Goal: Task Accomplishment & Management: Use online tool/utility

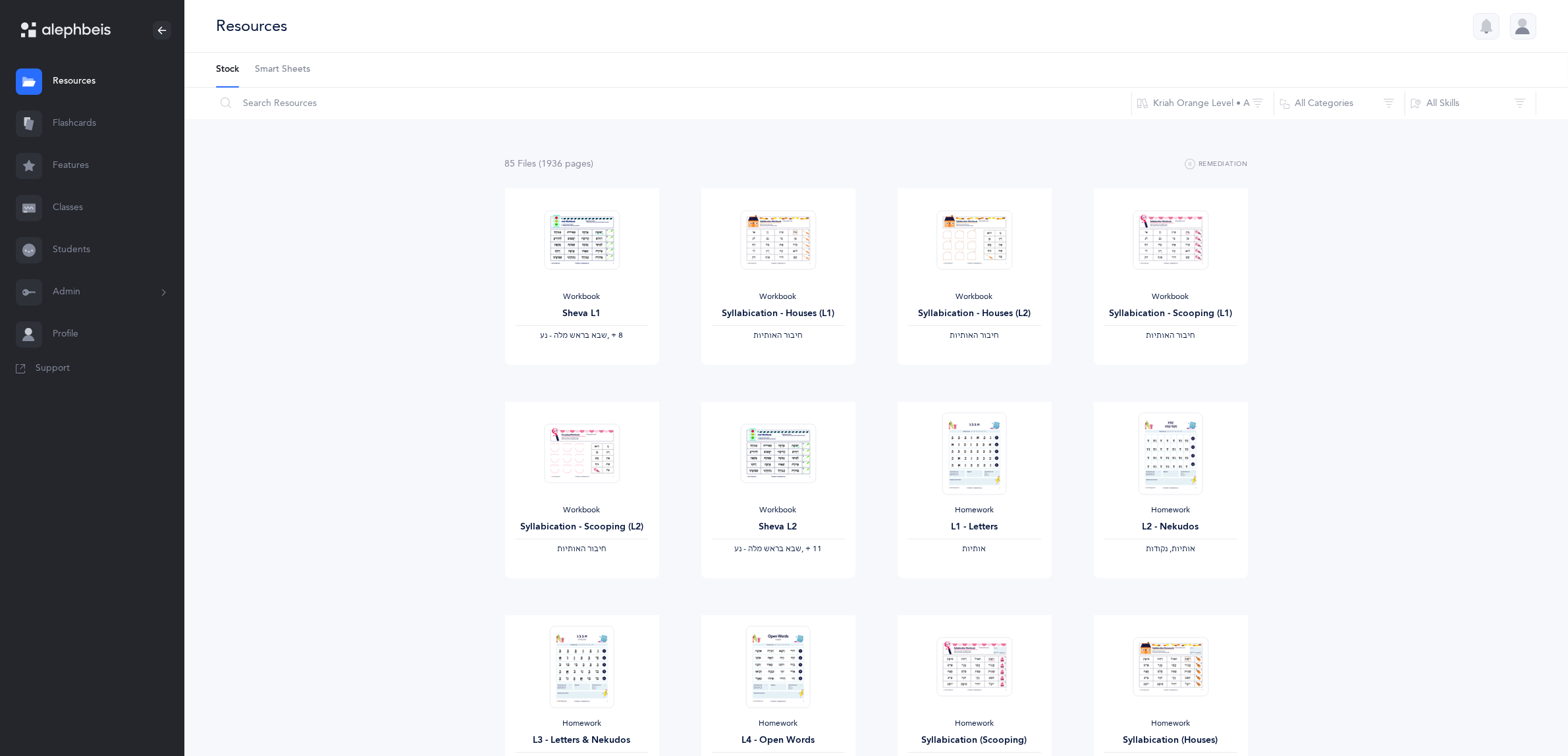
click at [63, 205] on link "Classes" at bounding box center [92, 209] width 185 height 42
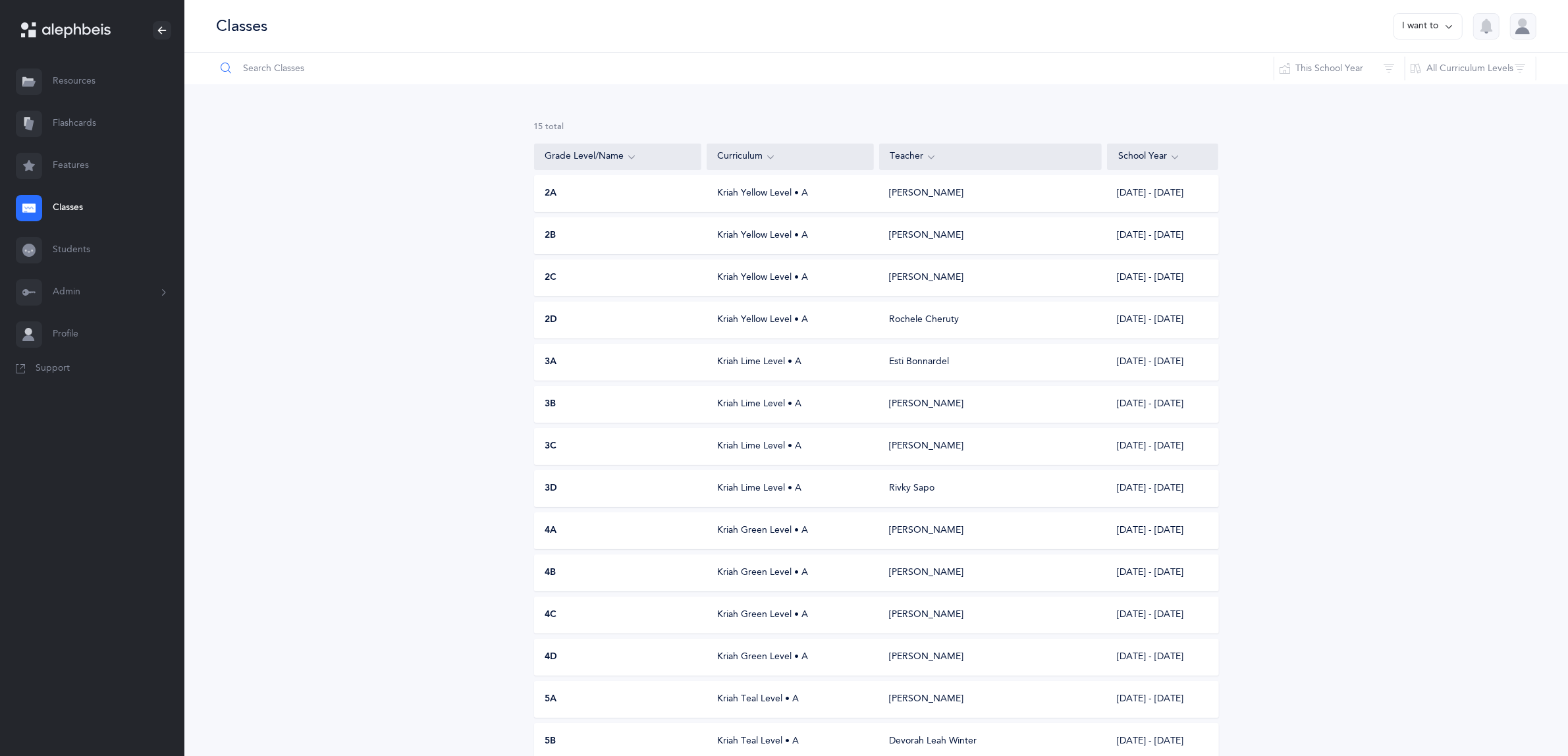
click at [291, 67] on input "text" at bounding box center [745, 68] width 1059 height 32
click at [558, 357] on span "3A" at bounding box center [551, 363] width 12 height 13
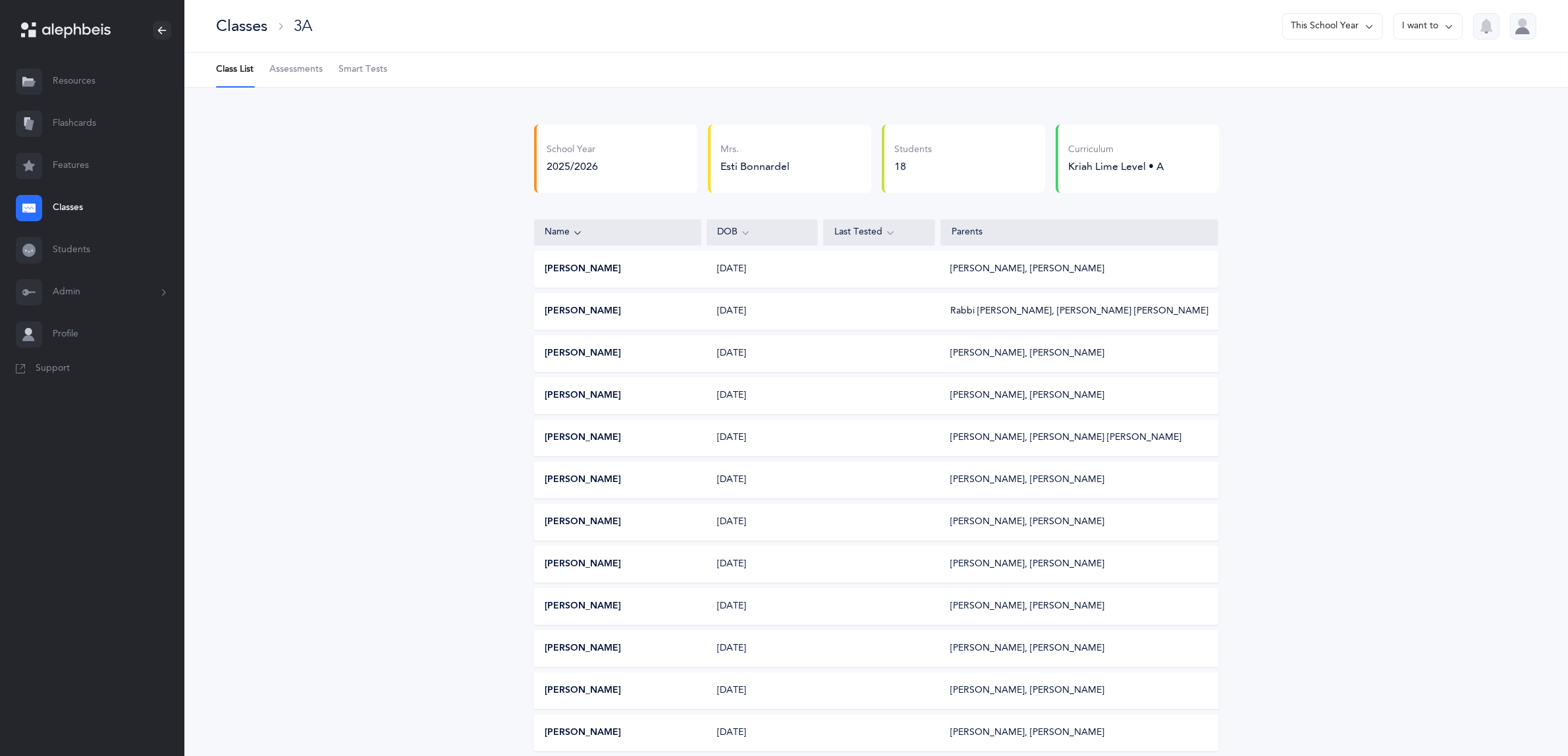
click at [294, 67] on span "Assessments" at bounding box center [295, 70] width 53 height 13
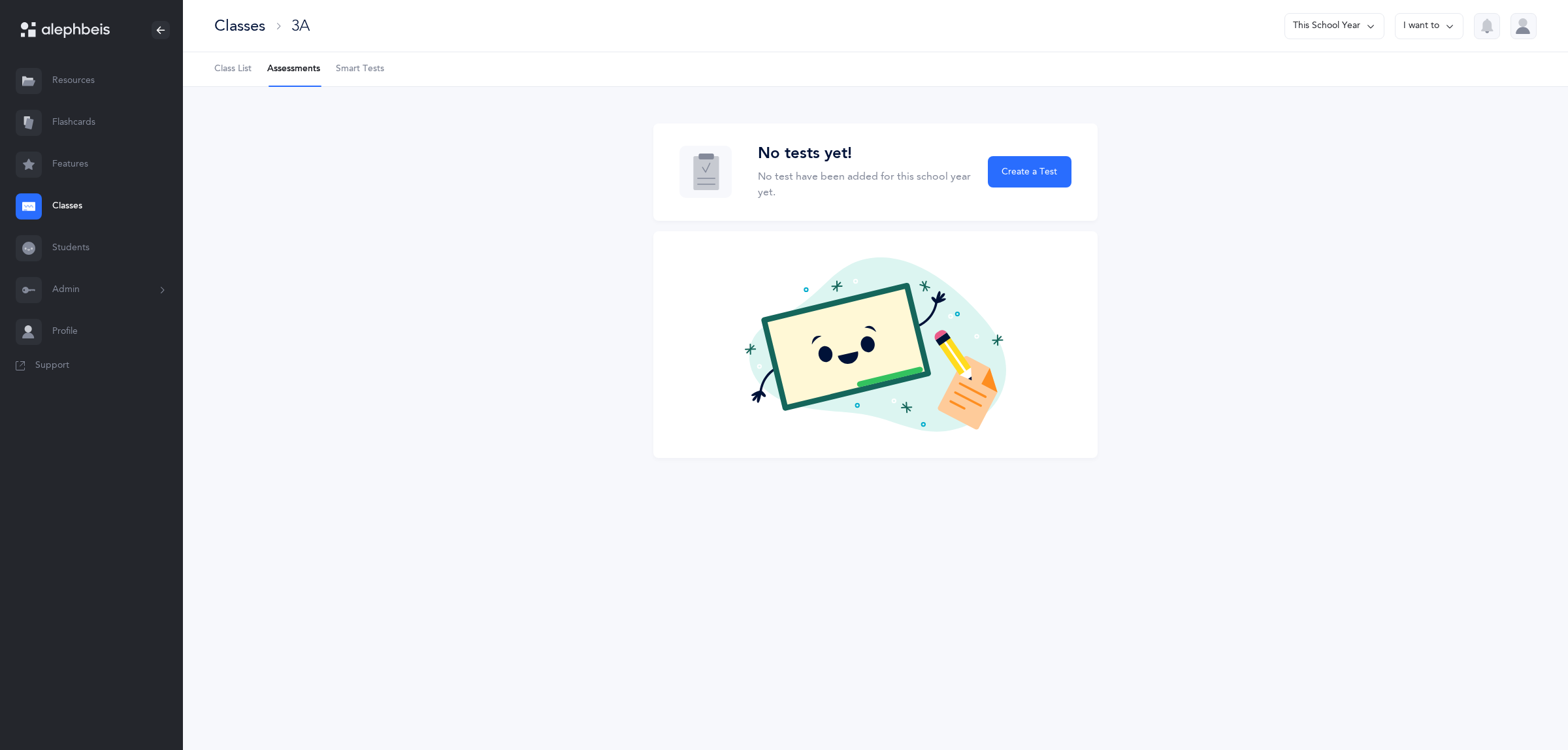
click at [77, 204] on link "Classes" at bounding box center [92, 207] width 183 height 42
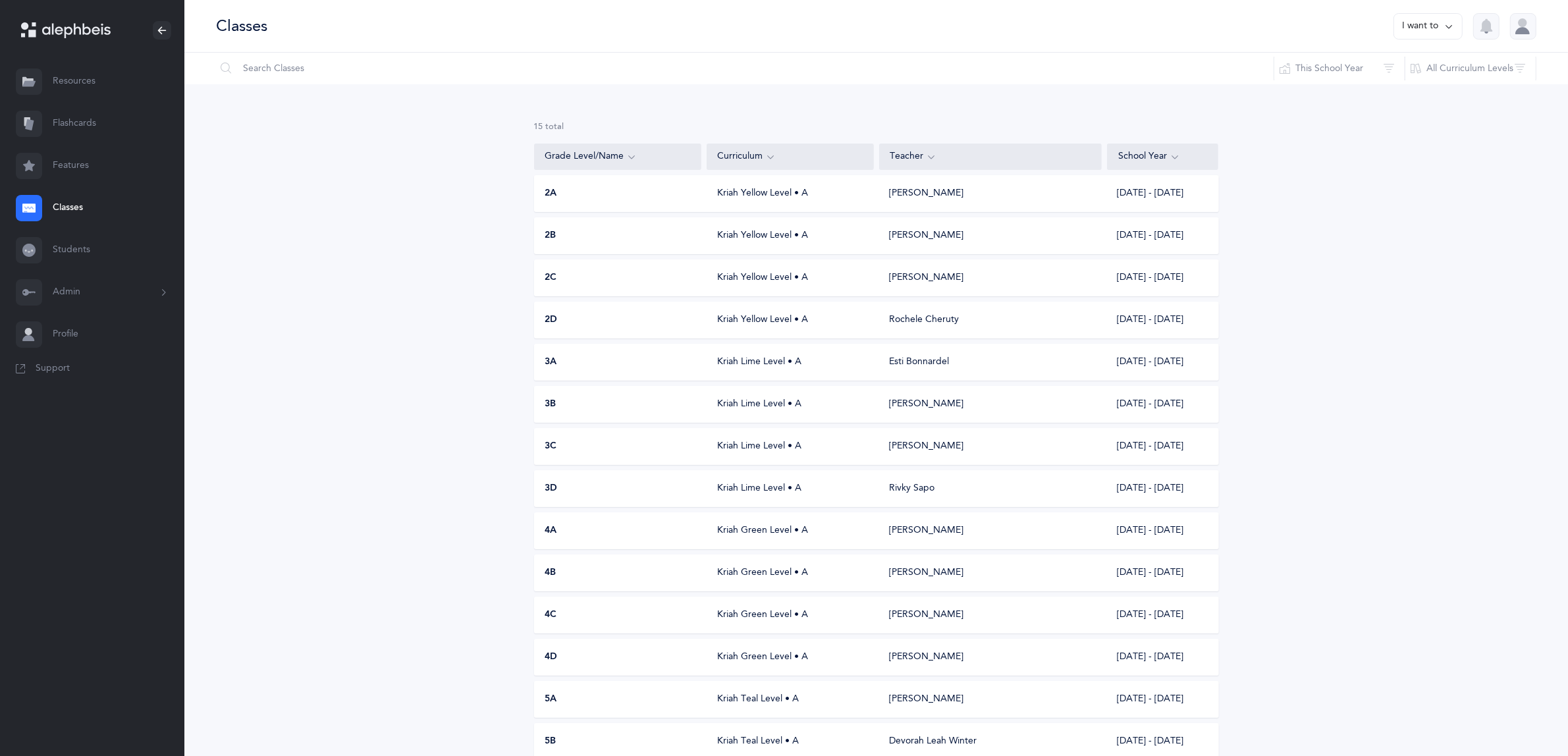
click at [550, 402] on span "3B" at bounding box center [551, 405] width 12 height 13
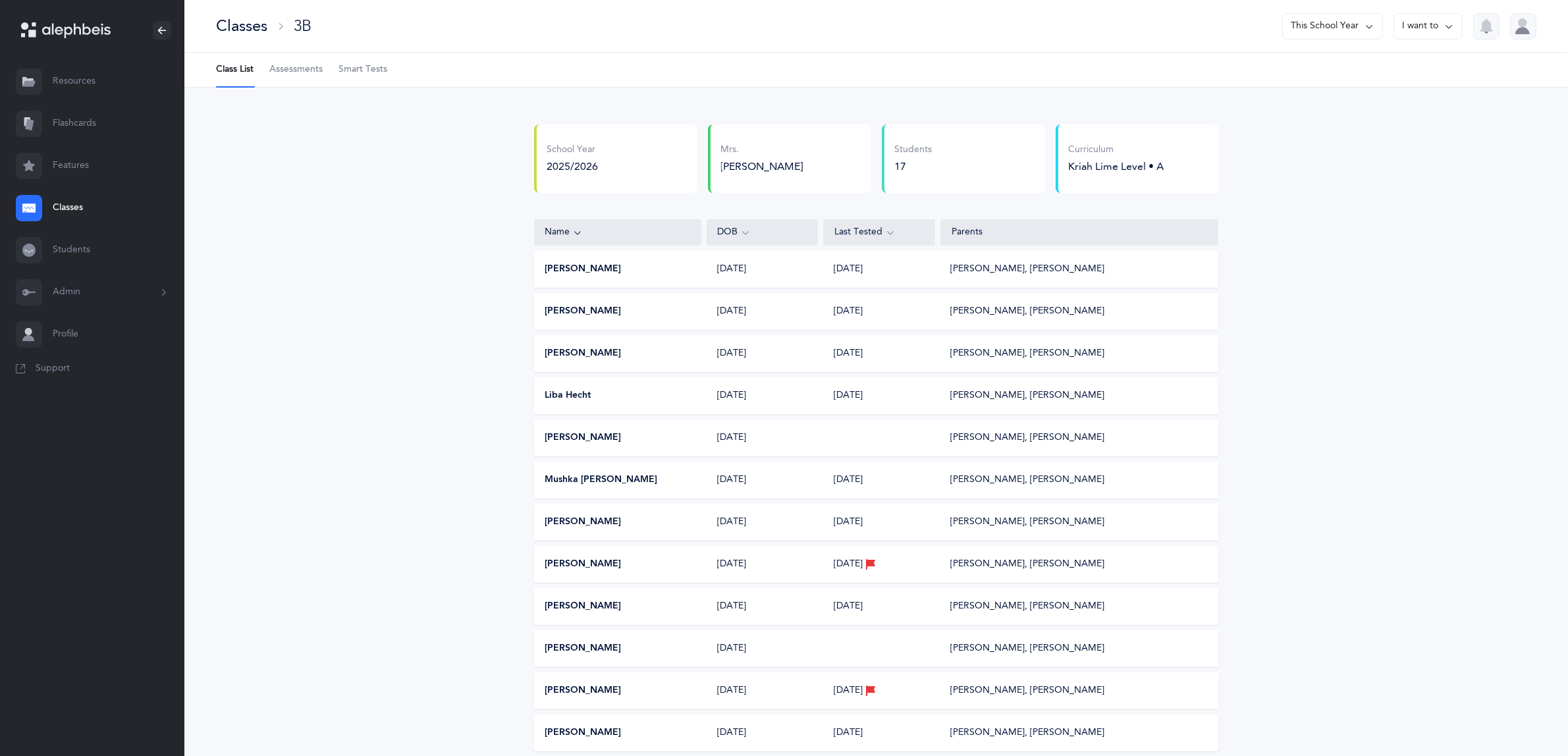
click at [286, 73] on span "Assessments" at bounding box center [295, 70] width 53 height 13
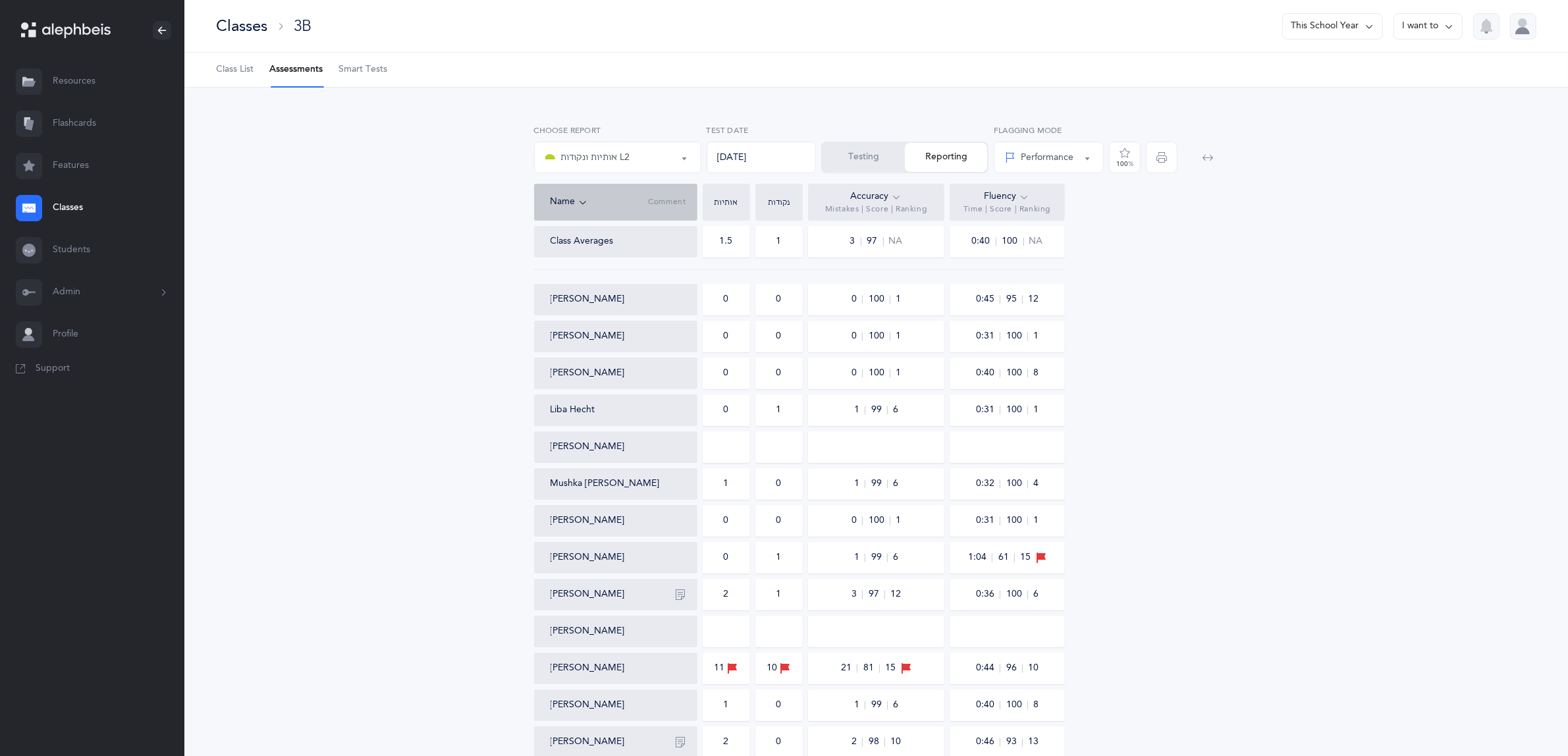
click at [62, 205] on link "Classes" at bounding box center [92, 209] width 185 height 42
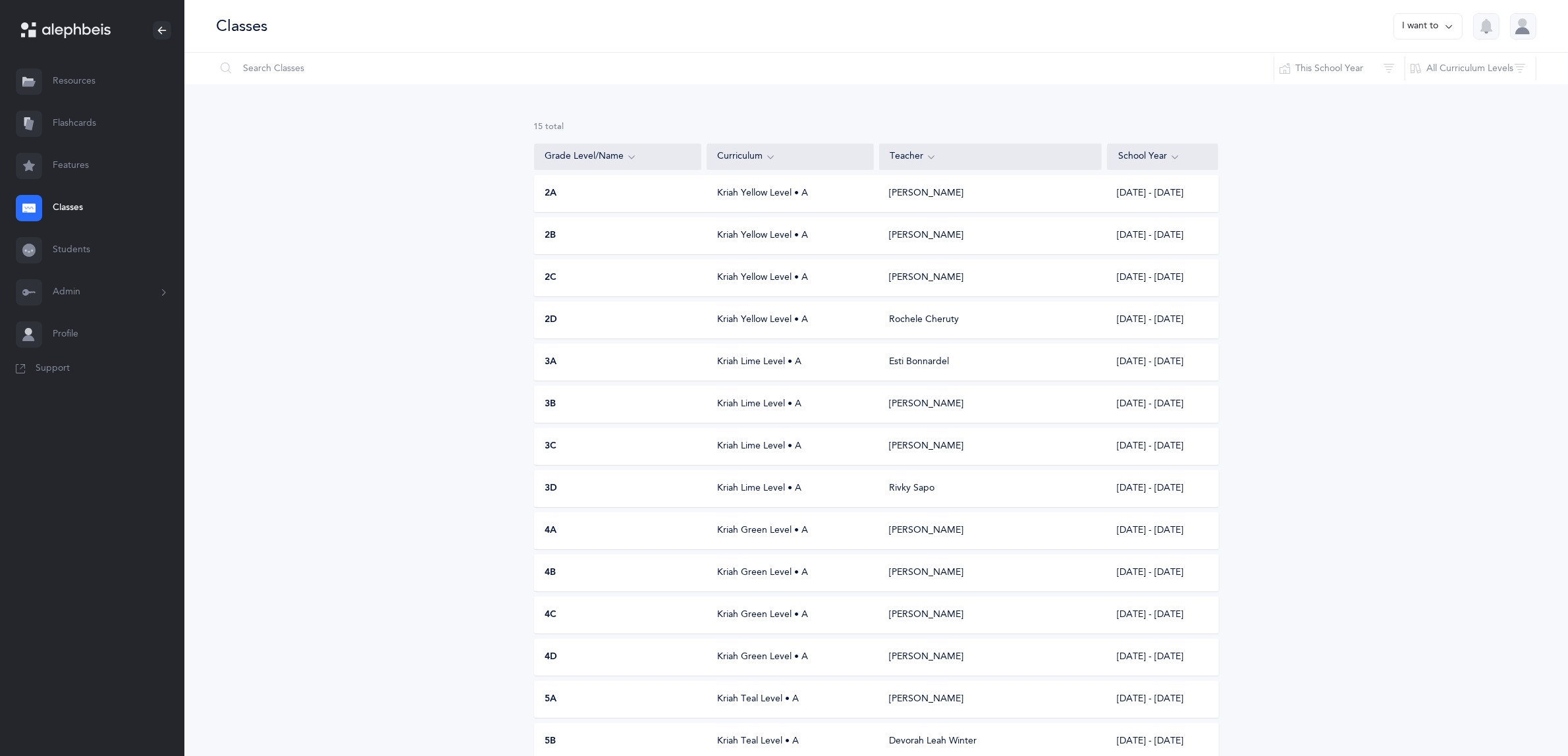
click at [550, 357] on span "3A" at bounding box center [551, 363] width 12 height 13
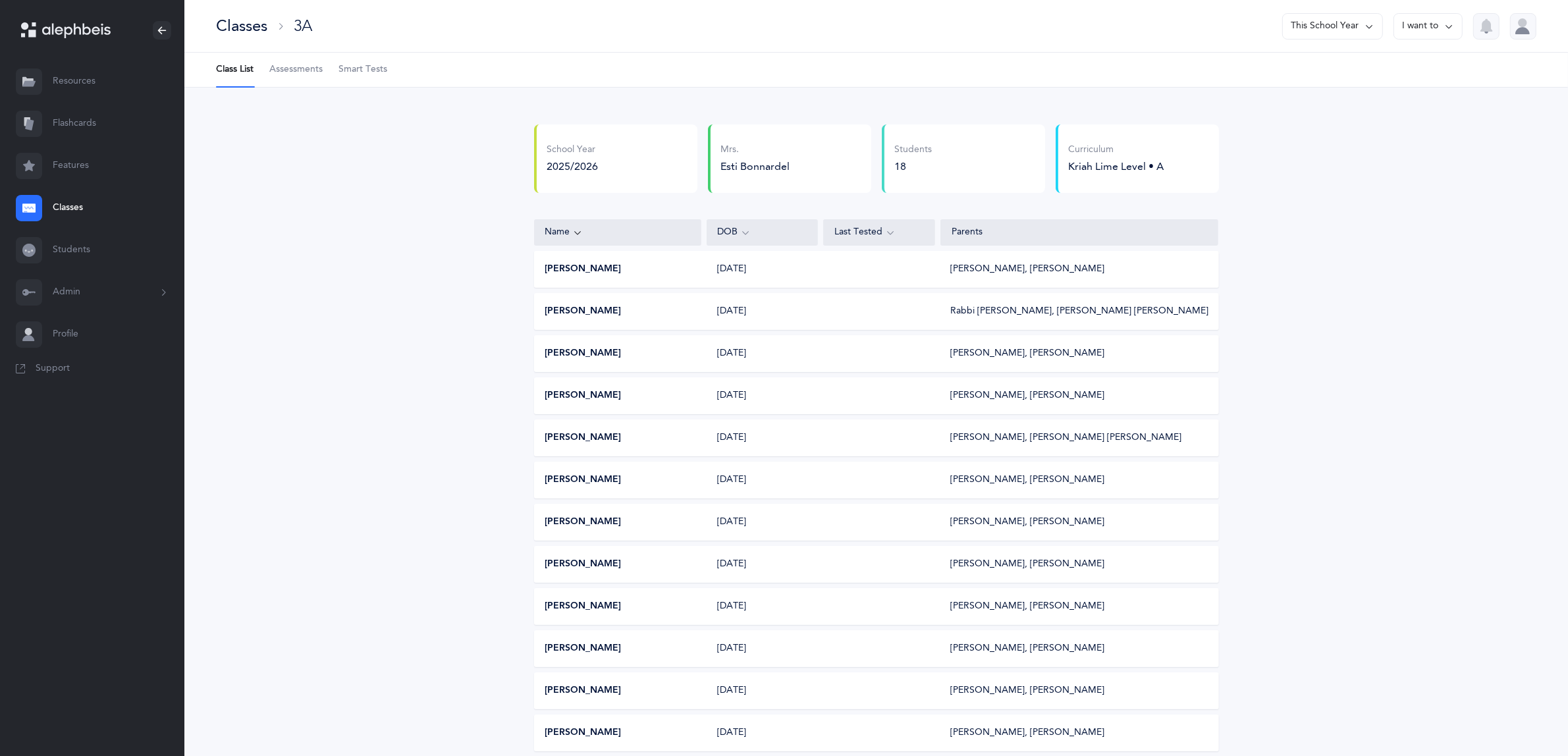
click at [1340, 30] on button "This School Year" at bounding box center [1332, 26] width 101 height 26
click at [1390, 297] on div "School Year 2025/2026 [PERSON_NAME] [PERSON_NAME] [PERSON_NAME] Students 18 Cur…" at bounding box center [876, 575] width 1383 height 975
click at [301, 71] on span "Assessments" at bounding box center [295, 70] width 53 height 13
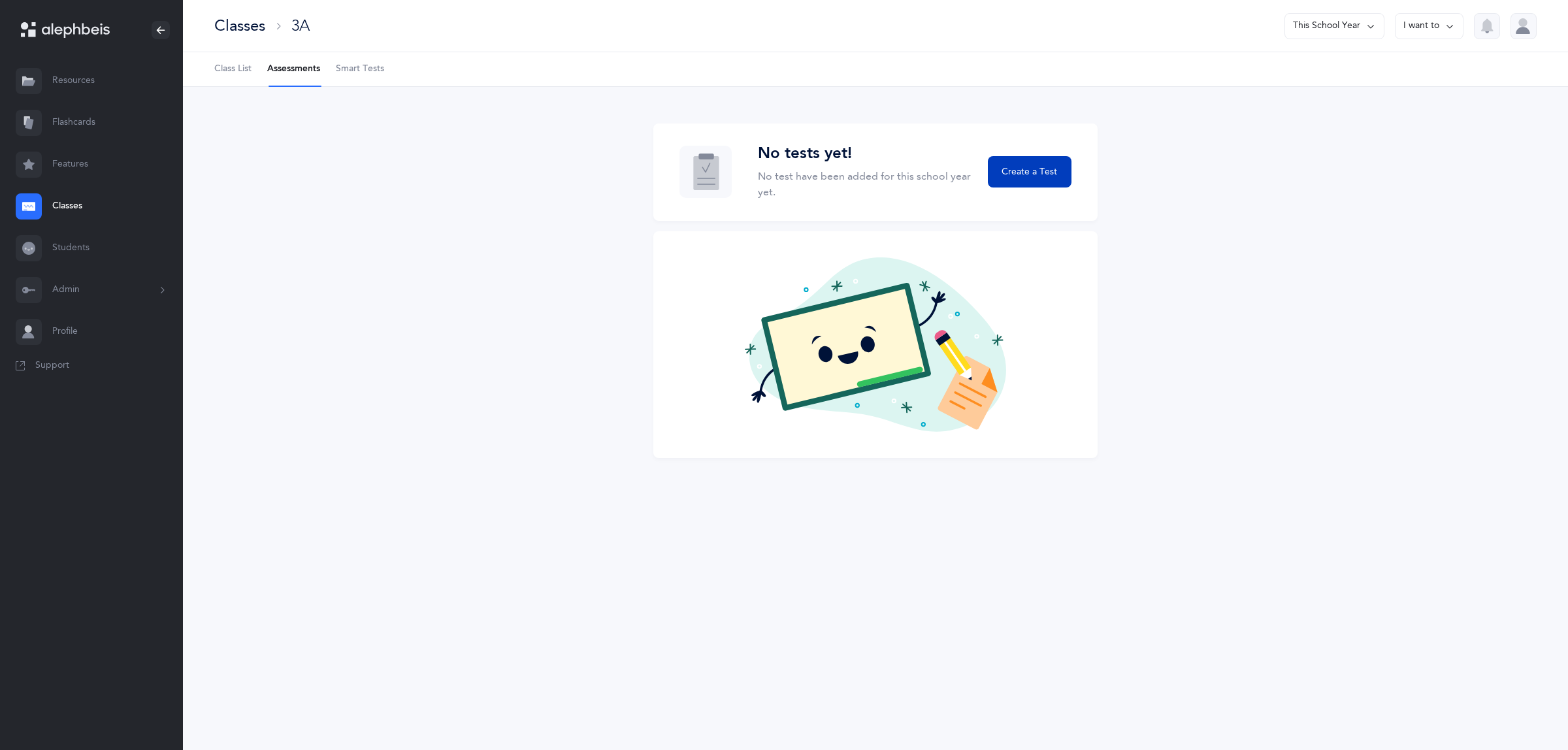
click at [1032, 168] on span "Create a Test" at bounding box center [1029, 172] width 55 height 13
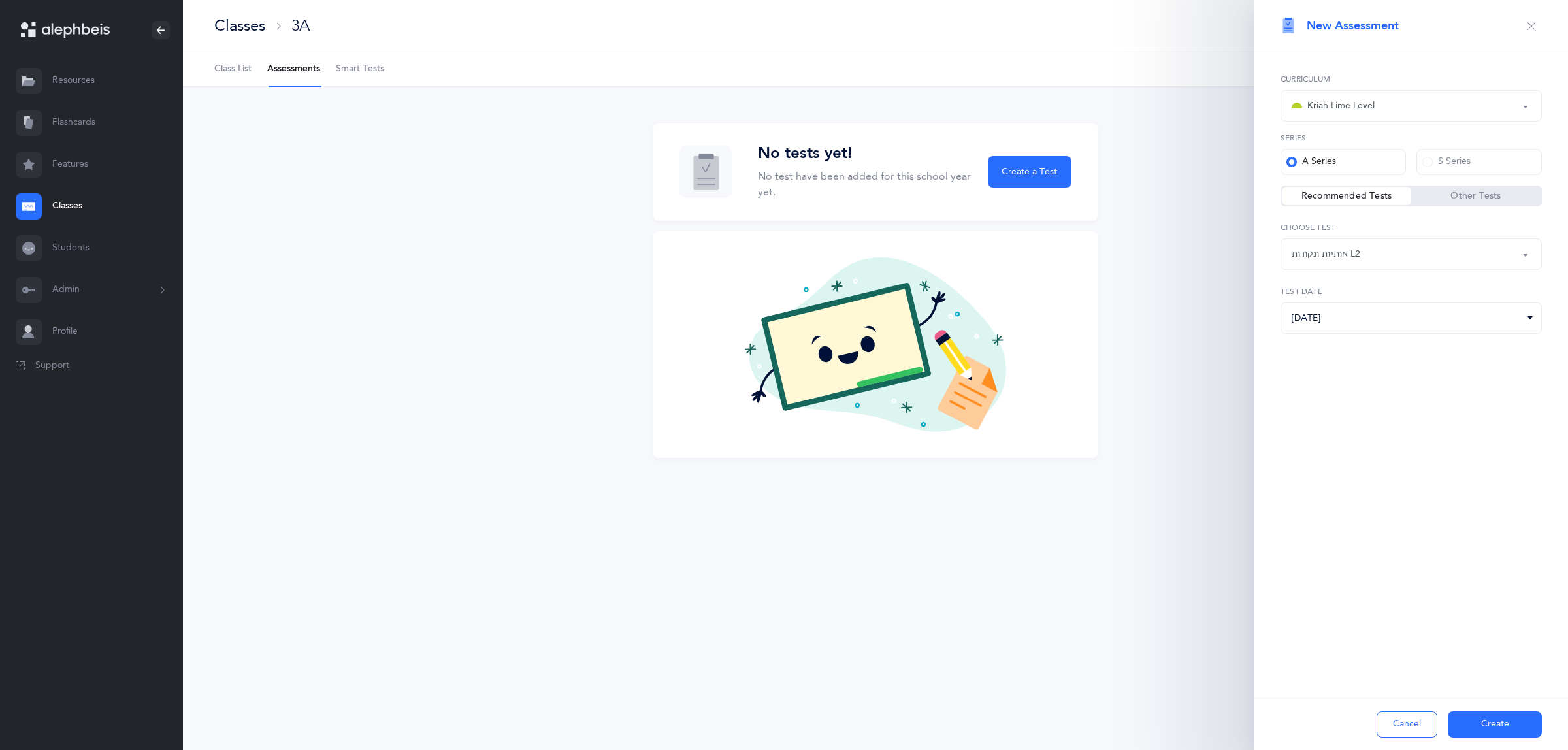
click at [1491, 720] on button "Create" at bounding box center [1495, 724] width 94 height 26
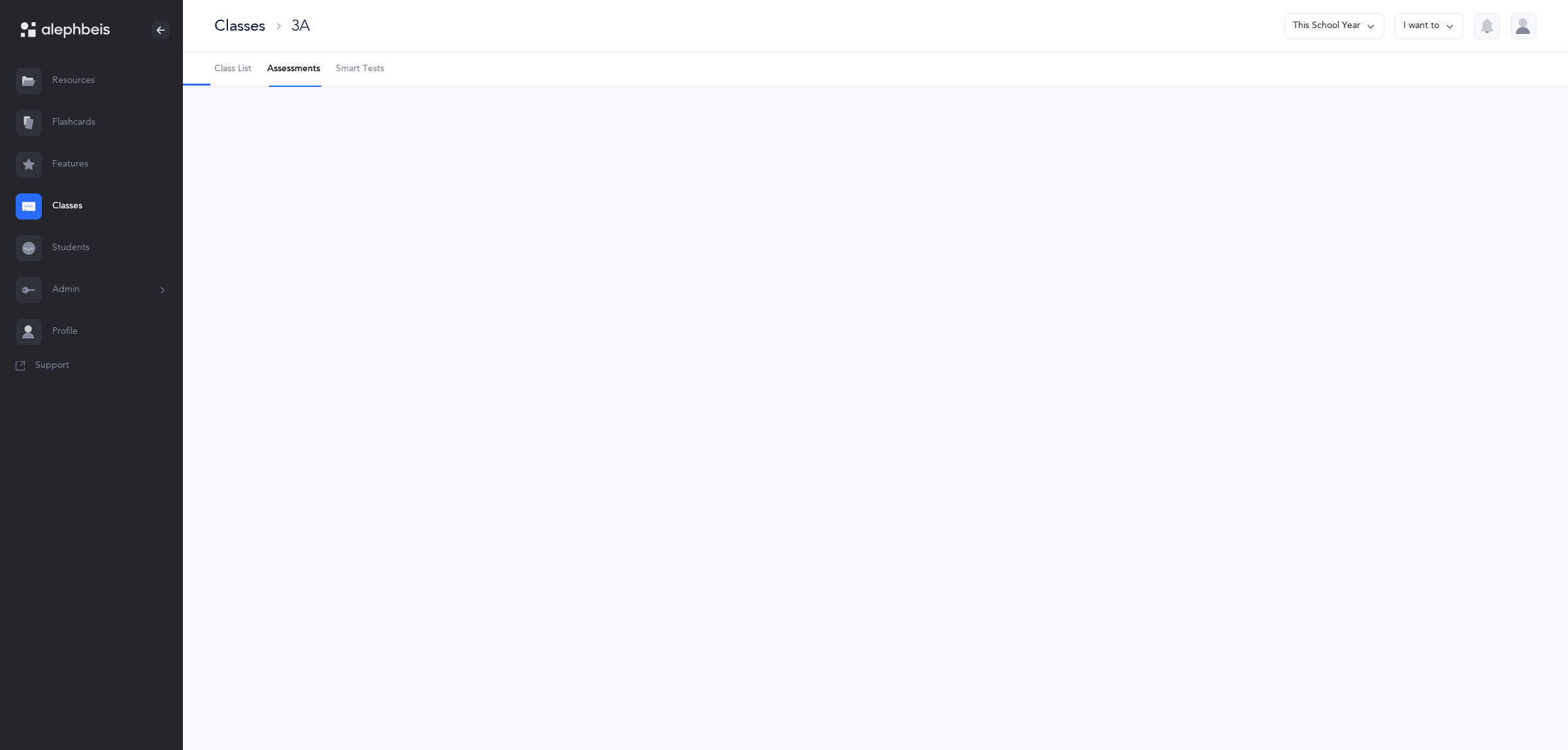
select select "9"
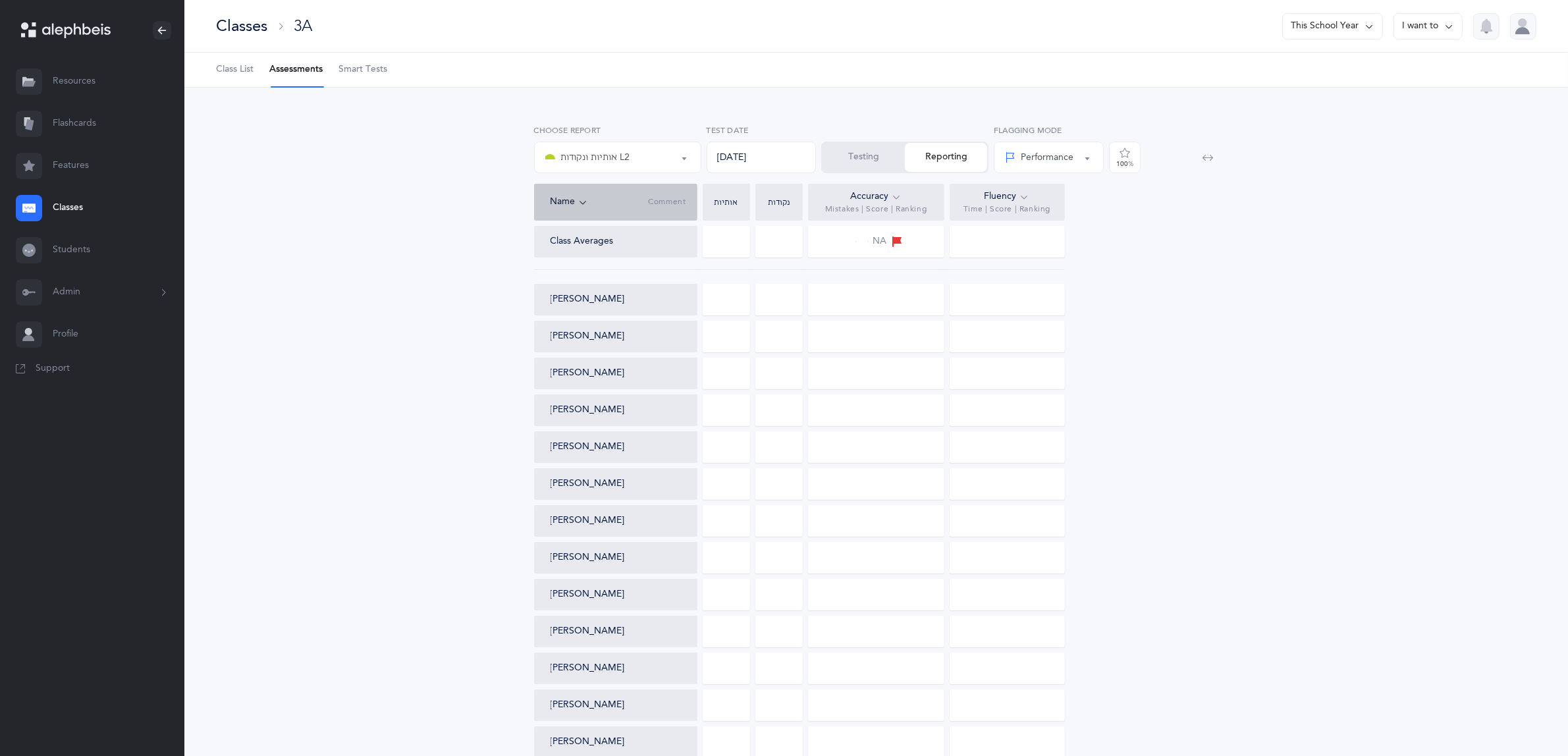
click at [80, 202] on link "Classes" at bounding box center [92, 209] width 185 height 42
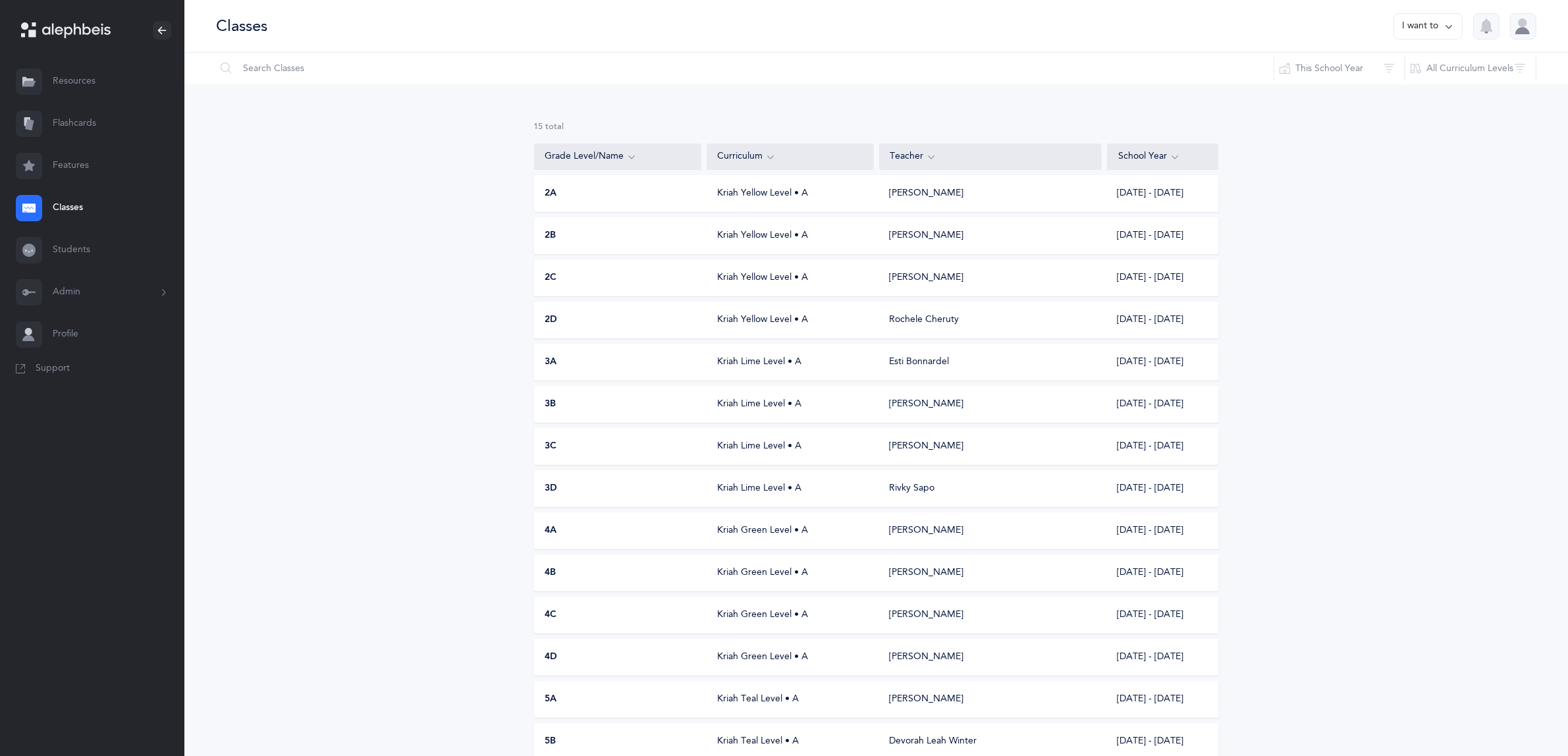
click at [553, 395] on div "3B [PERSON_NAME] Level • A [PERSON_NAME] [DATE] - [DATE]" at bounding box center [877, 404] width 685 height 37
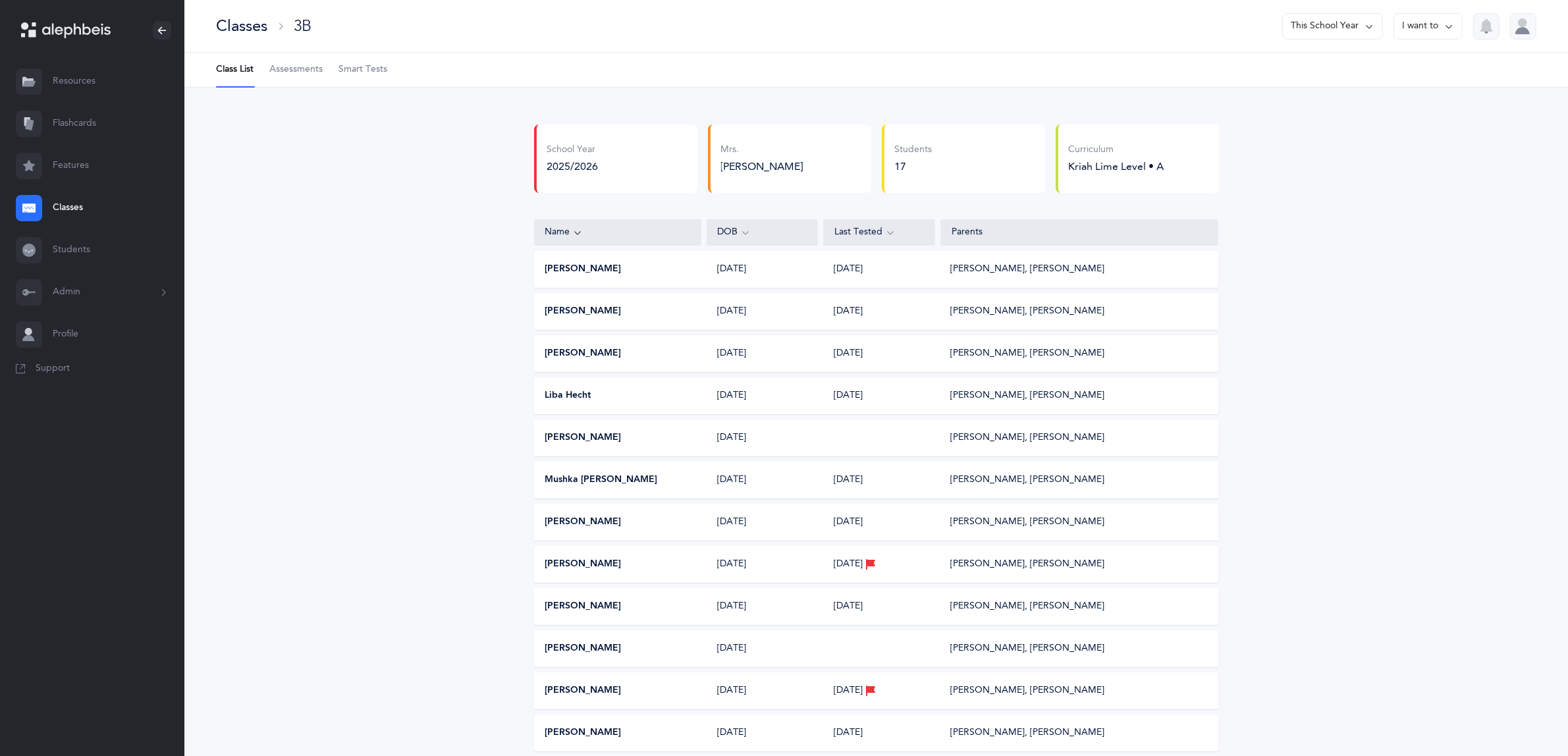
click at [76, 202] on link "Classes" at bounding box center [92, 209] width 185 height 42
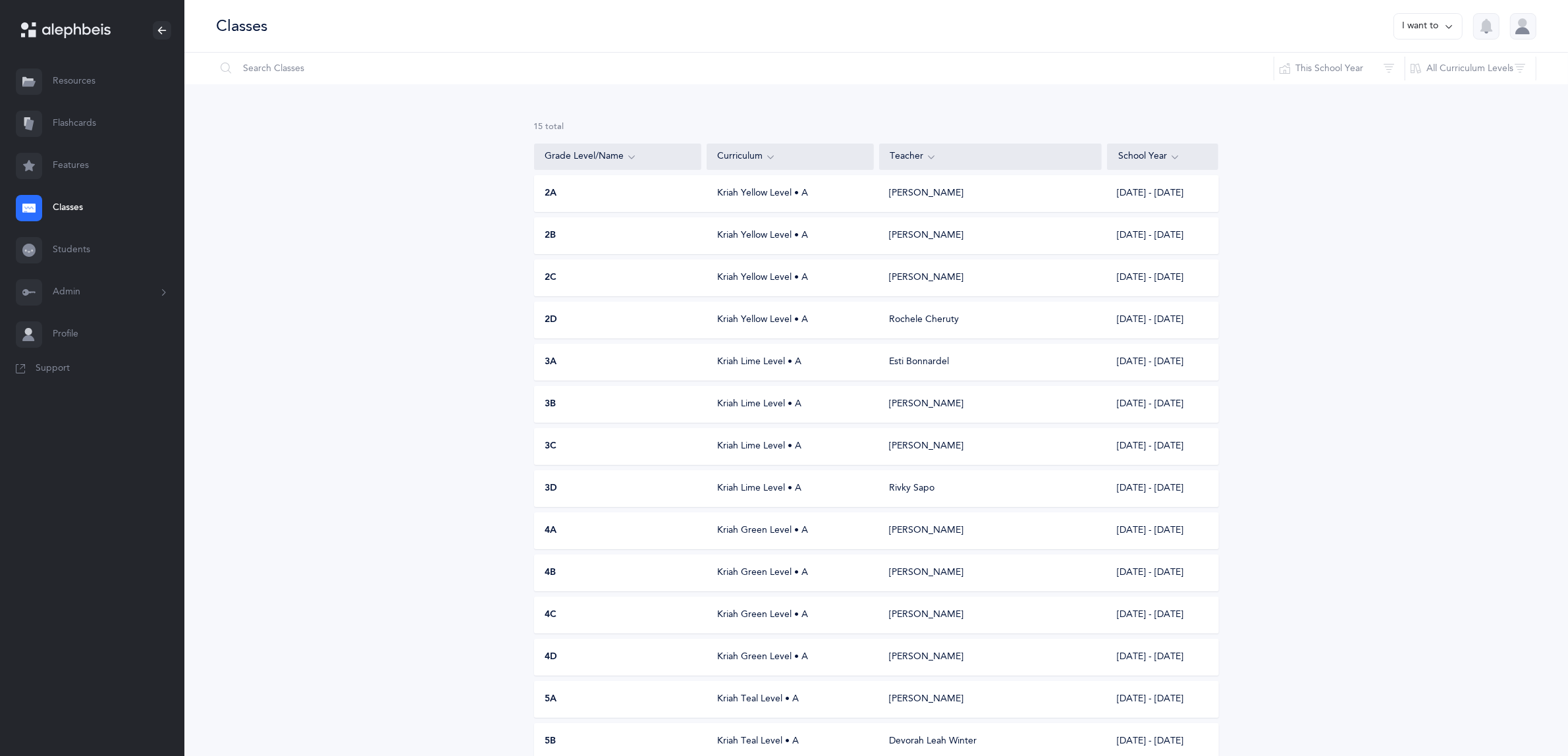
click at [553, 358] on span "3A" at bounding box center [551, 363] width 12 height 13
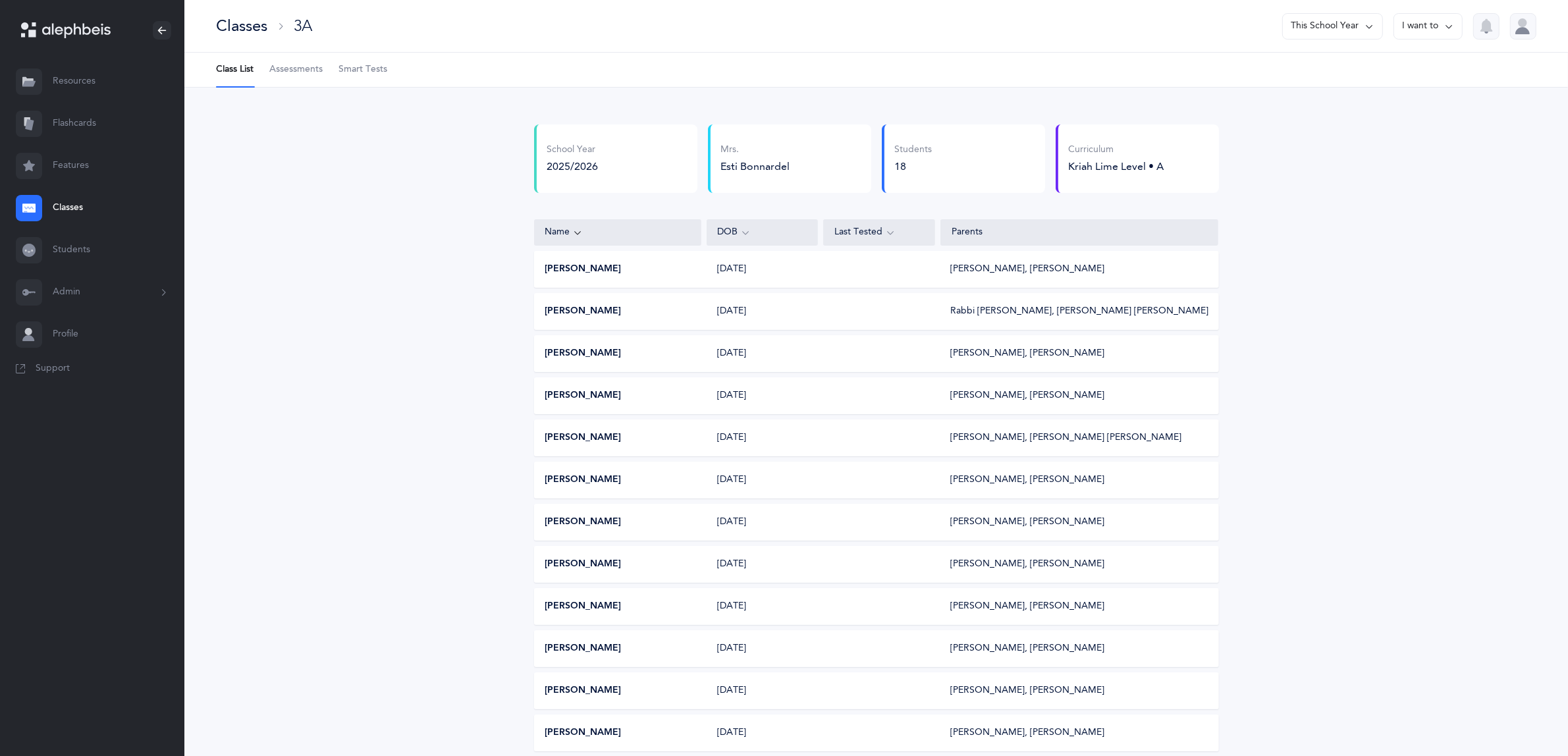
click at [286, 68] on span "Assessments" at bounding box center [295, 70] width 53 height 13
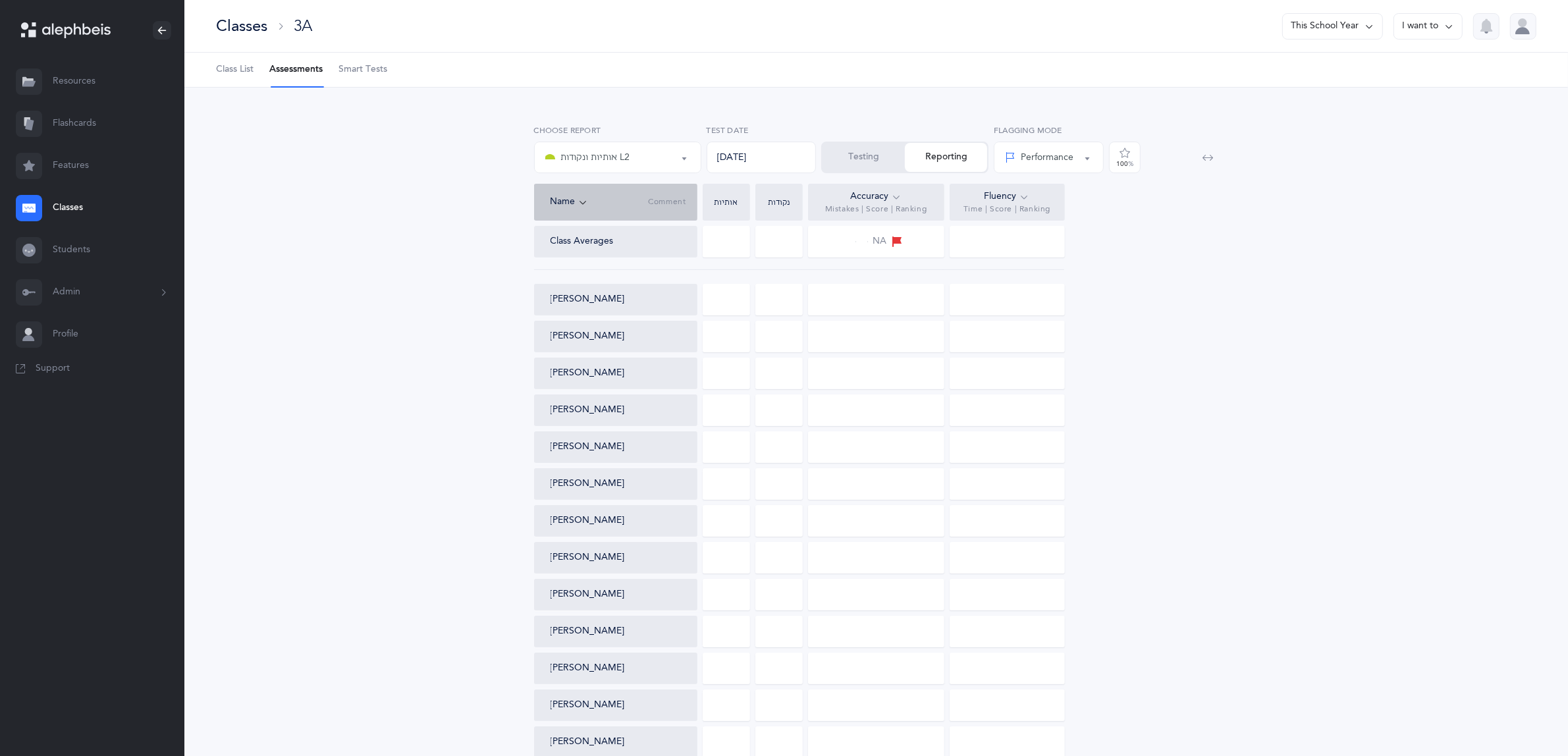
click at [860, 156] on button "Testing" at bounding box center [864, 158] width 83 height 29
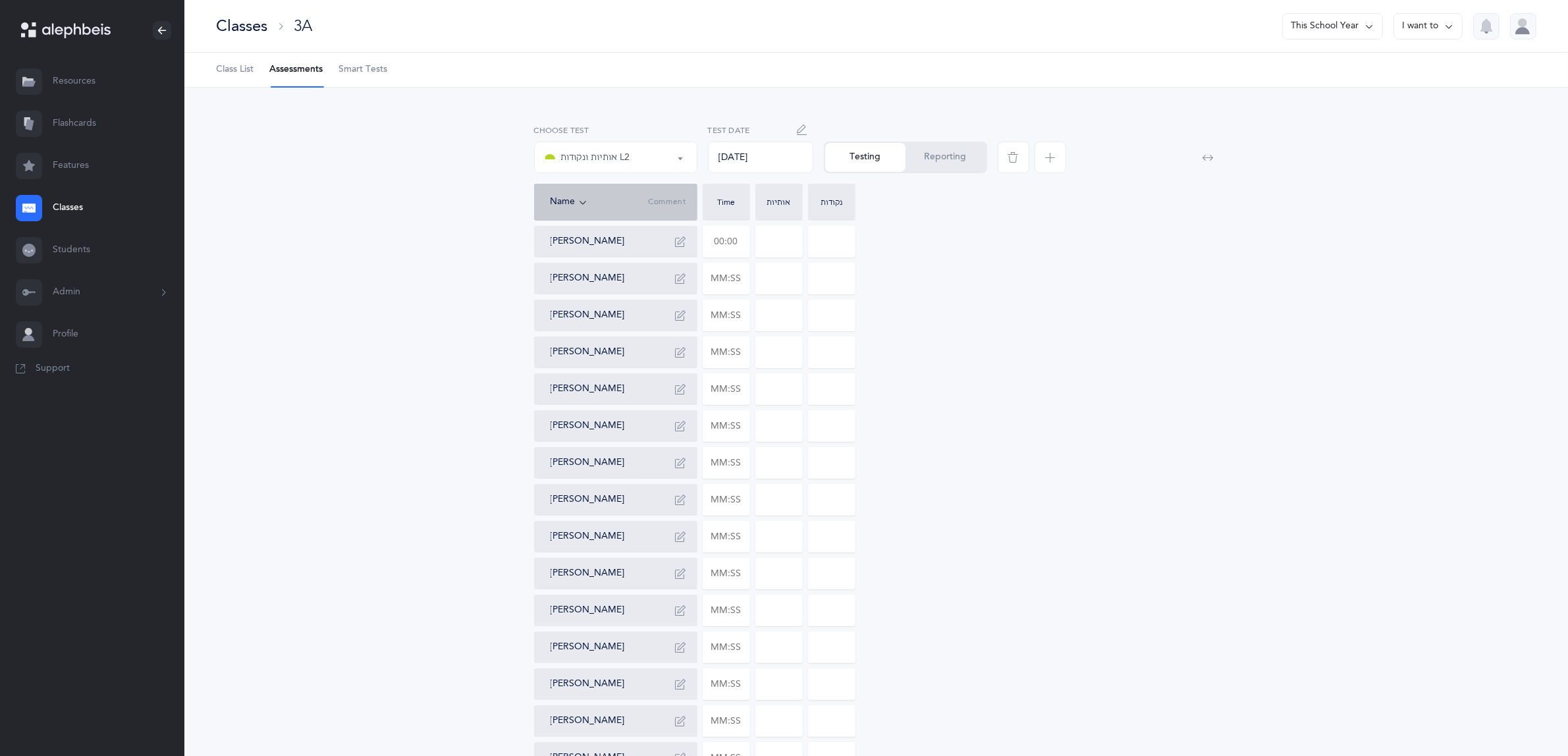
click at [734, 236] on input "text" at bounding box center [727, 242] width 46 height 31
type input "00:52"
type input "0"
click at [831, 248] on input "0" at bounding box center [832, 242] width 46 height 31
drag, startPoint x: 843, startPoint y: 241, endPoint x: 764, endPoint y: 236, distance: 79.2
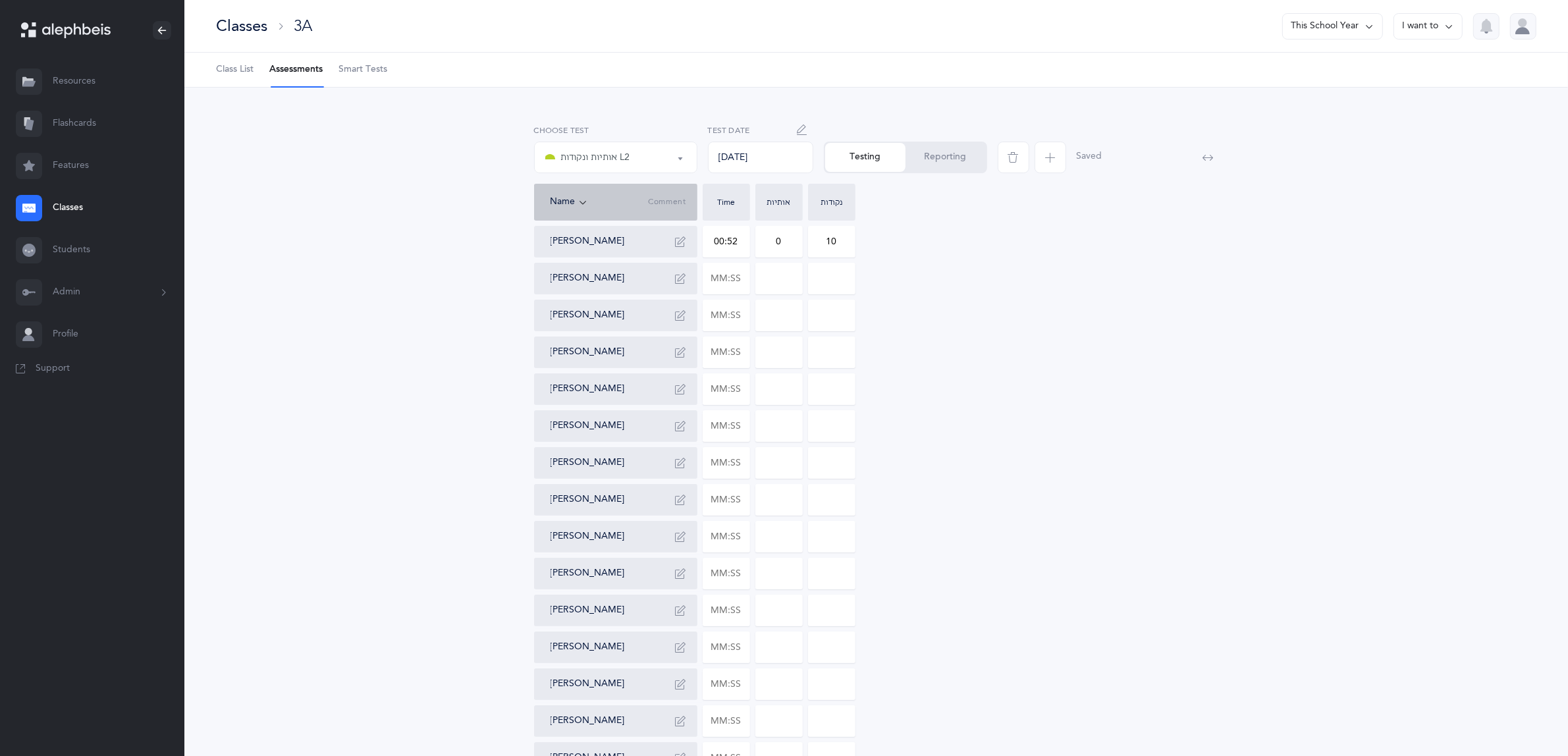
click at [772, 239] on div "[PERSON_NAME] 00:52 0 10 [PERSON_NAME] [PERSON_NAME] [PERSON_NAME] [PERSON_NAME…" at bounding box center [877, 555] width 685 height 659
type input "1"
click at [787, 278] on input at bounding box center [779, 279] width 46 height 31
click at [834, 277] on input at bounding box center [832, 279] width 46 height 31
drag, startPoint x: 834, startPoint y: 277, endPoint x: 813, endPoint y: 277, distance: 21.0
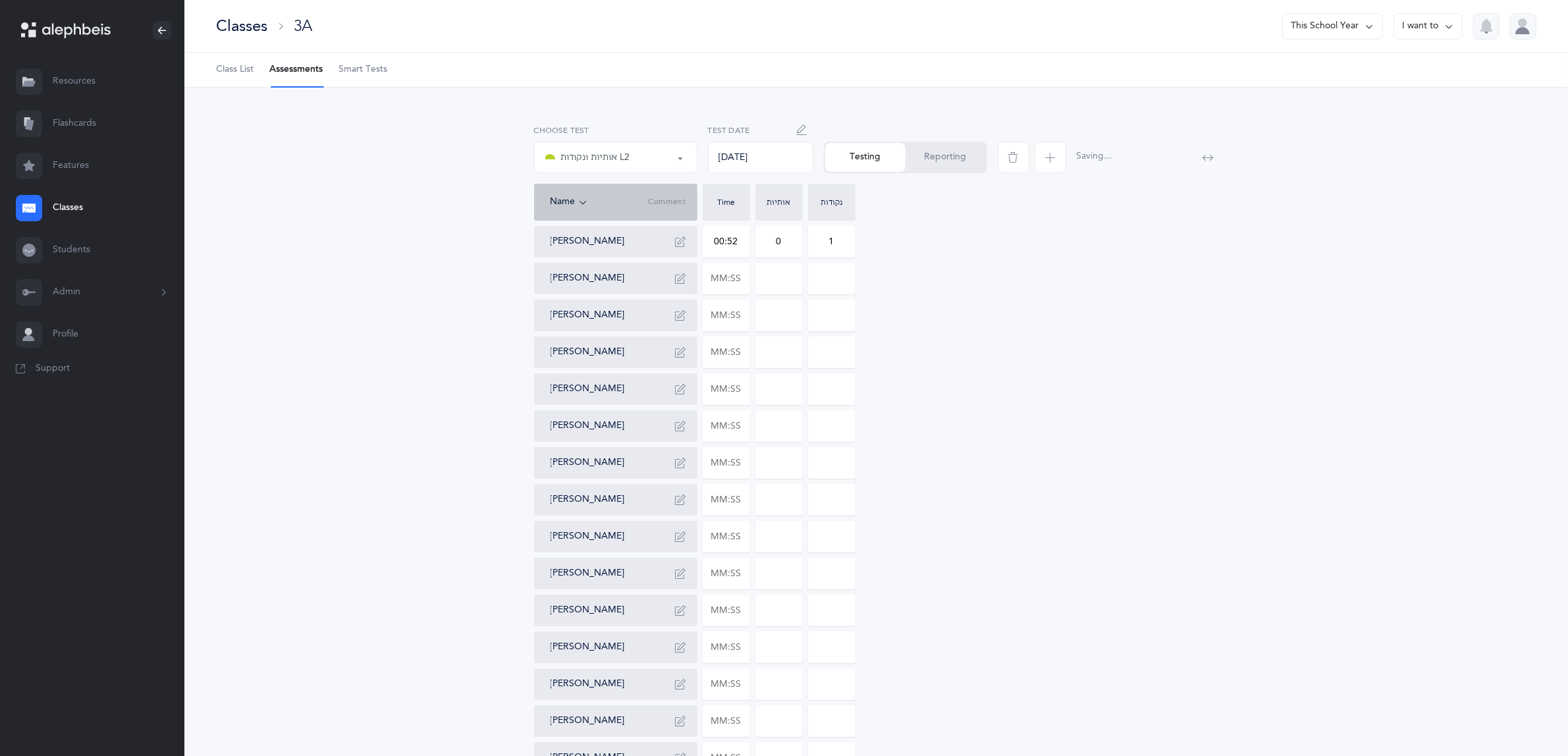
click at [813, 277] on input at bounding box center [832, 279] width 46 height 31
type input "3"
click at [732, 282] on input "text" at bounding box center [727, 279] width 46 height 31
type input "00:32"
type input "0"
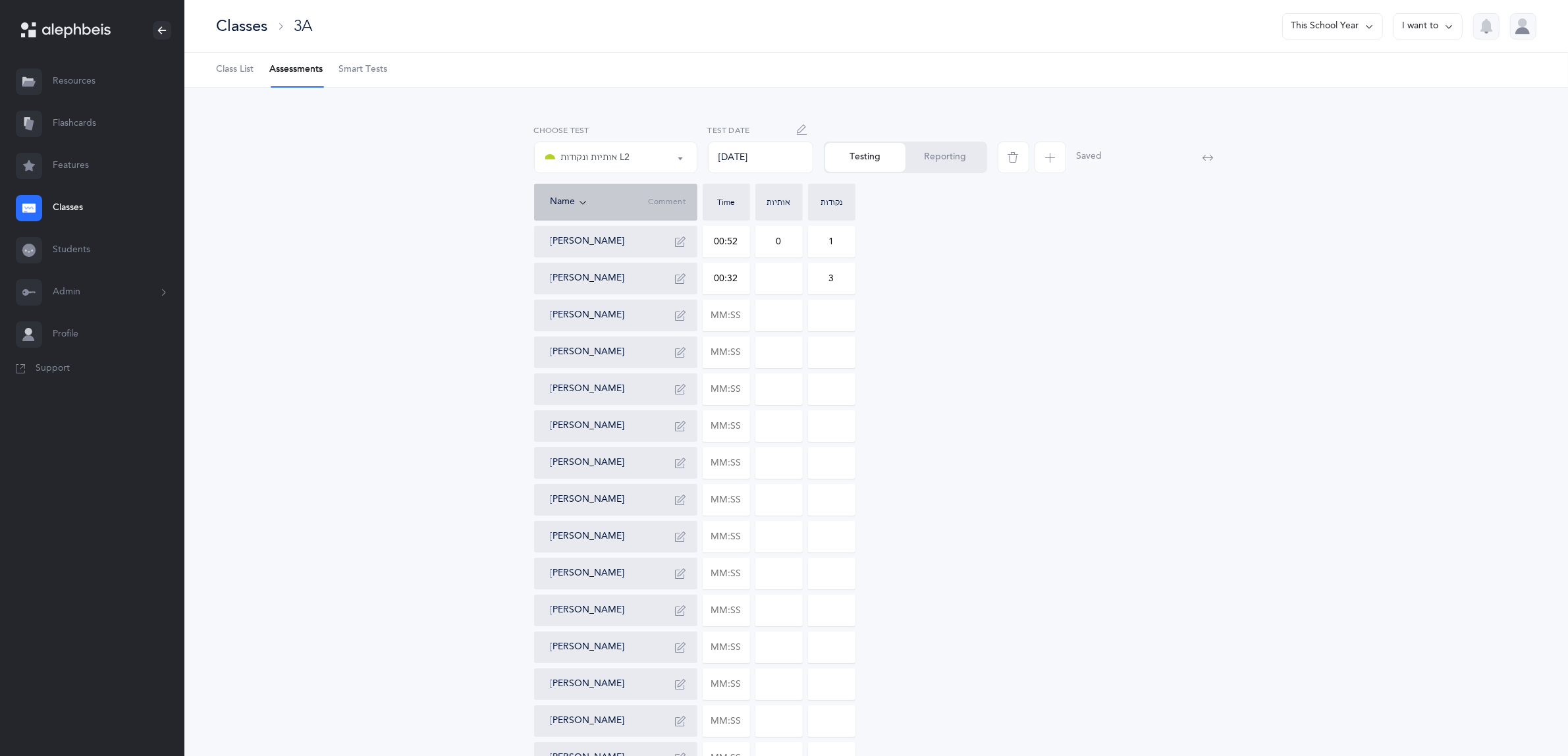
type input "0"
click at [777, 282] on input "0" at bounding box center [779, 279] width 46 height 31
click at [677, 277] on icon "button" at bounding box center [681, 278] width 11 height 11
click at [629, 337] on textarea at bounding box center [616, 328] width 152 height 68
drag, startPoint x: 586, startPoint y: 308, endPoint x: 568, endPoint y: 309, distance: 18.0
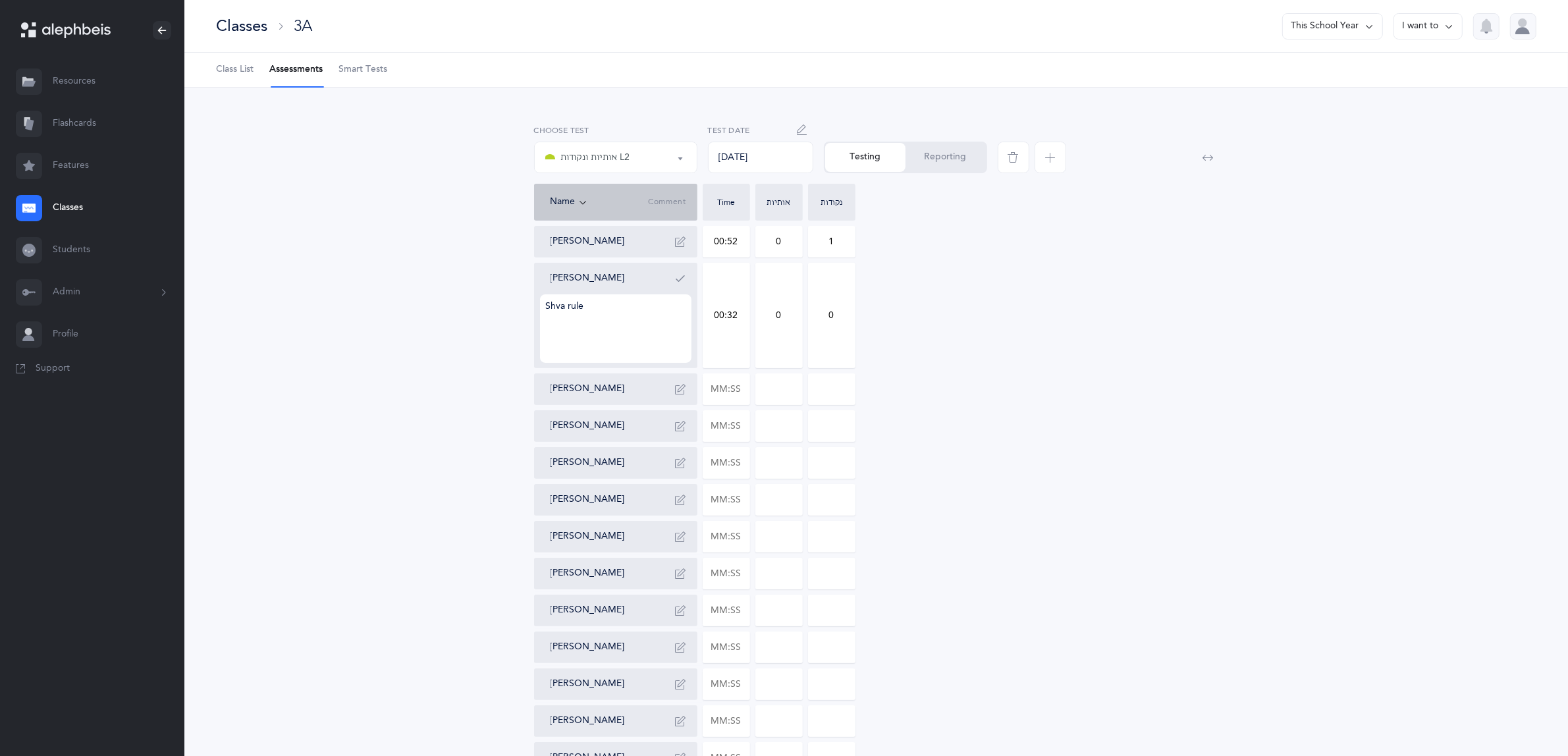
click at [568, 309] on textarea "Shva rule" at bounding box center [616, 328] width 152 height 68
click at [564, 307] on textarea "Shva" at bounding box center [616, 328] width 152 height 68
click at [544, 305] on textarea "Shvah" at bounding box center [616, 328] width 152 height 68
click at [610, 309] on textarea "3 Shvah" at bounding box center [616, 328] width 152 height 68
type textarea "3 Shvah mistakes"
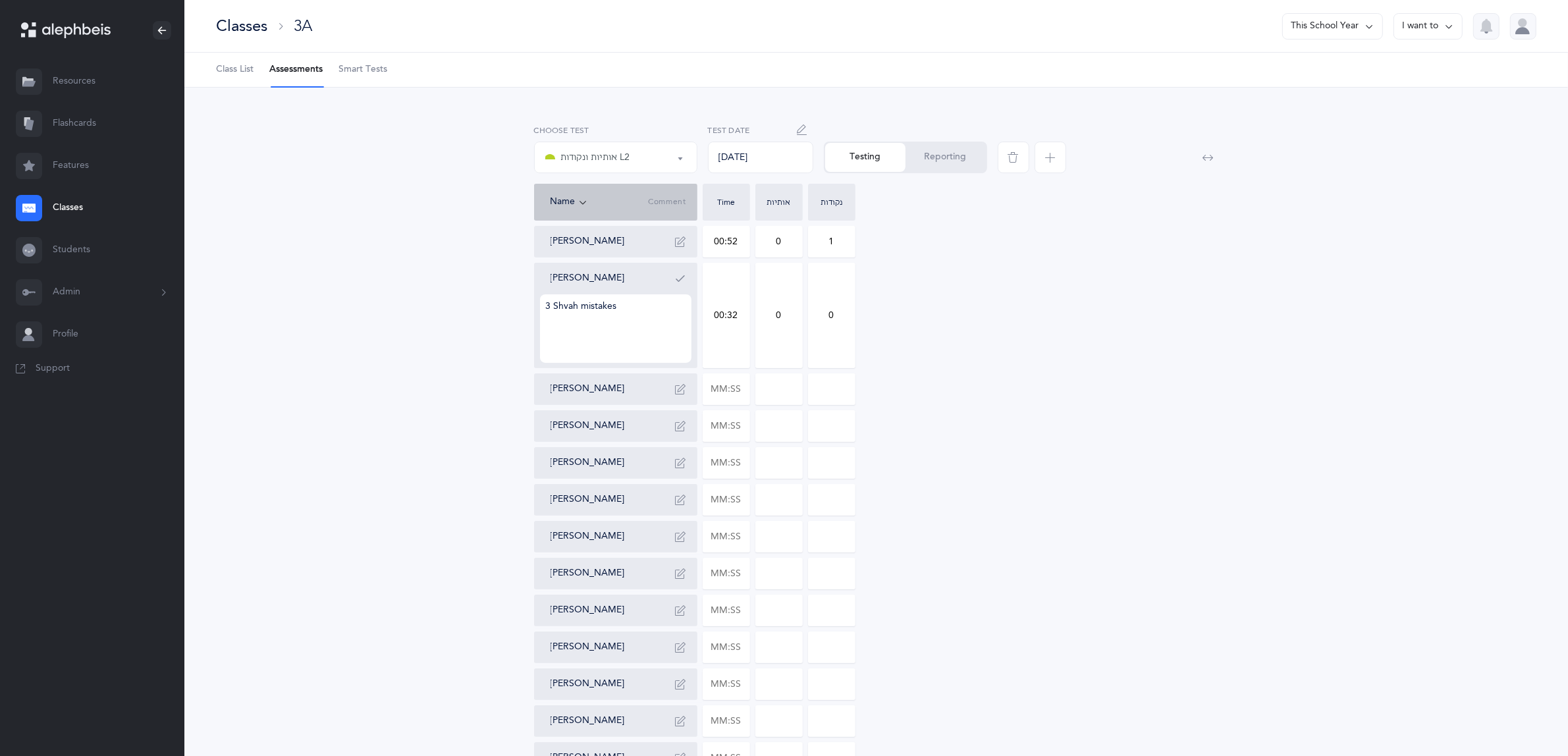
click at [788, 353] on input "0" at bounding box center [779, 315] width 46 height 104
click at [834, 311] on input "0" at bounding box center [832, 315] width 46 height 104
drag, startPoint x: 837, startPoint y: 314, endPoint x: 822, endPoint y: 316, distance: 15.1
click at [822, 316] on input "0" at bounding box center [832, 315] width 46 height 104
type input "3"
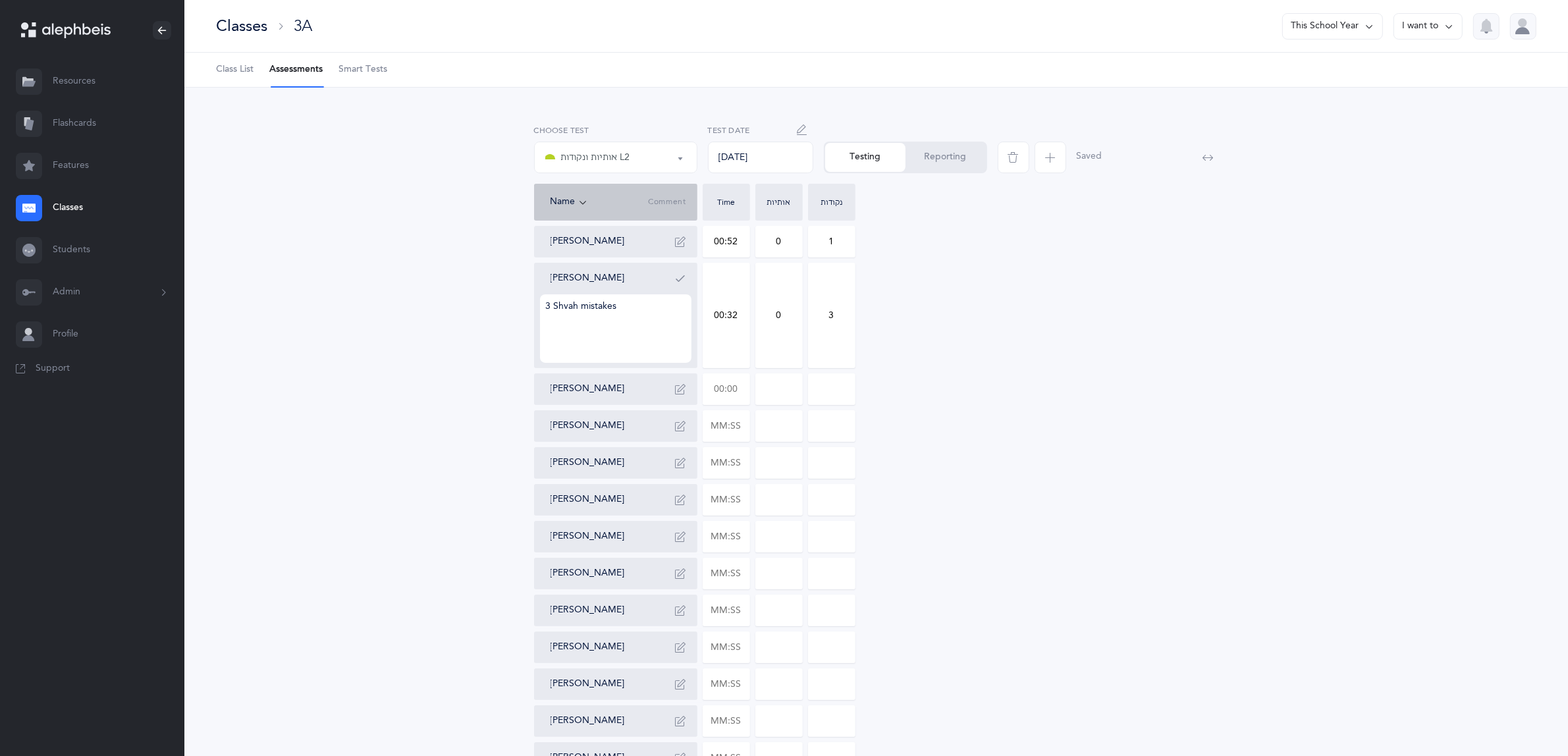
click at [723, 389] on input "text" at bounding box center [727, 390] width 46 height 31
drag, startPoint x: 742, startPoint y: 391, endPoint x: 709, endPoint y: 391, distance: 33.0
click at [709, 391] on input "text" at bounding box center [727, 390] width 46 height 31
type input "01:35"
type input "0"
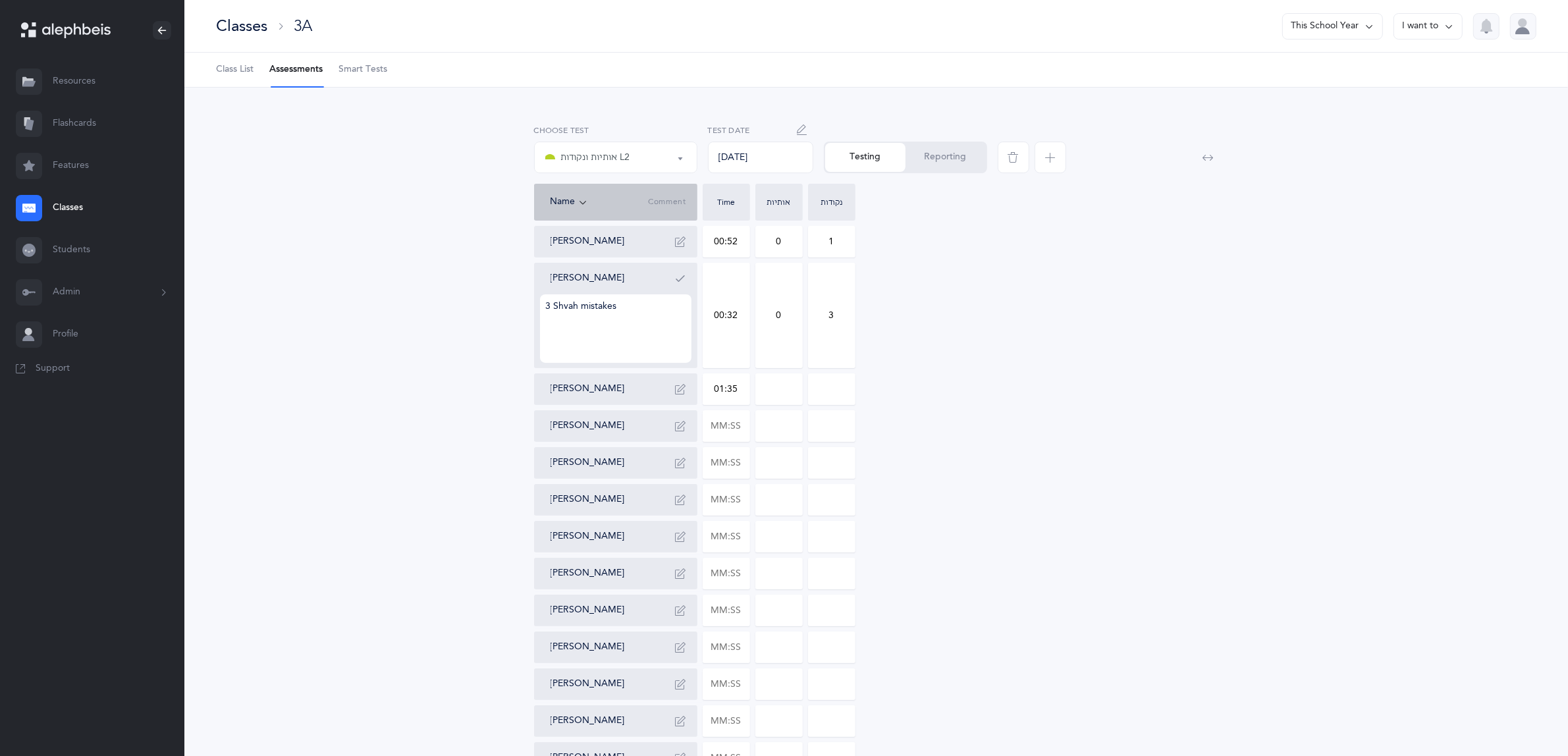
type input "0"
click at [789, 393] on input "0" at bounding box center [779, 390] width 46 height 31
drag, startPoint x: 790, startPoint y: 391, endPoint x: 767, endPoint y: 384, distance: 24.0
click at [773, 384] on input "0" at bounding box center [779, 390] width 46 height 31
type input "4"
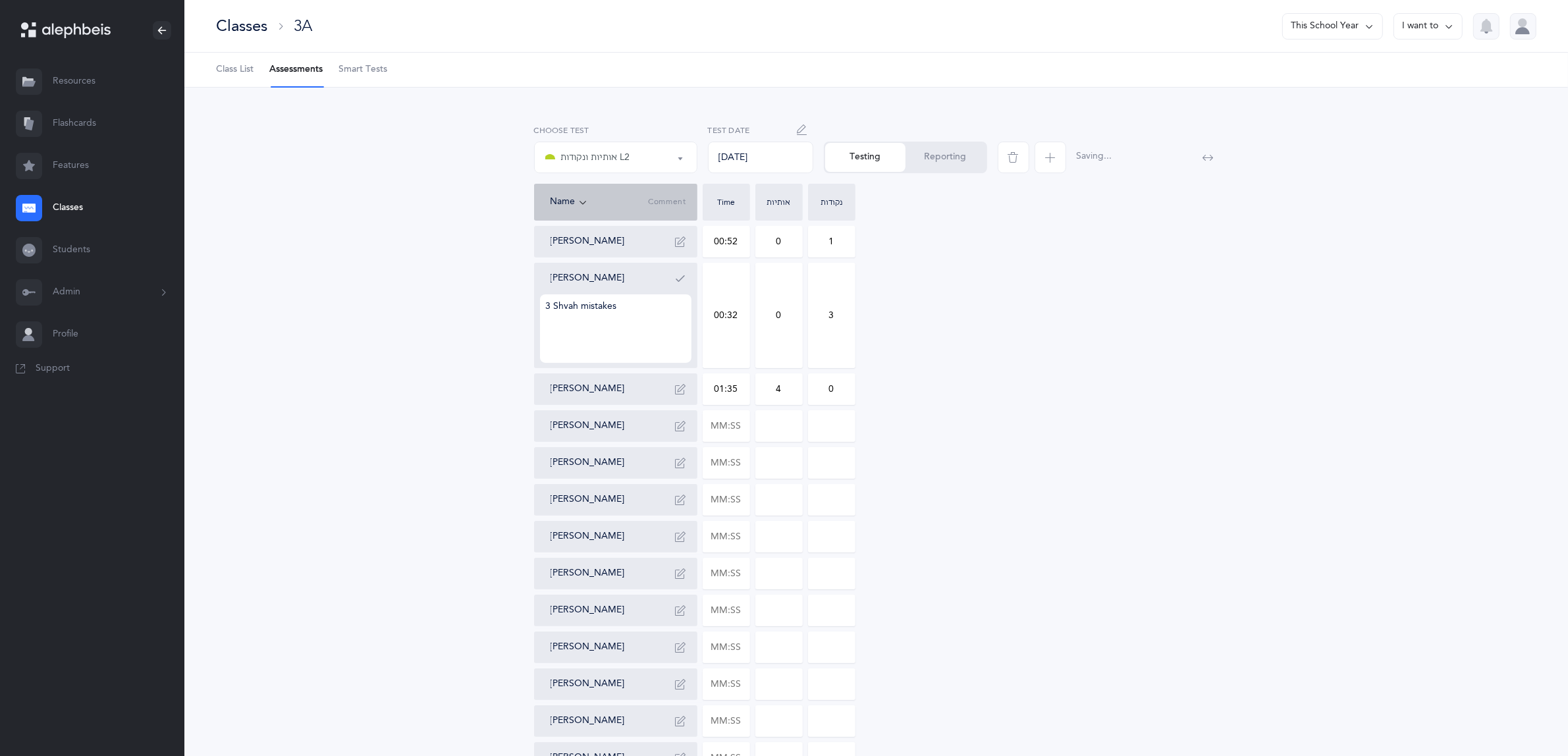
drag, startPoint x: 835, startPoint y: 386, endPoint x: 820, endPoint y: 384, distance: 15.1
click at [820, 384] on input "0" at bounding box center [832, 390] width 46 height 31
type input "3"
drag, startPoint x: 733, startPoint y: 428, endPoint x: 715, endPoint y: 404, distance: 30.0
click at [732, 427] on input "text" at bounding box center [727, 427] width 46 height 31
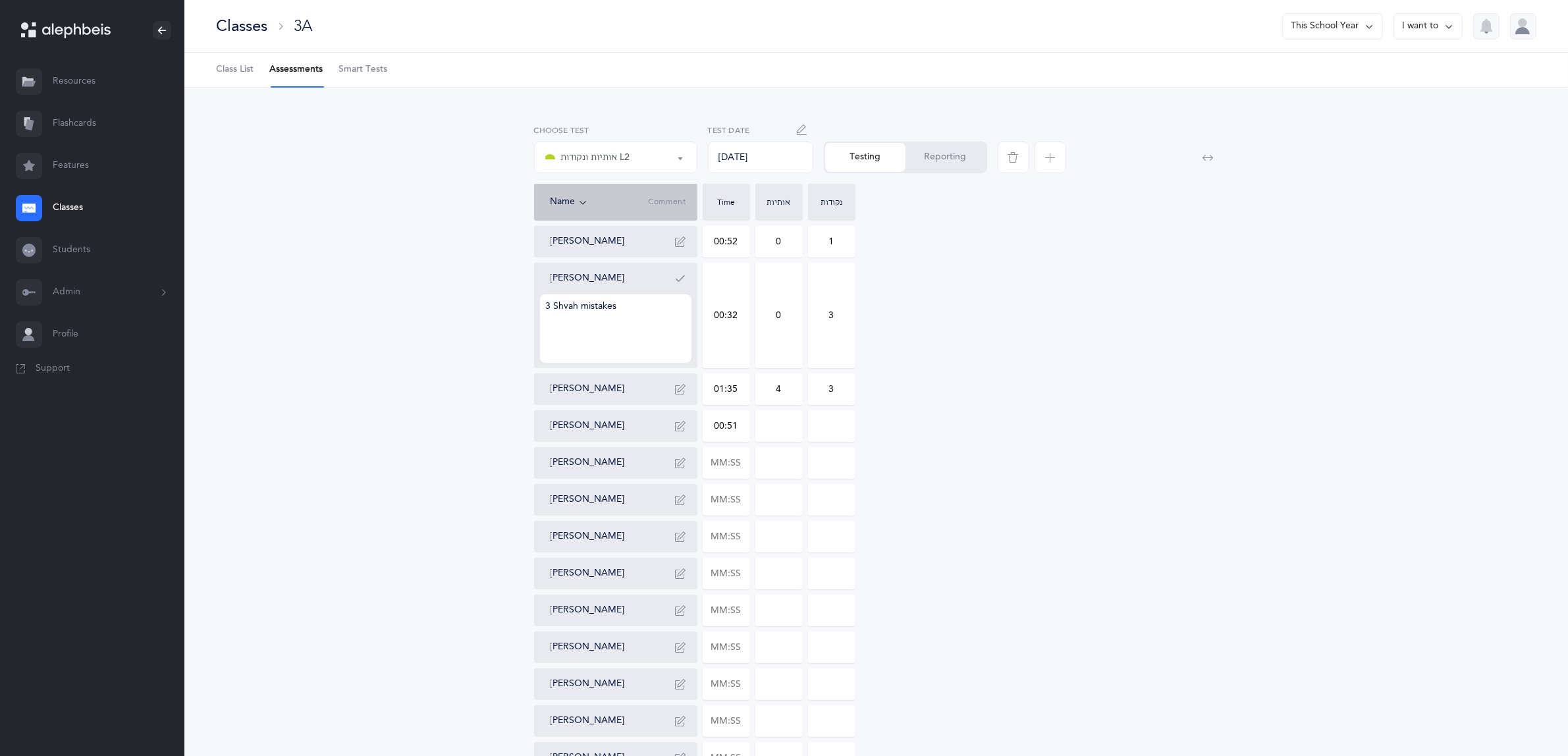
type input "00:51"
type input "0"
click at [779, 426] on input "0" at bounding box center [779, 427] width 46 height 31
drag, startPoint x: 840, startPoint y: 421, endPoint x: 813, endPoint y: 417, distance: 27.3
click at [822, 419] on input "0" at bounding box center [832, 427] width 46 height 31
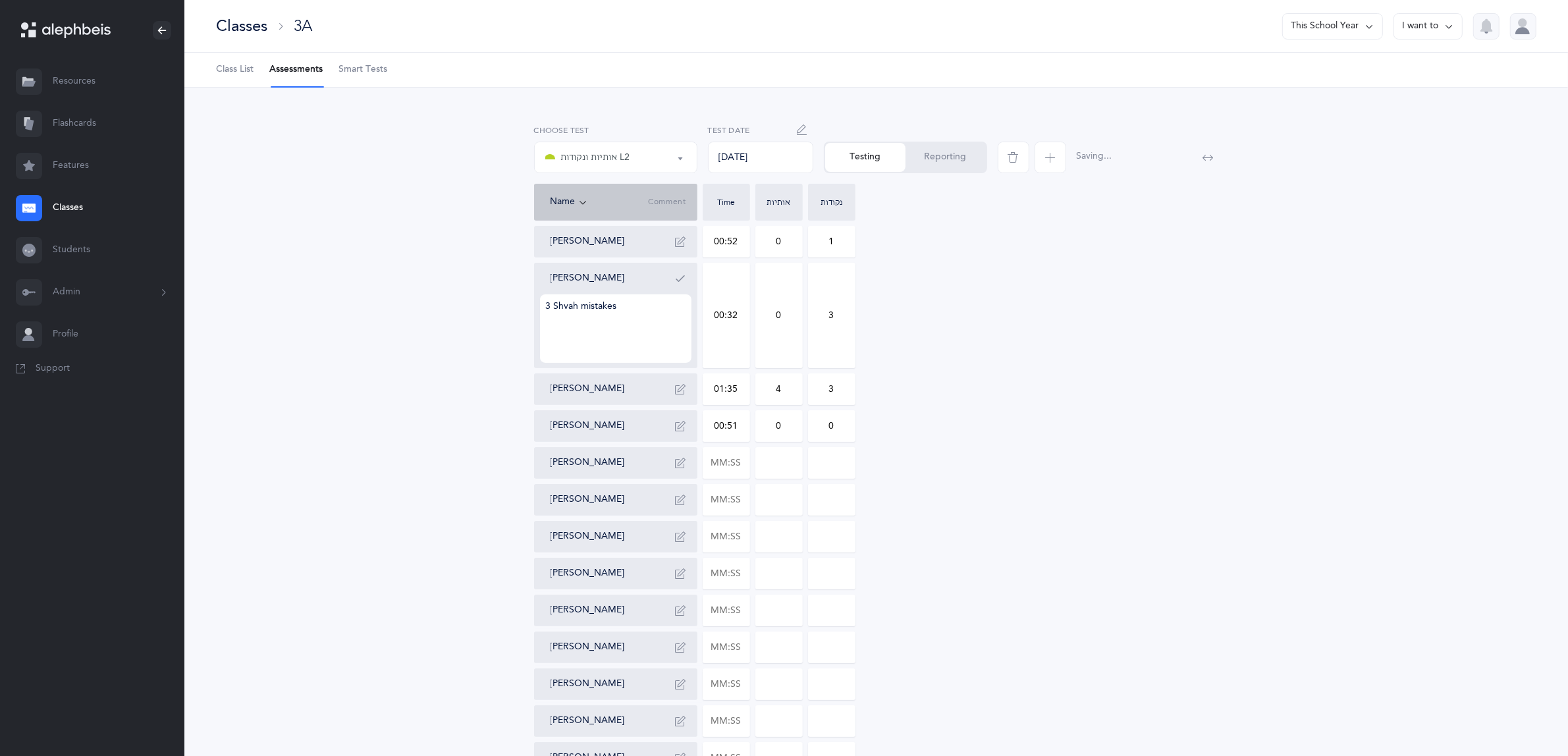
type input "1"
drag, startPoint x: 840, startPoint y: 422, endPoint x: 817, endPoint y: 416, distance: 23.8
click at [817, 416] on input "1" at bounding box center [832, 427] width 46 height 31
click at [743, 460] on input "text" at bounding box center [727, 464] width 46 height 31
type input "00:56"
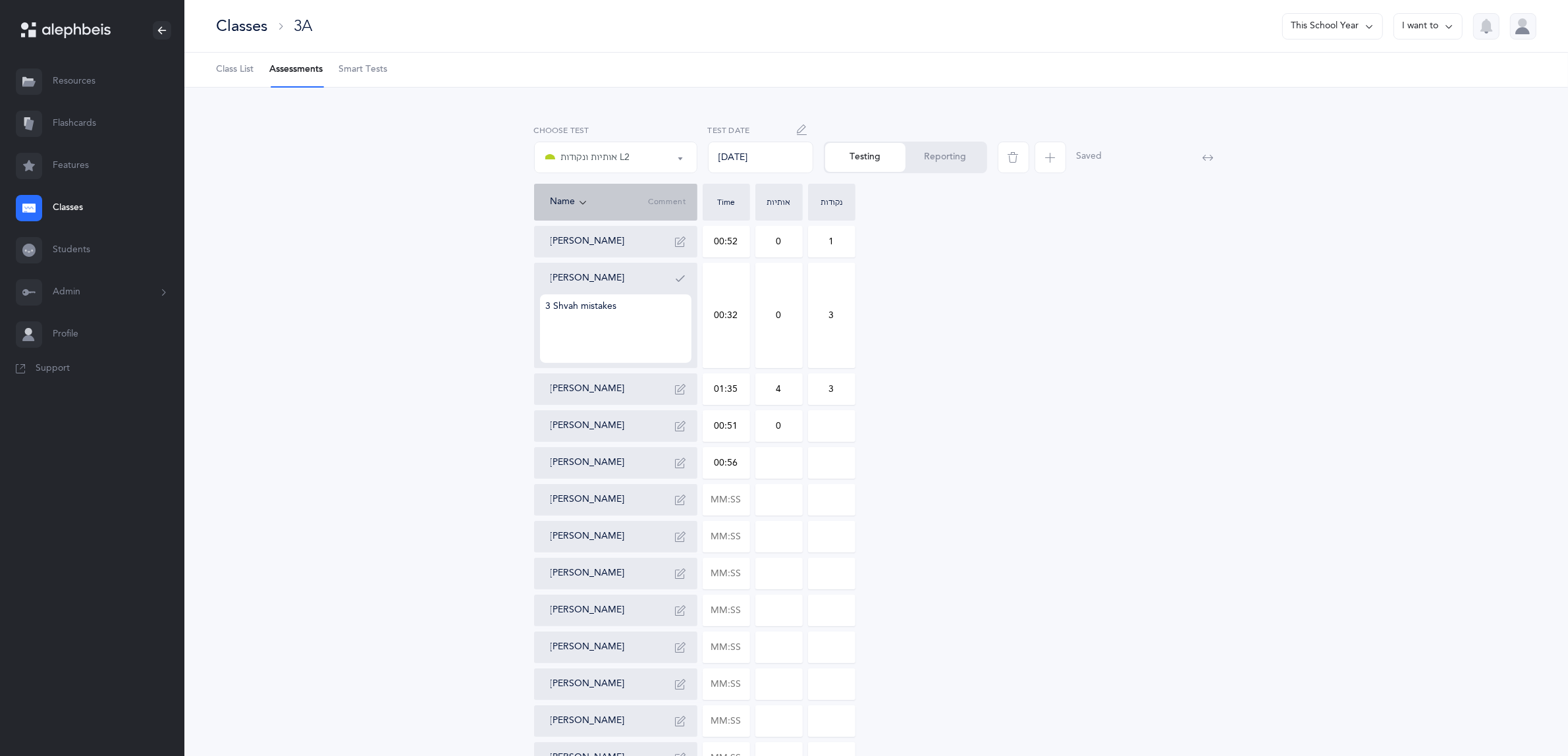
type input "0"
click at [831, 464] on input "0" at bounding box center [832, 464] width 46 height 31
drag, startPoint x: 835, startPoint y: 464, endPoint x: 802, endPoint y: 464, distance: 33.0
click at [802, 464] on div "[PERSON_NAME] 00:52 0 1 [PERSON_NAME] 3 Shvah mistakes 00:32 0 3 [PERSON_NAME] …" at bounding box center [877, 592] width 685 height 733
type input "1"
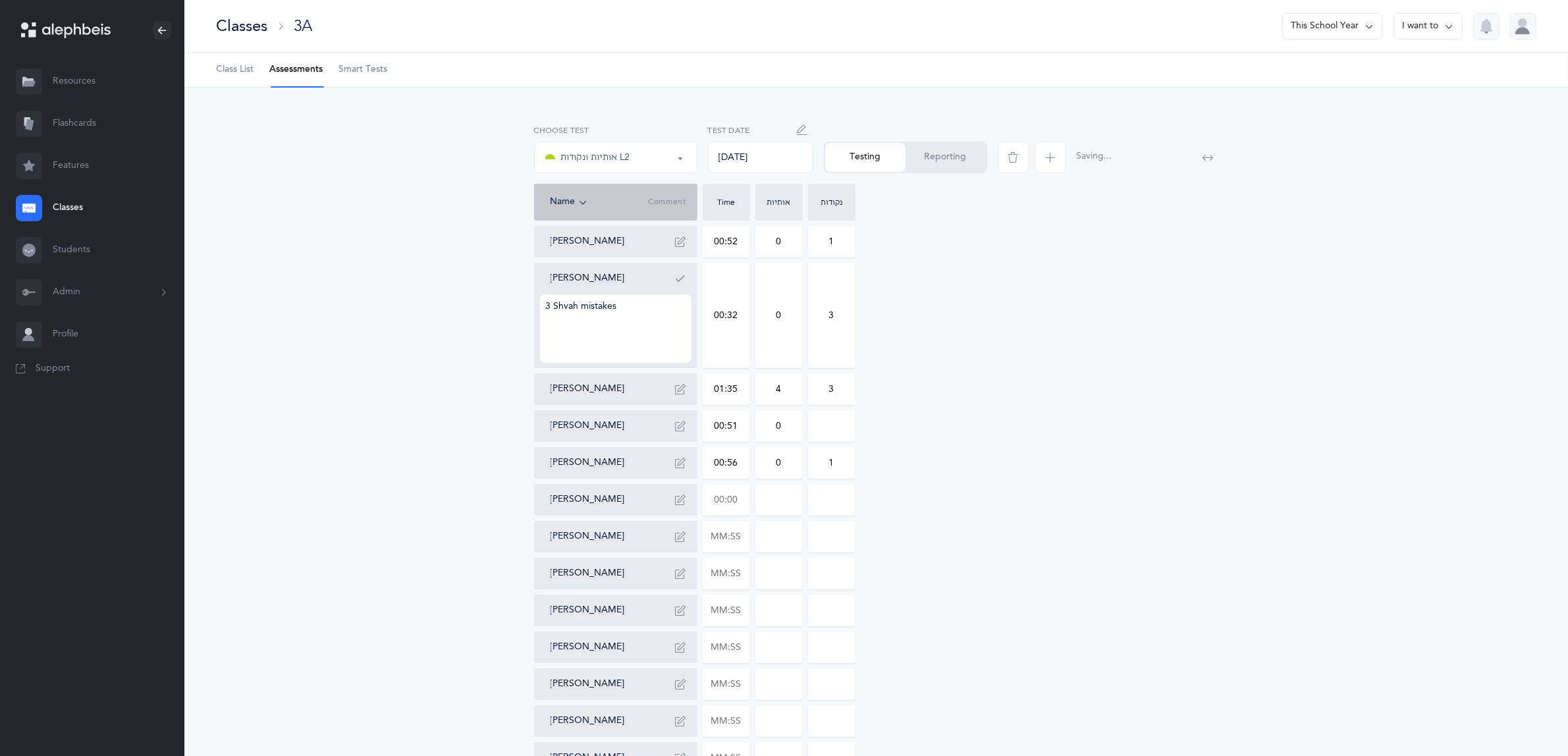
click at [730, 504] on input "text" at bounding box center [727, 500] width 46 height 31
drag, startPoint x: 741, startPoint y: 496, endPoint x: 690, endPoint y: 496, distance: 51.0
click at [690, 496] on div "[PERSON_NAME] 00:52 0 1 [PERSON_NAME] 3 Shvah mistakes 00:32 0 3 [PERSON_NAME] …" at bounding box center [877, 592] width 685 height 733
type input "00:46"
type input "0"
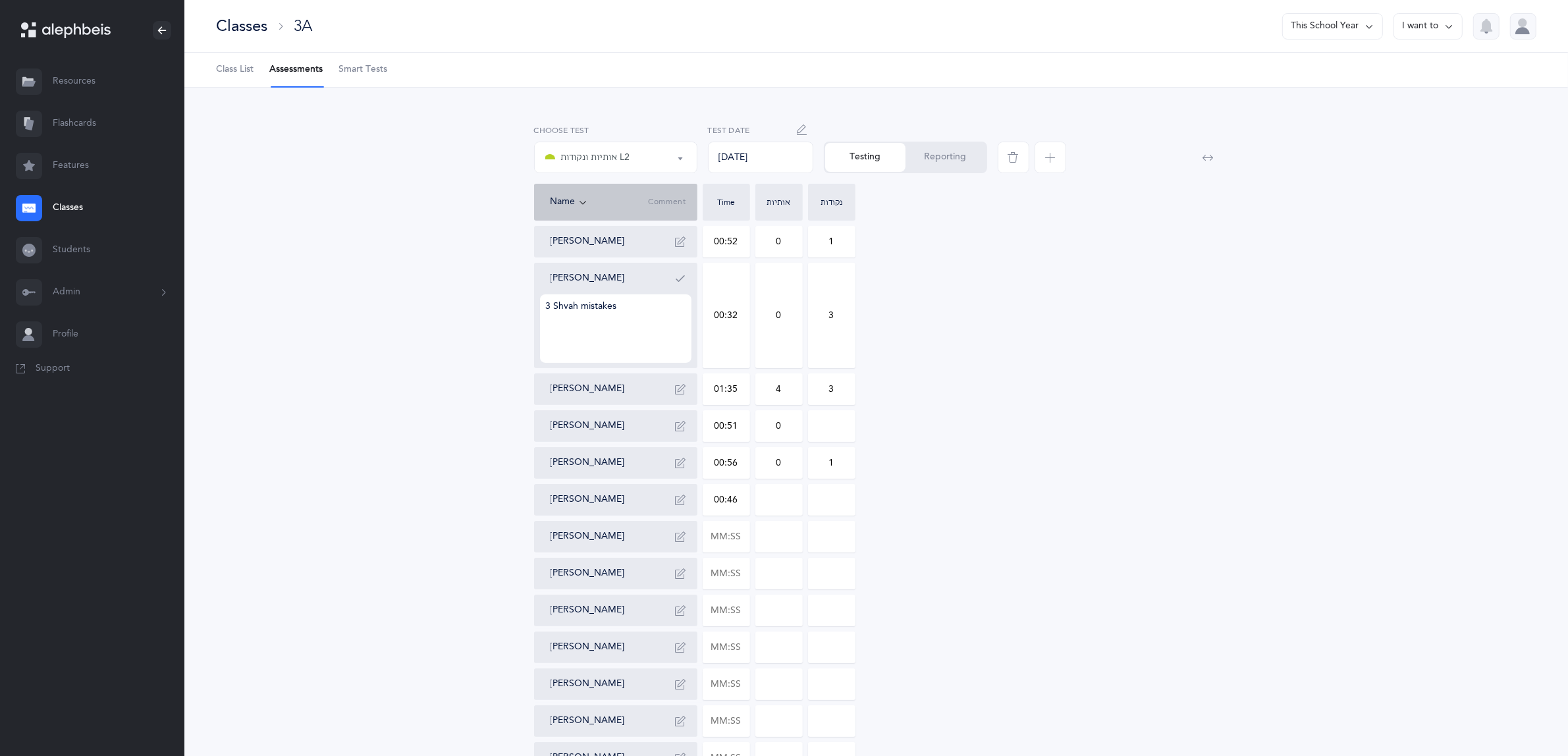
type input "0"
click at [781, 505] on input "0" at bounding box center [779, 500] width 46 height 31
drag, startPoint x: 784, startPoint y: 499, endPoint x: 768, endPoint y: 499, distance: 16.0
click at [768, 499] on input "0" at bounding box center [779, 500] width 46 height 31
type input "3"
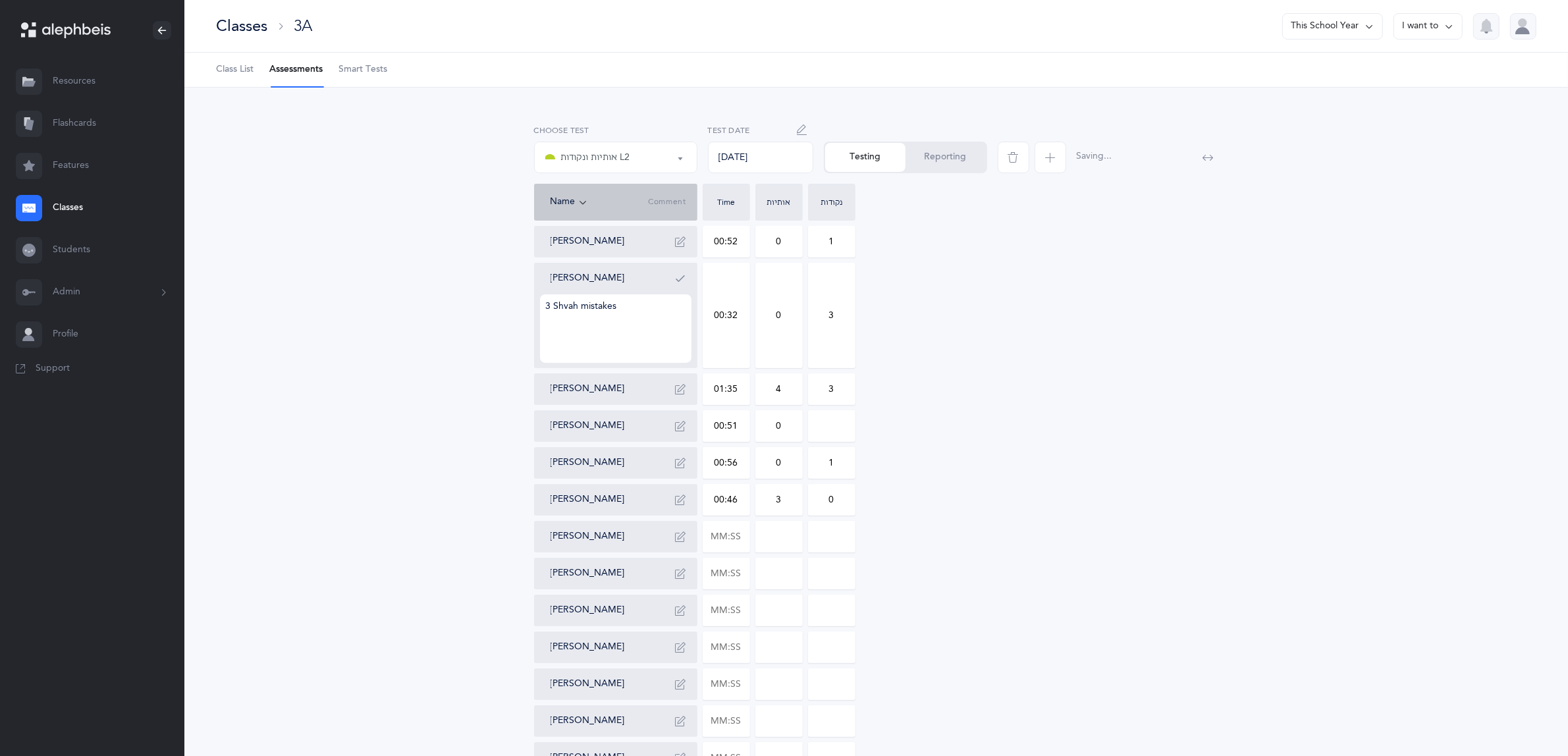
drag, startPoint x: 840, startPoint y: 501, endPoint x: 827, endPoint y: 501, distance: 13.0
click at [827, 501] on input "0" at bounding box center [832, 500] width 46 height 31
type input "2"
drag, startPoint x: 748, startPoint y: 538, endPoint x: 702, endPoint y: 536, distance: 46.0
click at [702, 536] on div "[PERSON_NAME] 00:52 0 1 [PERSON_NAME] 3 Shvah mistakes 00:32 0 3 [PERSON_NAME] …" at bounding box center [877, 592] width 685 height 733
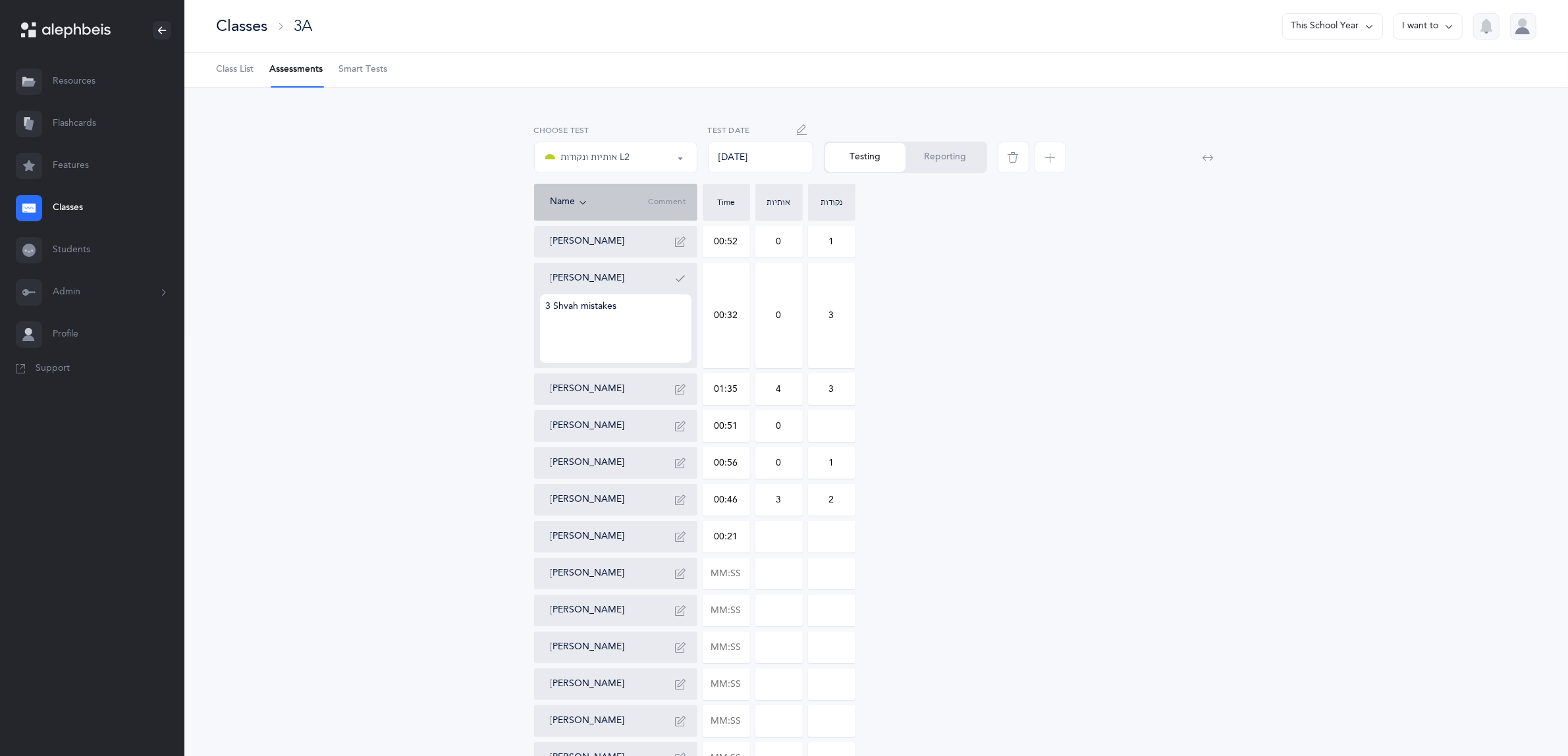
type input "00:21"
type input "0"
drag, startPoint x: 742, startPoint y: 536, endPoint x: 684, endPoint y: 537, distance: 58.0
click at [690, 537] on div "[PERSON_NAME] 00:52 0 1 [PERSON_NAME] 3 Shvah mistakes 00:32 0 3 [PERSON_NAME] …" at bounding box center [877, 592] width 685 height 733
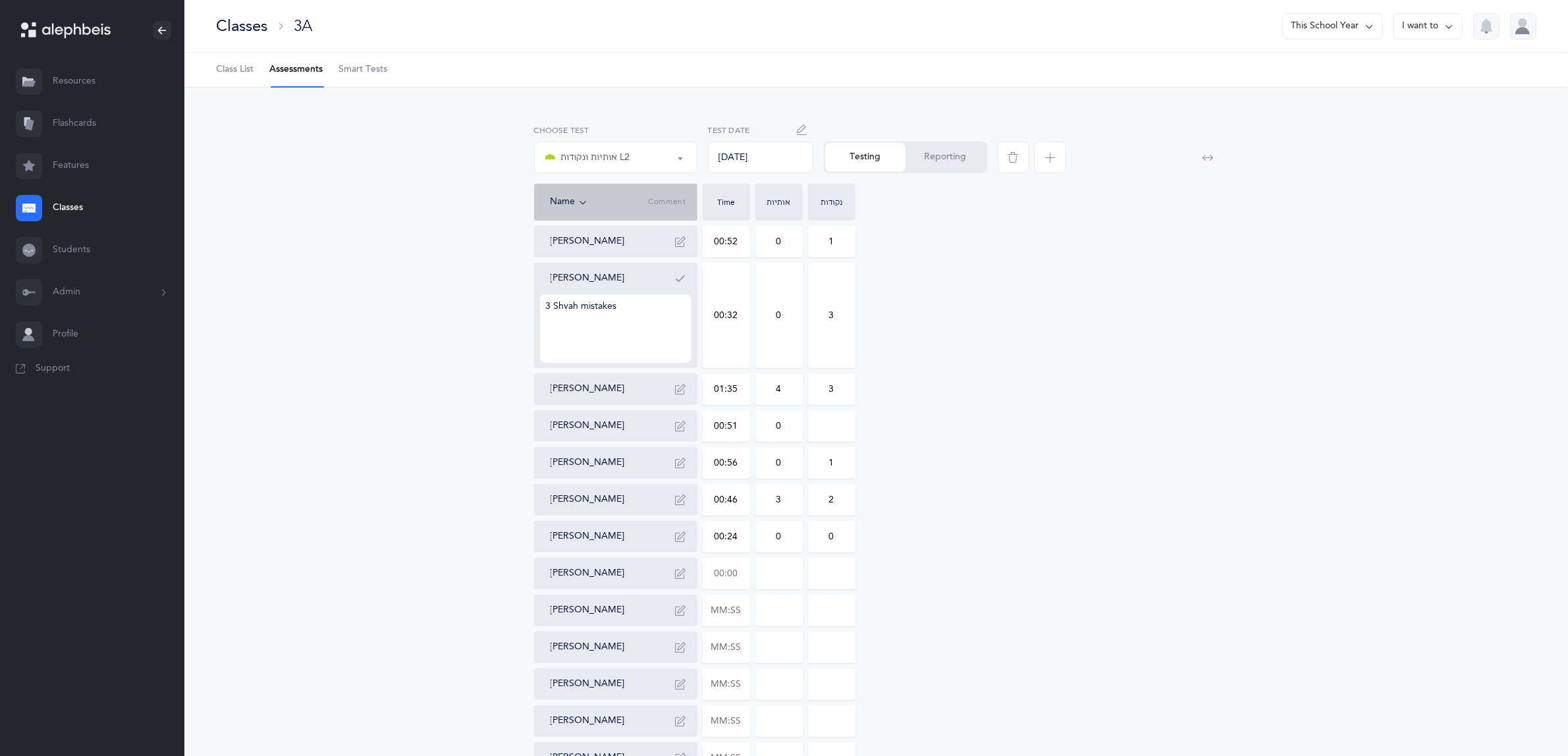
type input "00:24"
click at [769, 580] on input at bounding box center [779, 574] width 46 height 31
click at [736, 578] on input "text" at bounding box center [727, 574] width 46 height 31
drag, startPoint x: 741, startPoint y: 570, endPoint x: 685, endPoint y: 570, distance: 56.0
click at [685, 570] on div "[PERSON_NAME] 00:52 0 1 [PERSON_NAME] 3 Shvah mistakes 00:32 0 3 [PERSON_NAME] …" at bounding box center [877, 592] width 685 height 733
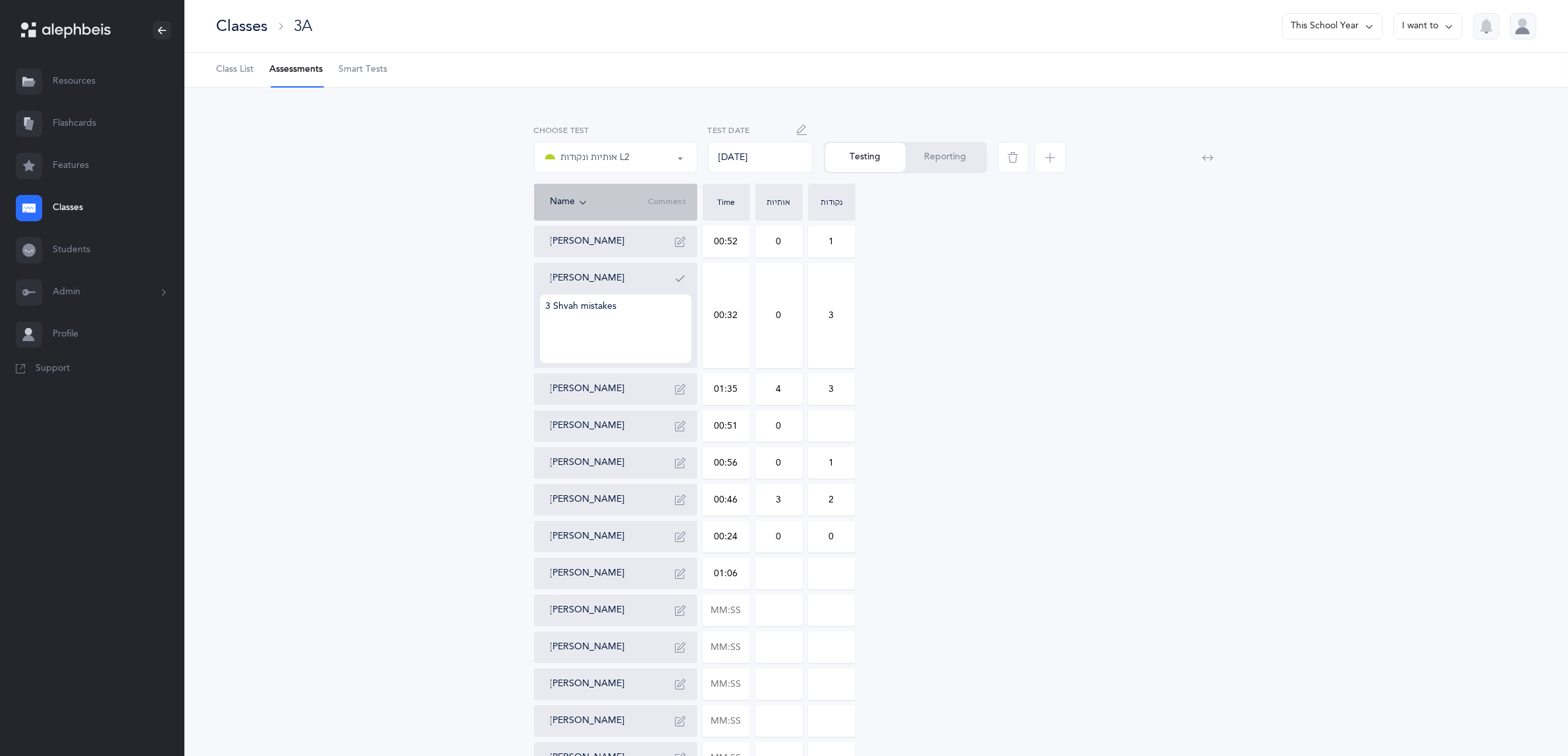
type input "01:06"
type input "0"
click at [783, 570] on input "0" at bounding box center [779, 574] width 46 height 31
drag, startPoint x: 782, startPoint y: 575, endPoint x: 769, endPoint y: 573, distance: 13.2
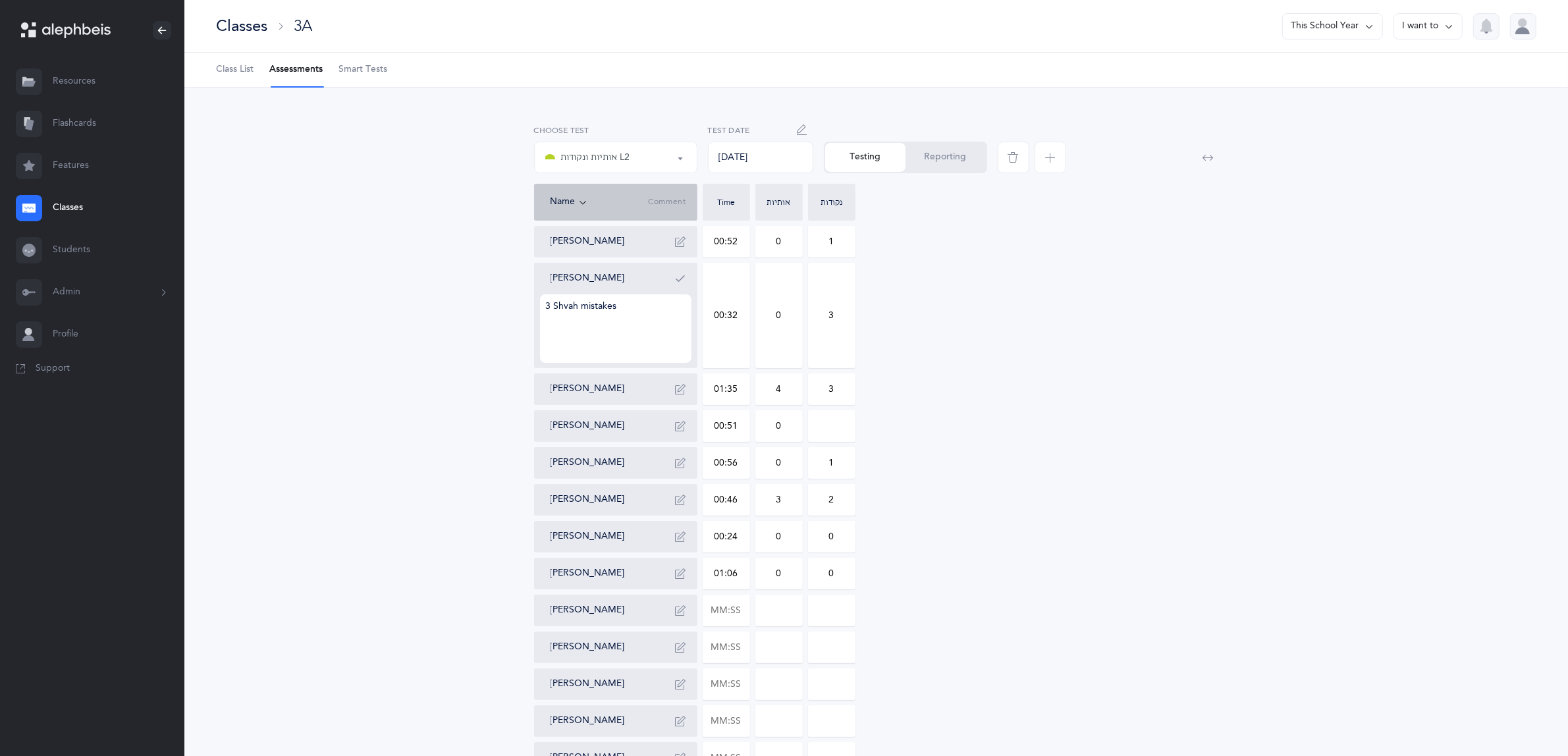
click at [769, 573] on input "0" at bounding box center [779, 574] width 46 height 31
type input "2"
click at [735, 607] on input "text" at bounding box center [727, 611] width 46 height 31
type input "00:56"
type input "0"
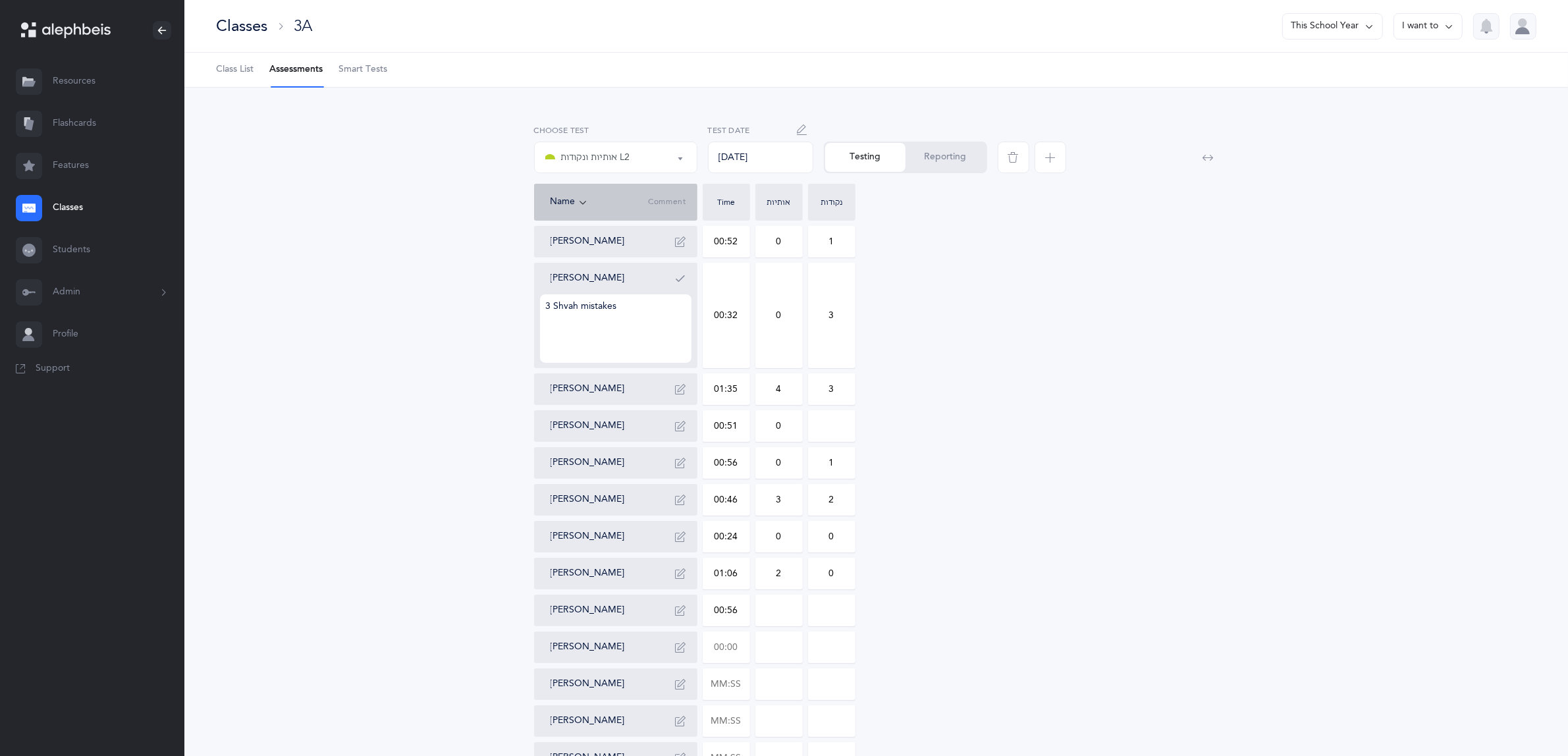
type input "0"
click at [728, 647] on input "text" at bounding box center [727, 648] width 46 height 31
type input "00:41"
type input "0"
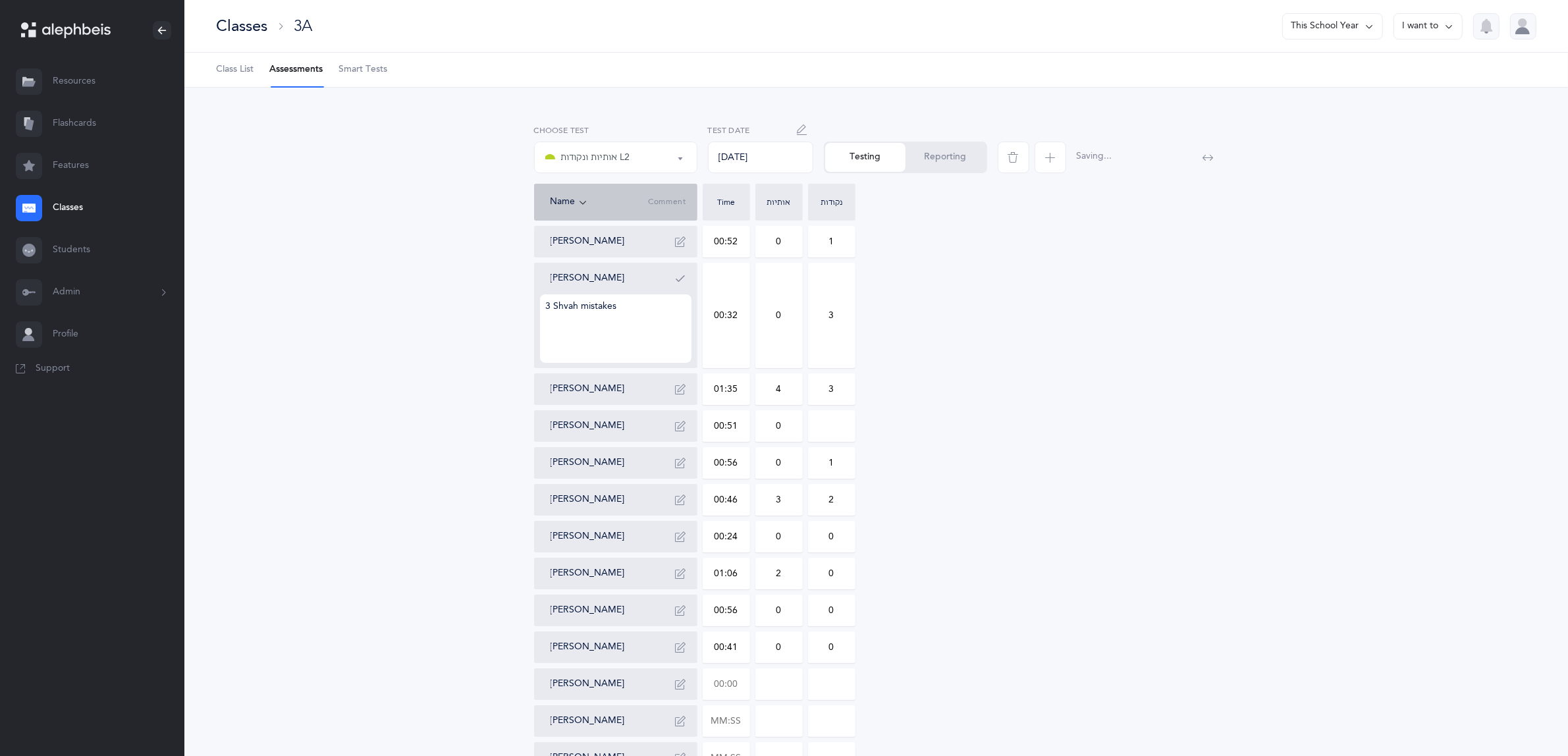
click at [720, 681] on input "text" at bounding box center [727, 685] width 46 height 31
type input "01:03"
type input "0"
click at [778, 692] on input "0" at bounding box center [779, 685] width 46 height 31
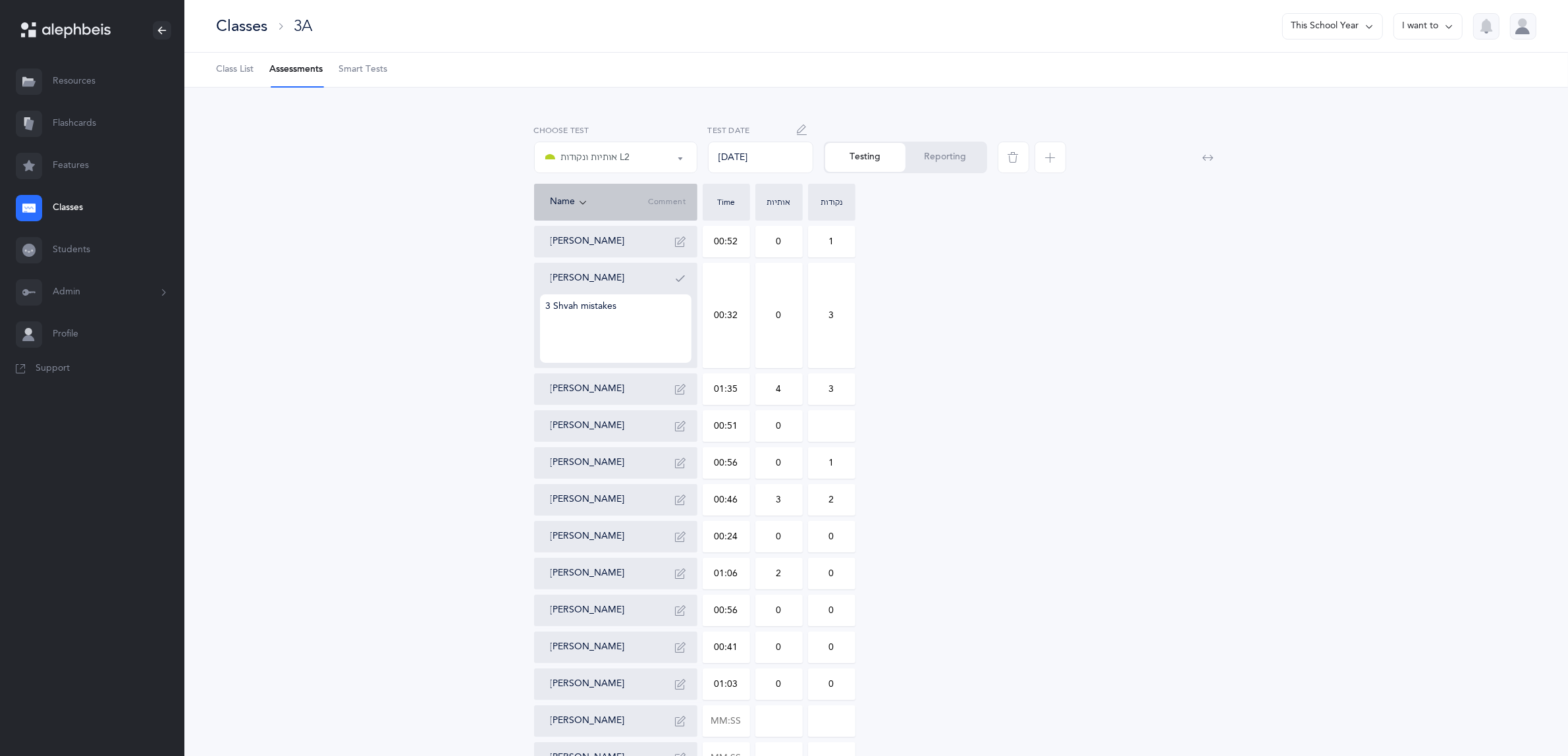
drag, startPoint x: 787, startPoint y: 682, endPoint x: 768, endPoint y: 682, distance: 19.0
click at [768, 682] on input "0" at bounding box center [779, 685] width 46 height 31
type input "2"
click at [775, 716] on input at bounding box center [779, 721] width 46 height 31
type input "58"
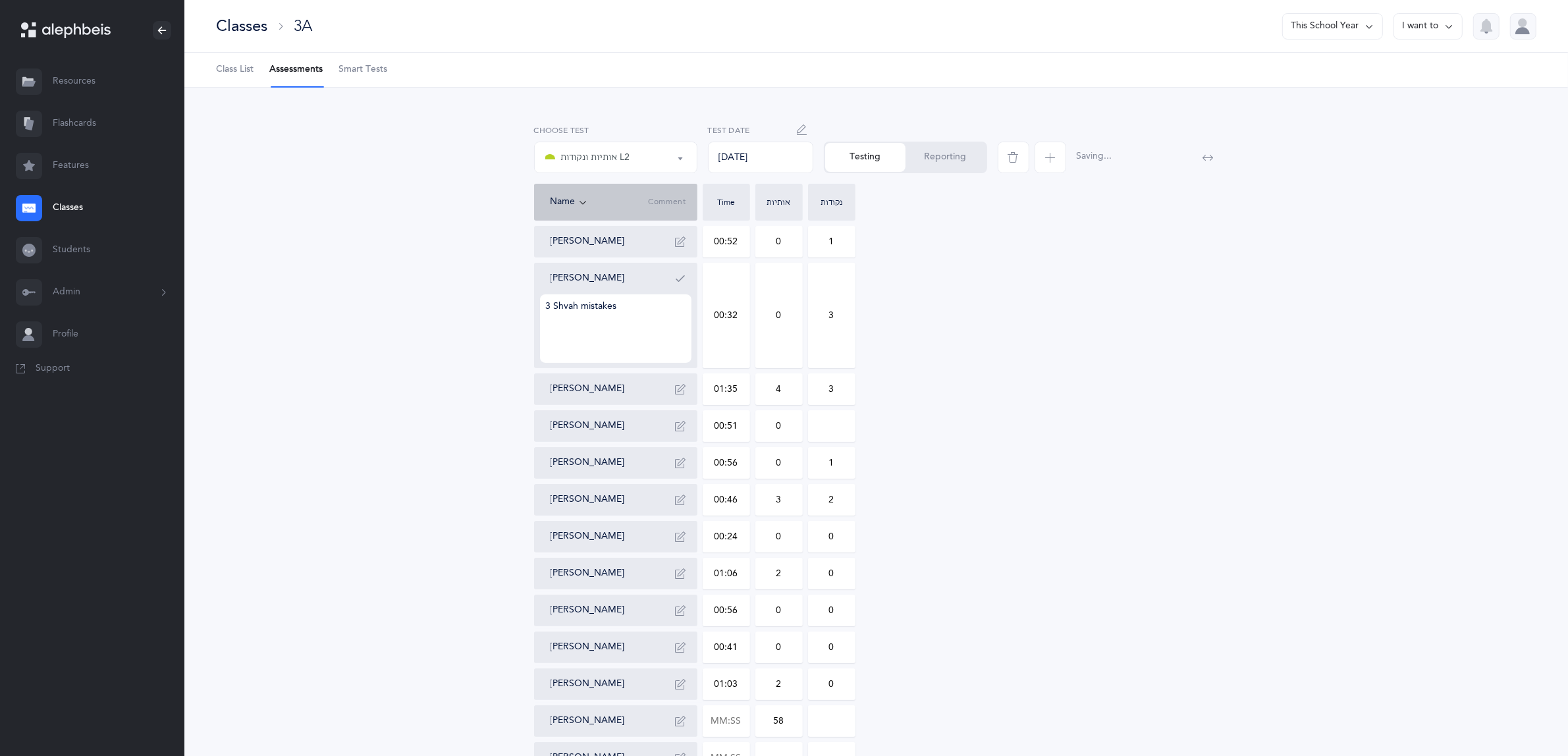
click at [823, 723] on input at bounding box center [832, 721] width 46 height 31
click at [737, 717] on input "text" at bounding box center [727, 721] width 46 height 31
type input "00:58"
type input "0"
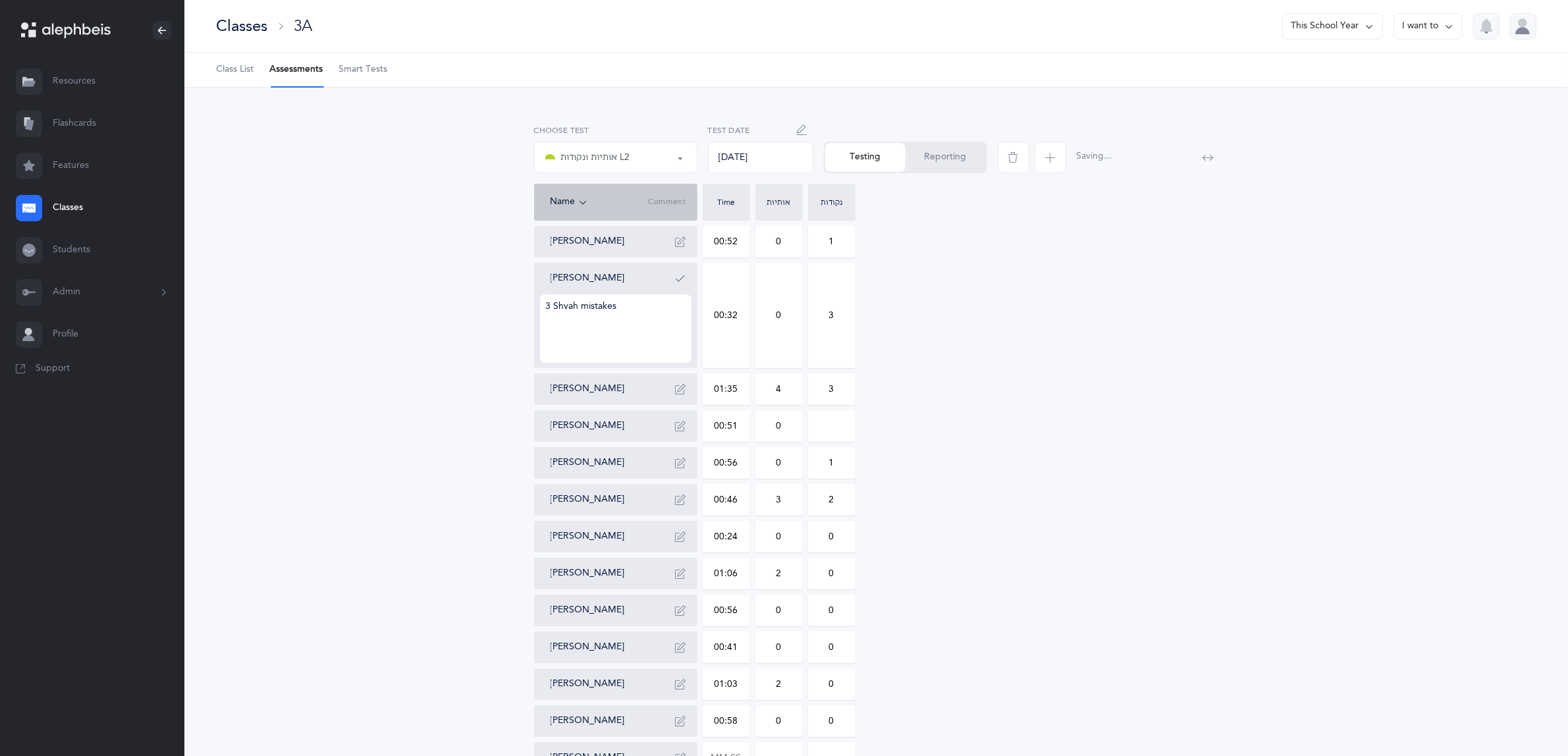
drag, startPoint x: 775, startPoint y: 718, endPoint x: 760, endPoint y: 718, distance: 15.0
click at [760, 718] on input "0" at bounding box center [779, 721] width 46 height 31
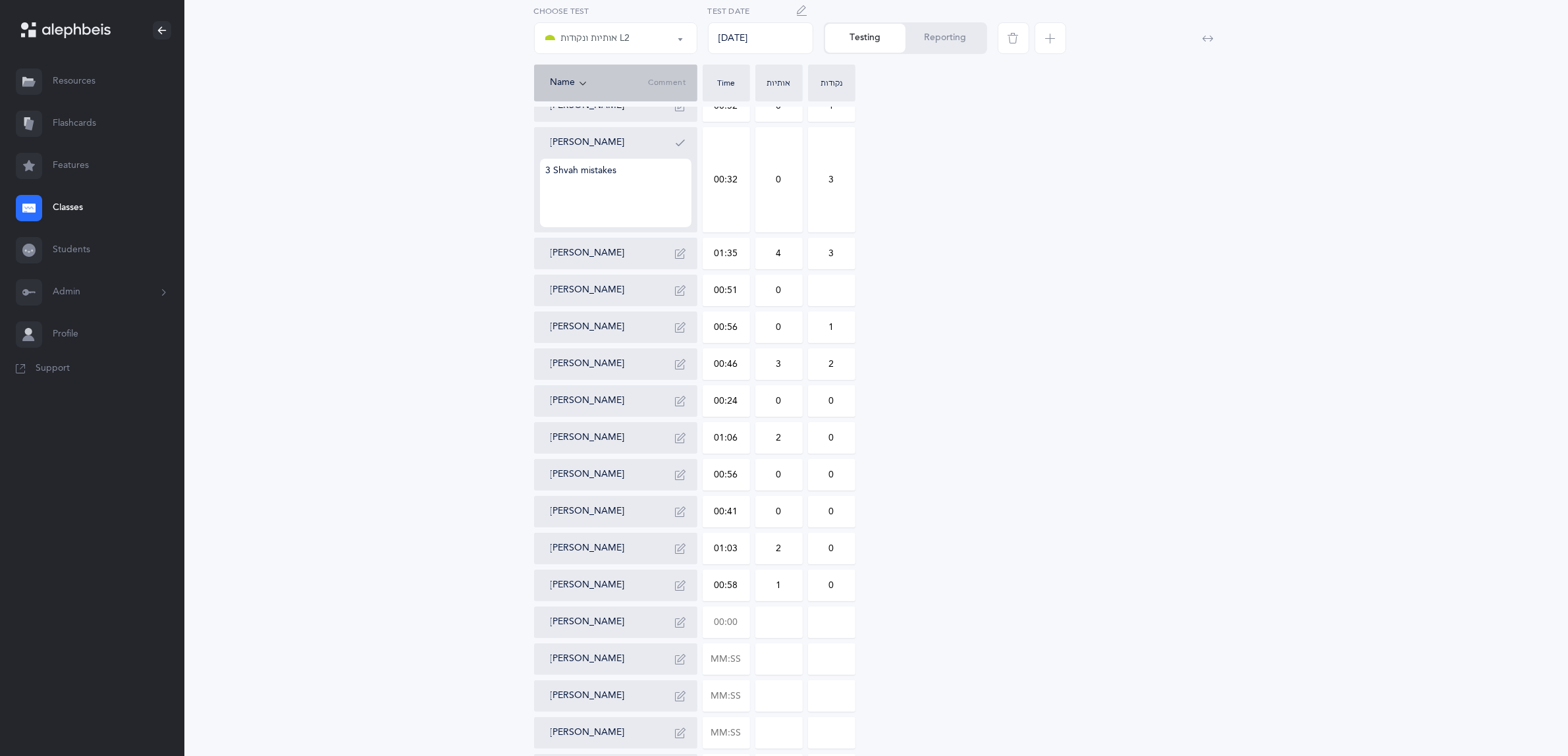
scroll to position [164, 0]
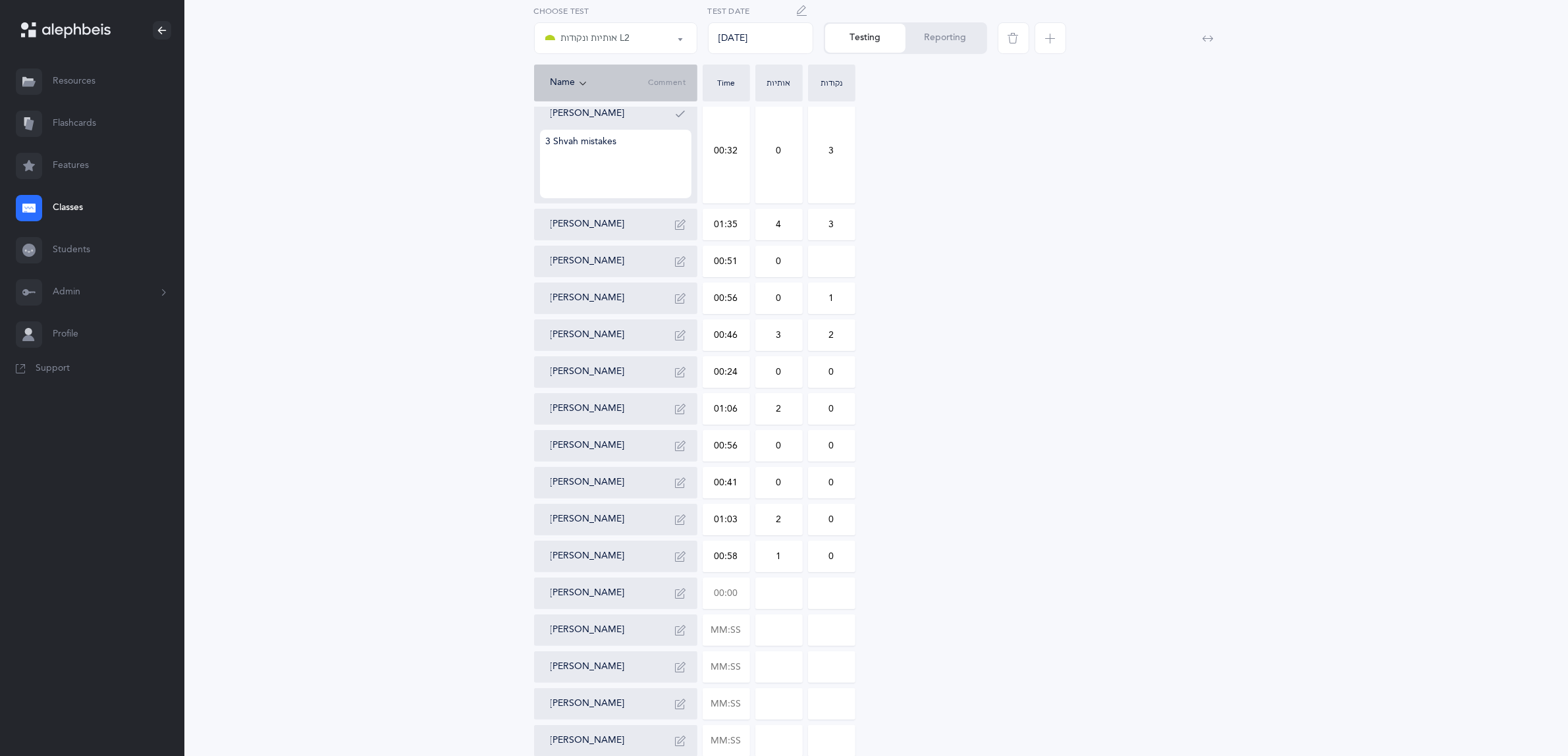
type input "1"
click at [727, 594] on input "text" at bounding box center [727, 594] width 46 height 31
type input "01:50"
type input "0"
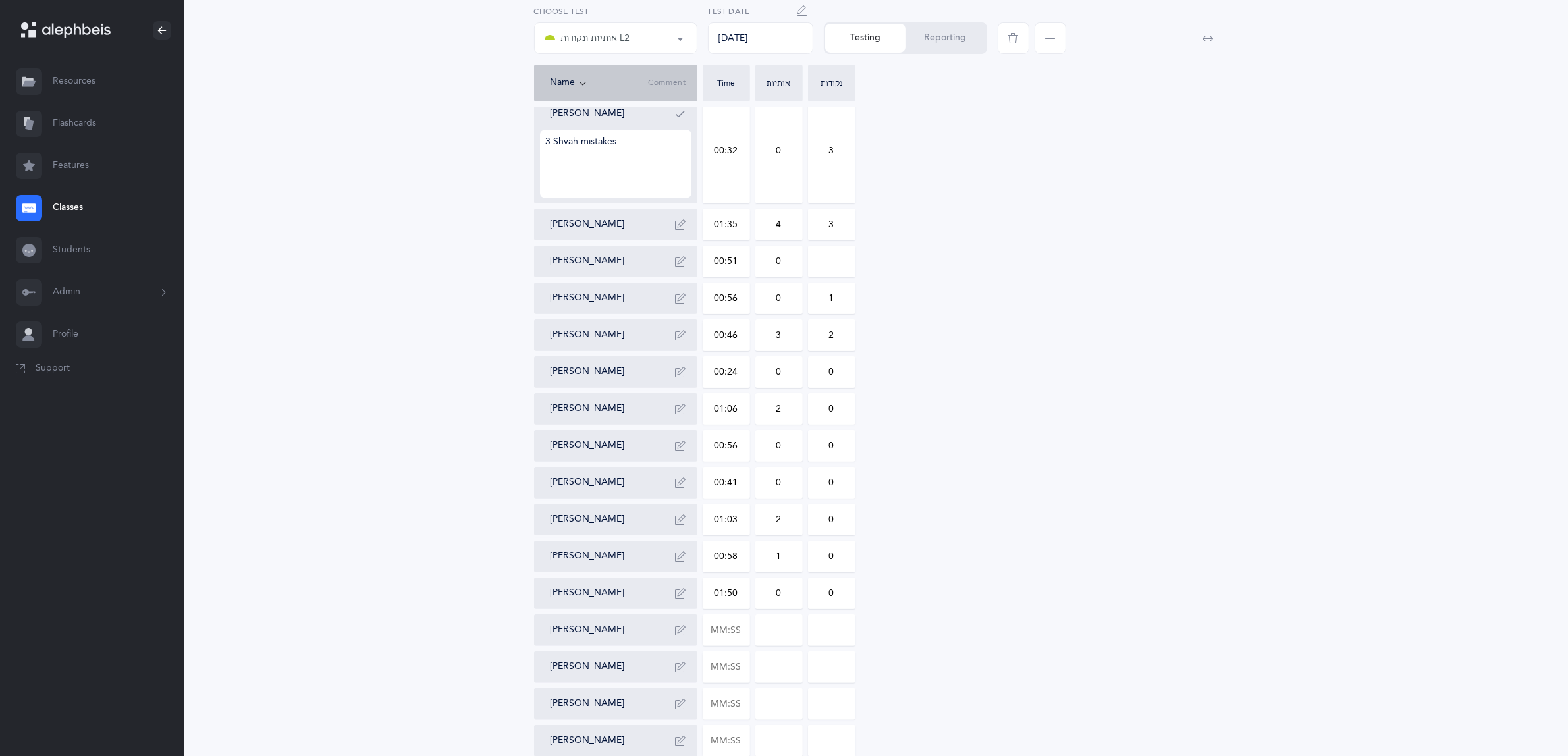
click at [765, 592] on input "0" at bounding box center [779, 594] width 46 height 31
drag, startPoint x: 787, startPoint y: 594, endPoint x: 771, endPoint y: 592, distance: 16.1
click at [771, 592] on input "0" at bounding box center [779, 594] width 46 height 31
type input "1"
drag, startPoint x: 837, startPoint y: 592, endPoint x: 828, endPoint y: 589, distance: 9.5
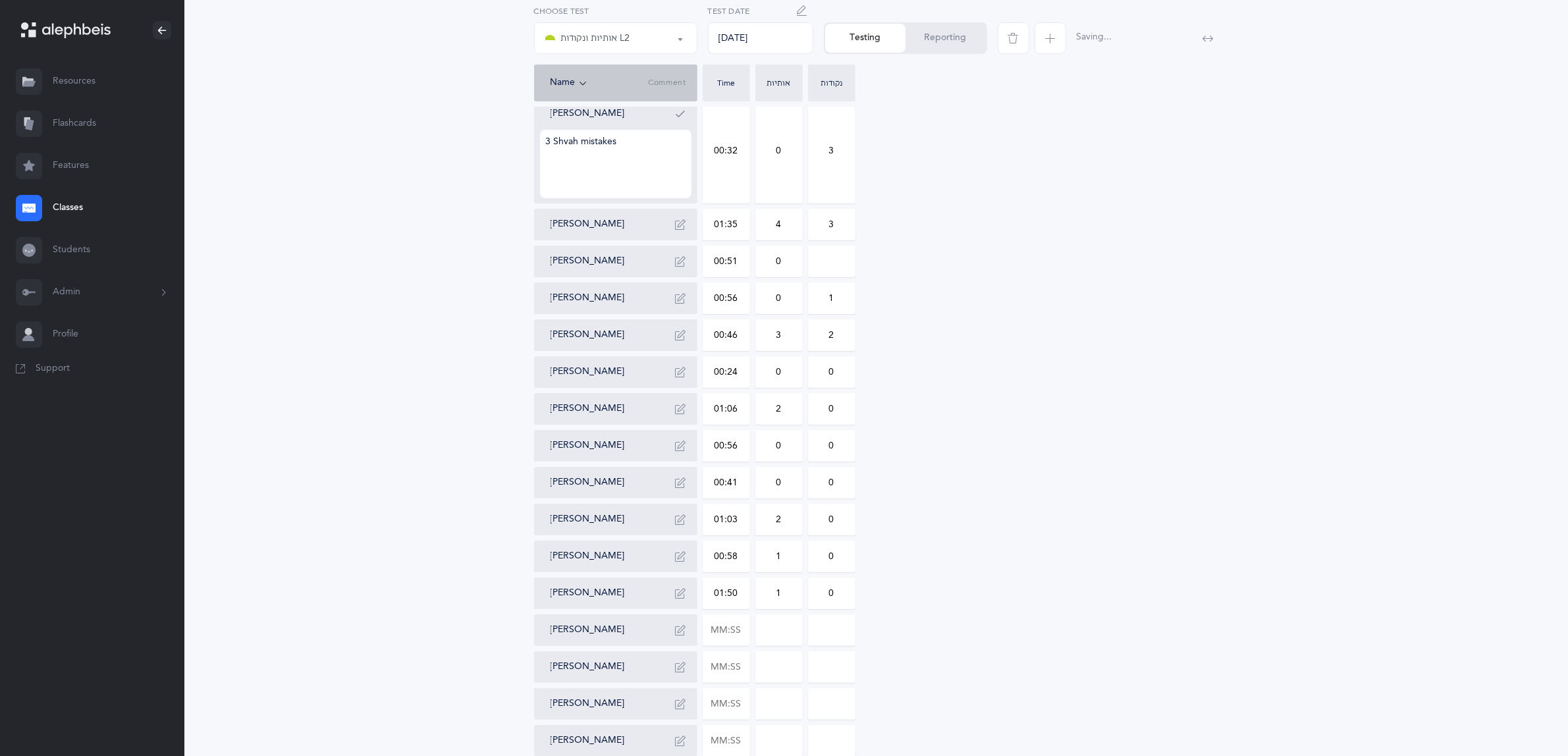
click at [828, 589] on input "0" at bounding box center [832, 594] width 46 height 31
type input "2"
drag, startPoint x: 725, startPoint y: 635, endPoint x: 660, endPoint y: 603, distance: 72.4
click at [723, 634] on input "text" at bounding box center [727, 631] width 46 height 31
type input "01:01"
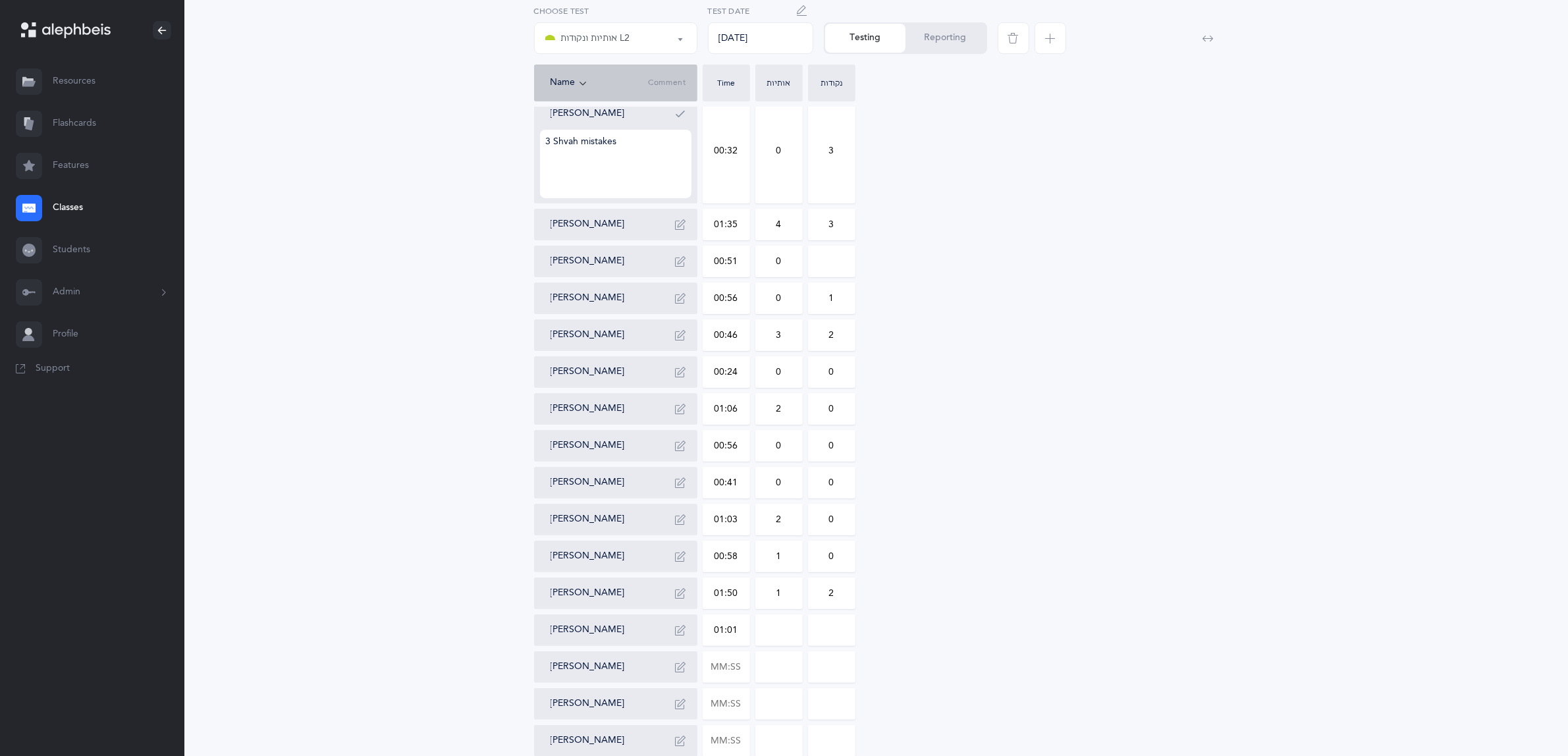
type input "0"
click at [779, 631] on input "0" at bounding box center [779, 631] width 46 height 31
drag, startPoint x: 788, startPoint y: 631, endPoint x: 765, endPoint y: 627, distance: 23.3
click at [765, 627] on input "0" at bounding box center [779, 631] width 46 height 31
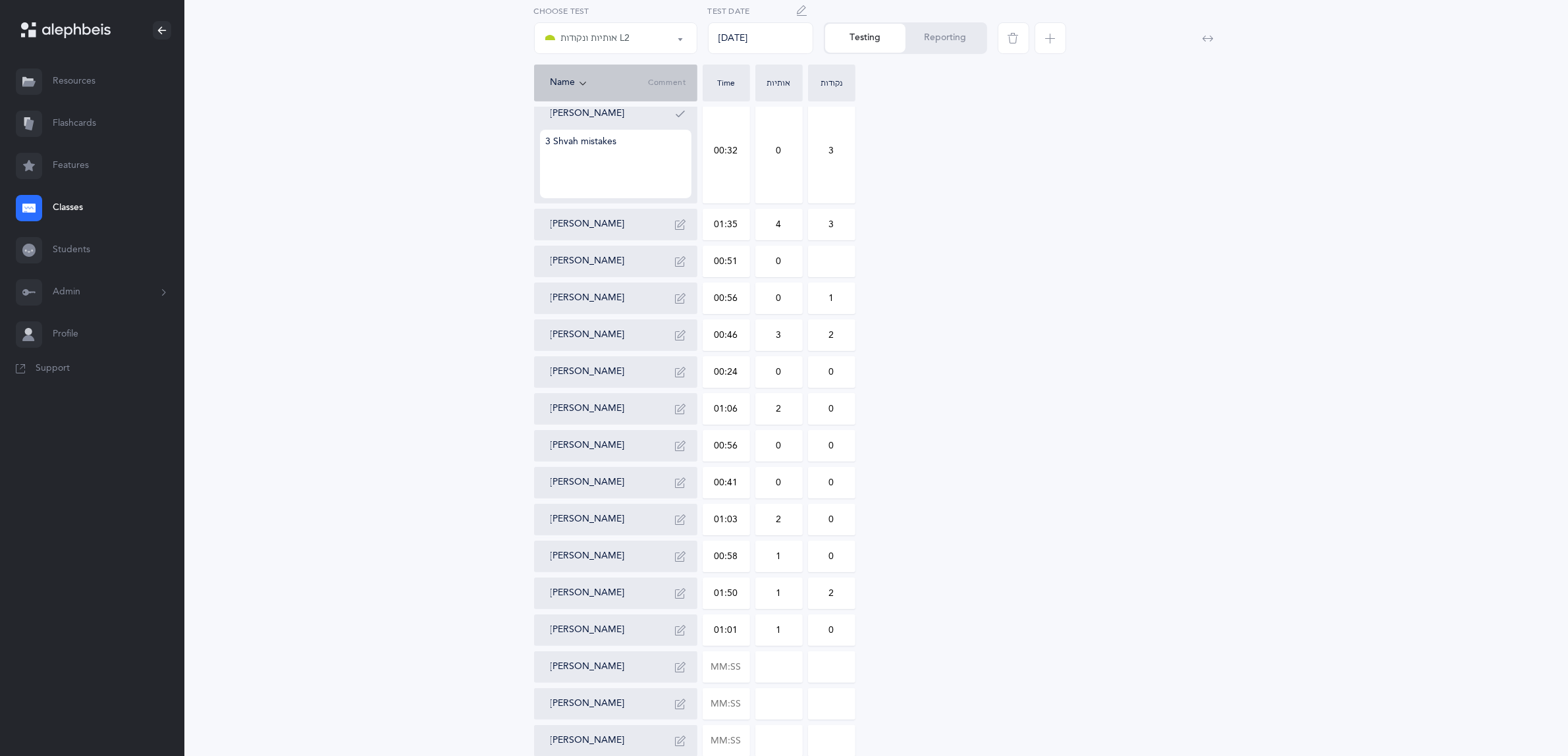
type input "1"
drag, startPoint x: 840, startPoint y: 631, endPoint x: 805, endPoint y: 627, distance: 35.2
click at [805, 627] on div "[PERSON_NAME] 00:52 0 1 [PERSON_NAME] 3 Shvah mistakes 00:32 0 3 [PERSON_NAME] …" at bounding box center [877, 428] width 685 height 733
type input "1"
click at [729, 668] on input "text" at bounding box center [727, 668] width 46 height 31
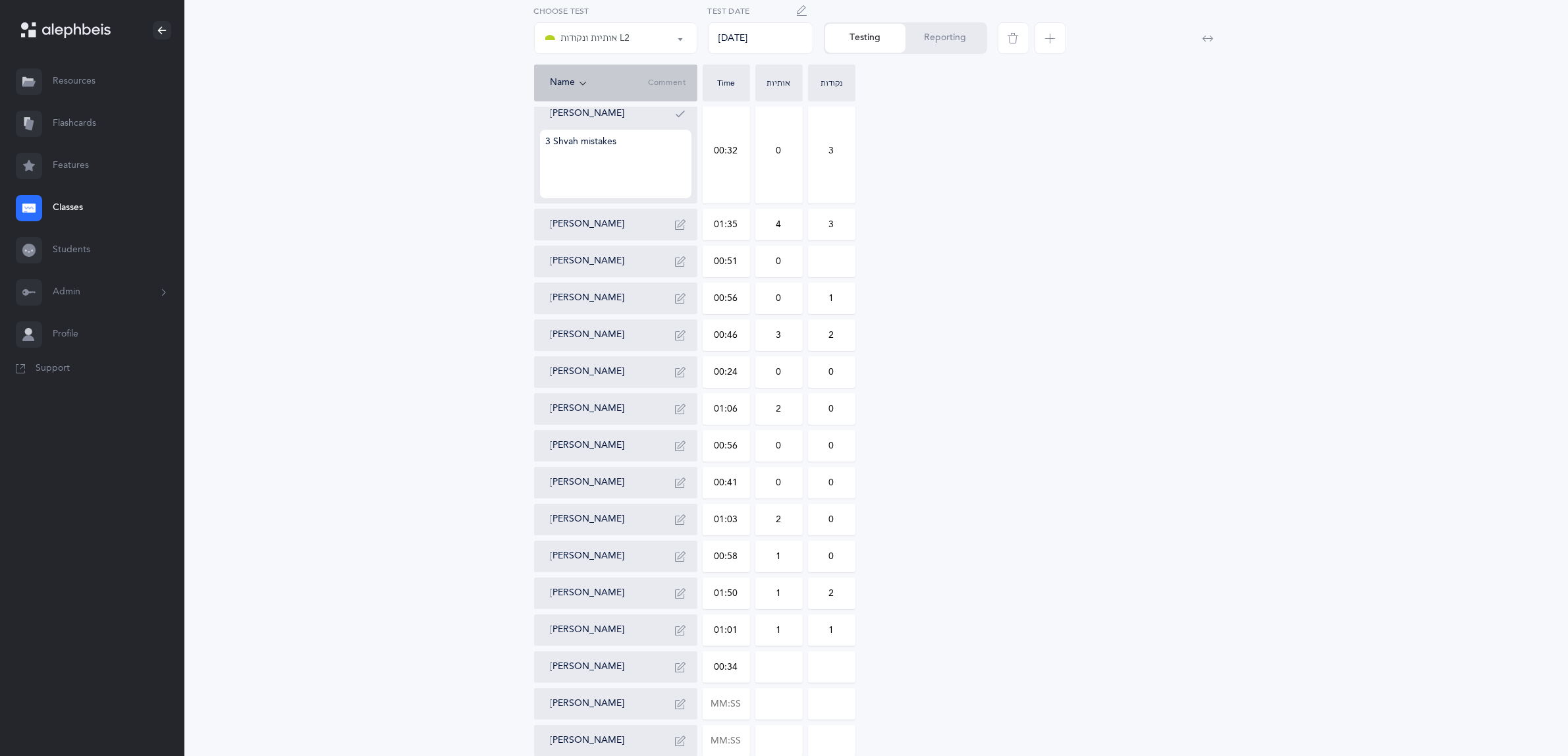
type input "00:34"
type input "0"
click at [779, 669] on input "0" at bounding box center [779, 668] width 46 height 31
click at [730, 702] on input "text" at bounding box center [727, 705] width 46 height 31
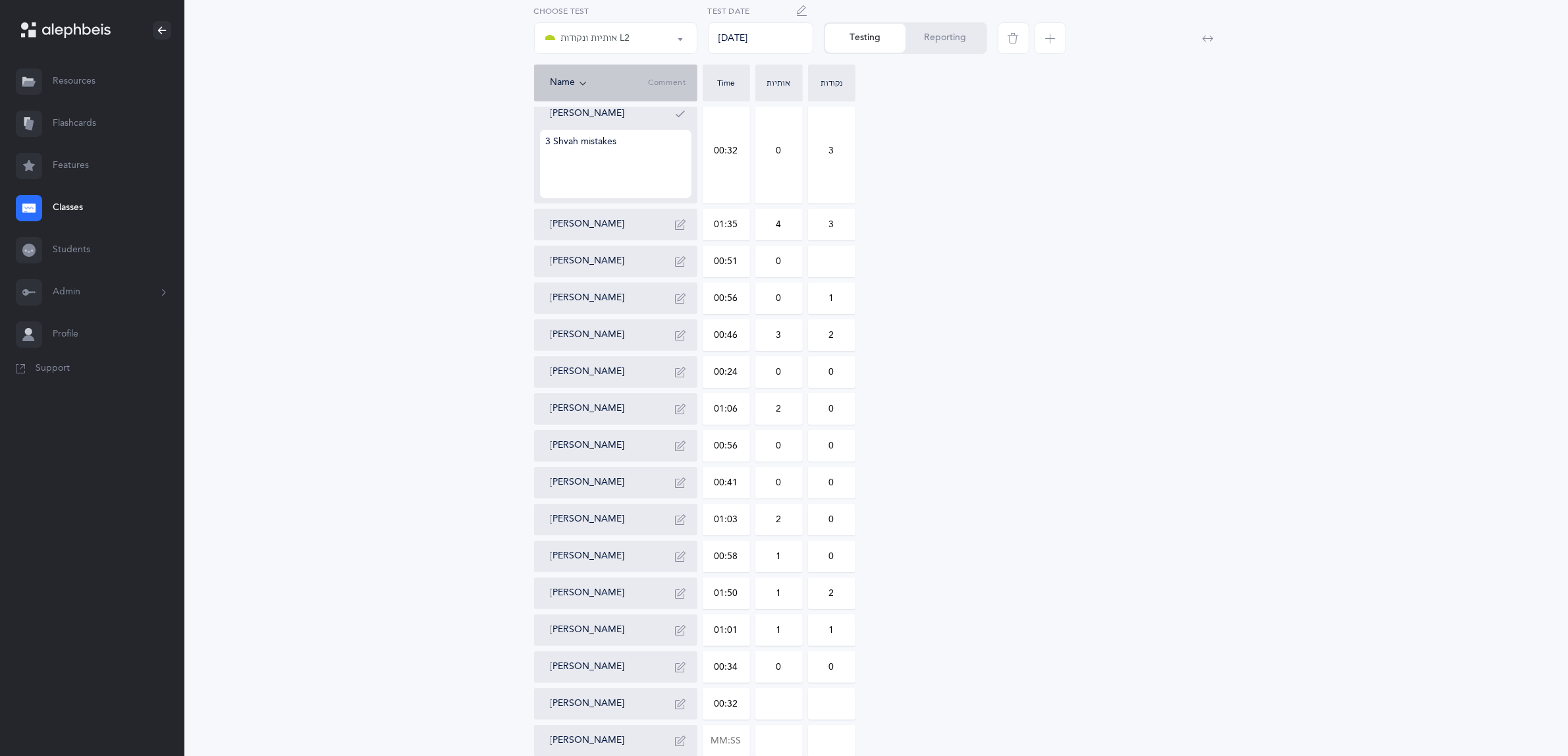
type input "00:32"
type input "0"
click at [774, 705] on input "0" at bounding box center [779, 705] width 46 height 31
drag, startPoint x: 783, startPoint y: 700, endPoint x: 774, endPoint y: 700, distance: 9.0
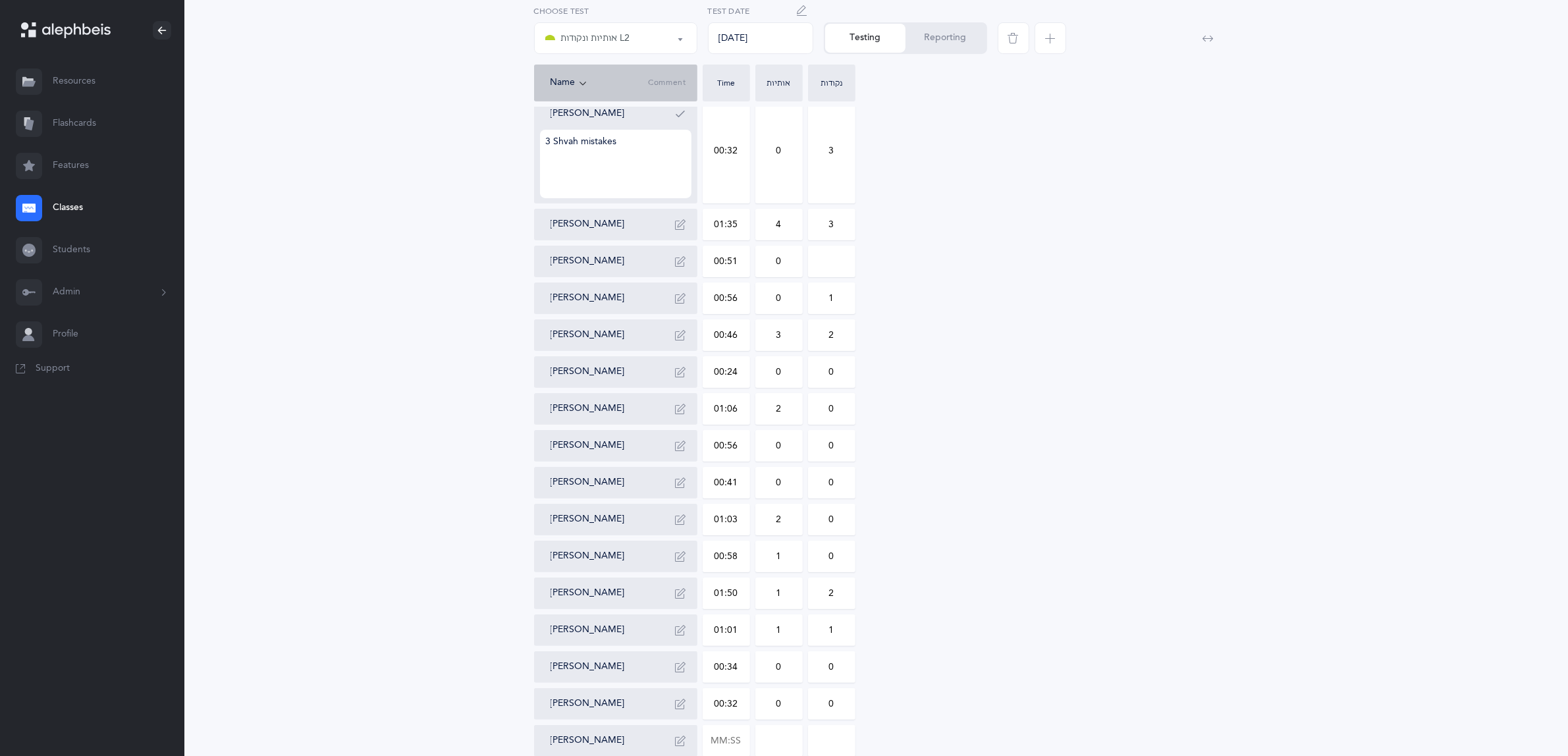
click at [774, 700] on input "0" at bounding box center [779, 705] width 46 height 31
type input "1"
click at [718, 735] on input "text" at bounding box center [727, 742] width 46 height 31
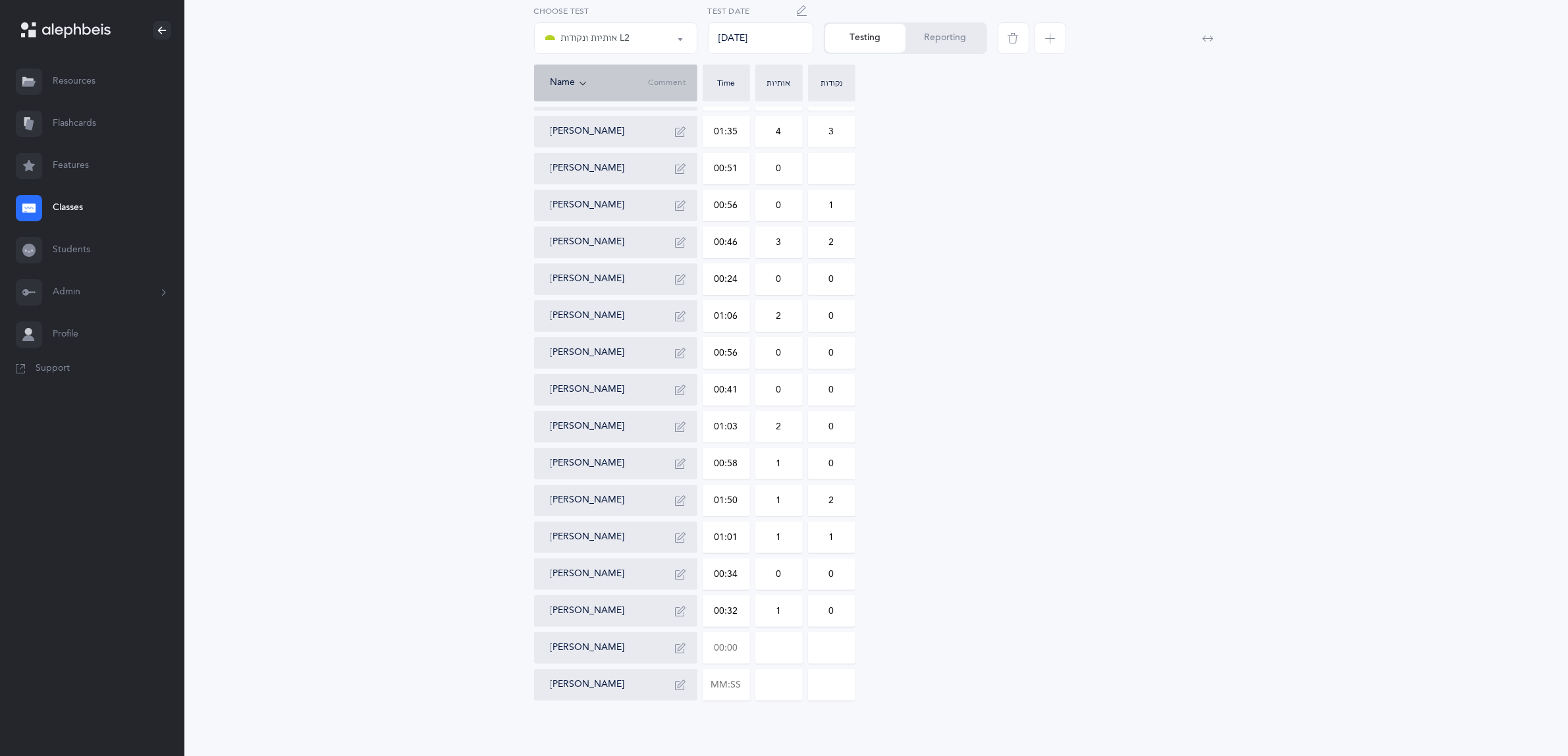
scroll to position [265, 0]
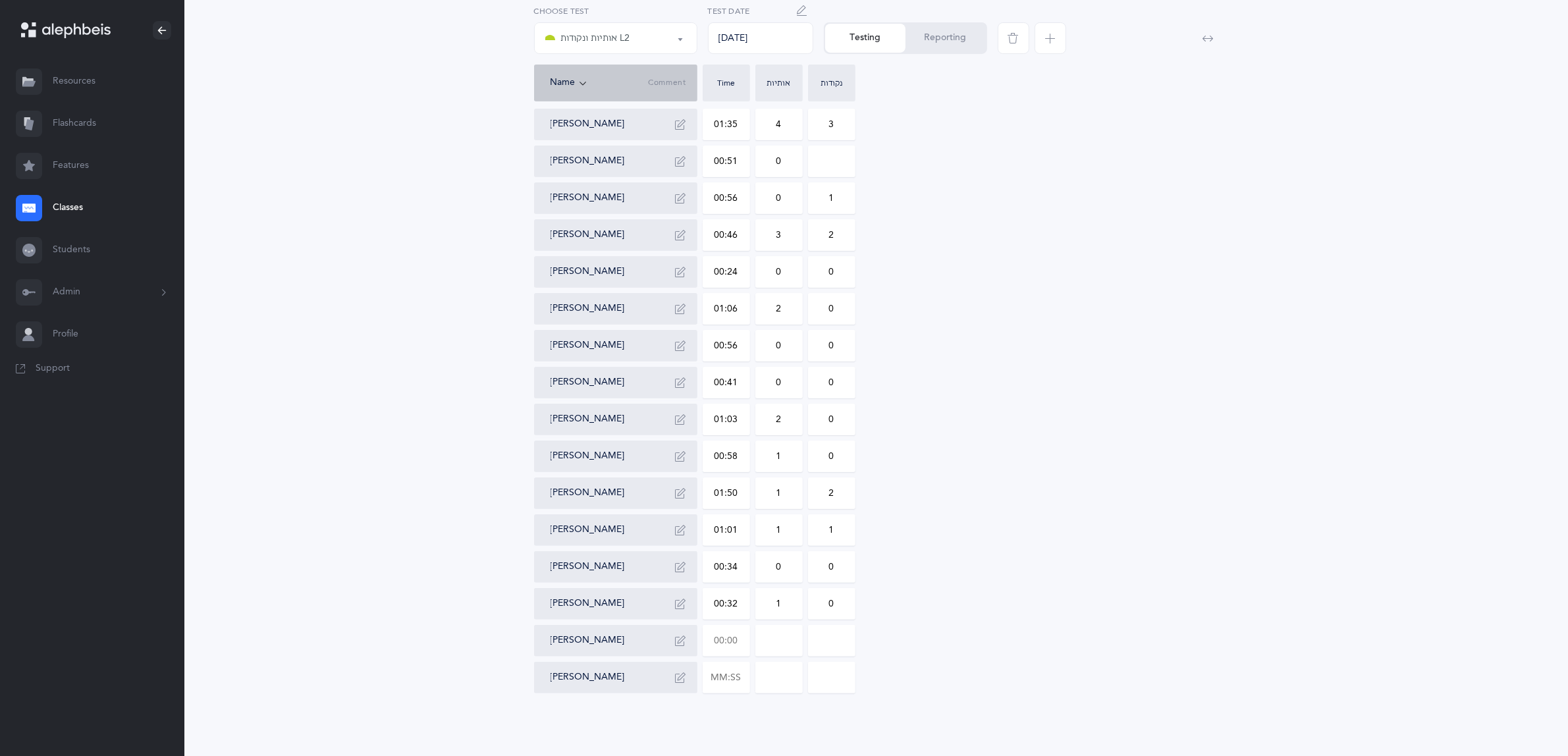
drag, startPoint x: 736, startPoint y: 640, endPoint x: 711, endPoint y: 640, distance: 25.0
click at [711, 640] on input "text" at bounding box center [727, 642] width 46 height 31
type input "00:35"
type input "0"
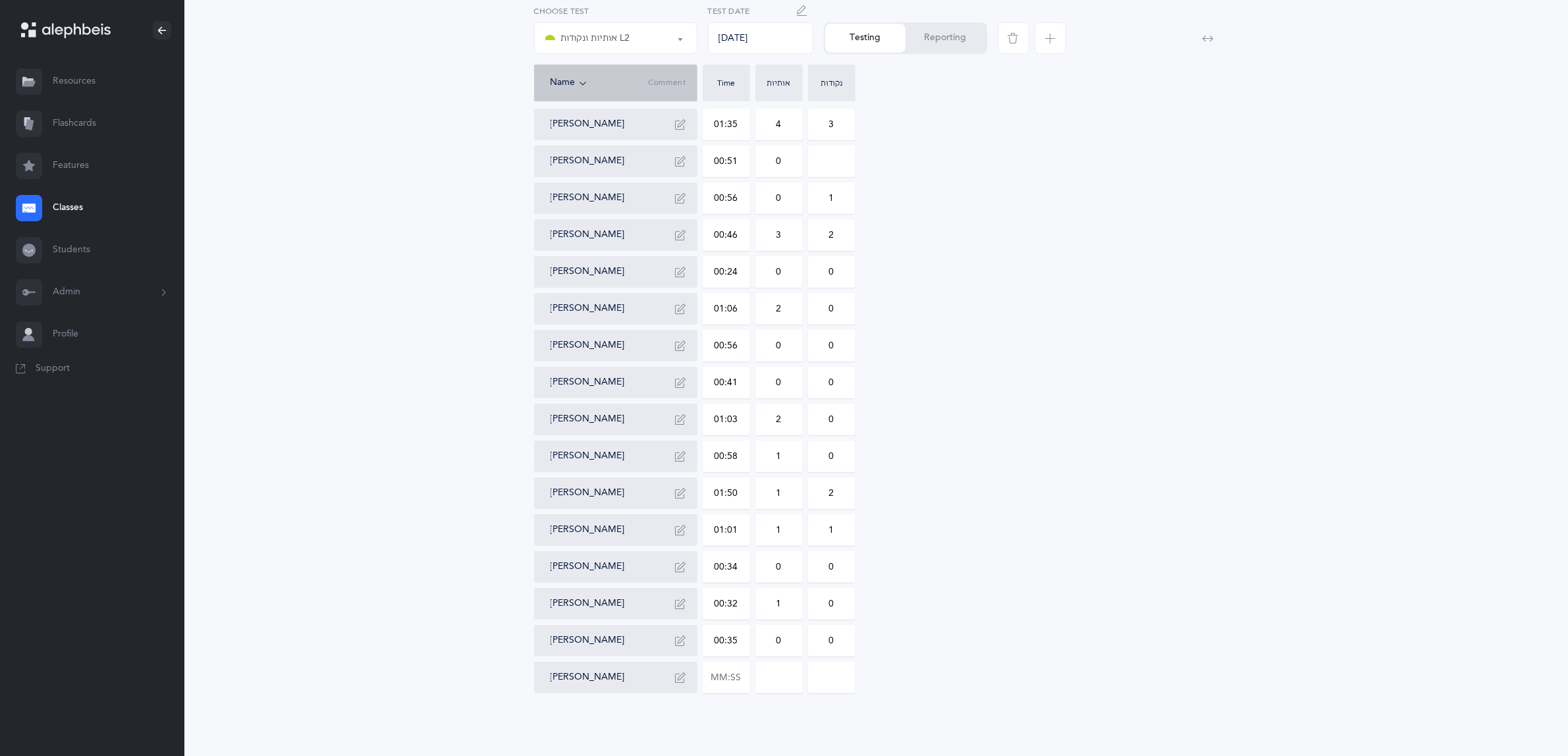
click at [787, 643] on input "0" at bounding box center [779, 642] width 46 height 31
drag, startPoint x: 739, startPoint y: 676, endPoint x: 711, endPoint y: 676, distance: 28.0
click at [711, 676] on input "text" at bounding box center [727, 678] width 46 height 31
type input "00:43"
type input "0"
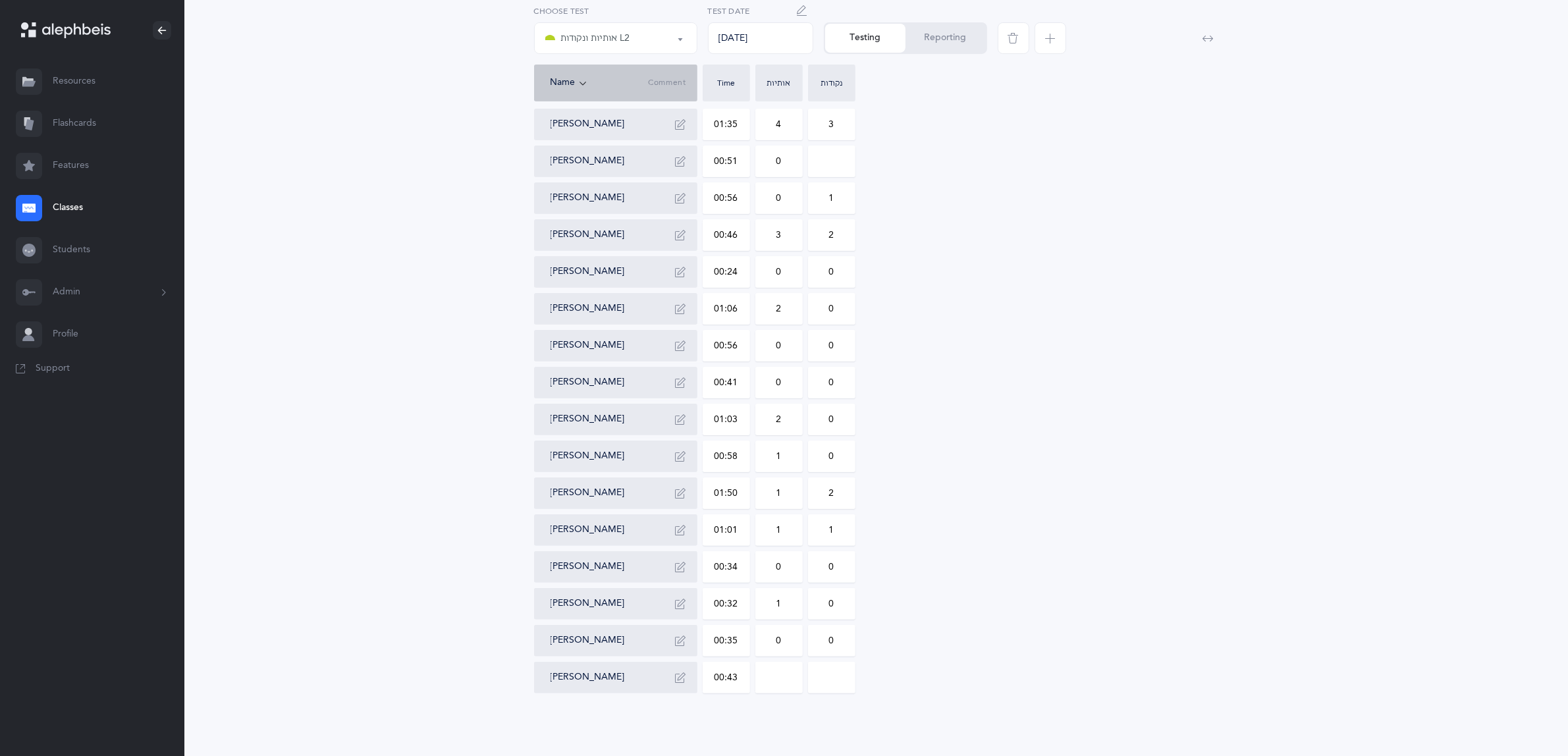
type input "0"
click at [777, 675] on input "0" at bounding box center [779, 678] width 46 height 31
drag, startPoint x: 787, startPoint y: 674, endPoint x: 752, endPoint y: 668, distance: 35.5
click at [752, 668] on div "[PERSON_NAME] 00:52 0 1 [PERSON_NAME] 3 Shvah mistakes 00:32 0 3 [PERSON_NAME] …" at bounding box center [877, 328] width 685 height 733
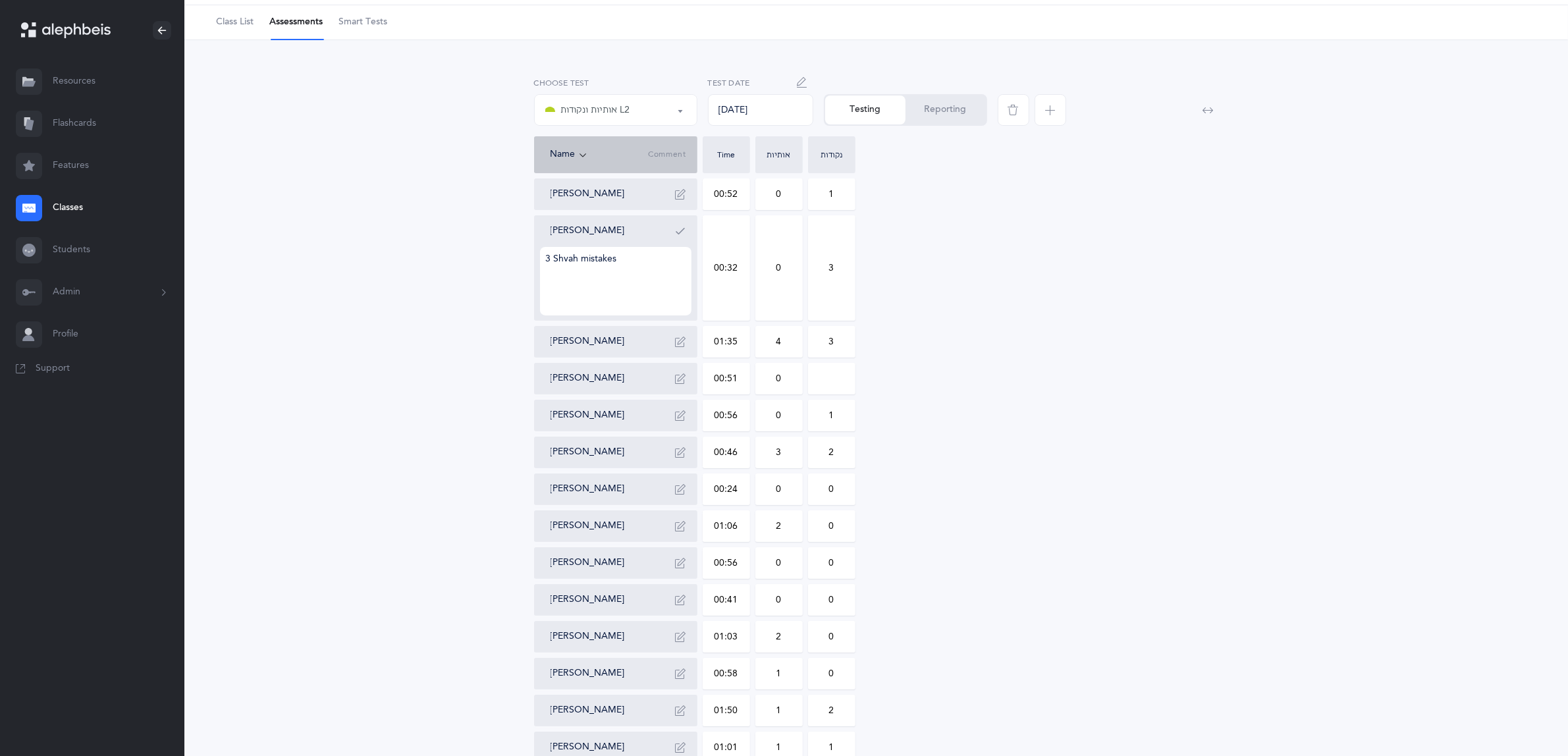
scroll to position [17, 0]
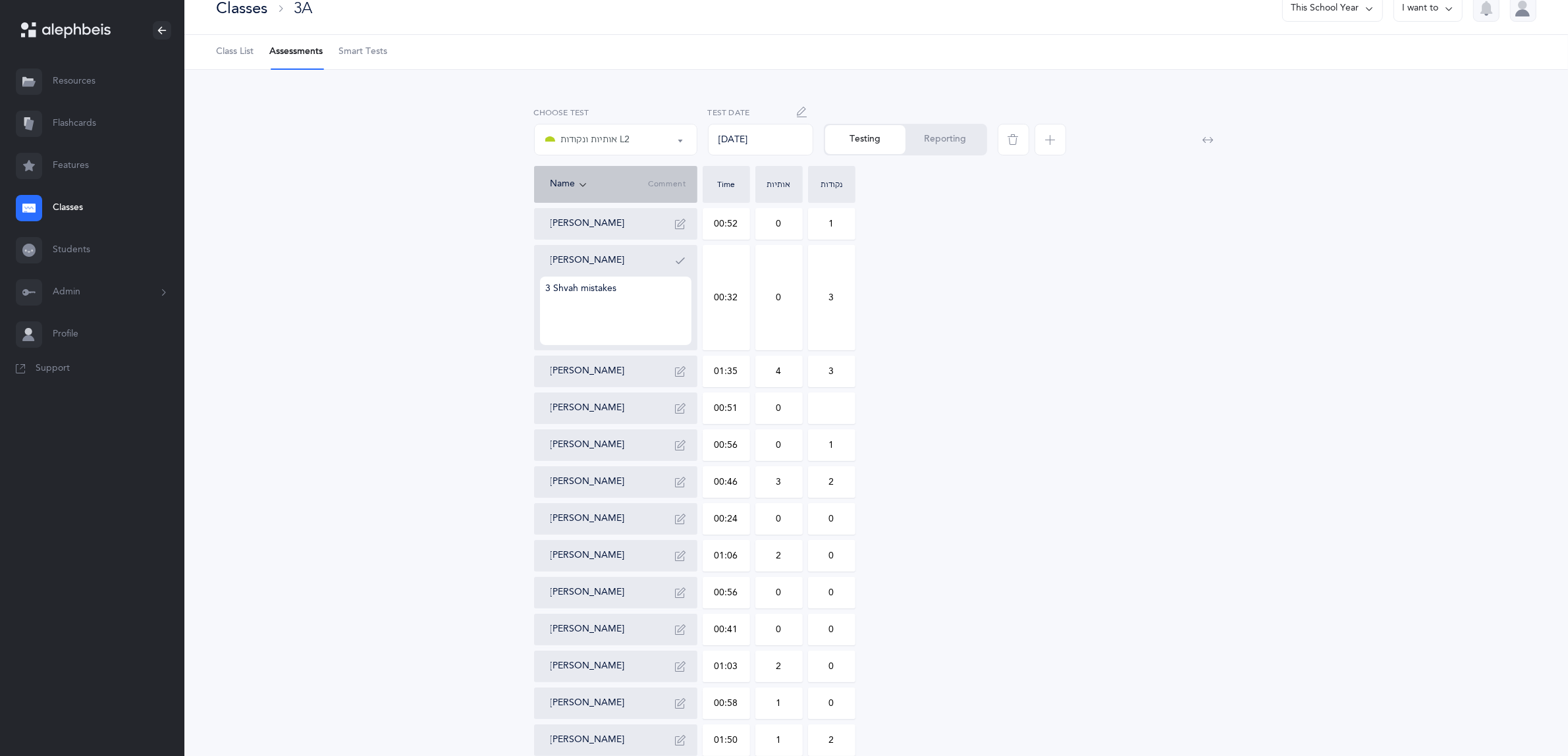
type input "1"
click at [725, 261] on input "00:32" at bounding box center [727, 298] width 46 height 104
click at [668, 324] on textarea "3 Shvah mistakes" at bounding box center [616, 311] width 152 height 68
click at [680, 256] on icon "button" at bounding box center [681, 261] width 11 height 11
click at [681, 259] on icon "button" at bounding box center [681, 261] width 11 height 11
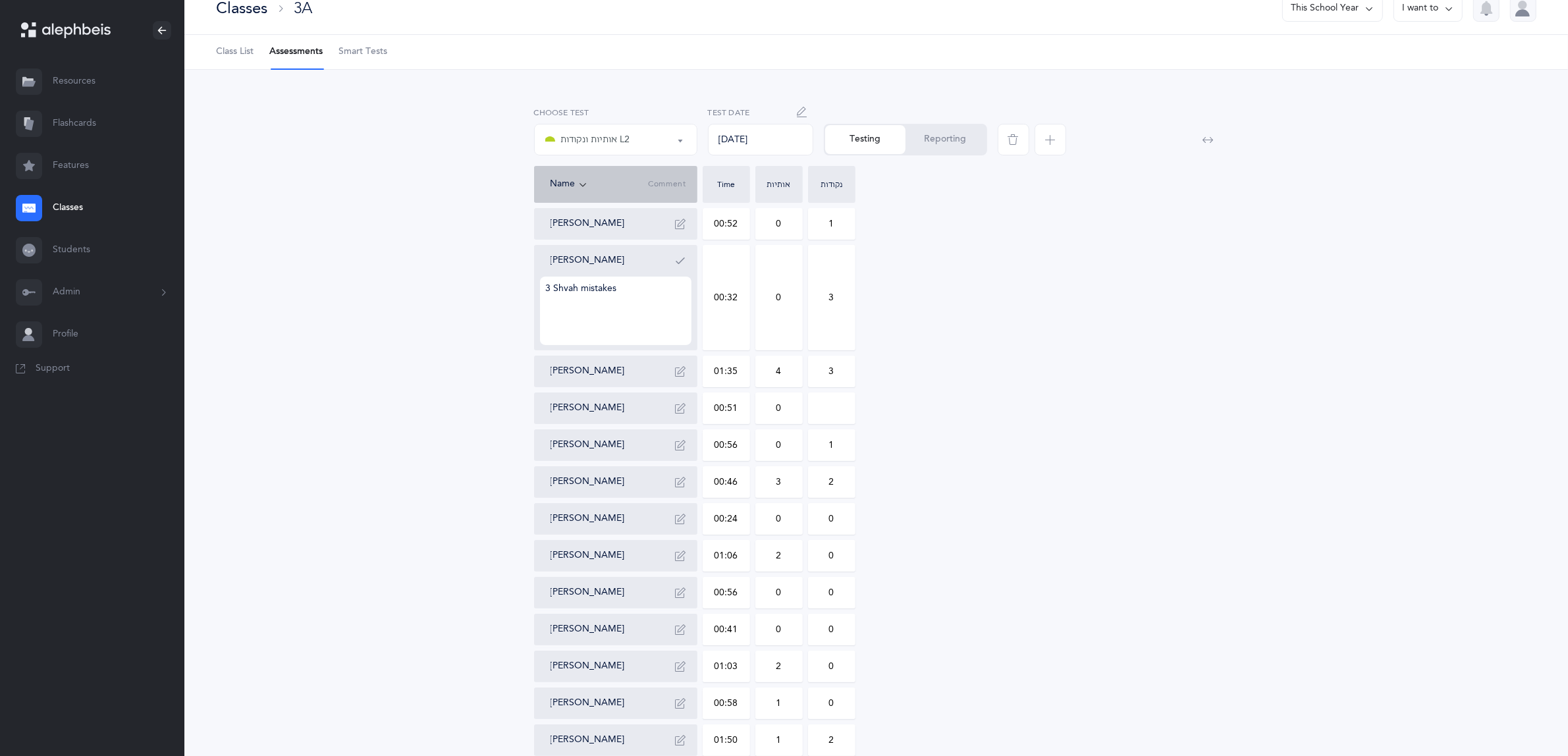
click at [681, 259] on icon "button" at bounding box center [681, 261] width 11 height 11
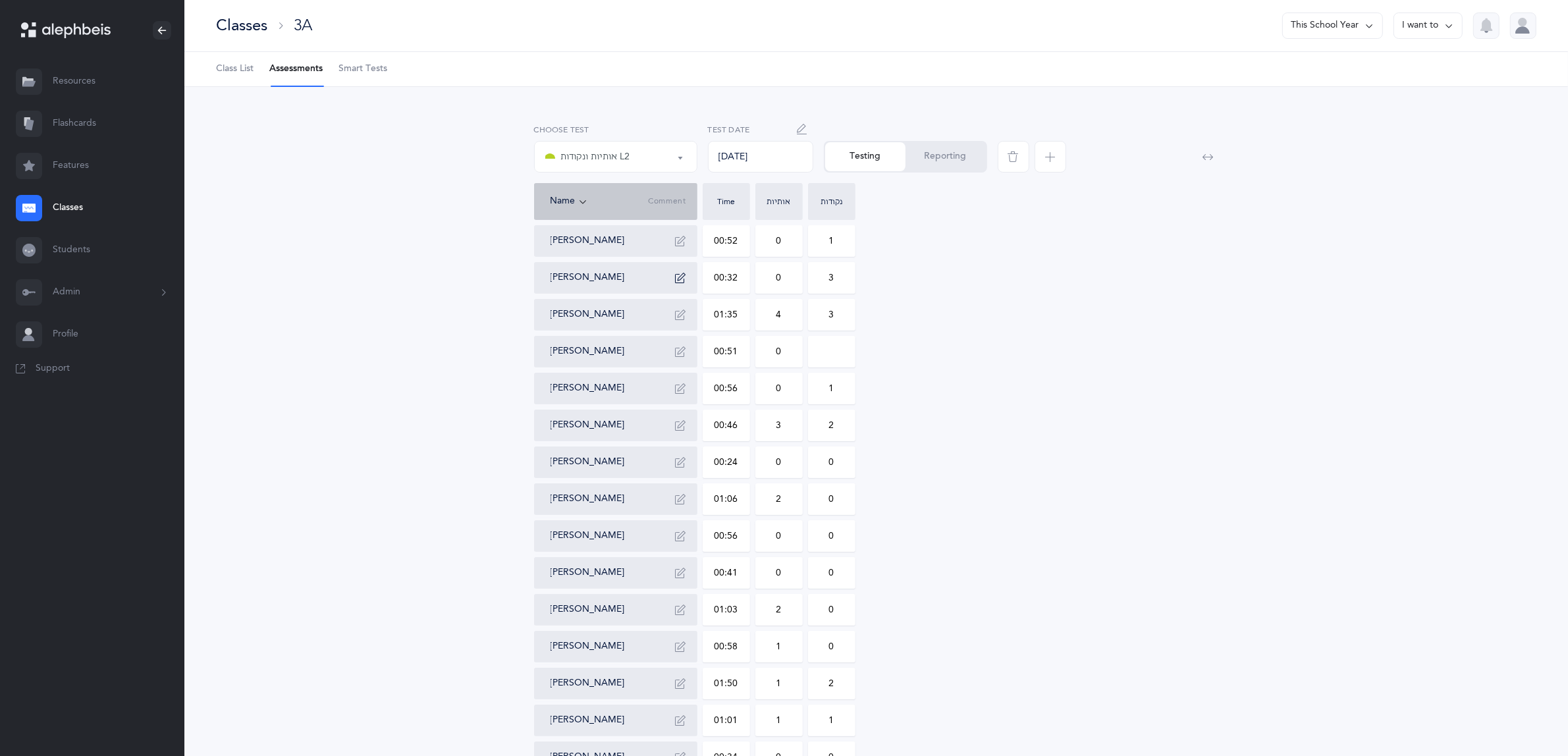
scroll to position [0, 0]
click at [974, 307] on div "[PERSON_NAME] 00:52 0 1 [PERSON_NAME] 00:32 0 3 [PERSON_NAME] 01:35 4 3 [PERSON…" at bounding box center [877, 555] width 685 height 659
click at [81, 206] on link "Classes" at bounding box center [92, 209] width 185 height 42
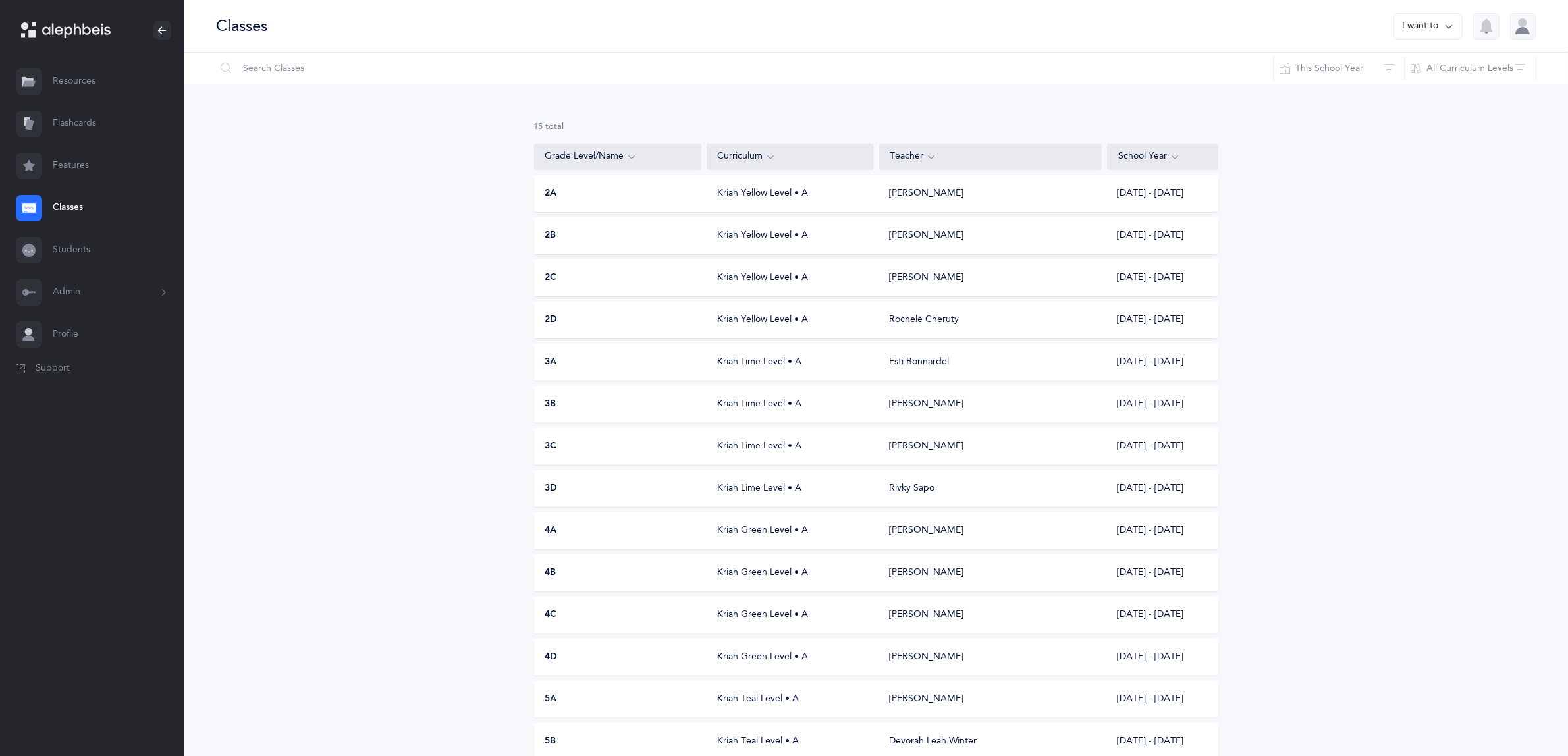
click at [551, 485] on span "3D" at bounding box center [551, 489] width 12 height 13
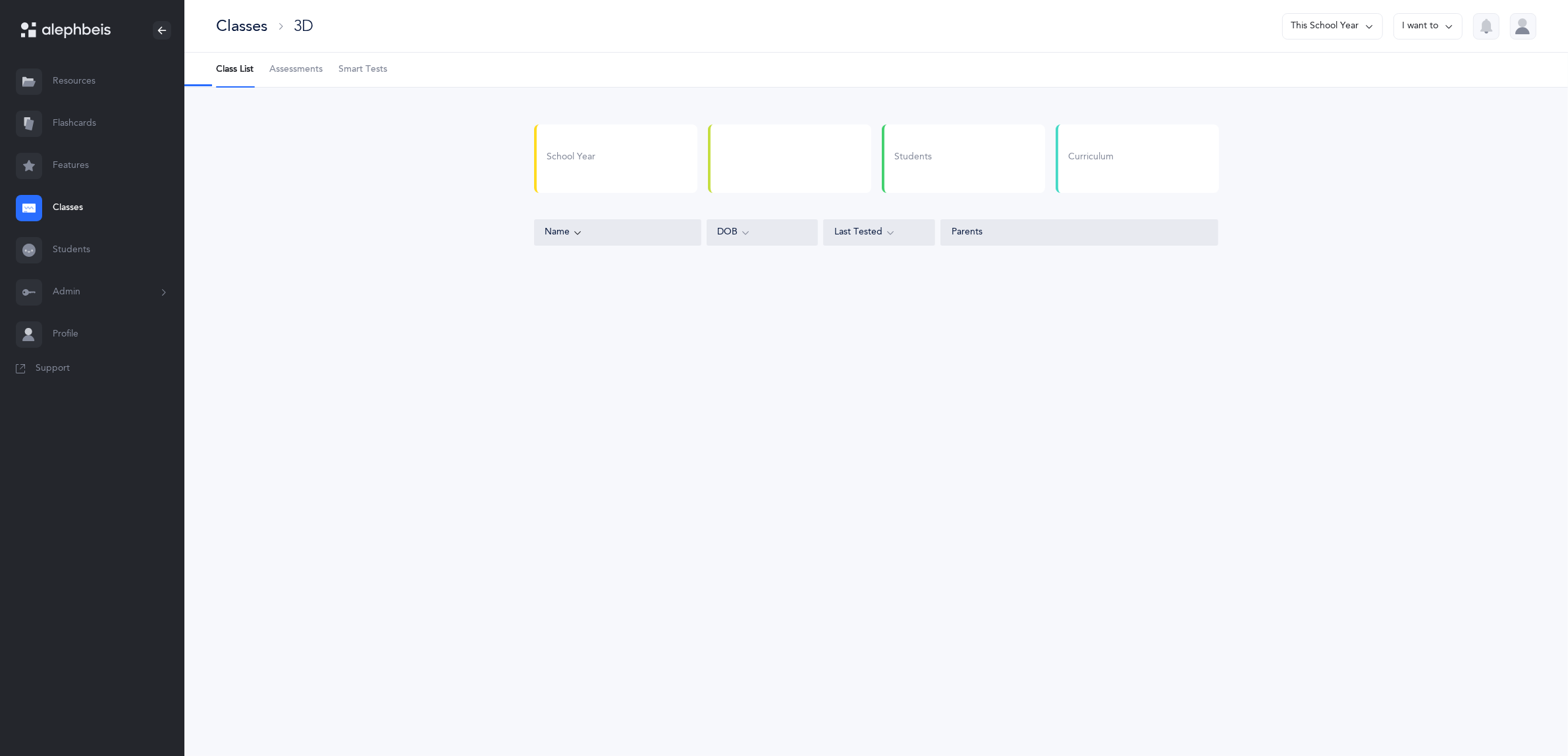
select select "6"
select select "9"
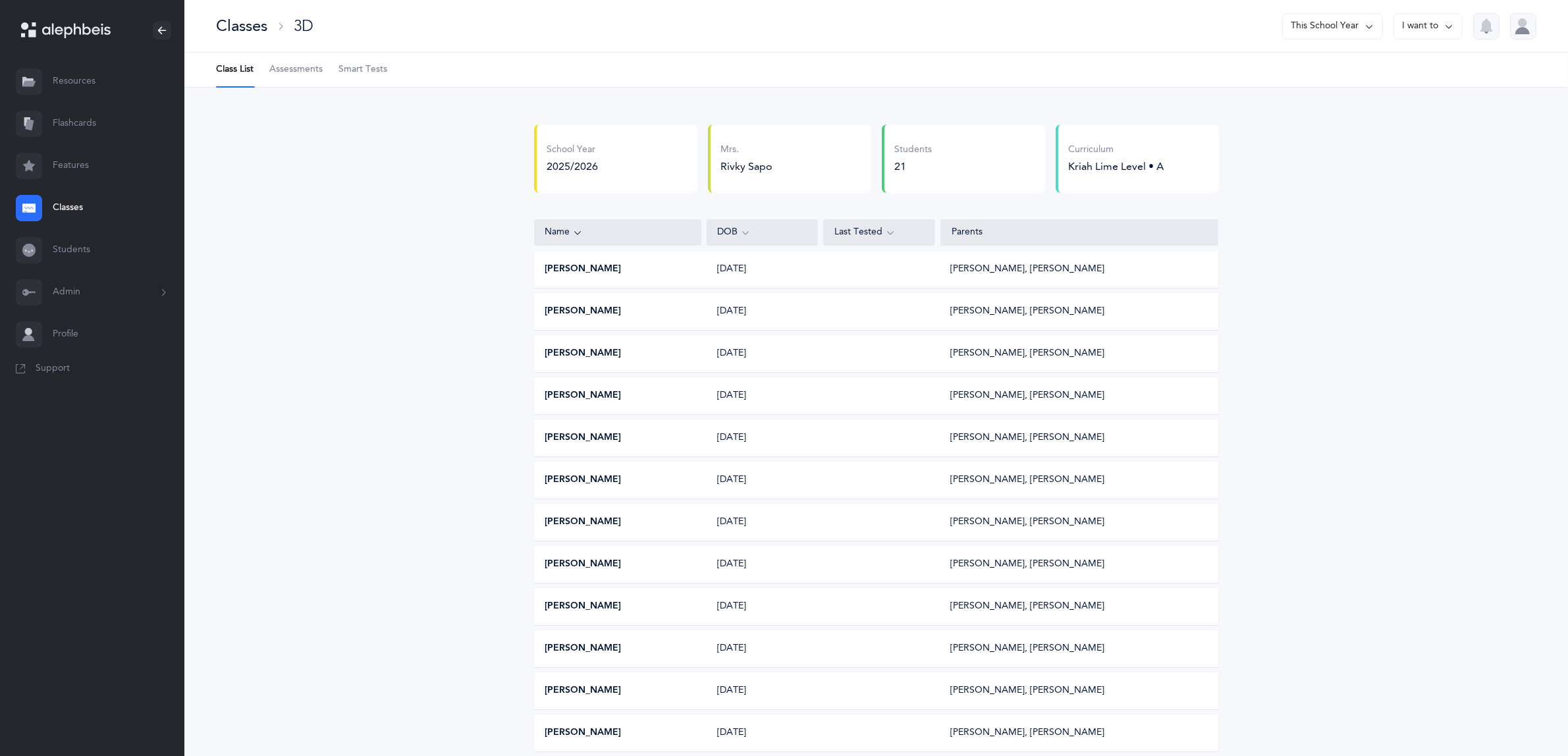
click at [302, 64] on span "Assessments" at bounding box center [295, 70] width 53 height 13
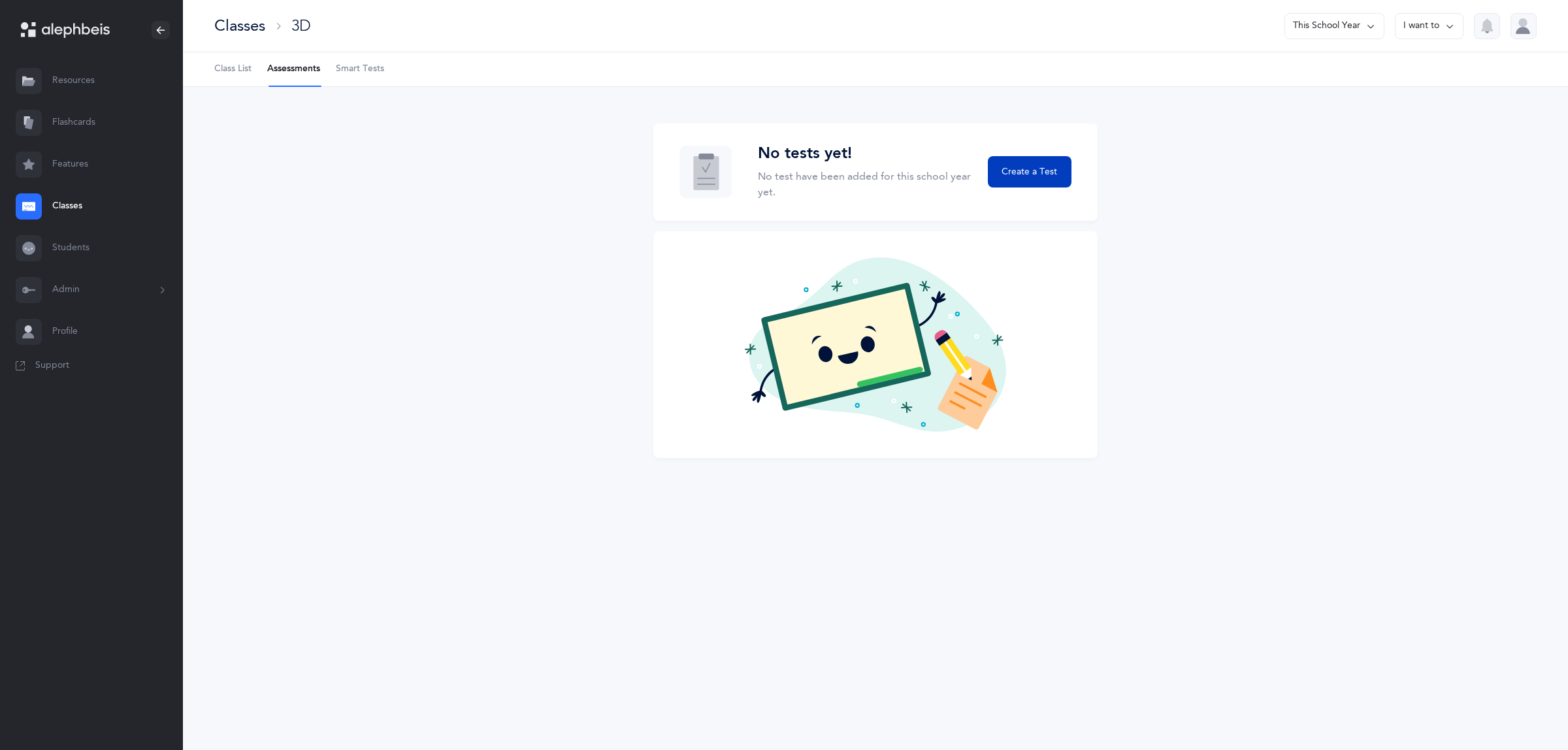
click at [1027, 170] on span "Create a Test" at bounding box center [1029, 172] width 55 height 13
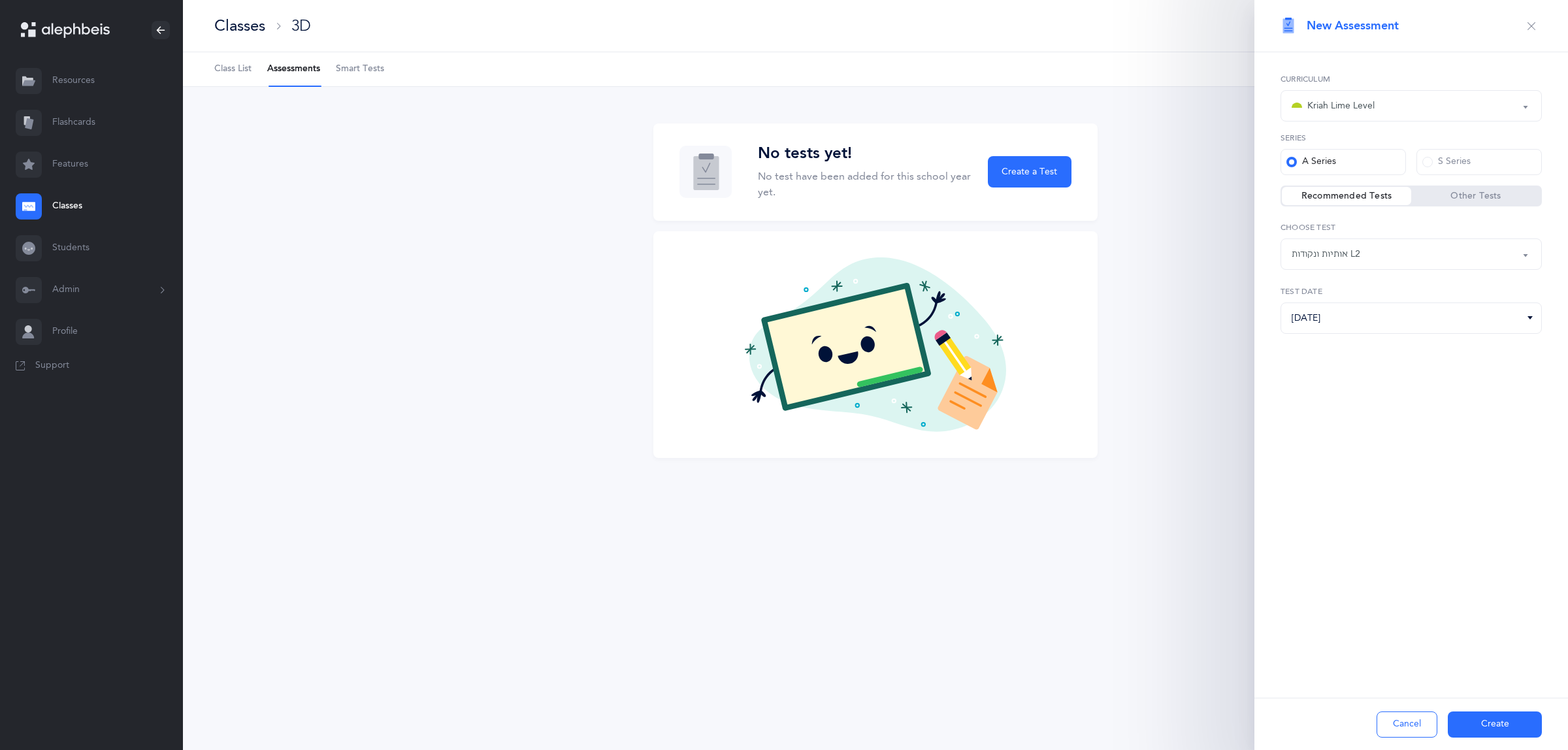
click at [1492, 718] on button "Create" at bounding box center [1495, 724] width 94 height 26
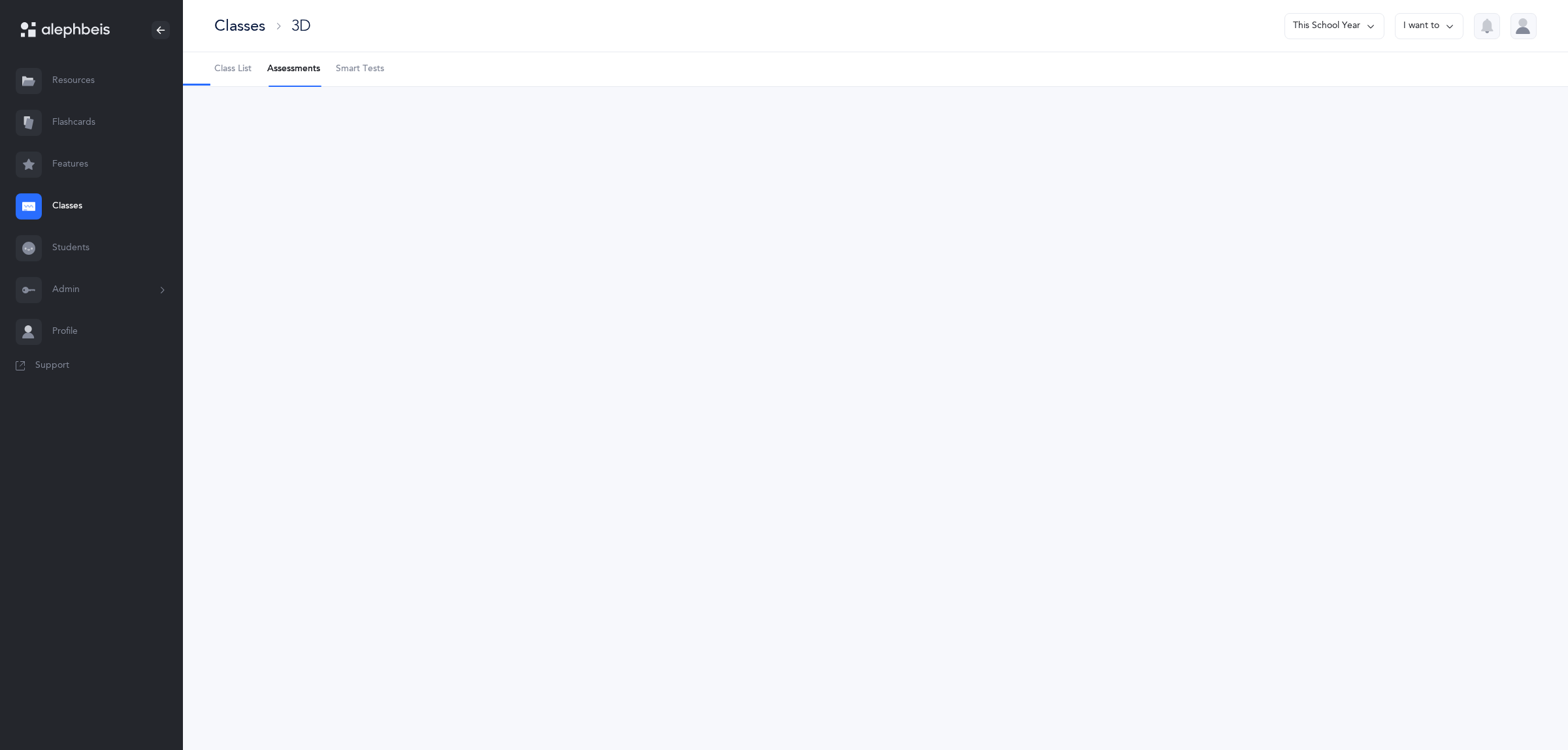
select select "9"
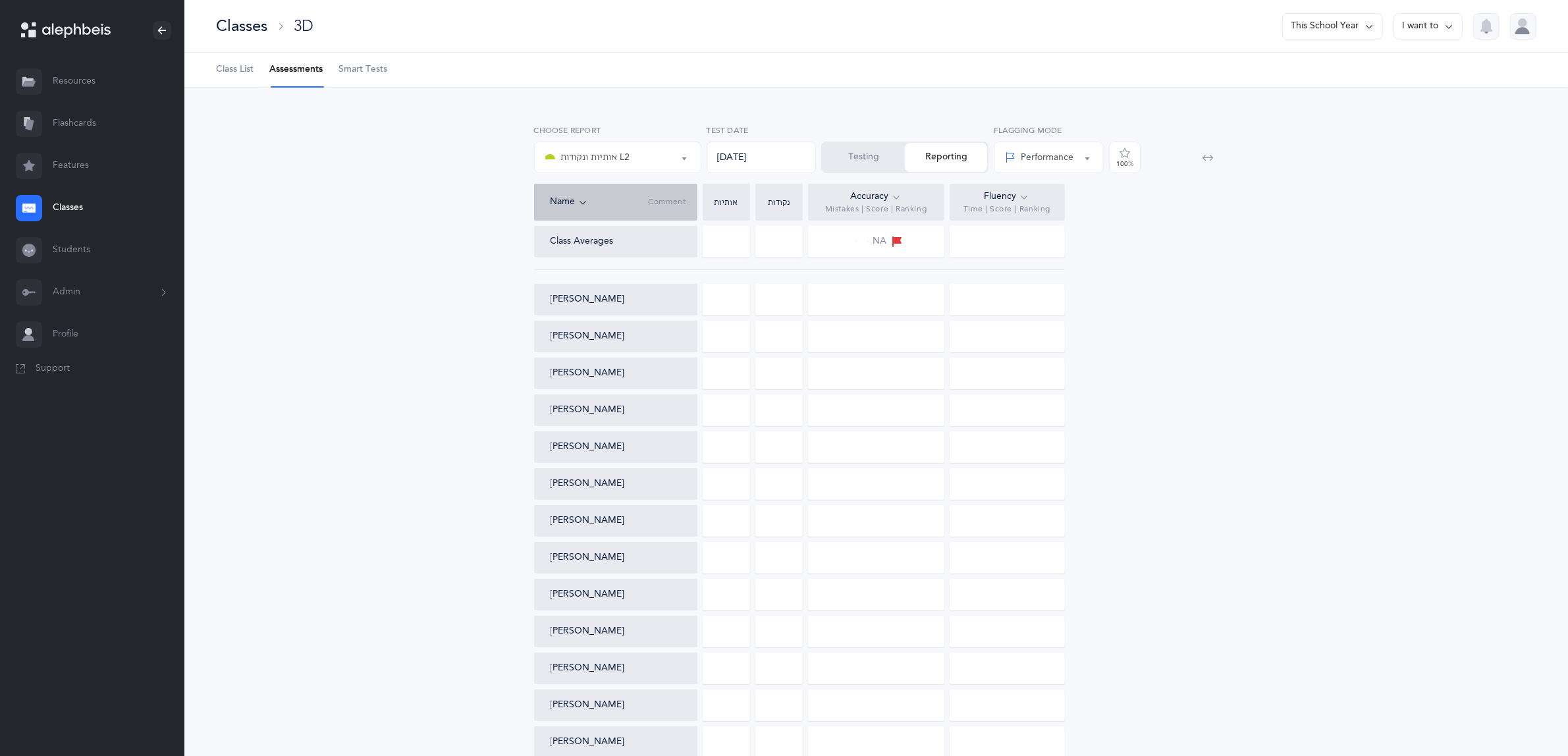
click at [865, 156] on button "Testing" at bounding box center [864, 158] width 83 height 29
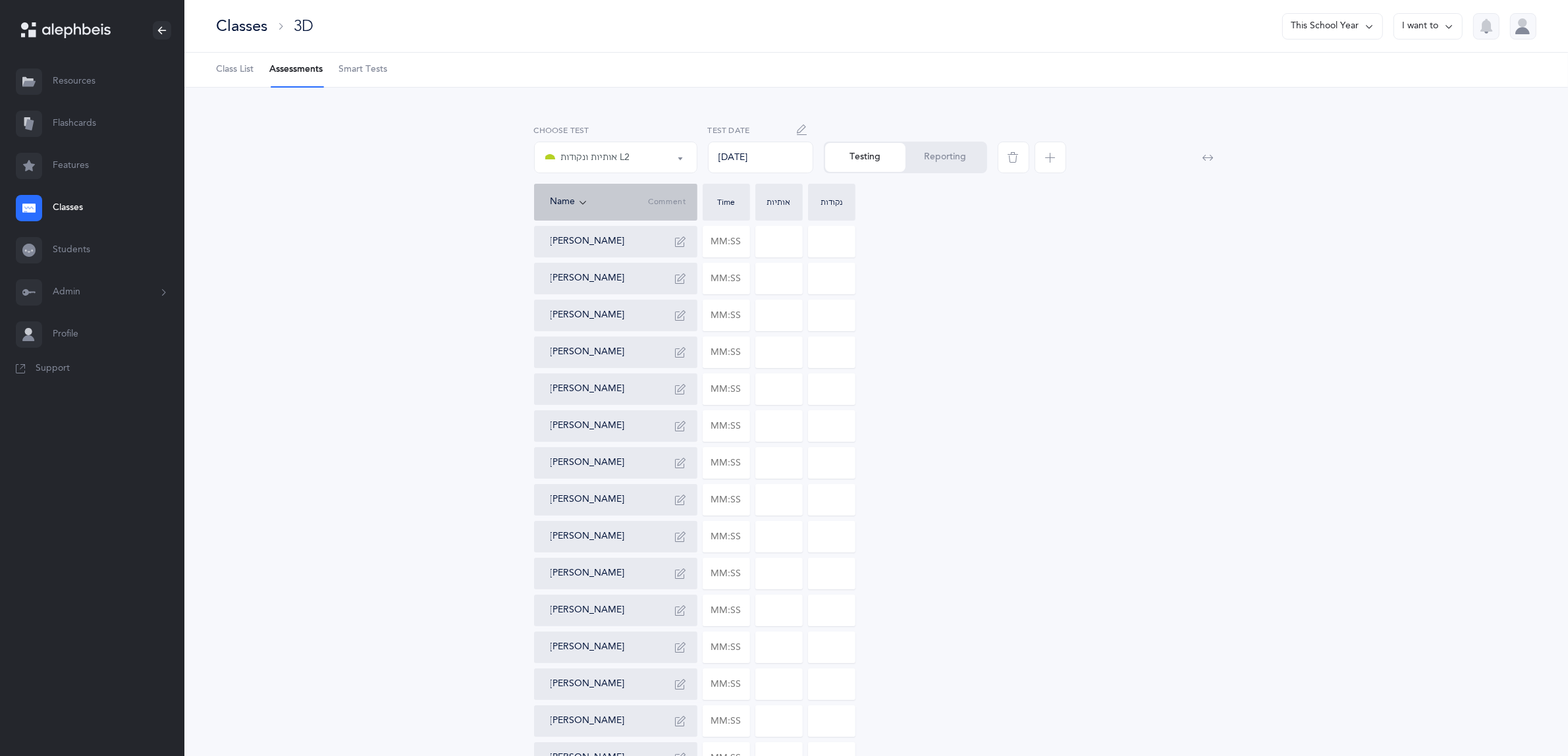
click at [74, 200] on link "Classes" at bounding box center [92, 209] width 185 height 42
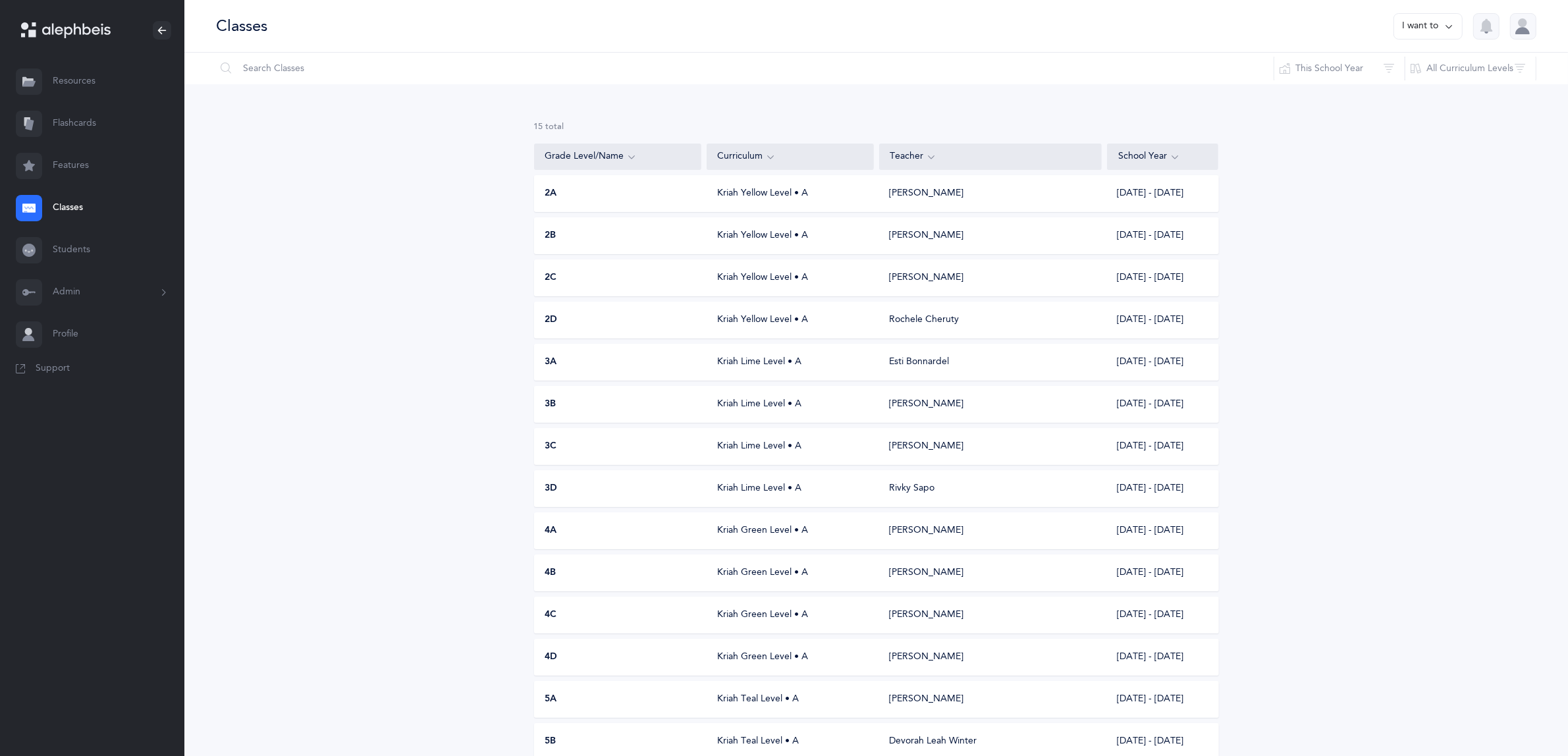
click at [553, 357] on span "3A" at bounding box center [551, 363] width 12 height 13
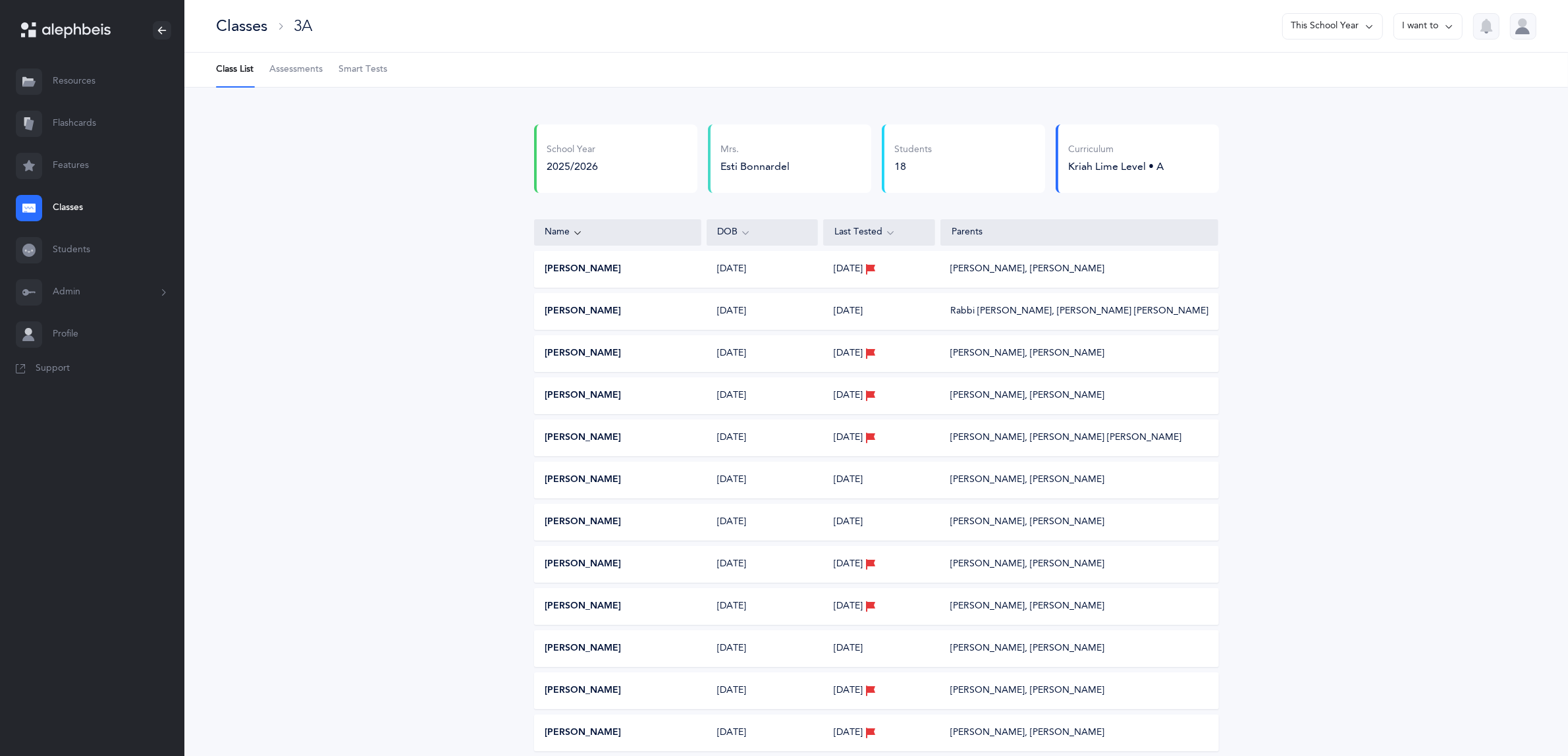
click at [67, 195] on link "Classes" at bounding box center [92, 209] width 185 height 42
click at [68, 198] on link "Classes" at bounding box center [92, 209] width 185 height 42
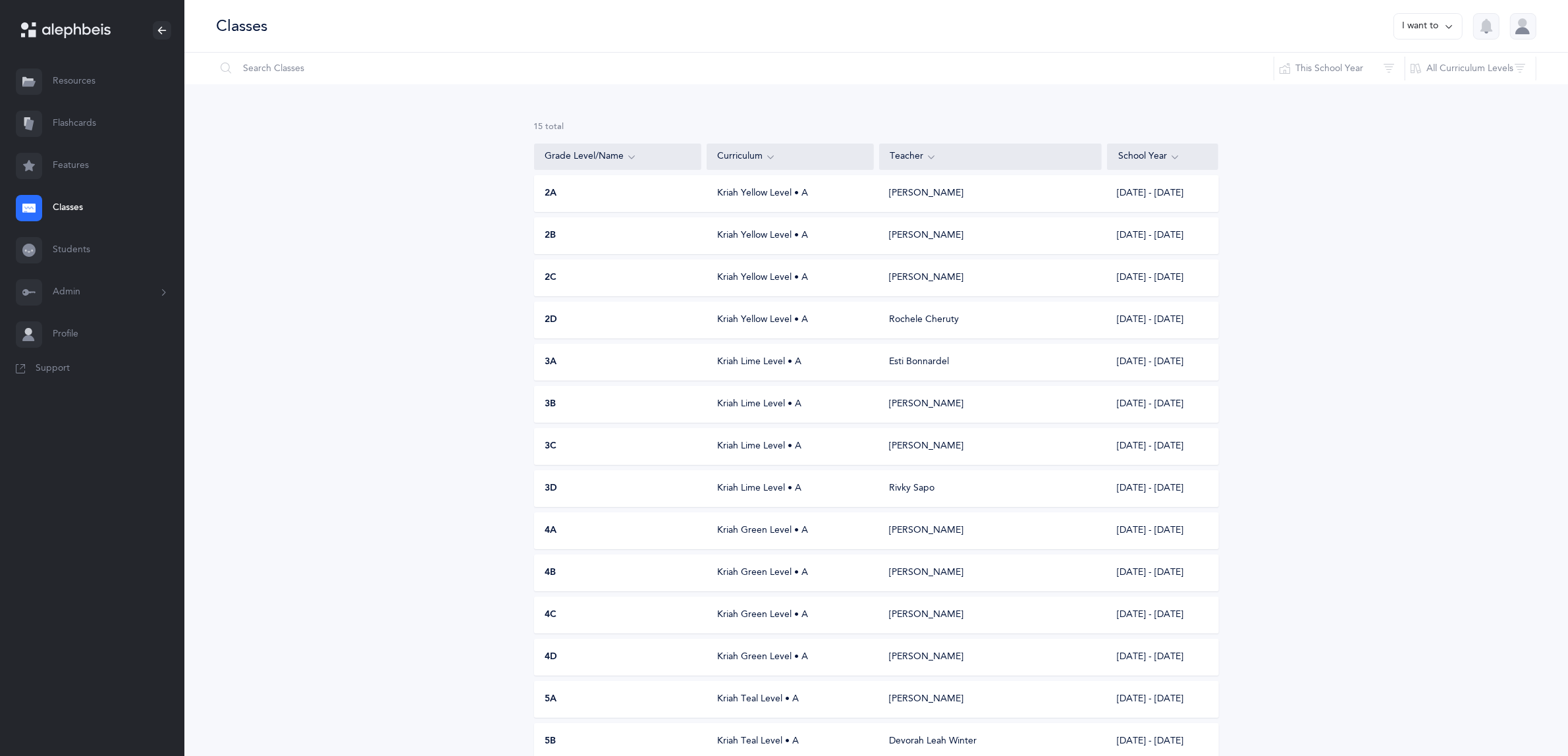
click at [554, 403] on span "3B" at bounding box center [551, 405] width 12 height 13
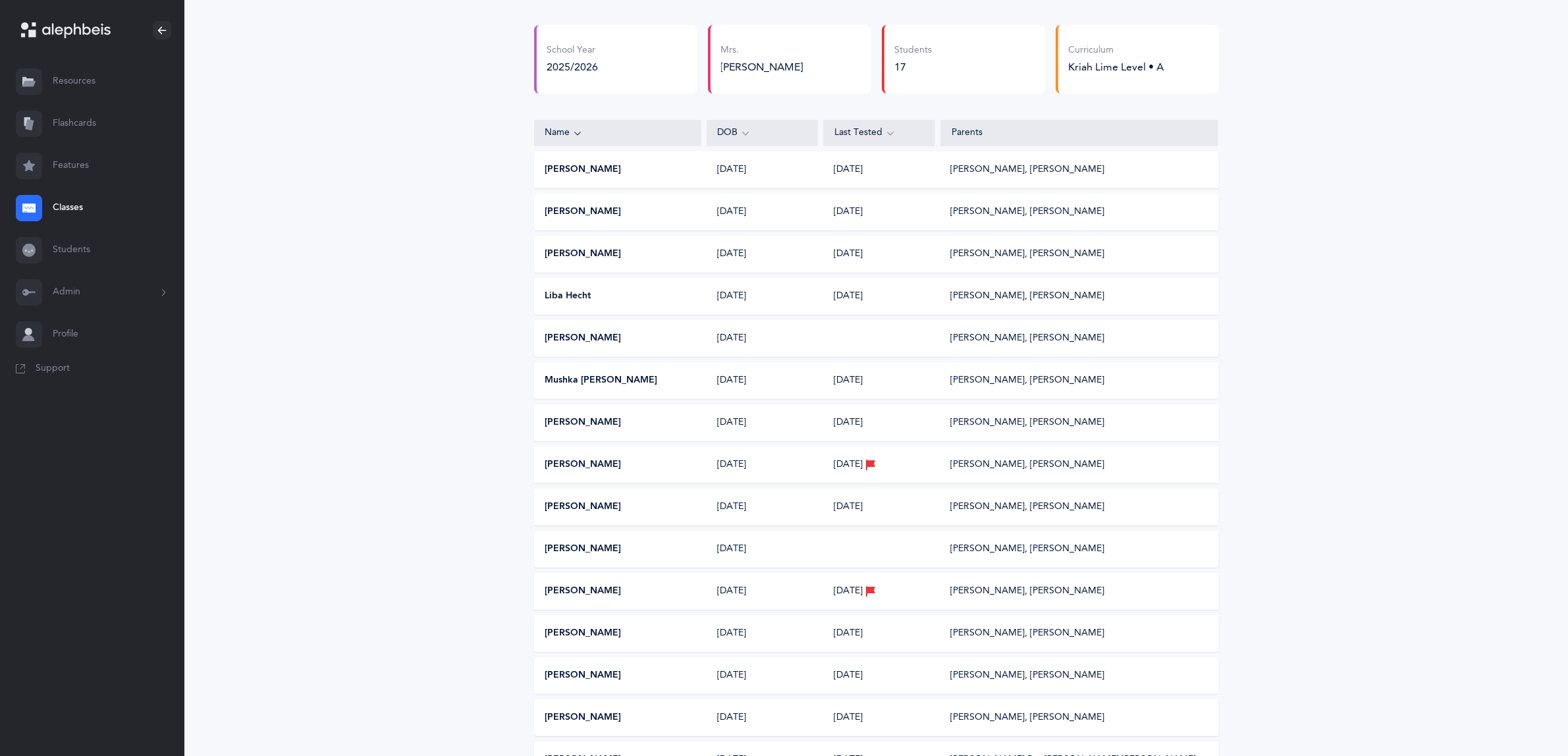
scroll to position [99, 0]
click at [70, 208] on link "Classes" at bounding box center [92, 209] width 185 height 42
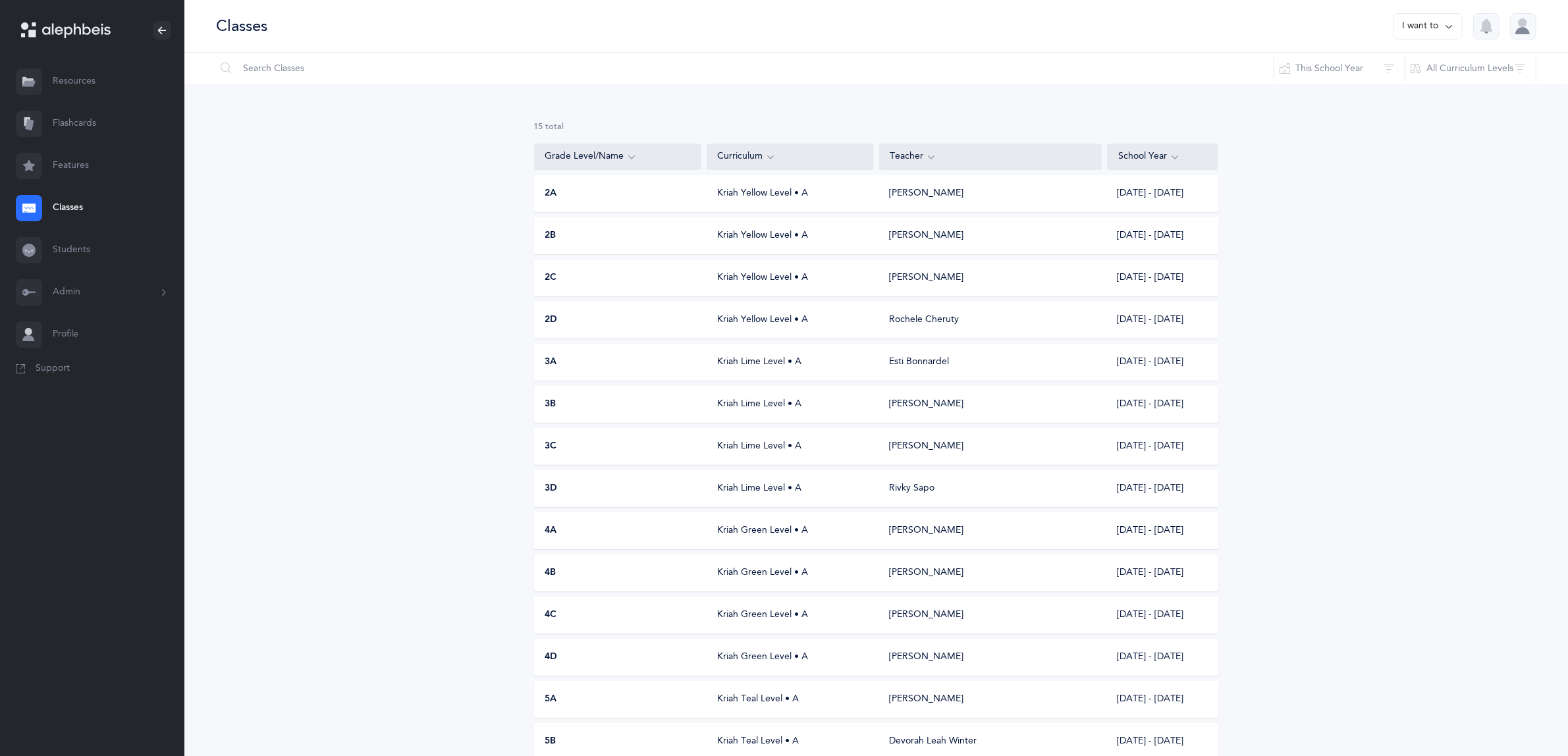
click at [560, 443] on div "3C" at bounding box center [618, 447] width 167 height 13
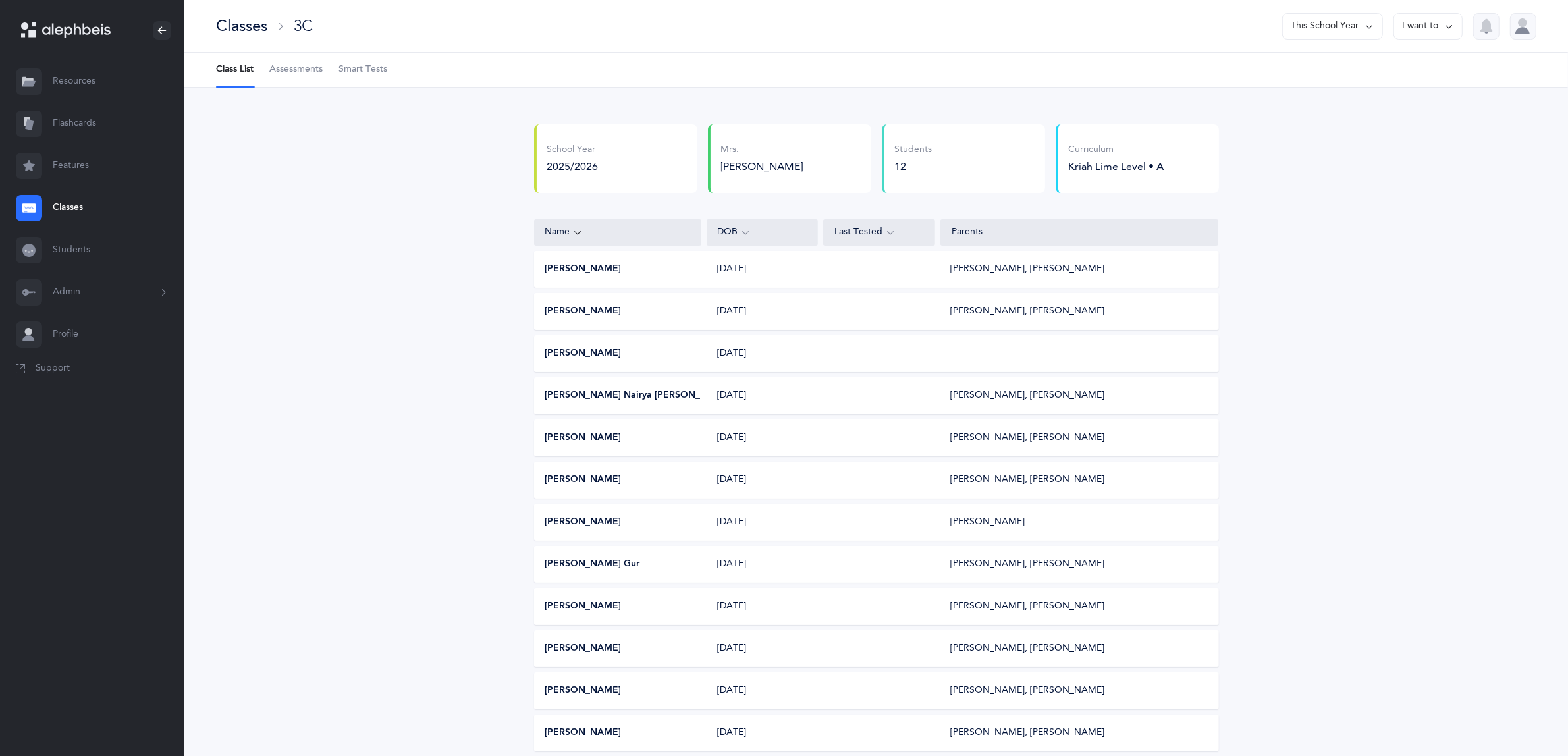
click at [61, 208] on link "Classes" at bounding box center [92, 209] width 185 height 42
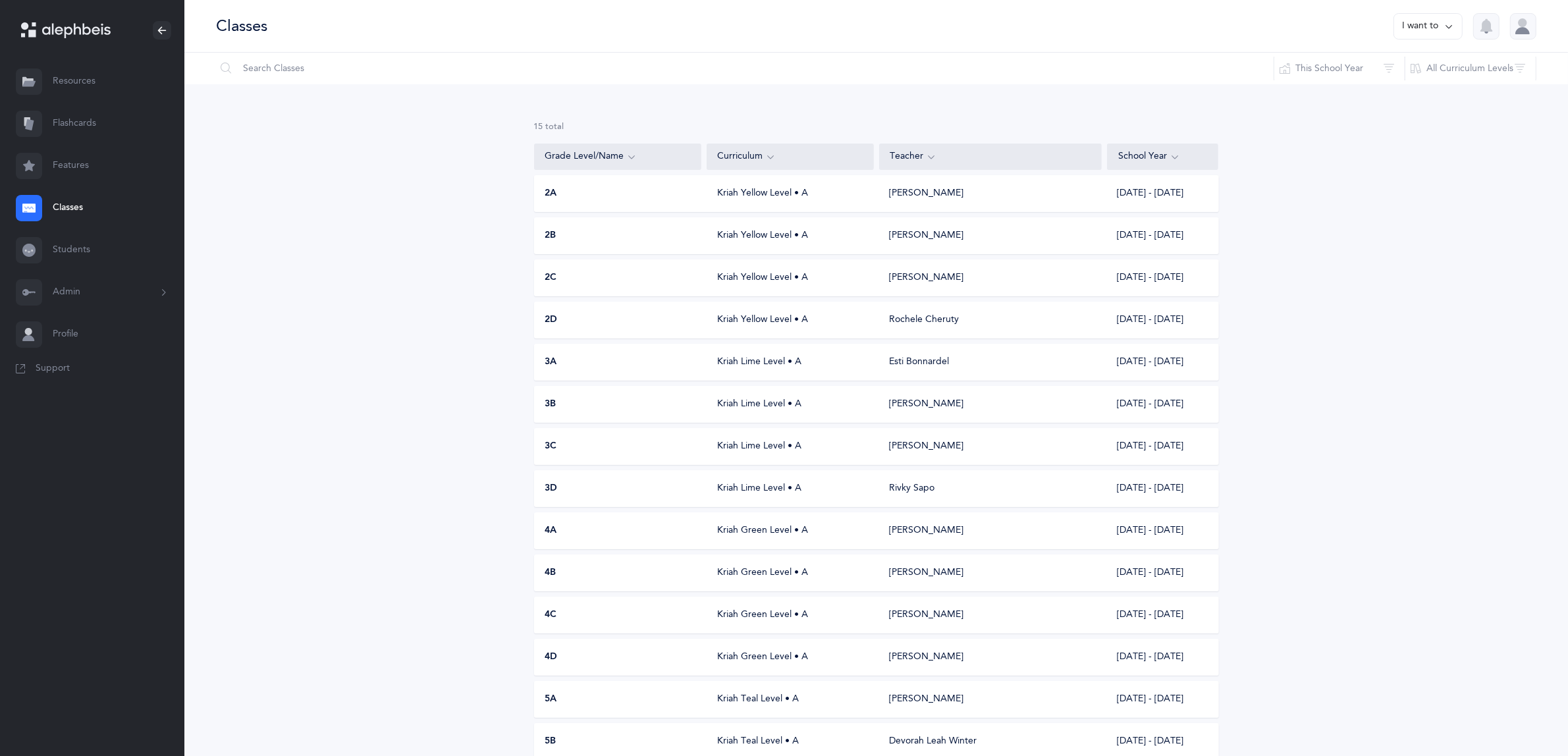
click at [73, 204] on link "Classes" at bounding box center [92, 209] width 185 height 42
click at [552, 489] on span "3D" at bounding box center [551, 489] width 12 height 13
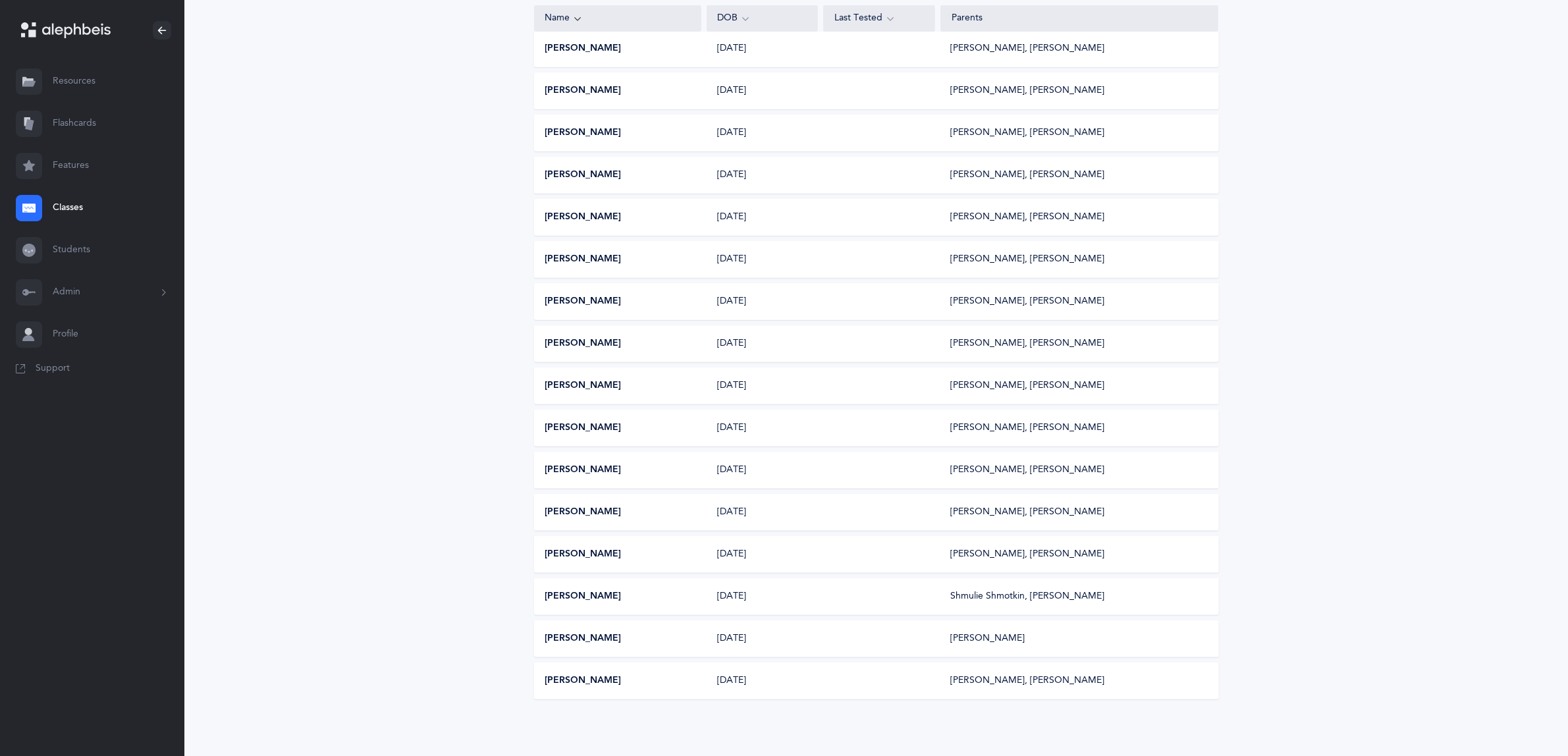
scroll to position [432, 0]
click at [62, 202] on link "Classes" at bounding box center [92, 209] width 185 height 42
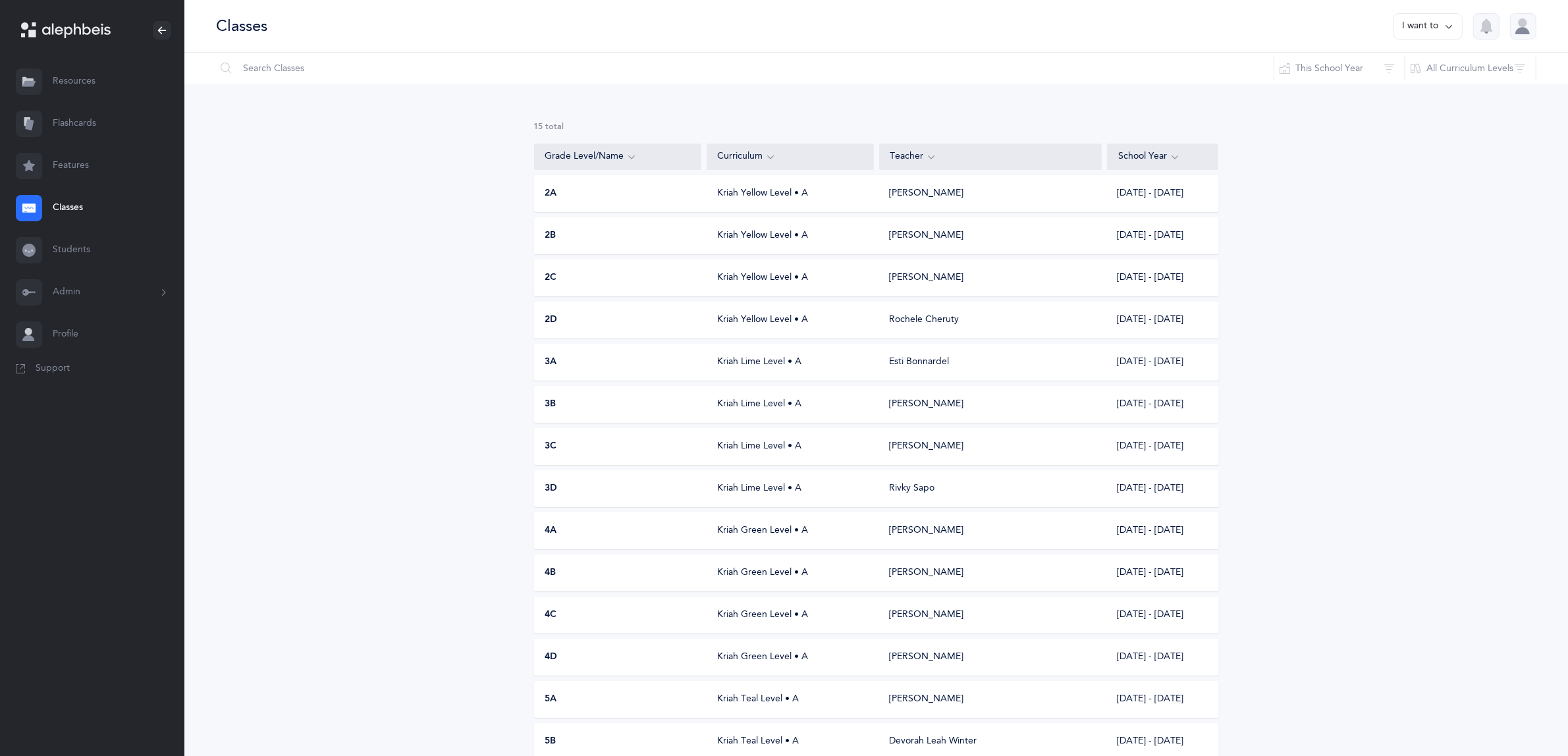
click at [560, 357] on div "3A" at bounding box center [618, 363] width 167 height 13
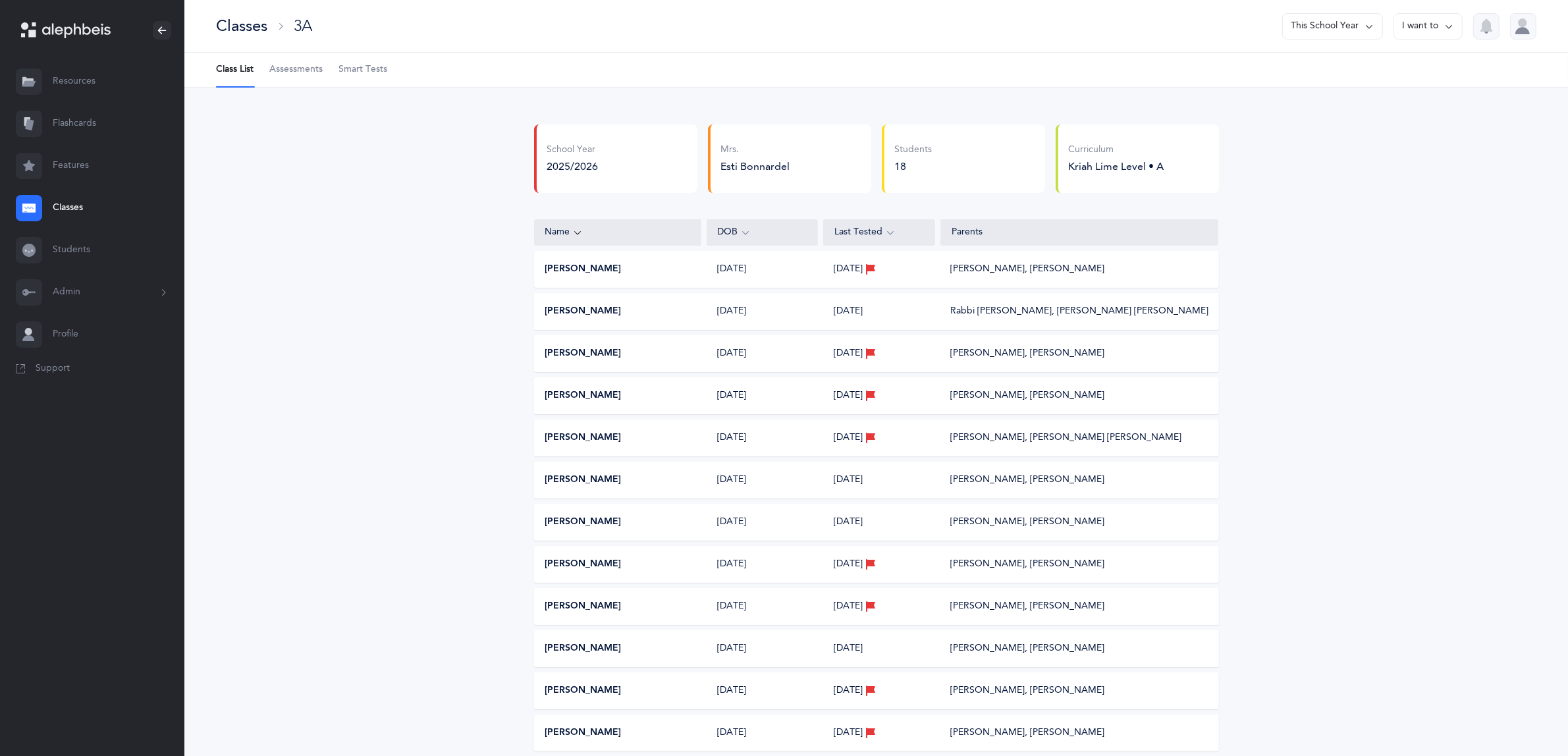
click at [288, 66] on span "Assessments" at bounding box center [295, 70] width 53 height 13
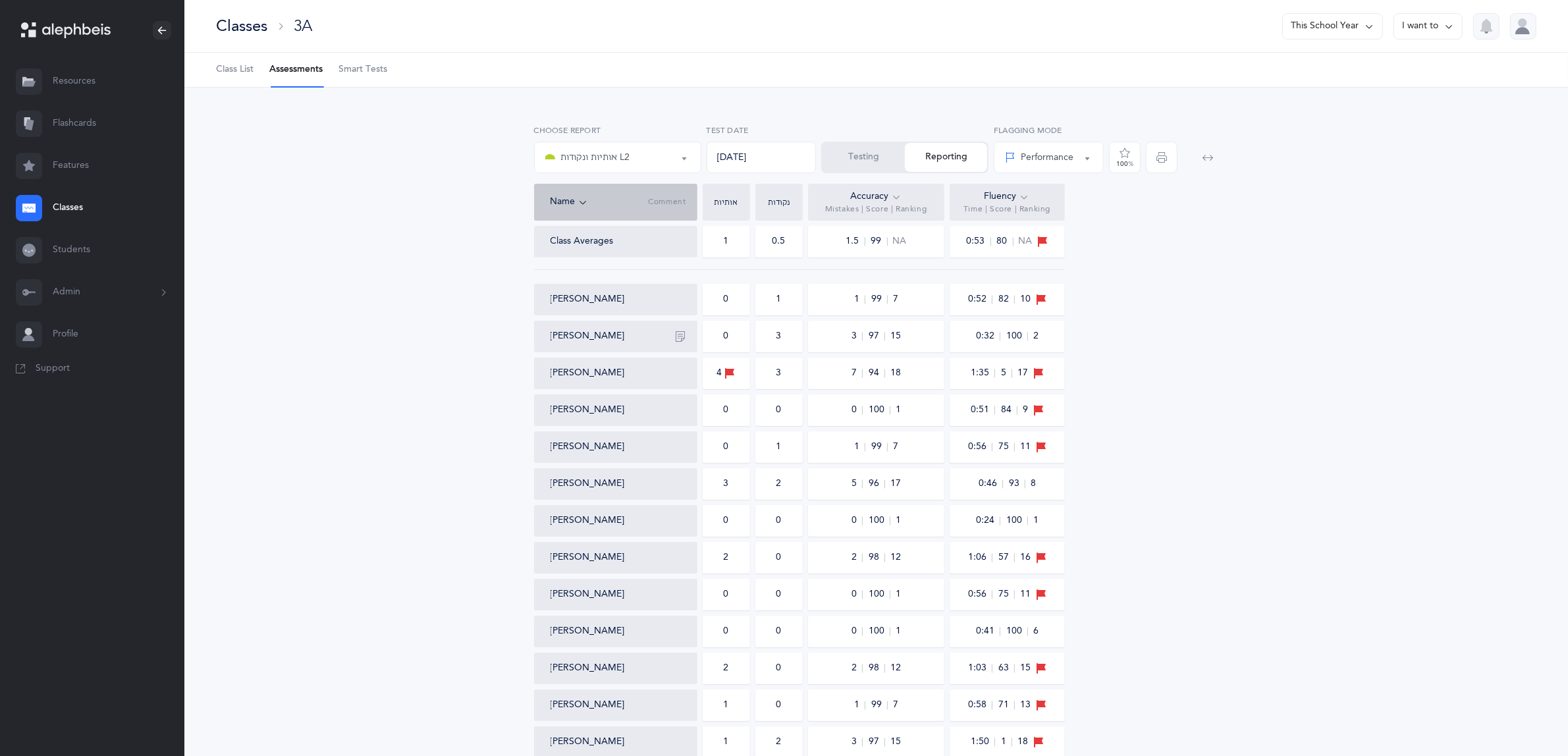
click at [1161, 153] on icon "button" at bounding box center [1161, 157] width 11 height 11
click at [71, 206] on link "Classes" at bounding box center [92, 209] width 185 height 42
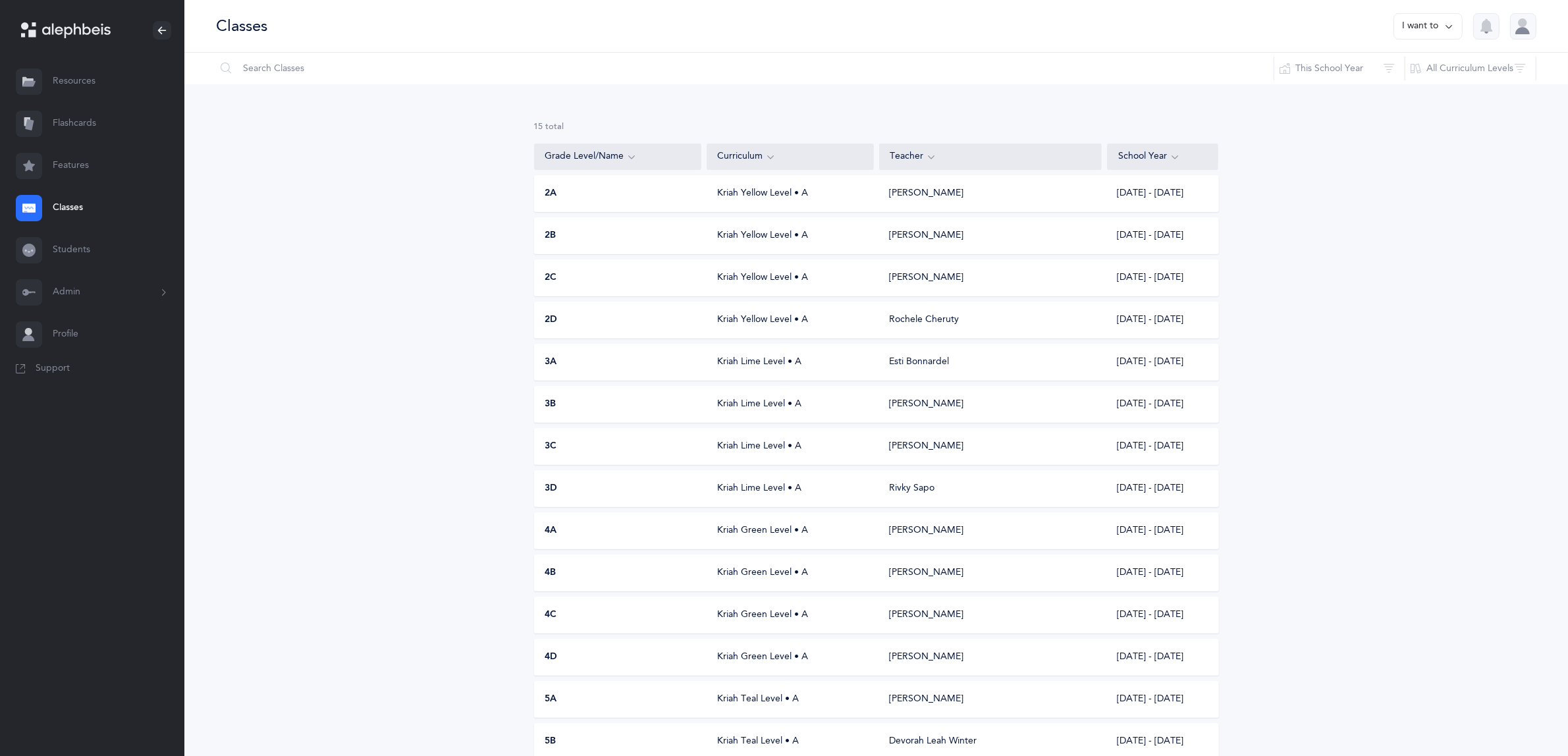
click at [551, 363] on span "3A" at bounding box center [551, 363] width 12 height 13
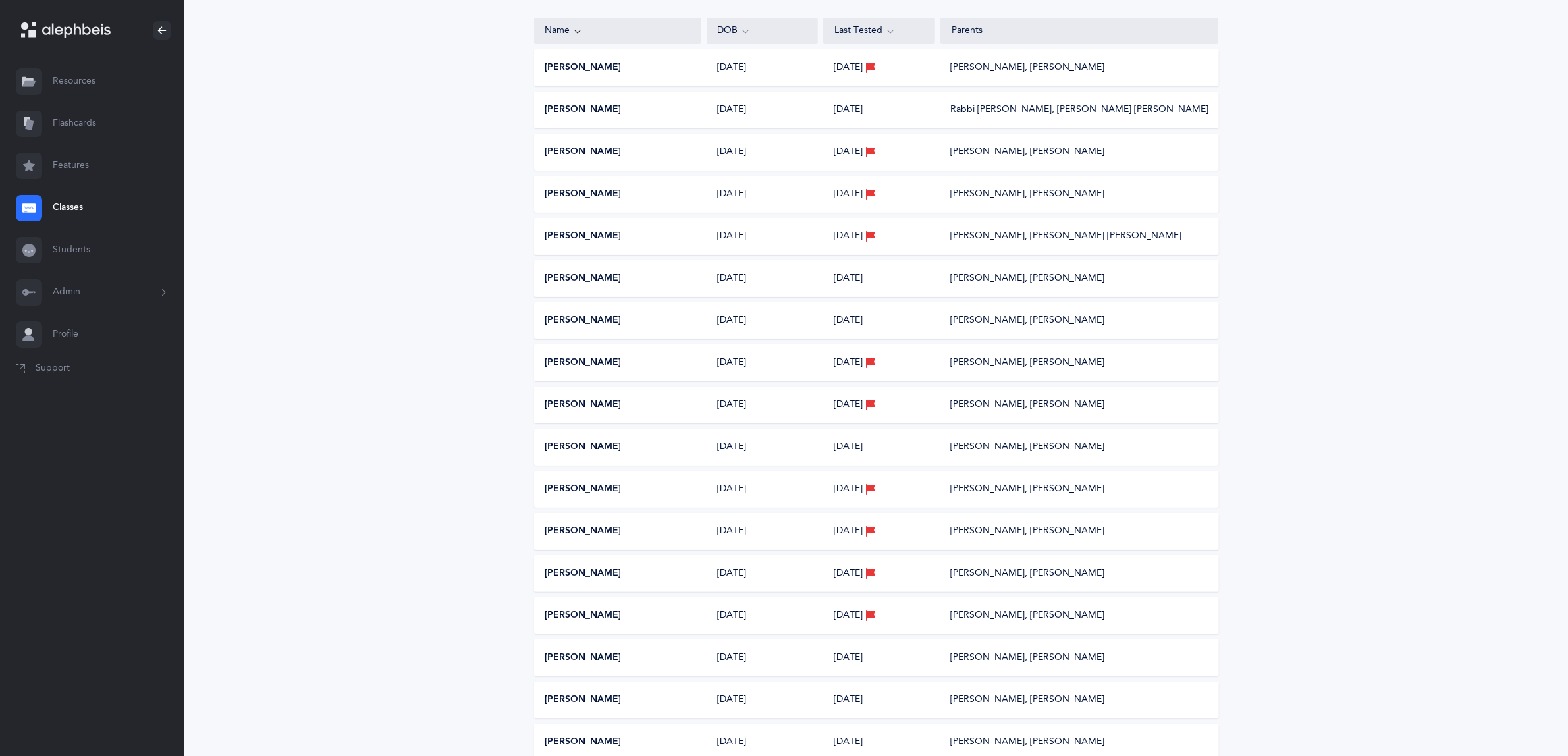
scroll to position [305, 0]
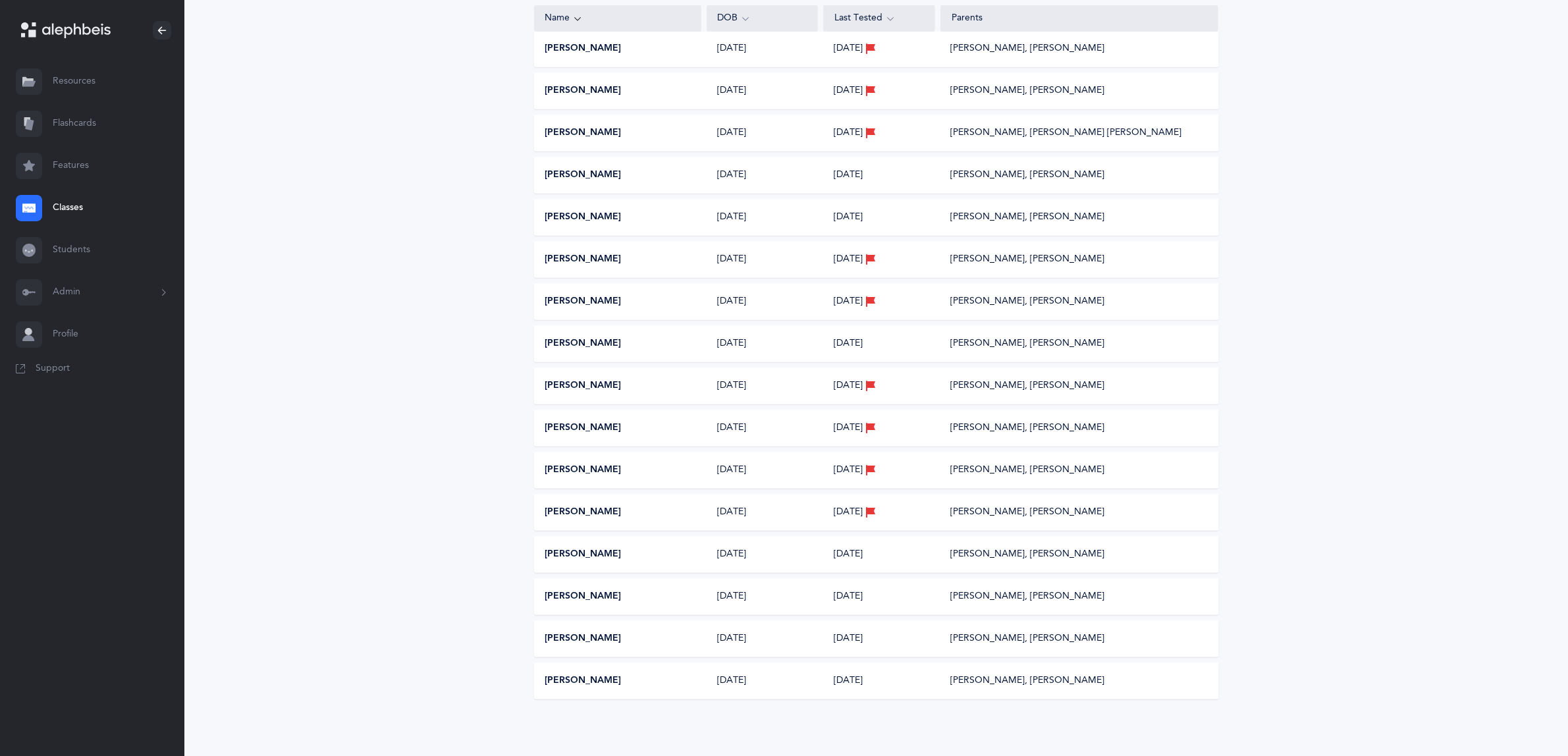
click at [61, 202] on link "Classes" at bounding box center [92, 209] width 185 height 42
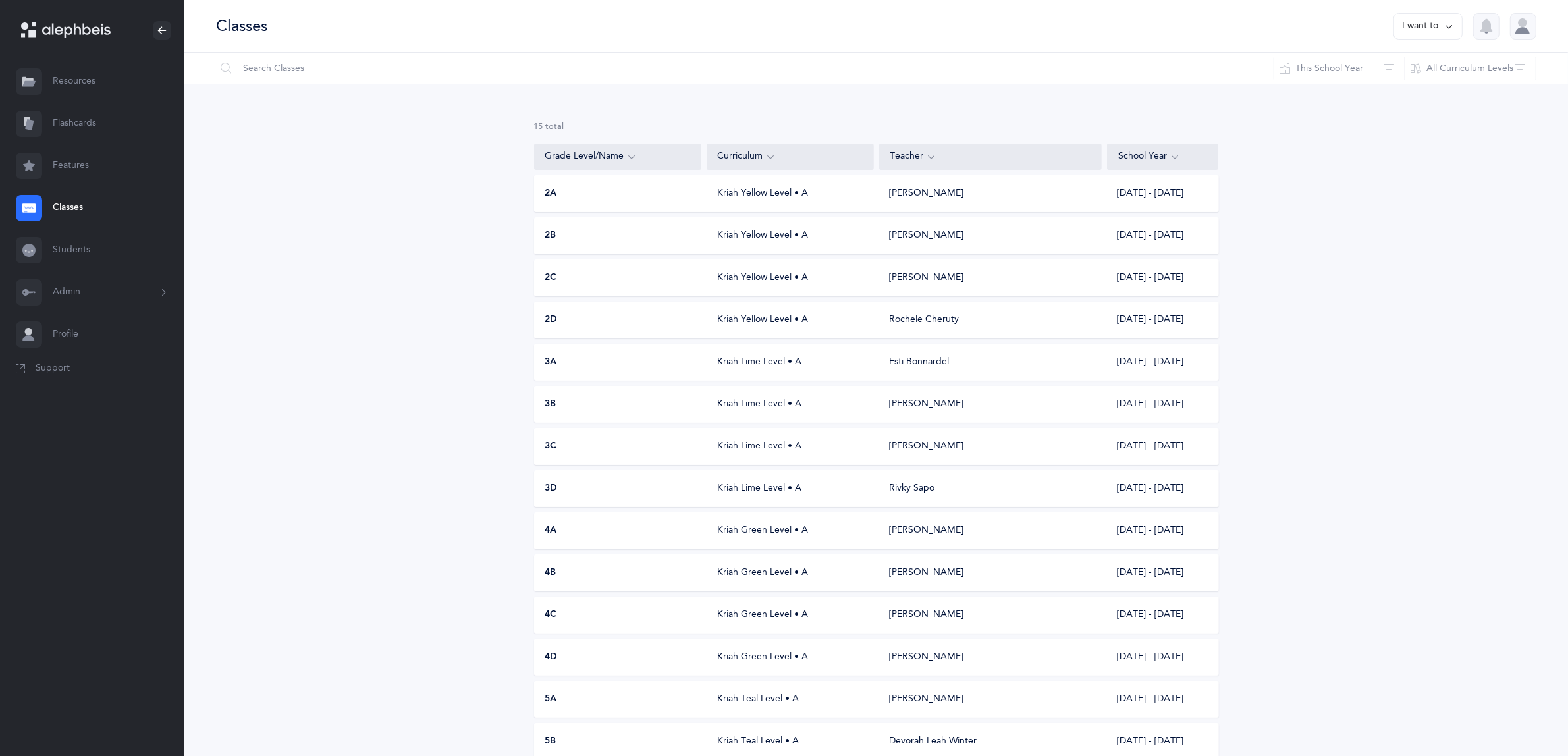
click at [554, 491] on span "3D" at bounding box center [551, 489] width 12 height 13
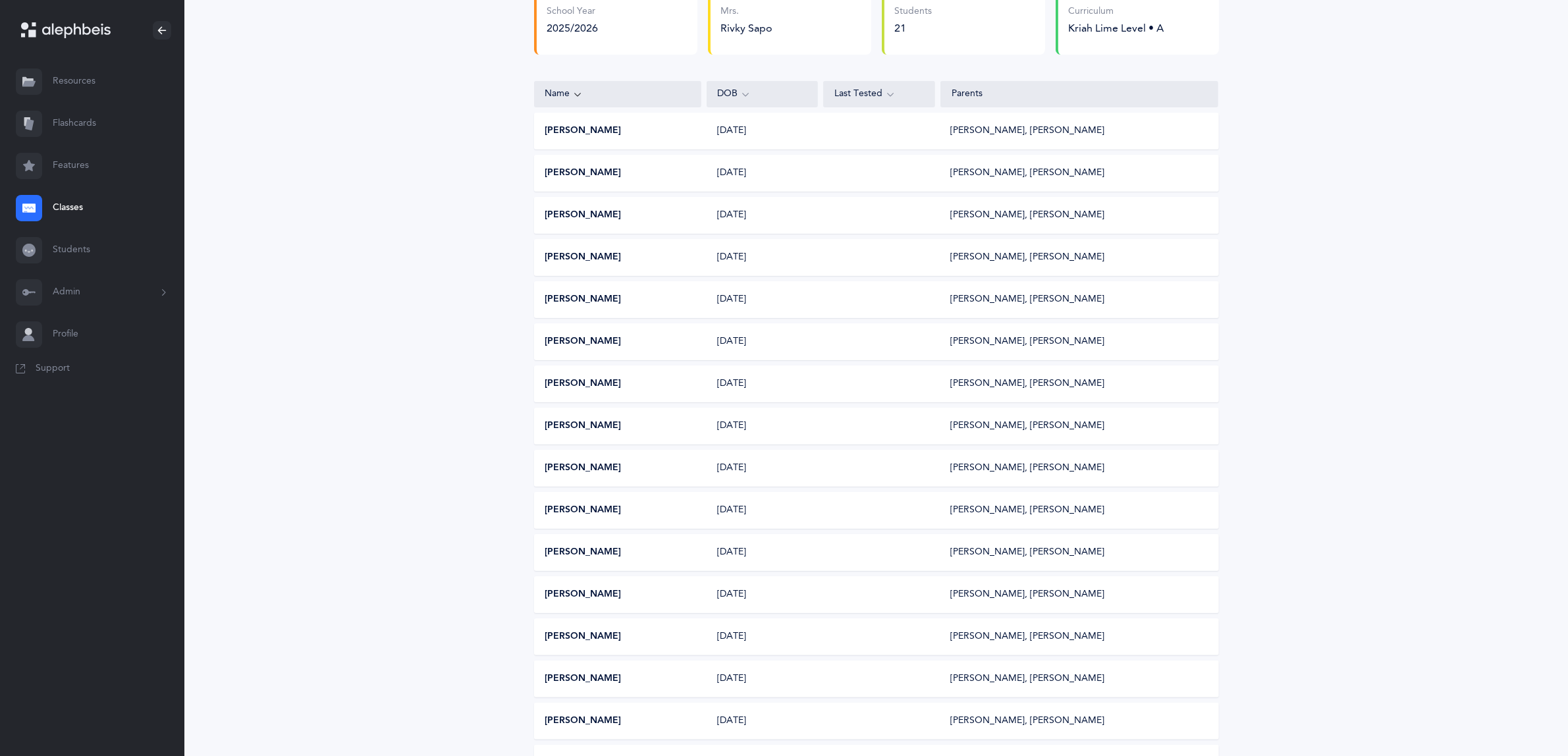
scroll to position [103, 0]
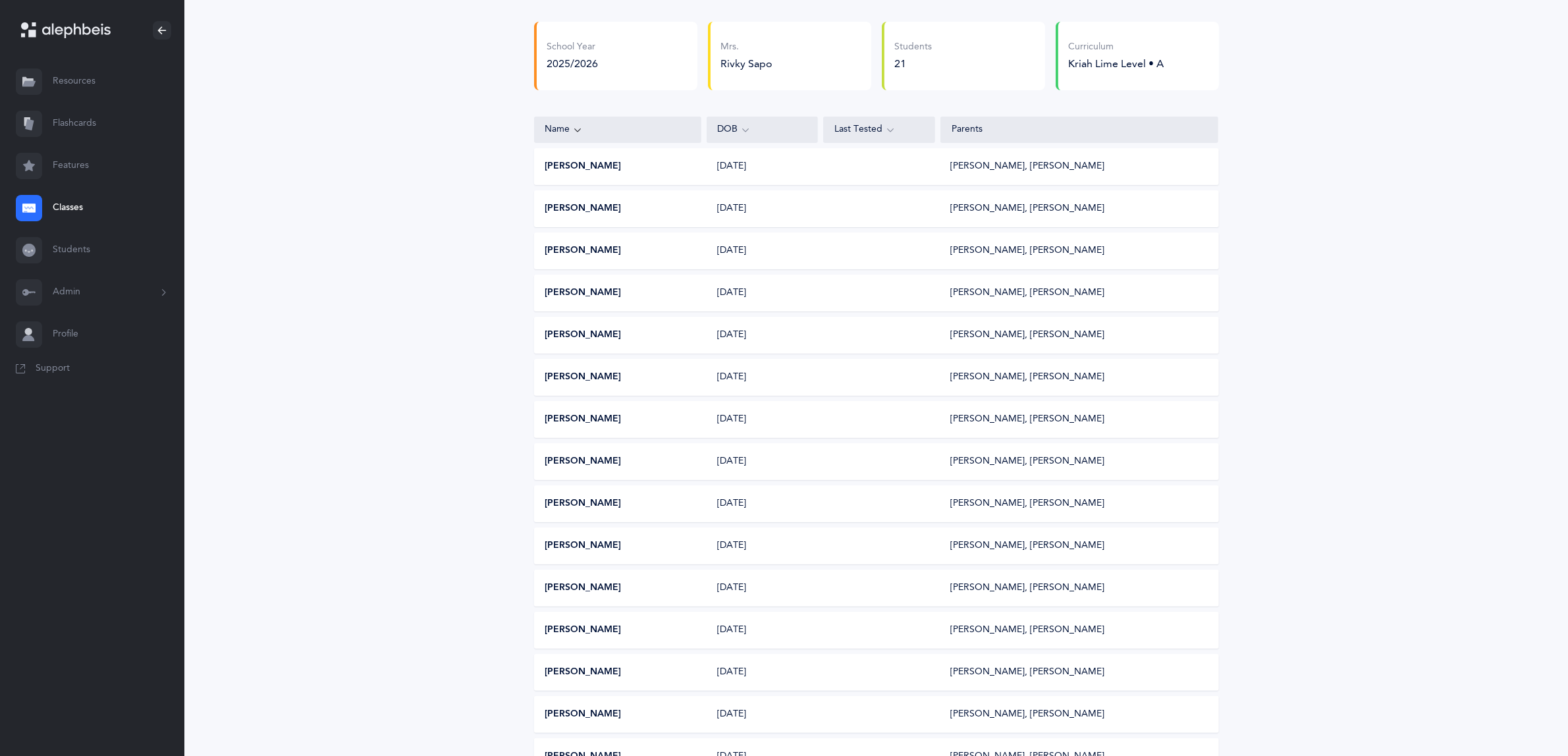
click at [20, 204] on div at bounding box center [28, 208] width 26 height 26
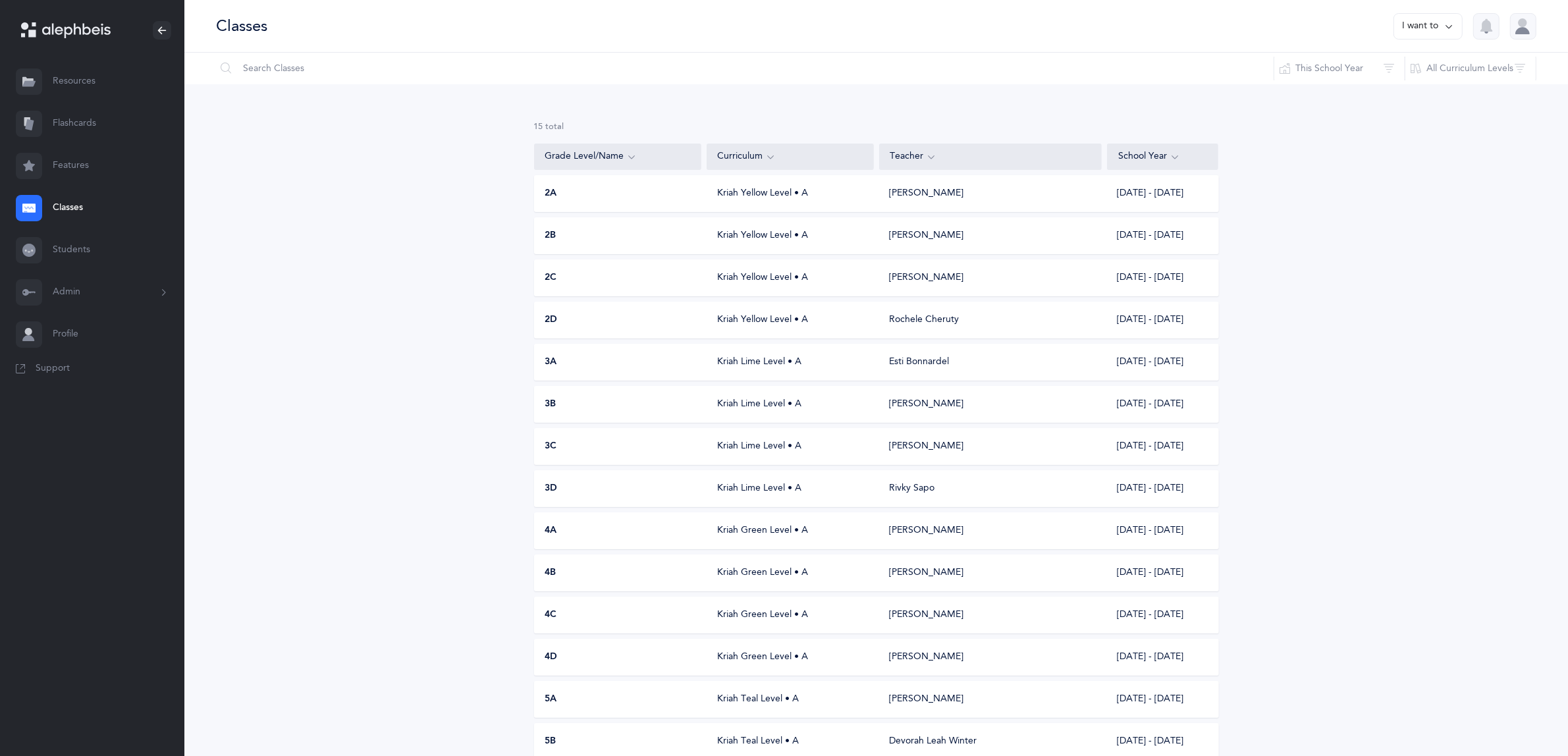
click at [552, 401] on span "3B" at bounding box center [551, 405] width 12 height 13
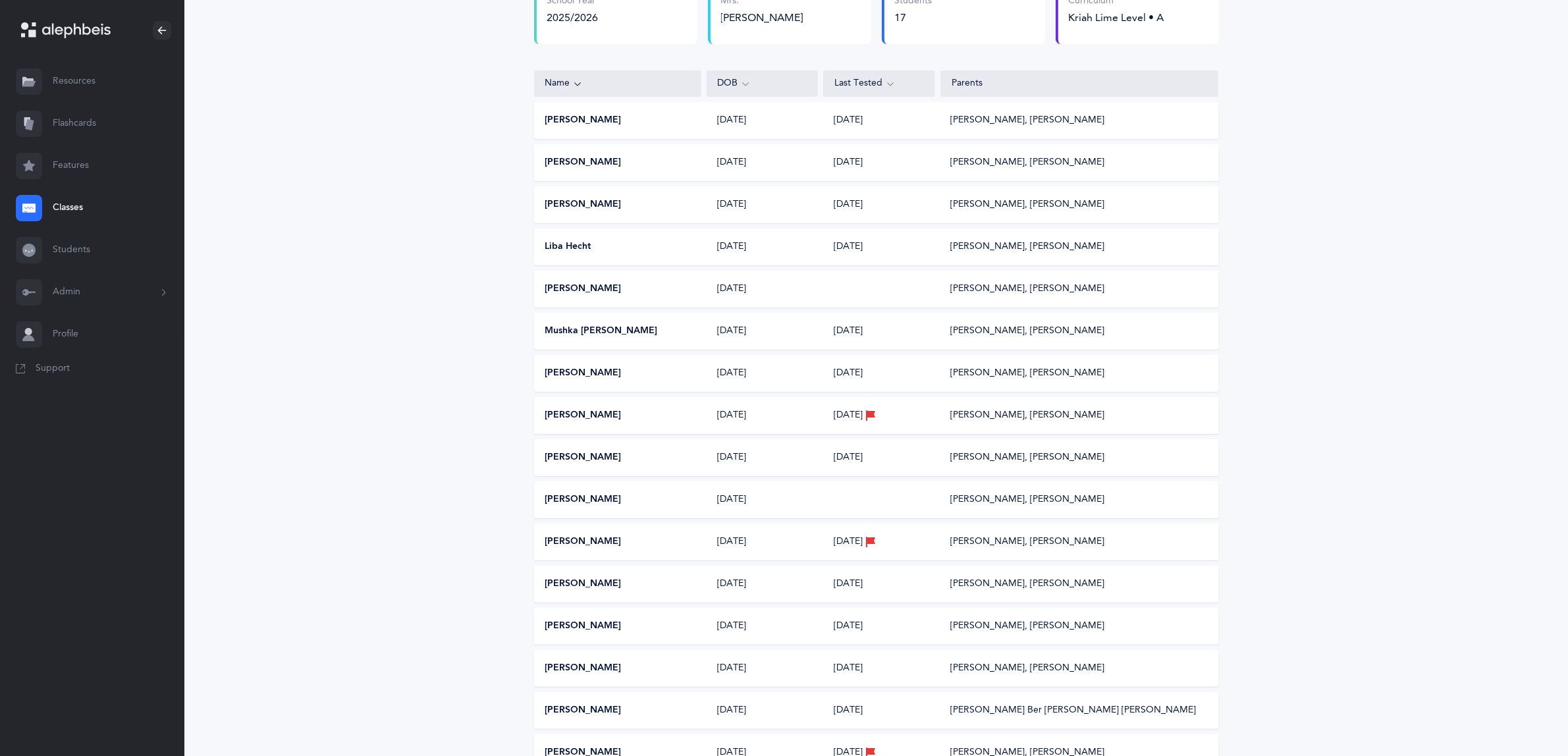
scroll to position [99, 0]
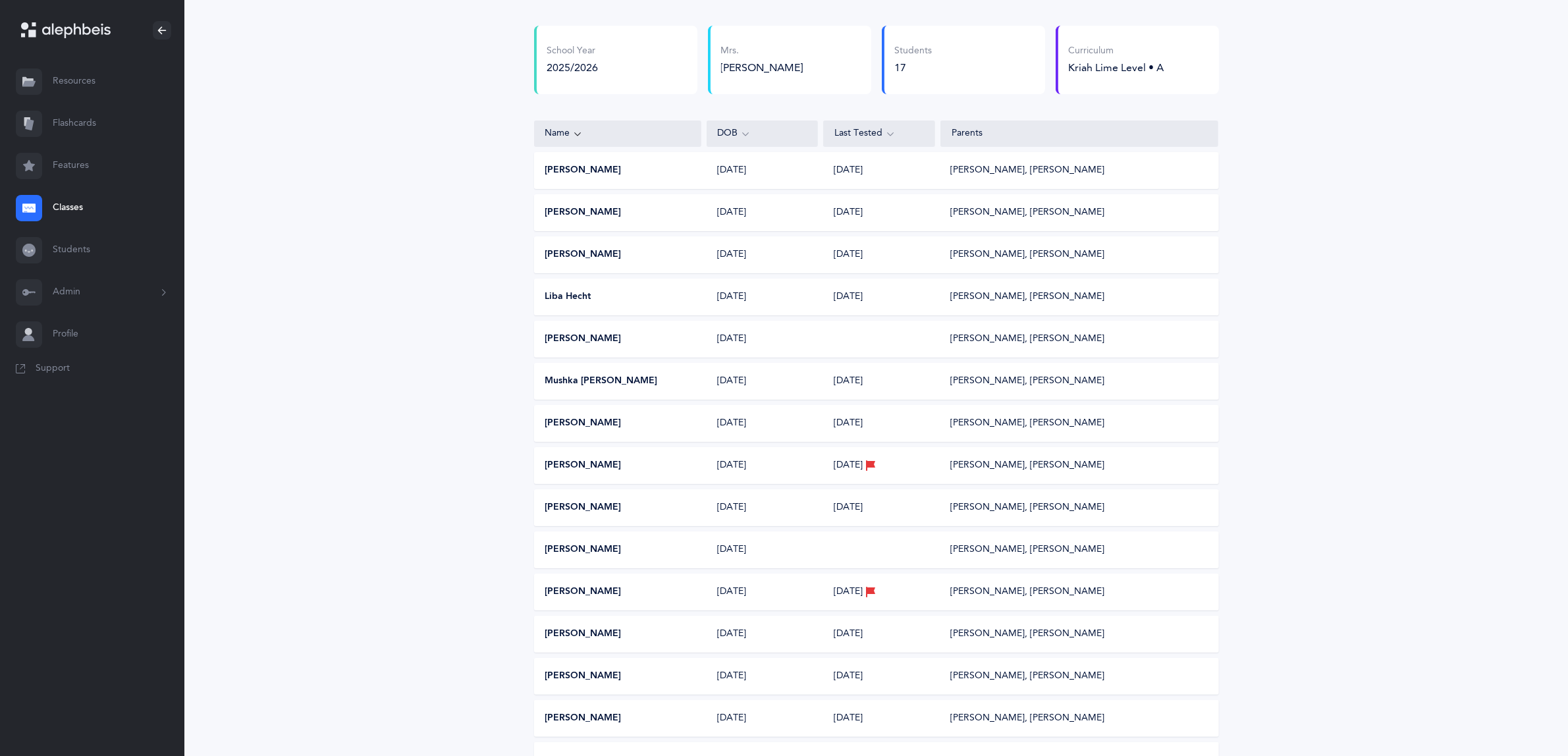
click at [58, 208] on link "Classes" at bounding box center [92, 209] width 185 height 42
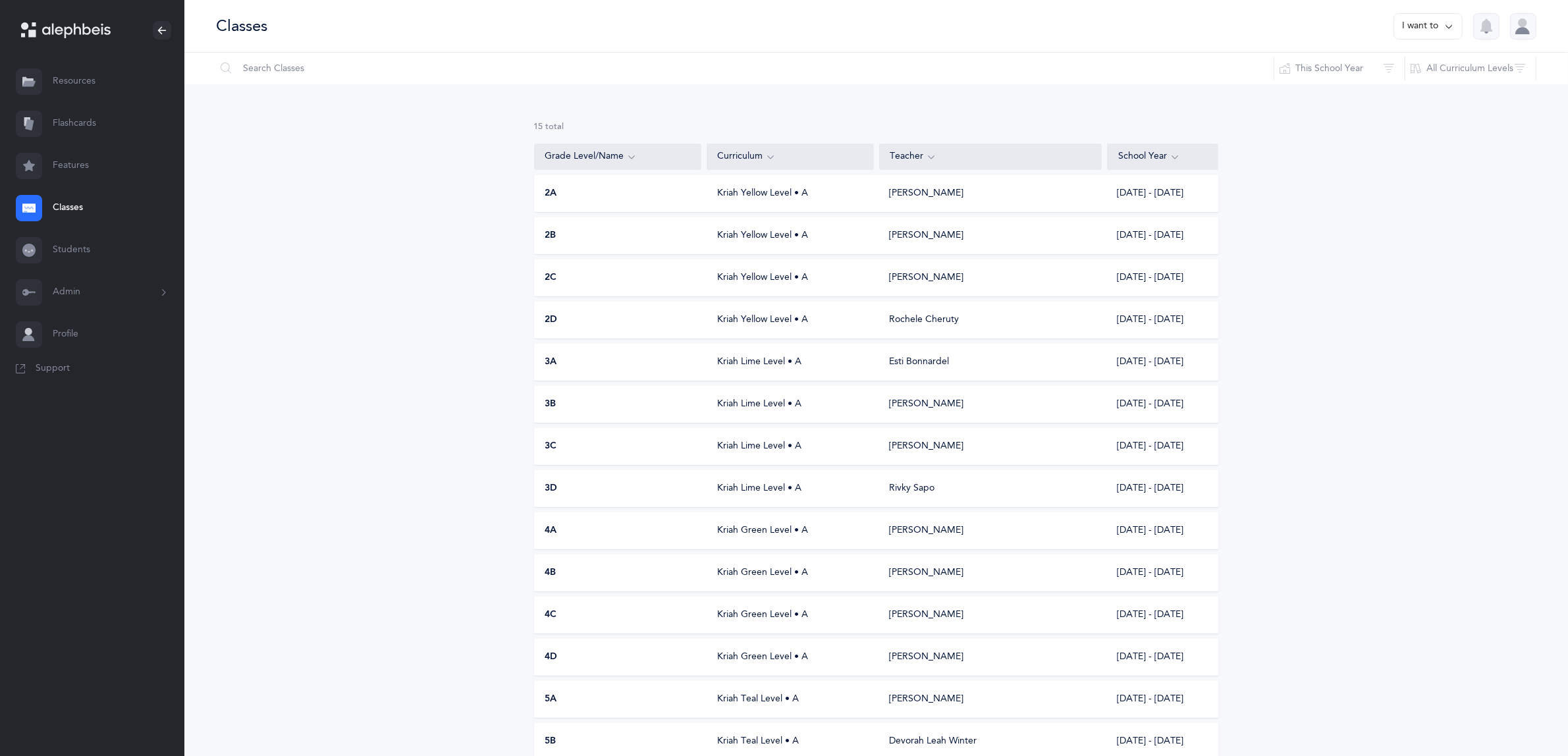
click at [561, 449] on div "3C" at bounding box center [618, 447] width 167 height 13
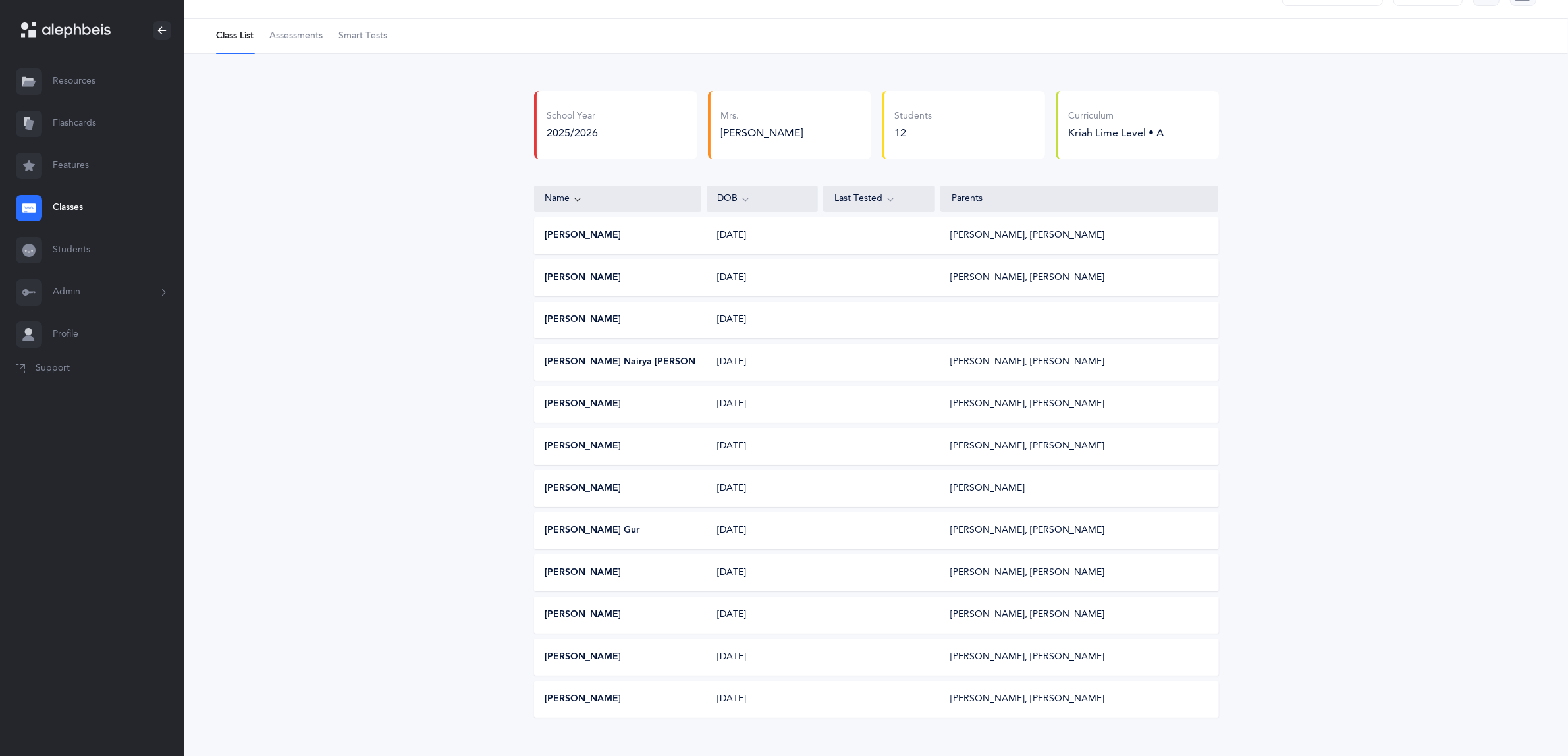
scroll to position [53, 0]
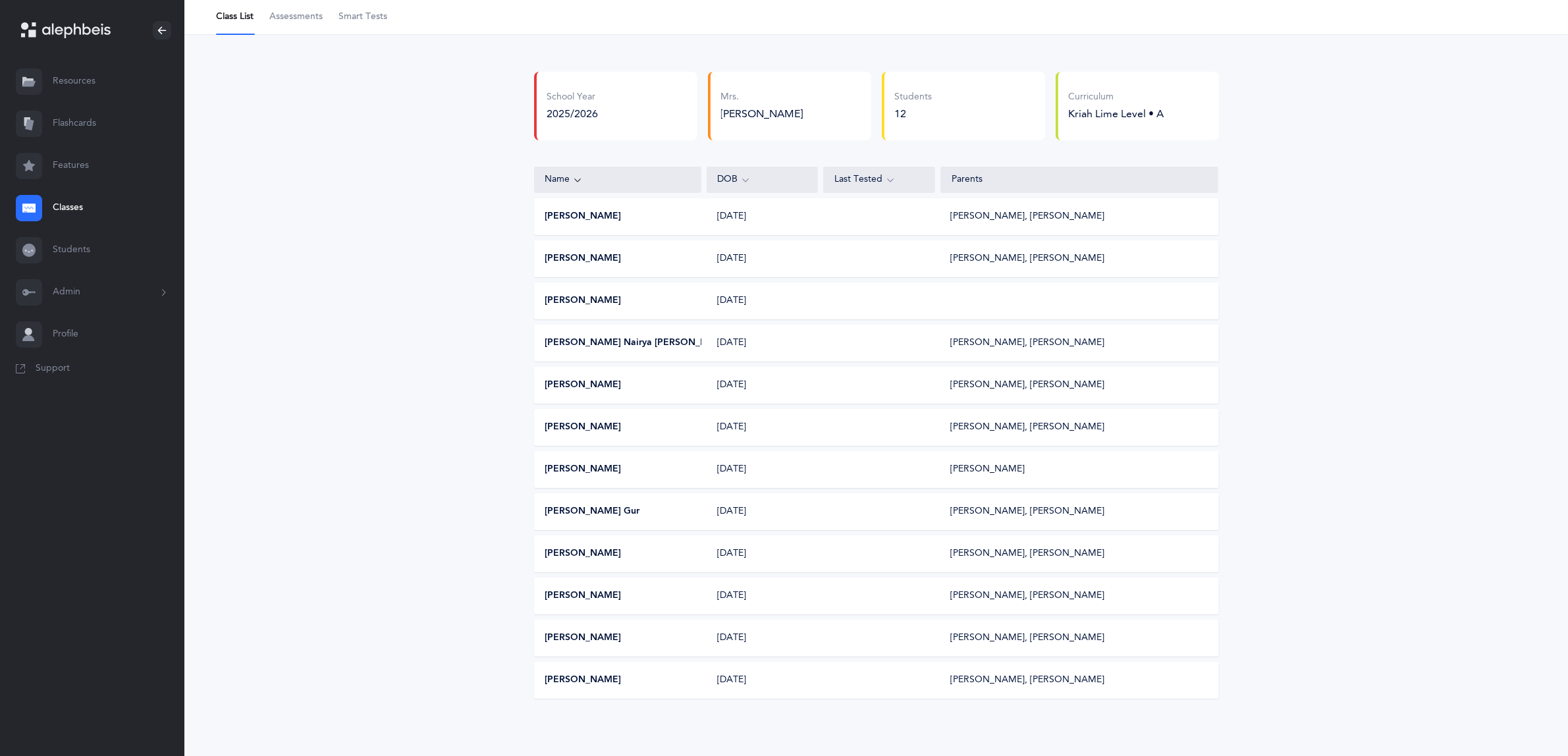
click at [76, 211] on link "Classes" at bounding box center [92, 209] width 185 height 42
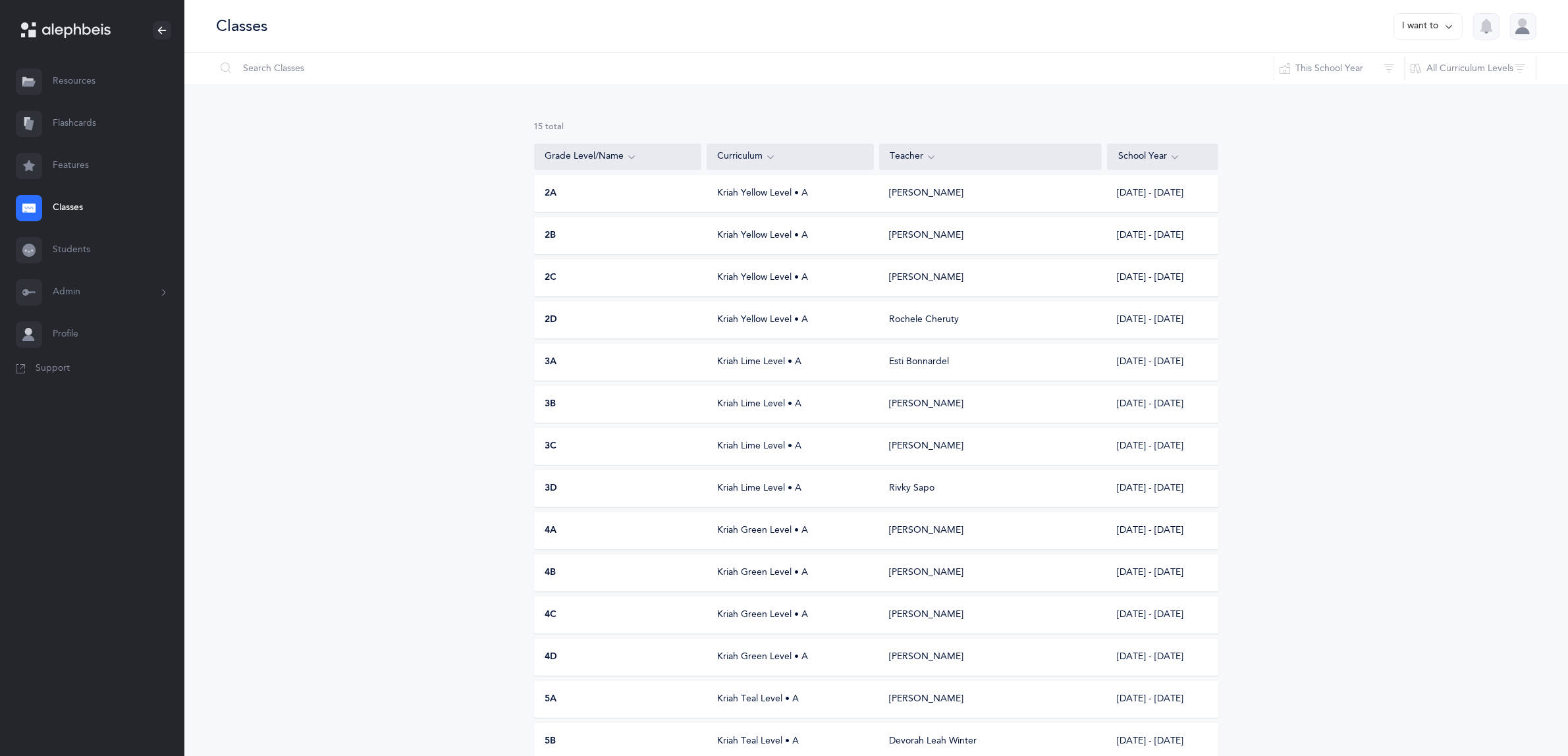
click at [551, 398] on span "3B" at bounding box center [551, 405] width 12 height 13
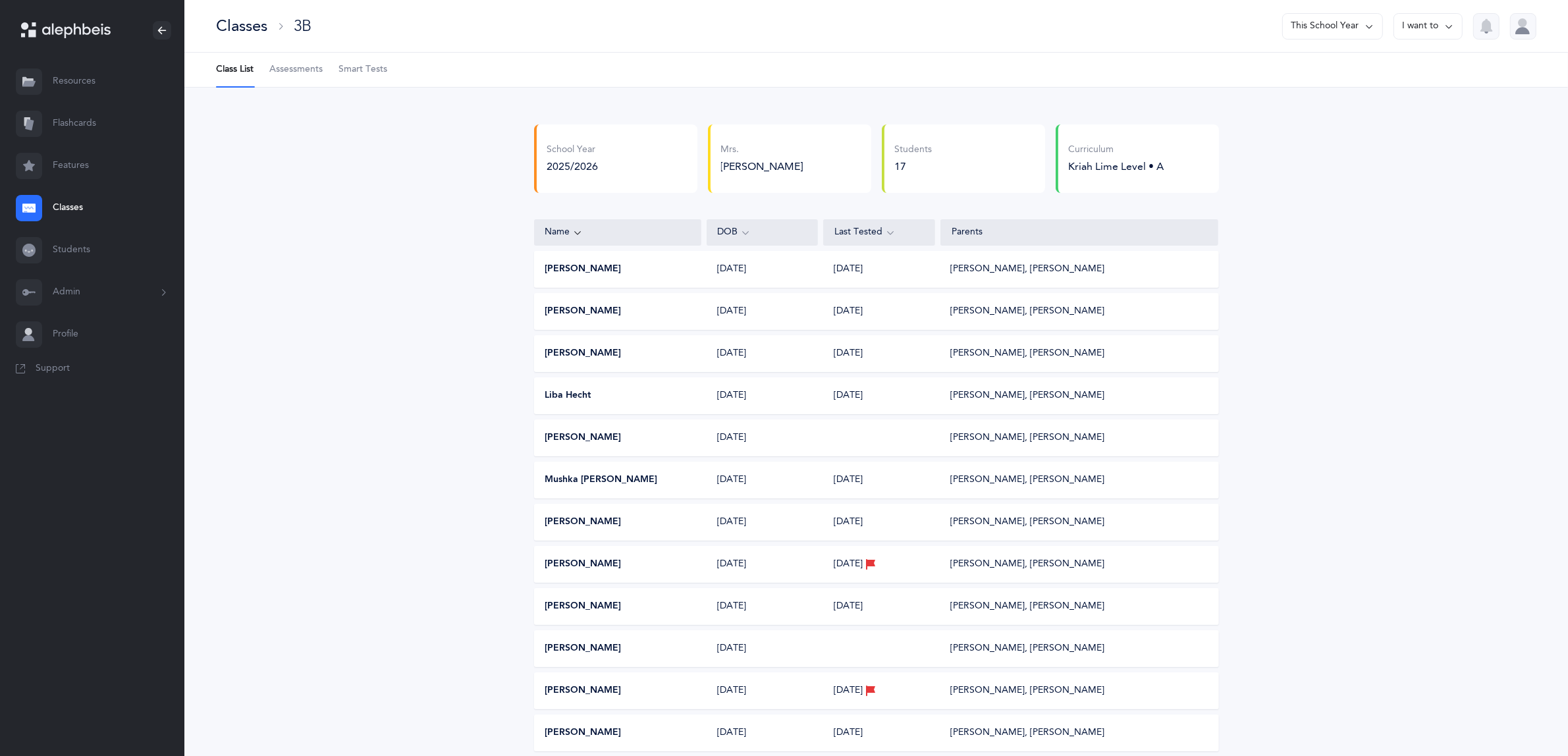
click at [293, 70] on span "Assessments" at bounding box center [295, 70] width 53 height 13
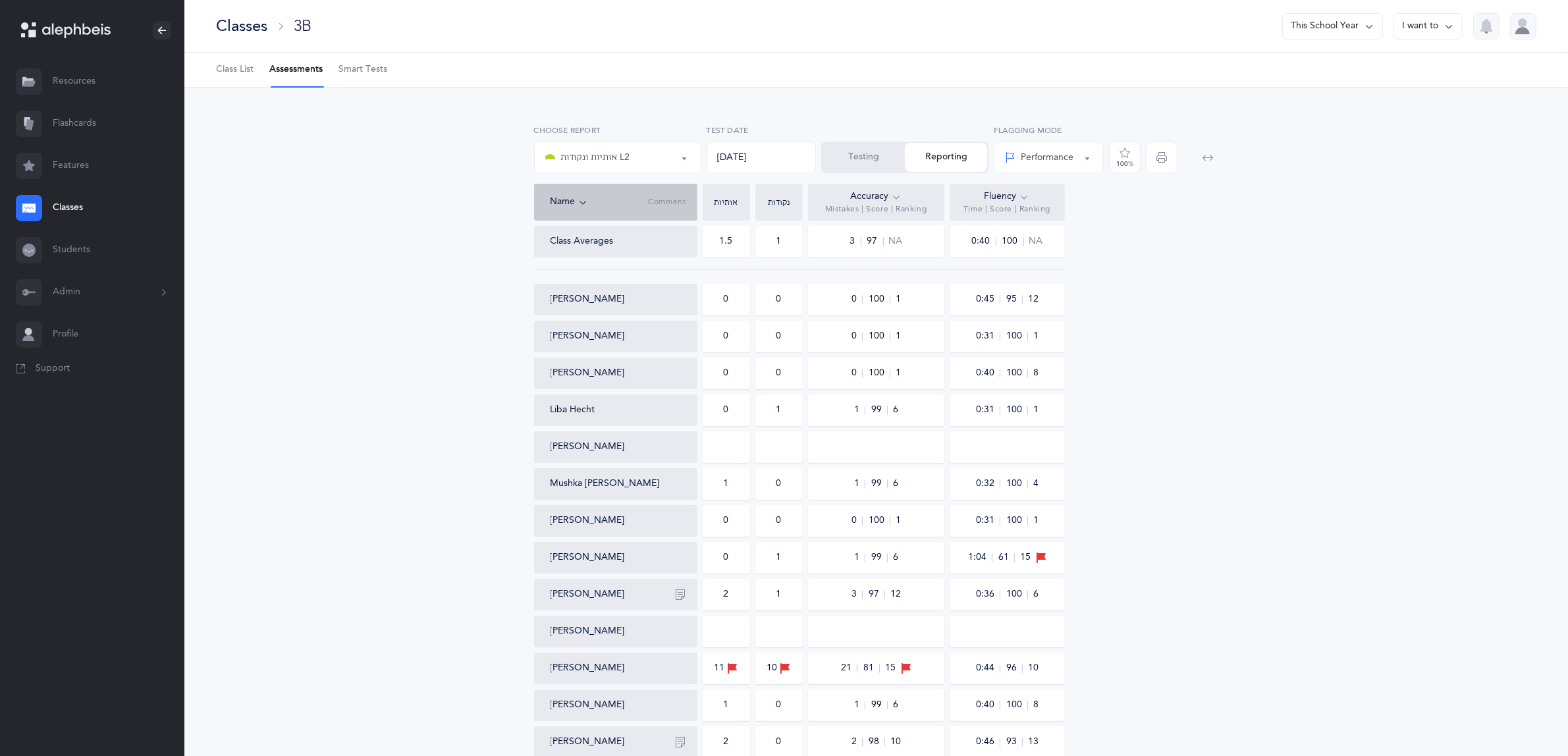
click at [875, 154] on button "Testing" at bounding box center [864, 158] width 83 height 29
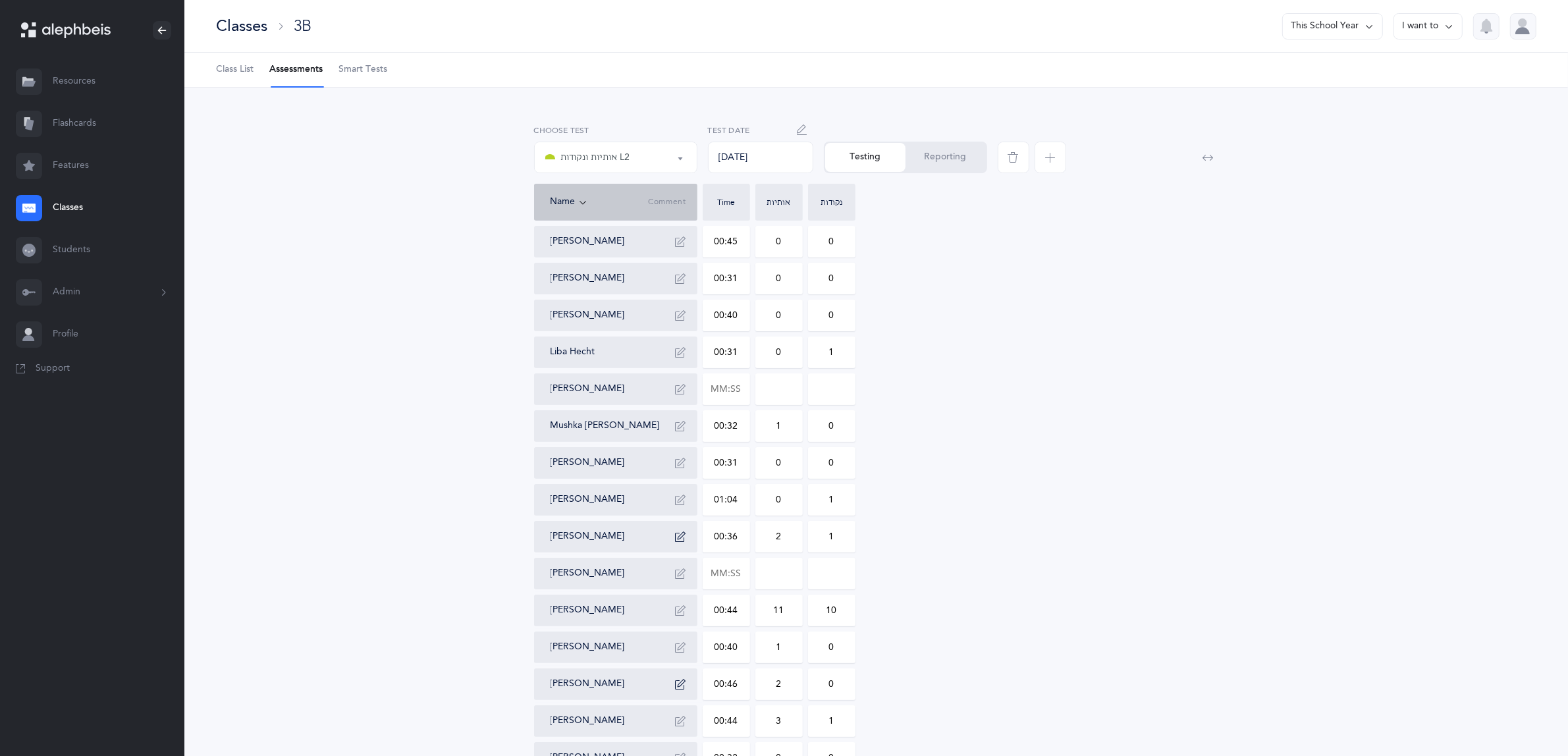
click at [620, 156] on div "אותיות ונקודות L2" at bounding box center [587, 158] width 85 height 15
click at [871, 155] on div "Testing Reporting" at bounding box center [906, 157] width 163 height 32
click at [930, 155] on button "Reporting" at bounding box center [946, 158] width 81 height 29
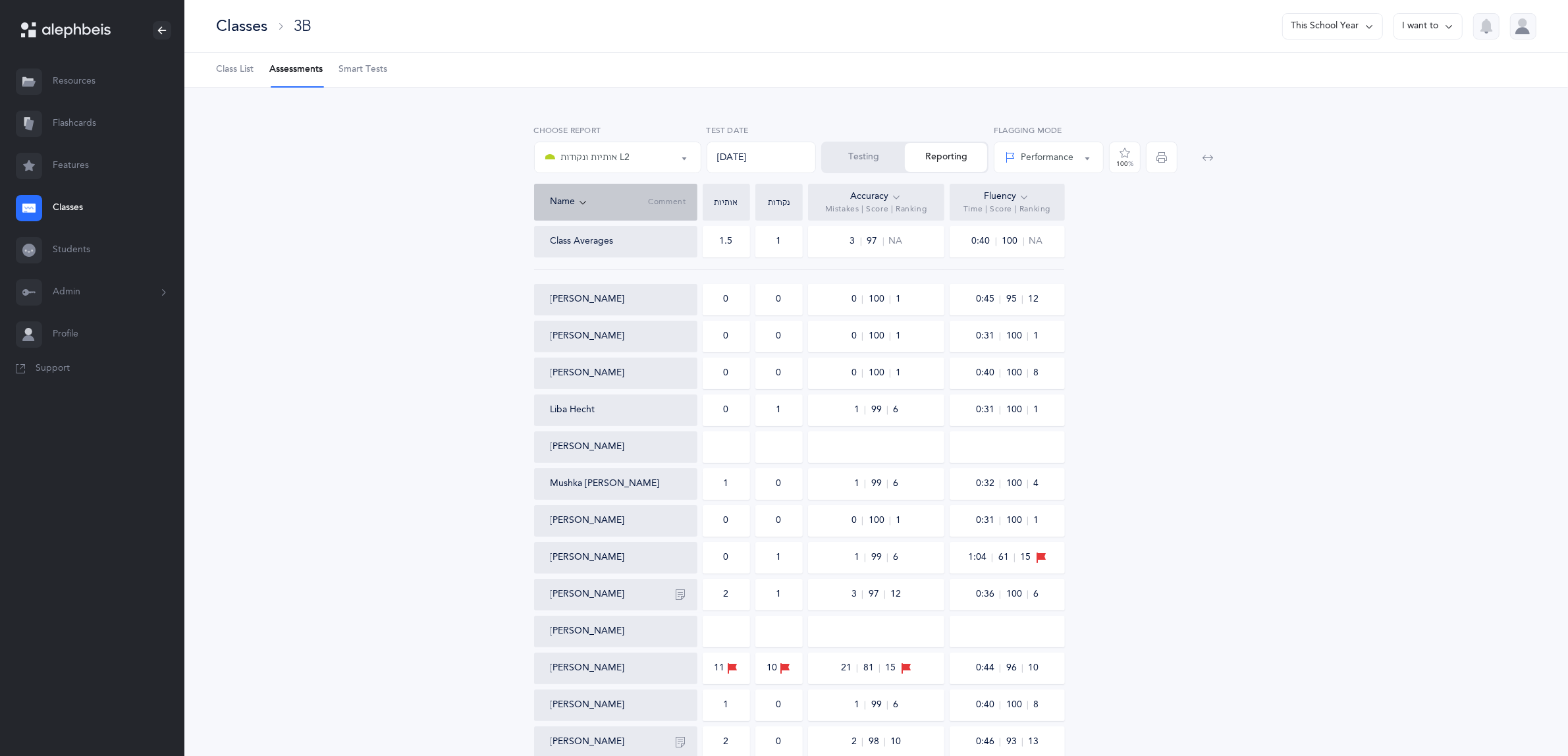
click at [863, 156] on button "Testing" at bounding box center [864, 158] width 83 height 29
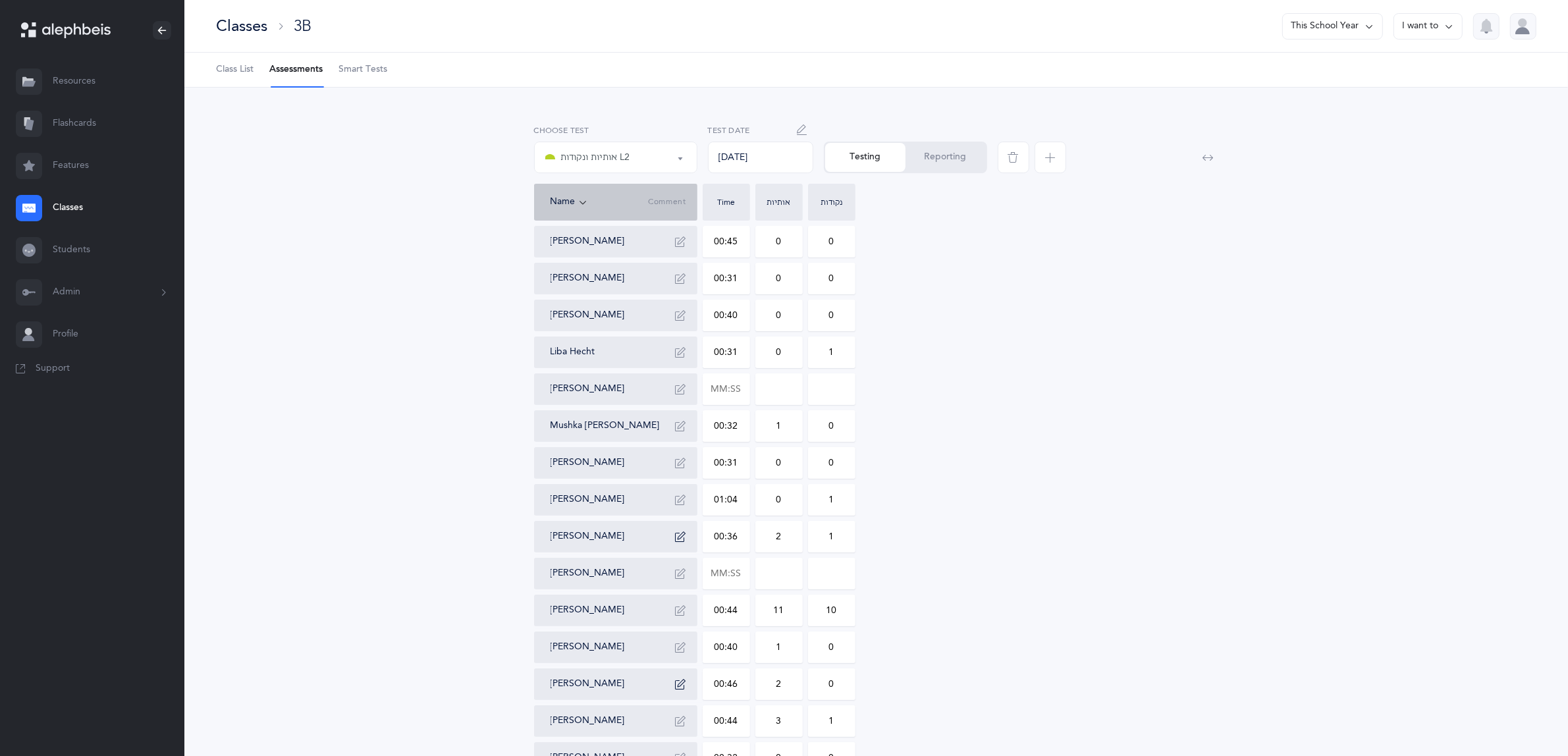
click at [61, 199] on link "Classes" at bounding box center [92, 209] width 185 height 42
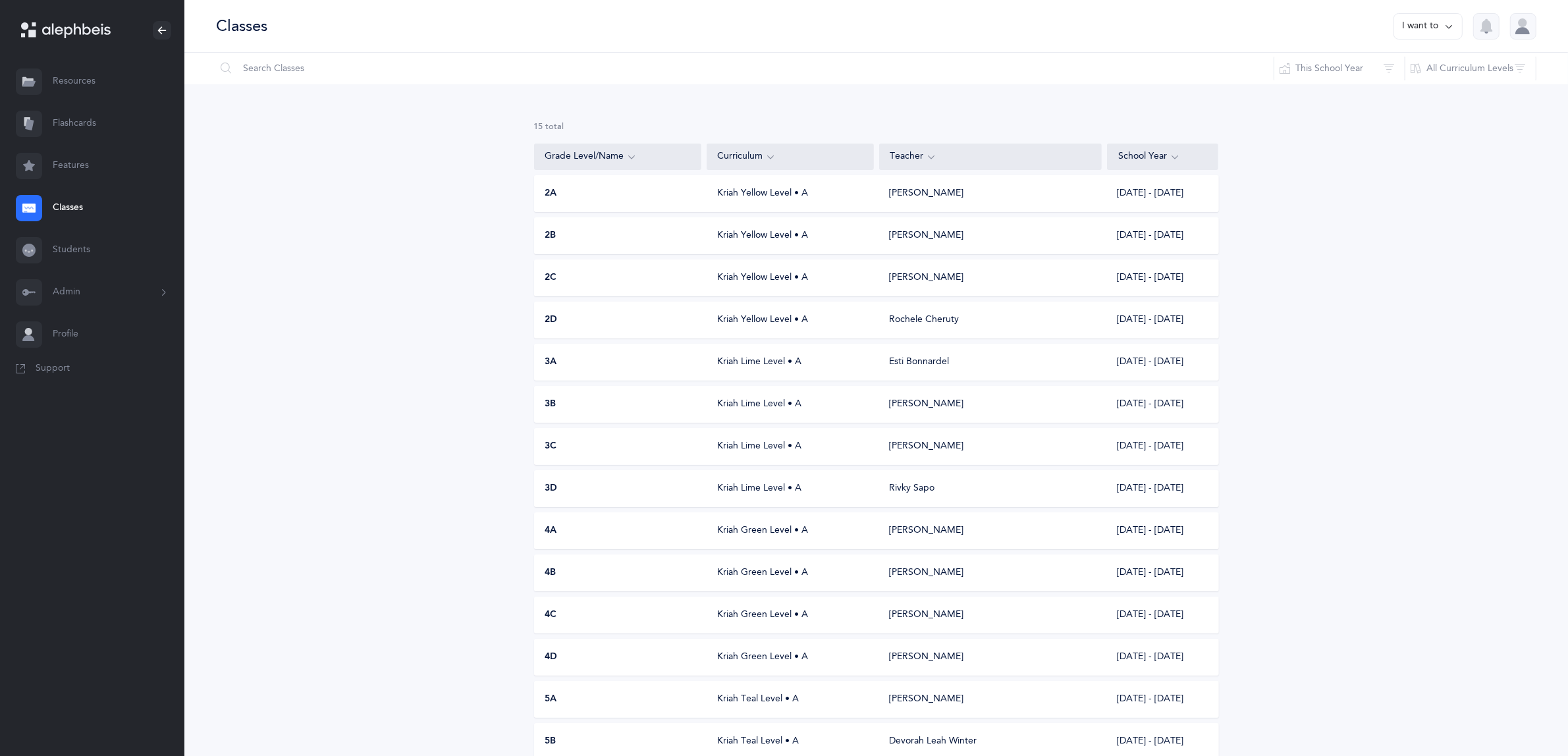
click at [551, 365] on span "3A" at bounding box center [551, 363] width 12 height 13
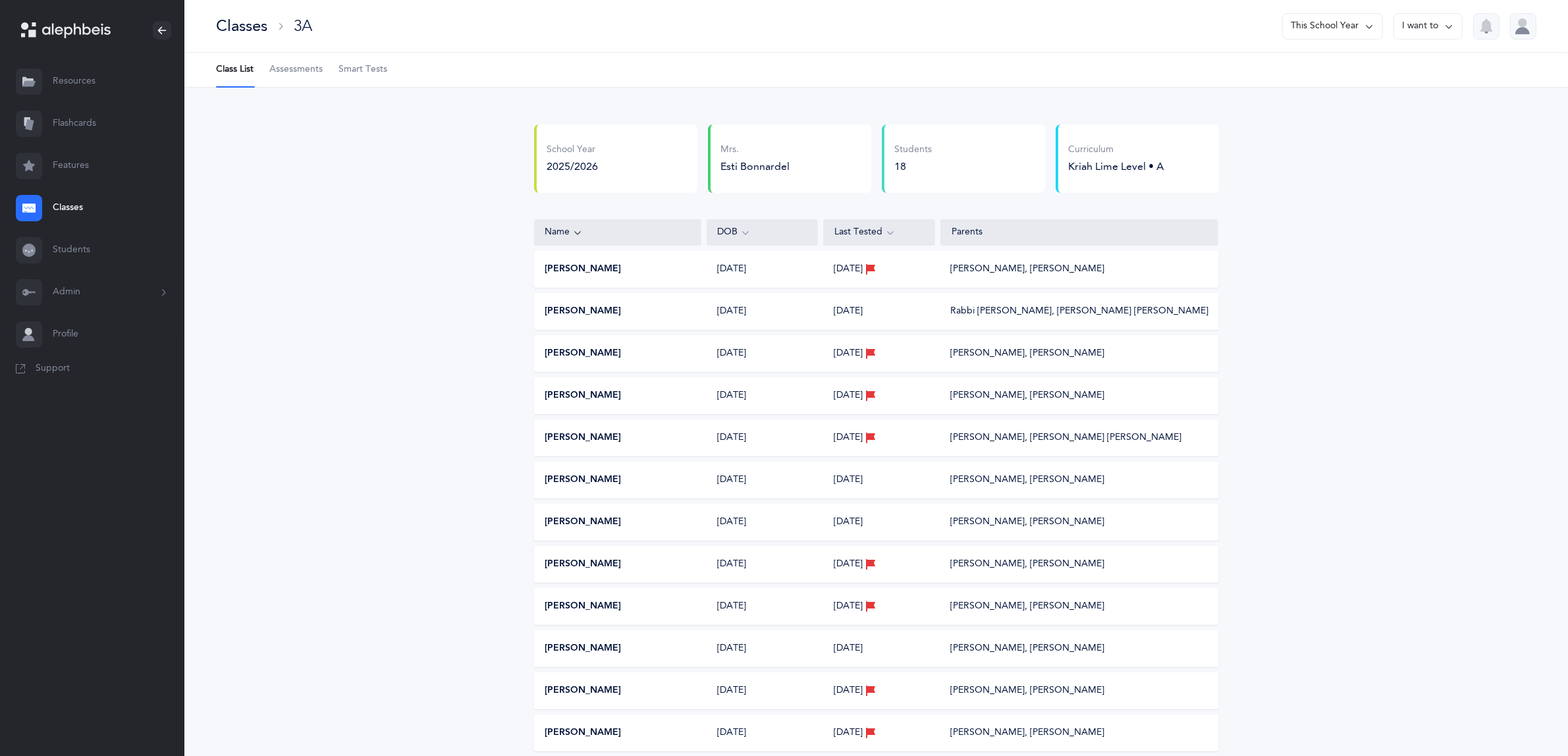
click at [83, 200] on link "Classes" at bounding box center [92, 209] width 185 height 42
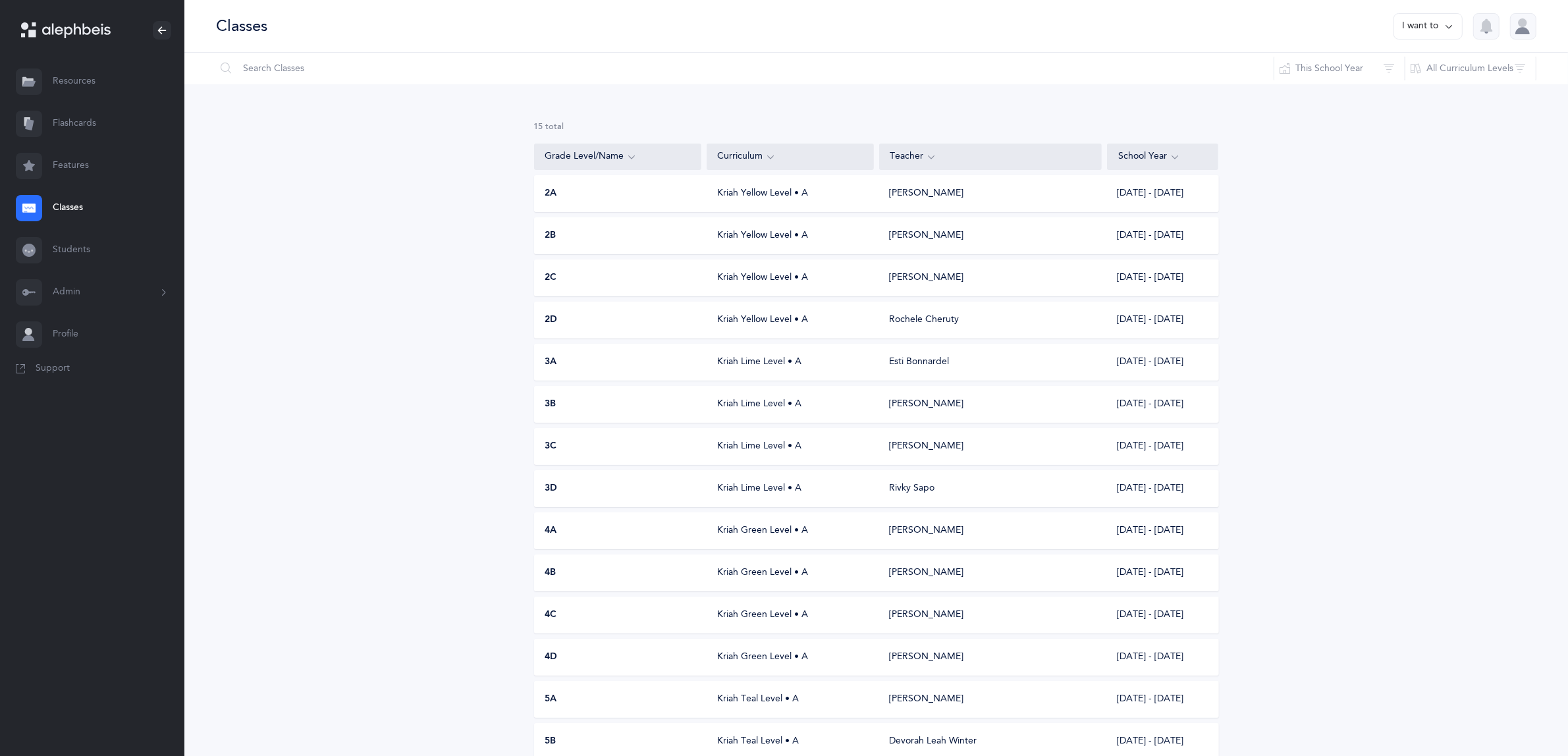
click at [555, 401] on span "3B" at bounding box center [551, 405] width 12 height 13
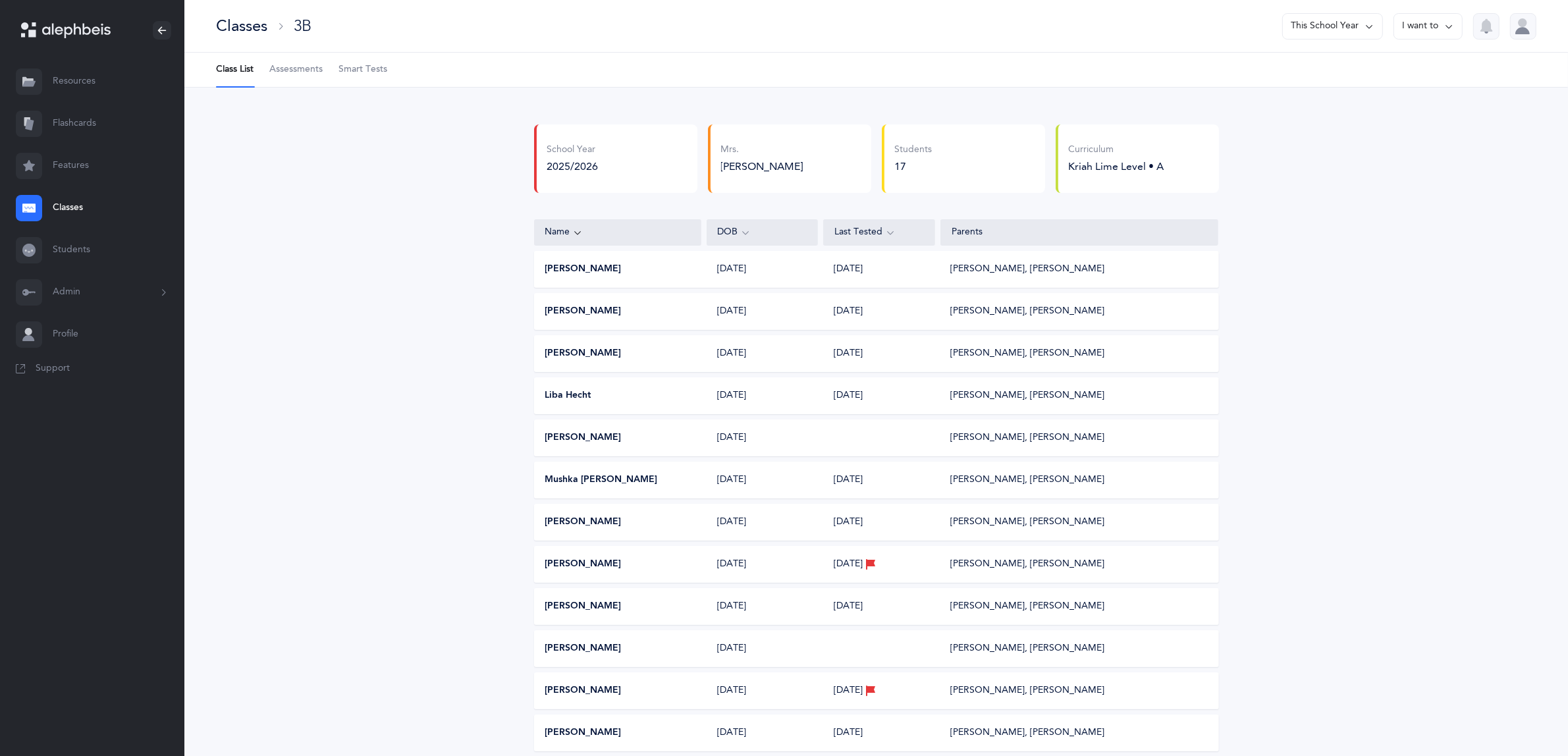
click at [63, 200] on link "Classes" at bounding box center [92, 209] width 185 height 42
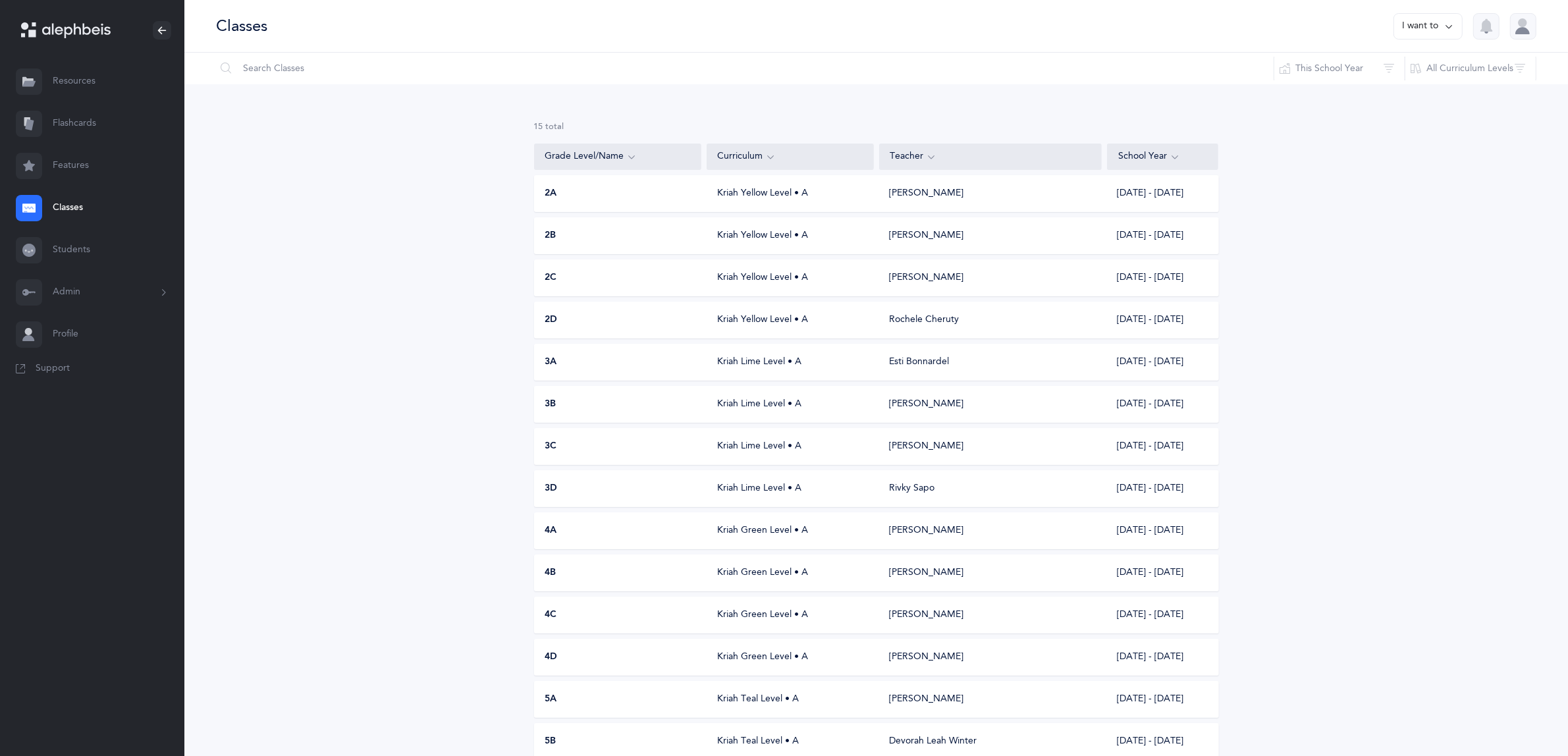
click at [570, 441] on div "3C" at bounding box center [618, 447] width 167 height 13
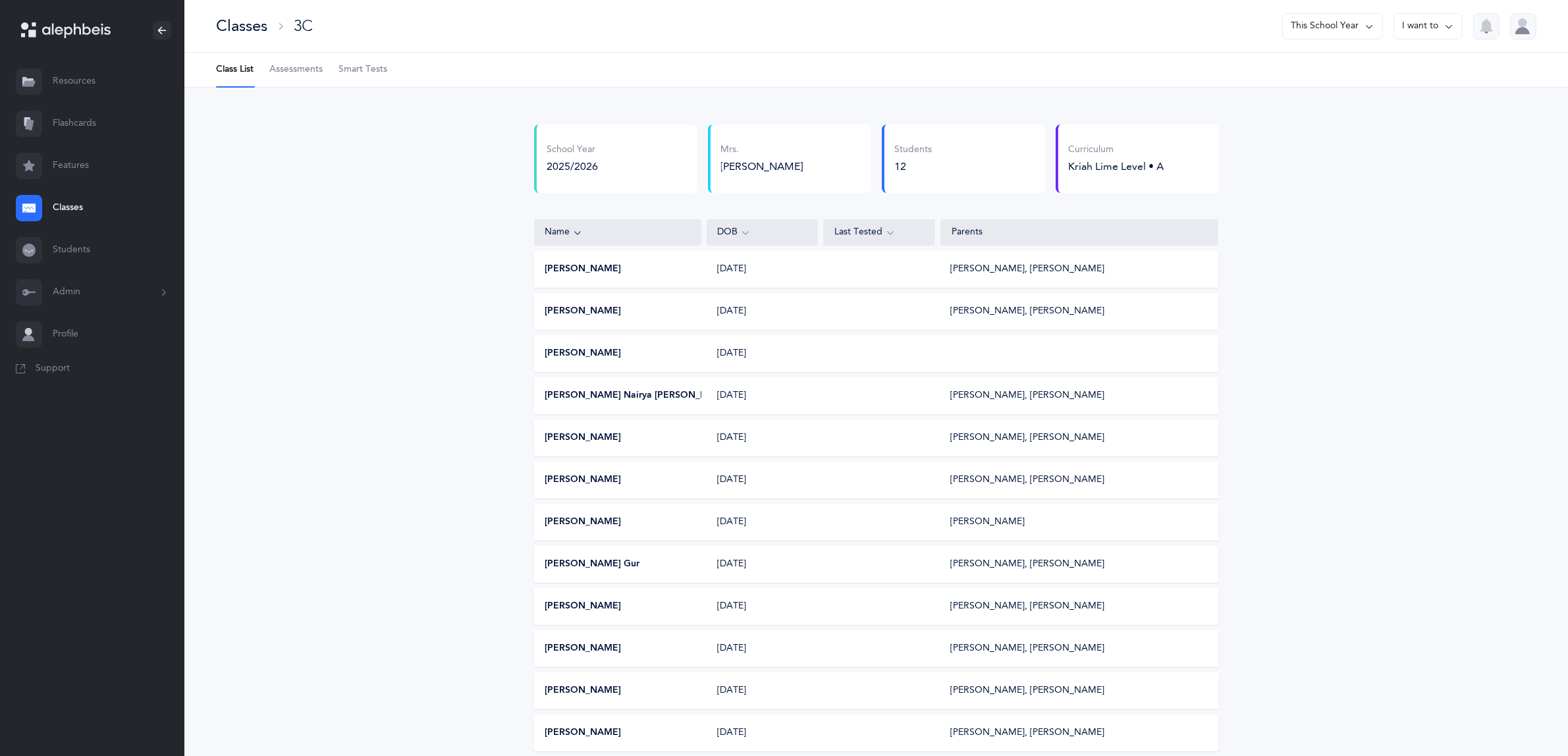
drag, startPoint x: 81, startPoint y: 205, endPoint x: 162, endPoint y: 238, distance: 87.5
click at [81, 205] on link "Classes" at bounding box center [92, 209] width 185 height 42
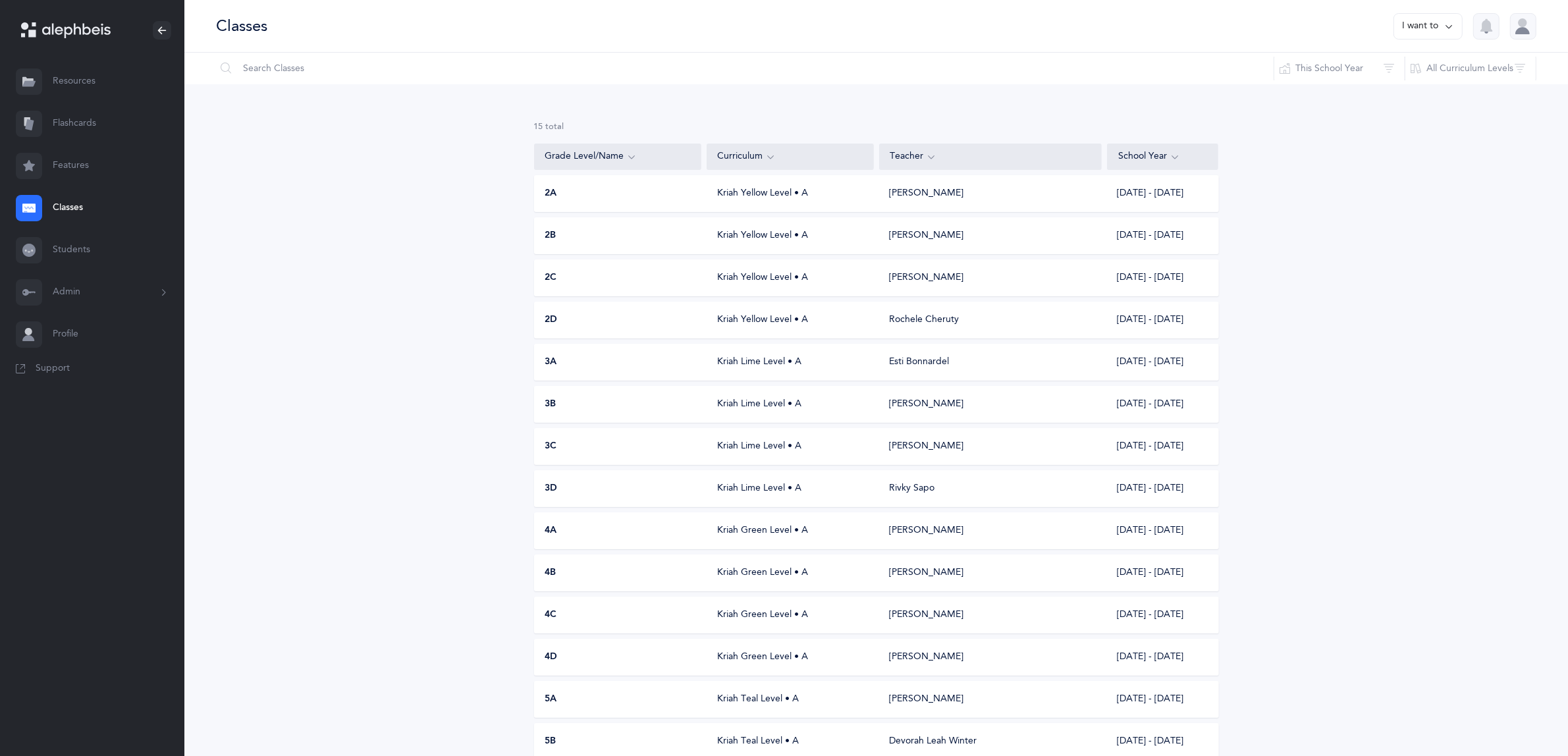
click at [553, 482] on span "3D" at bounding box center [551, 489] width 12 height 13
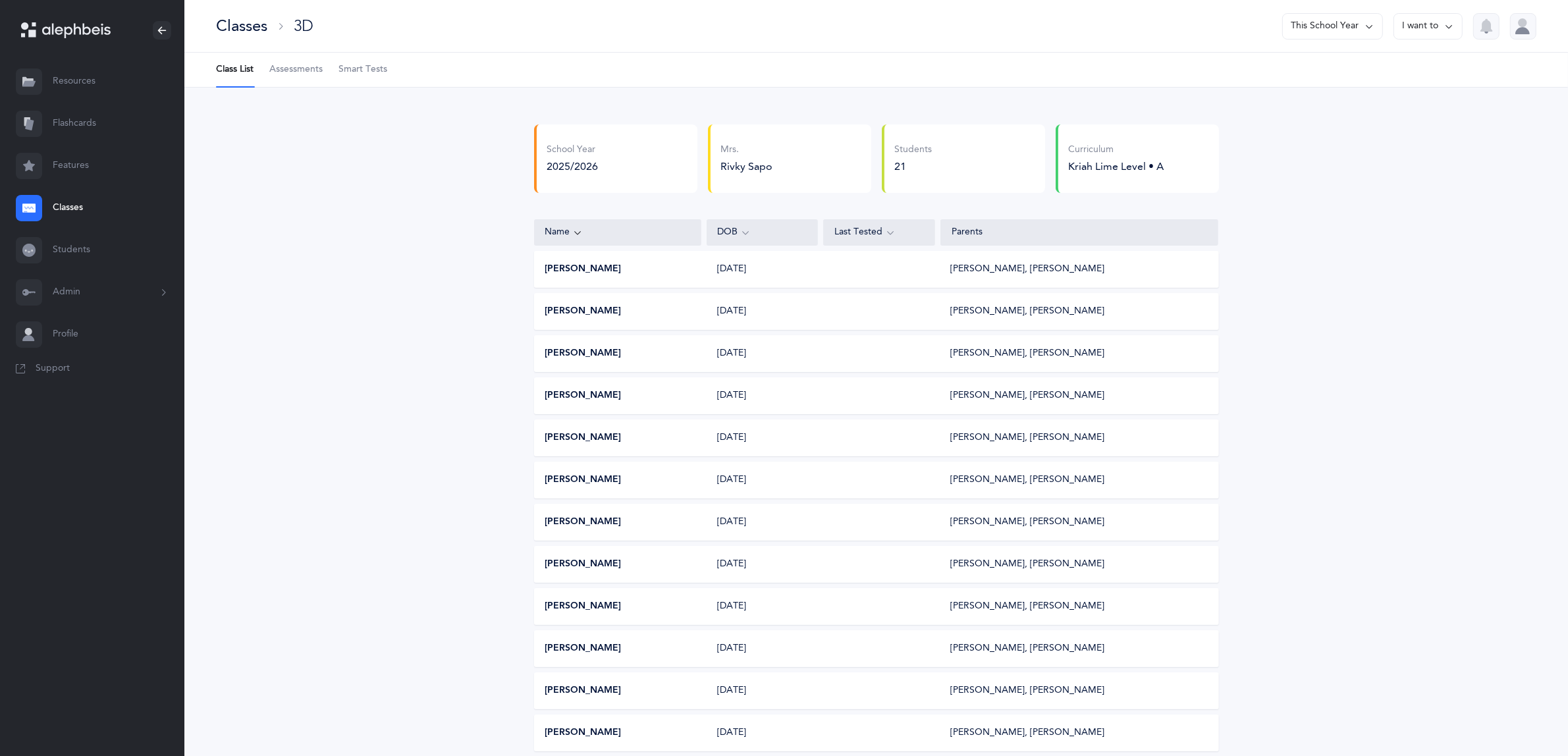
click at [62, 209] on link "Classes" at bounding box center [92, 209] width 185 height 42
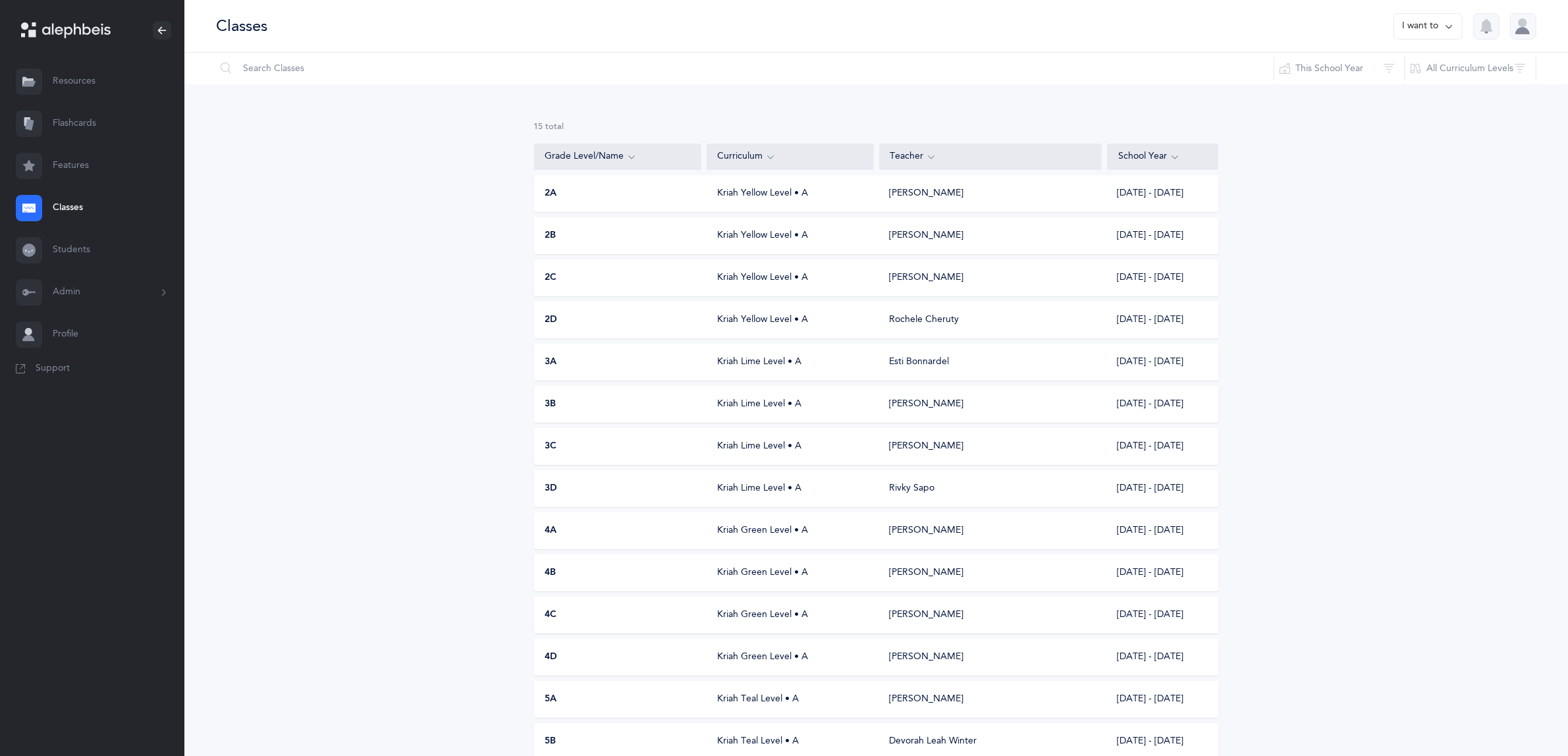
click at [551, 191] on span "2A" at bounding box center [551, 194] width 12 height 13
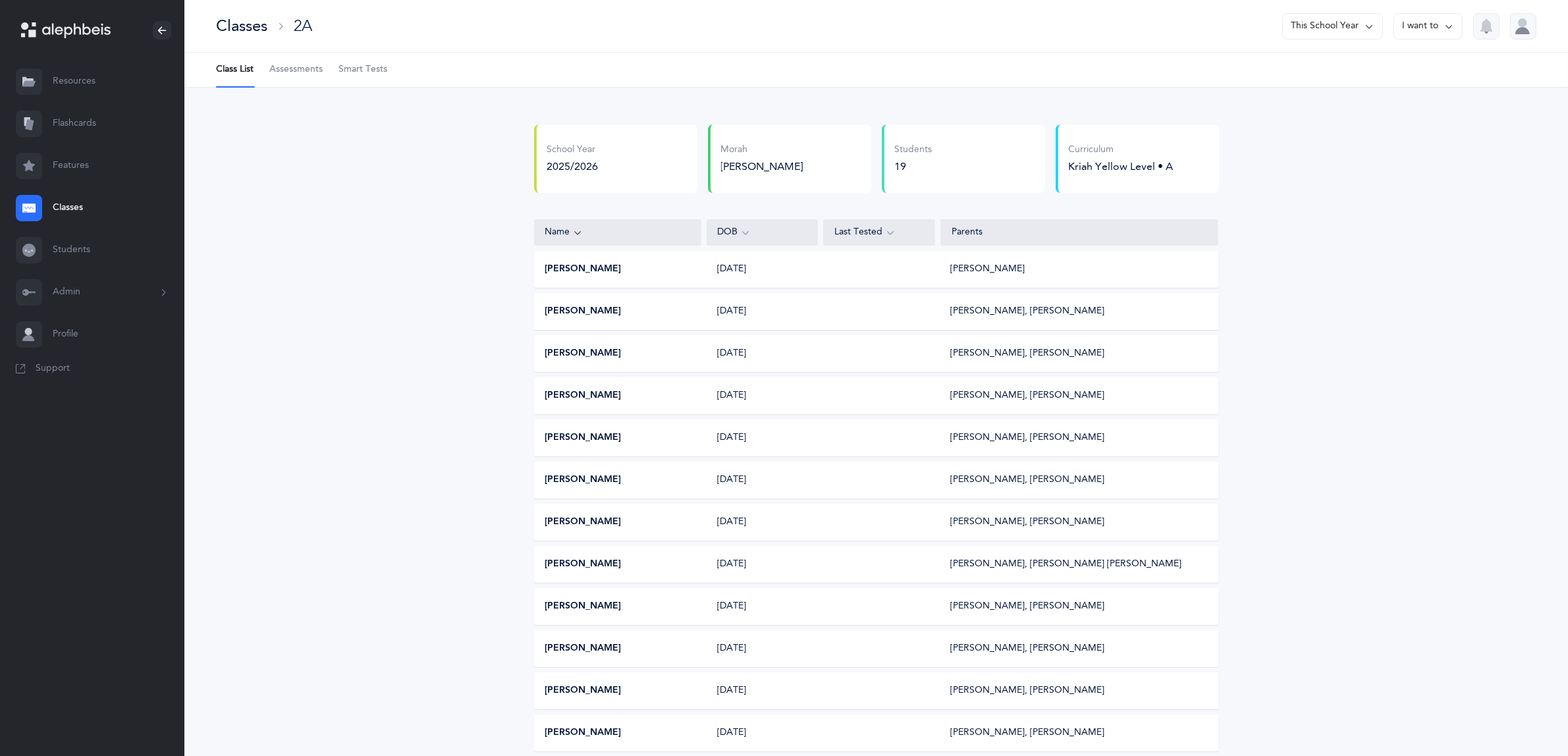
click at [69, 208] on link "Classes" at bounding box center [92, 209] width 185 height 42
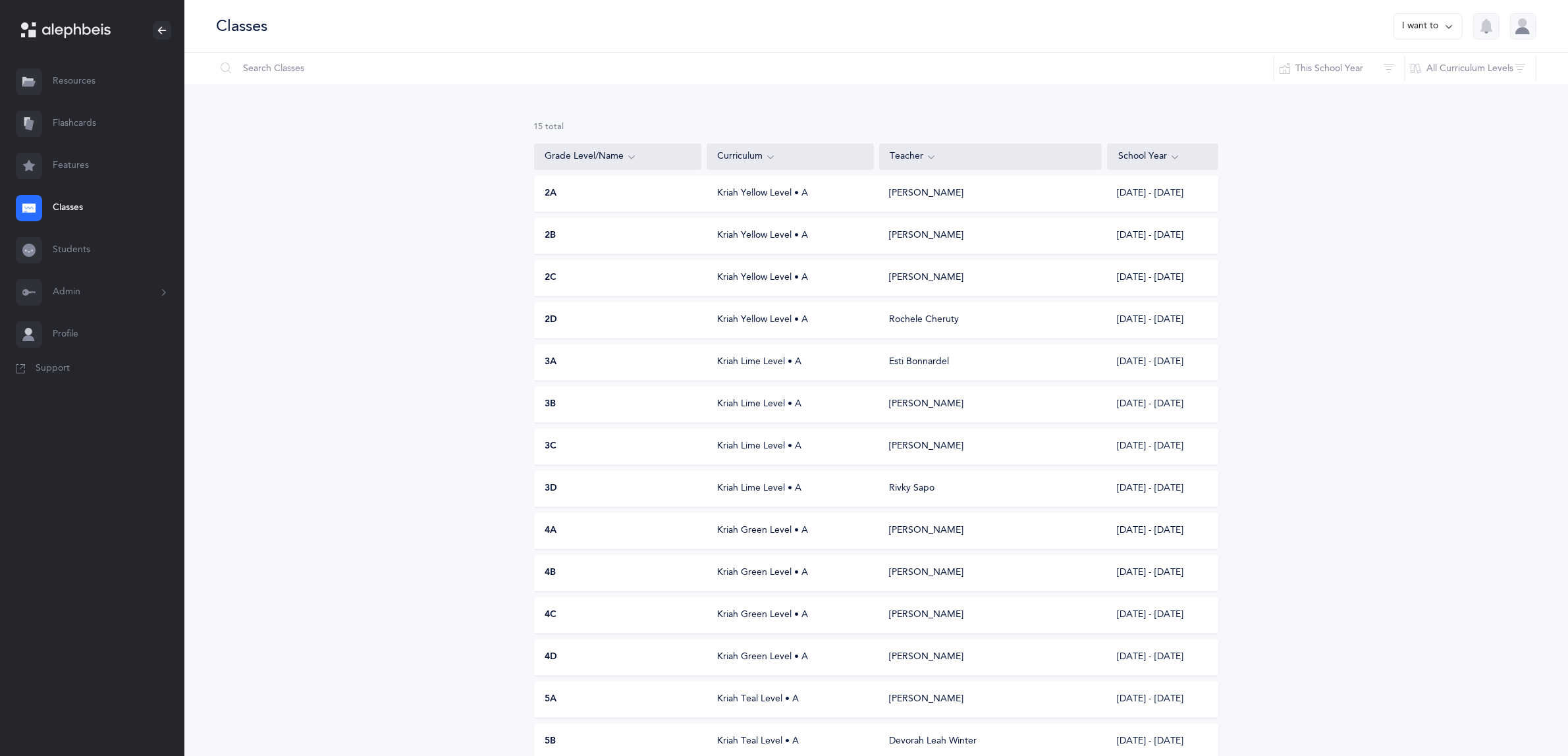
click at [550, 238] on span "2B" at bounding box center [551, 236] width 12 height 13
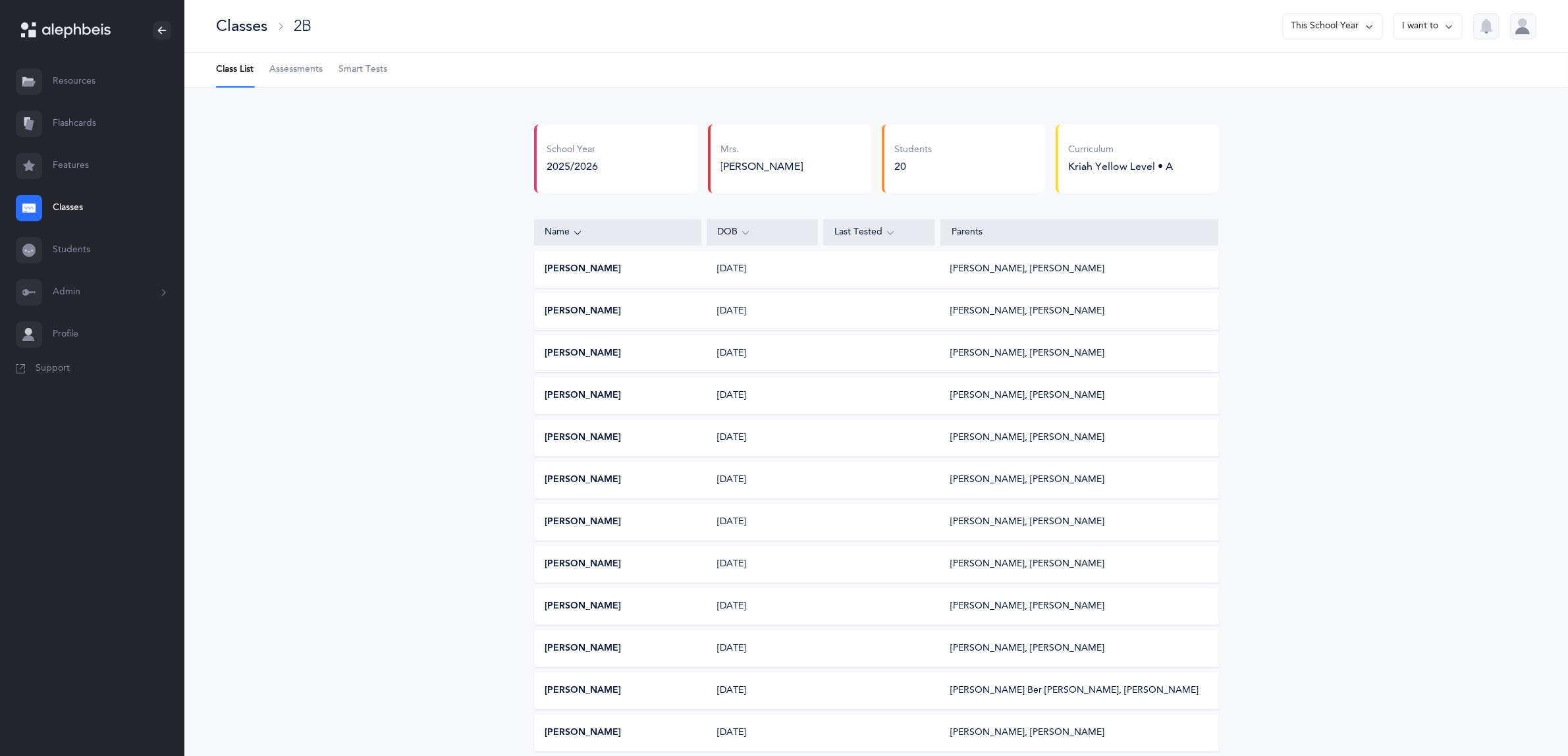
click at [74, 206] on link "Classes" at bounding box center [92, 209] width 185 height 42
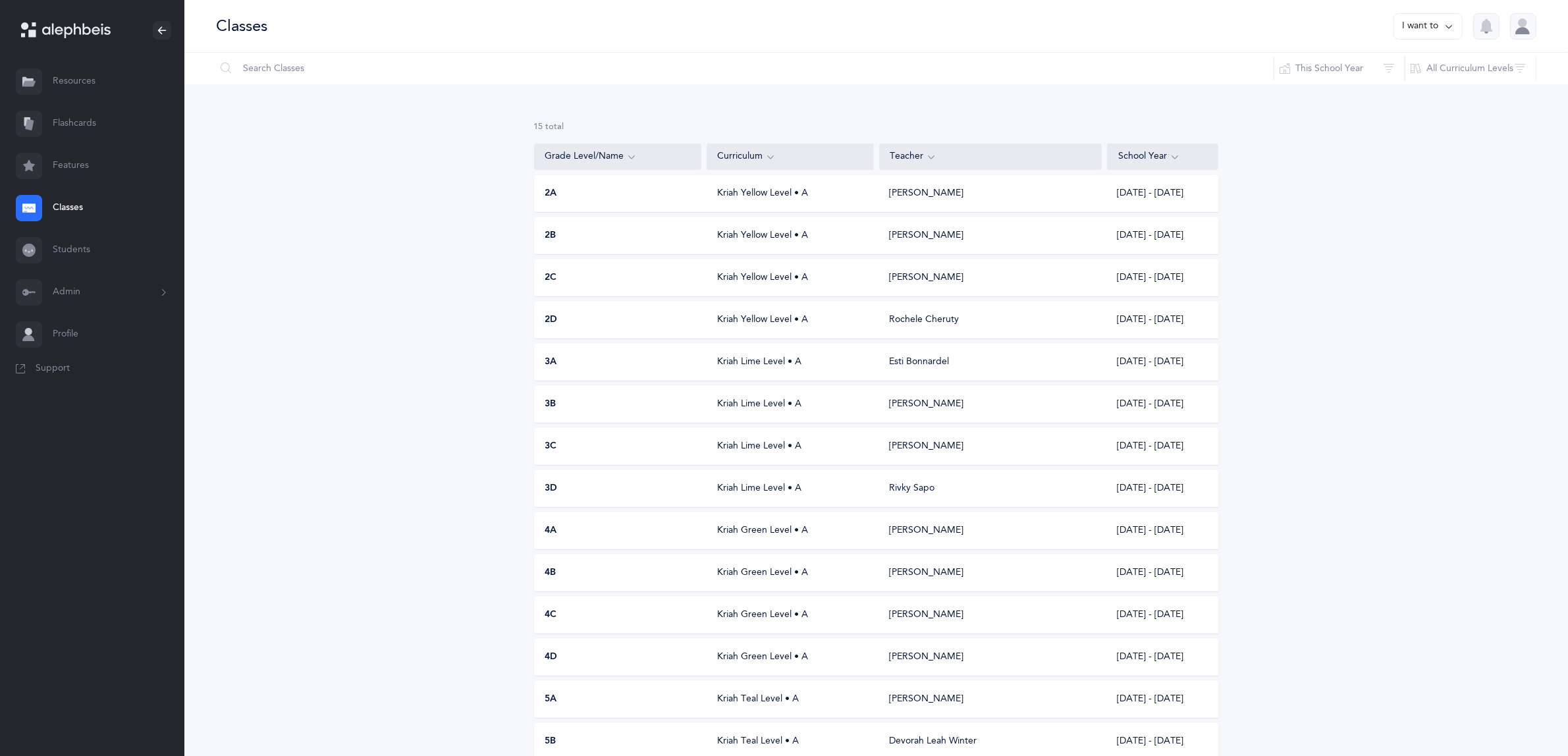
click at [553, 275] on span "2C" at bounding box center [551, 278] width 12 height 13
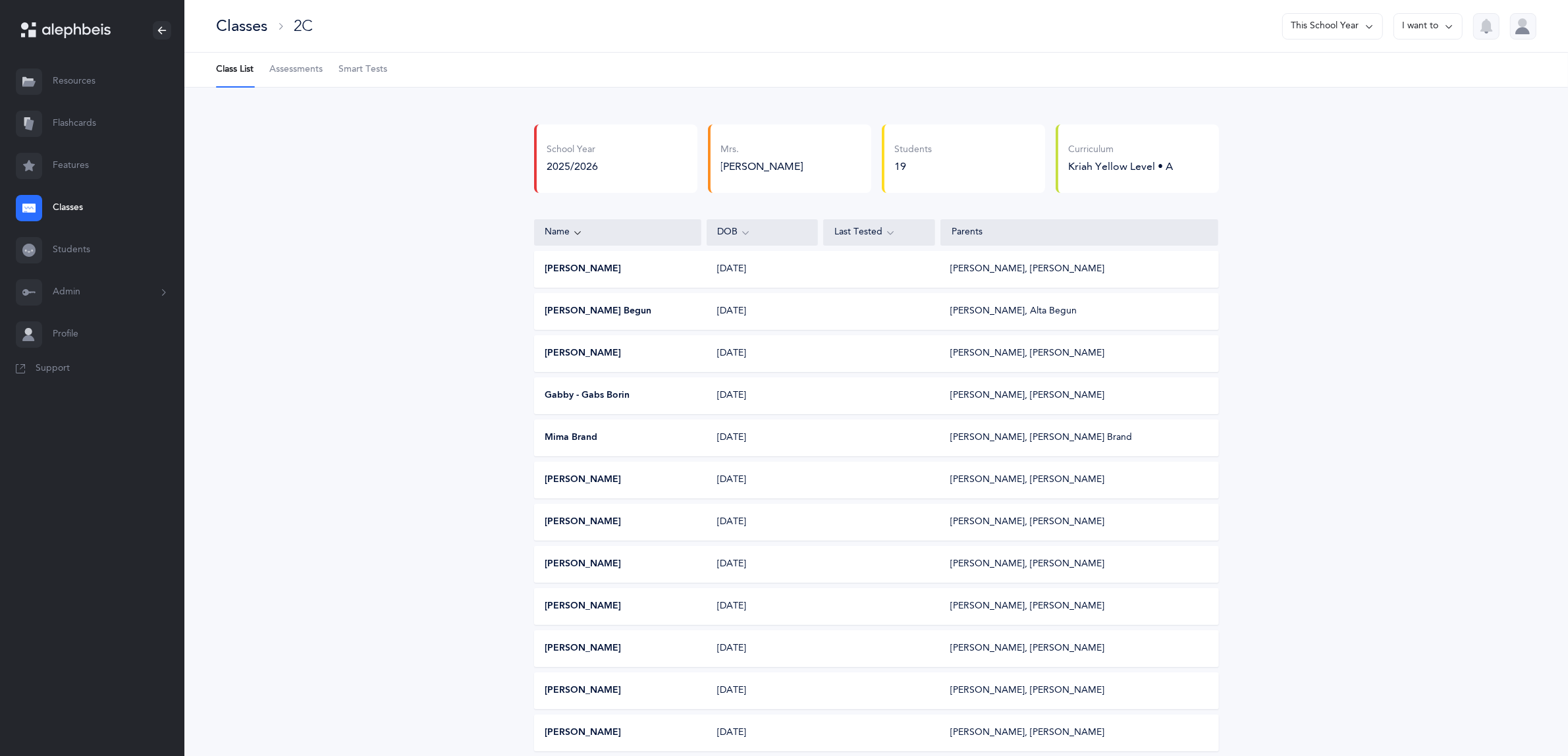
click at [63, 202] on link "Classes" at bounding box center [92, 209] width 185 height 42
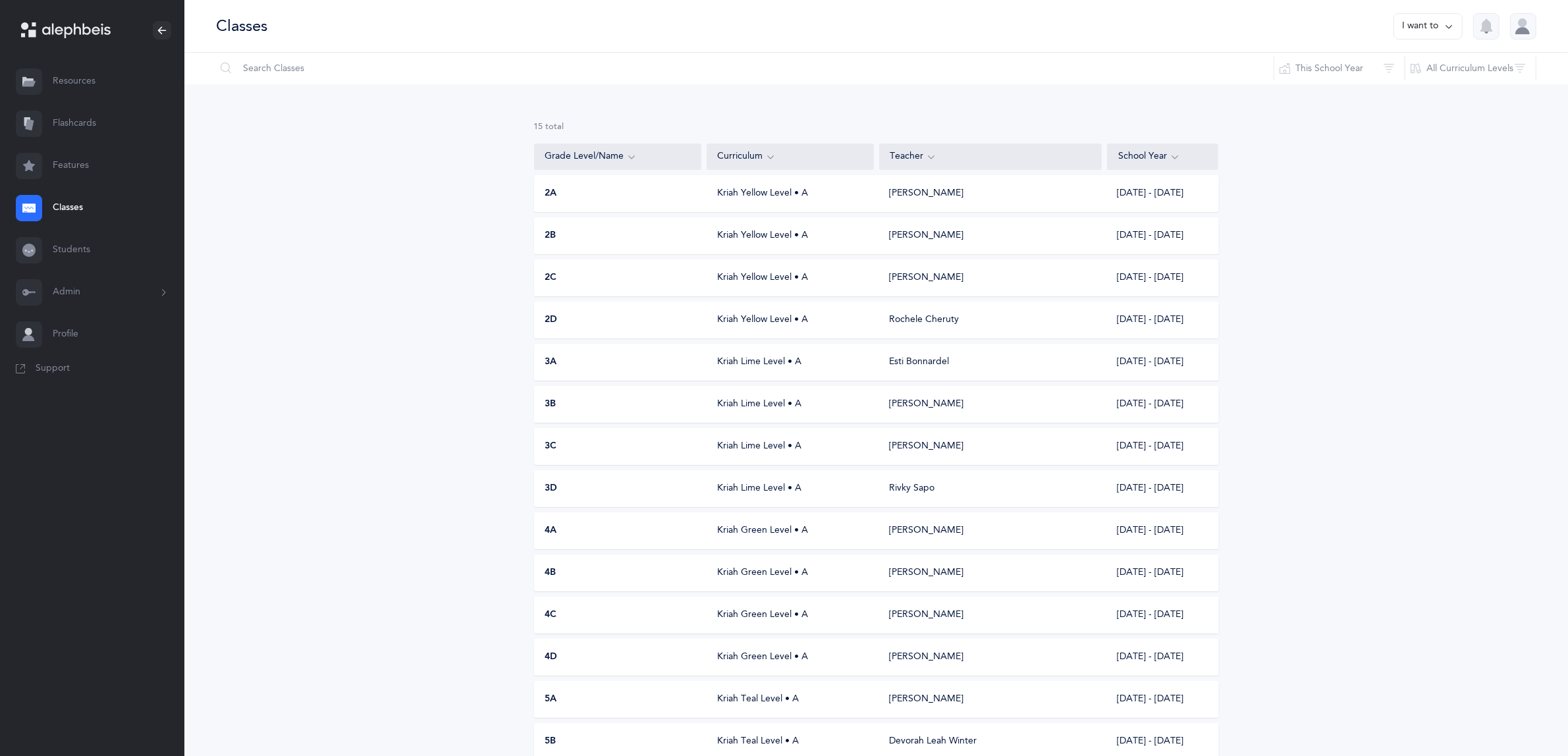
click at [561, 316] on div "2D" at bounding box center [618, 320] width 167 height 13
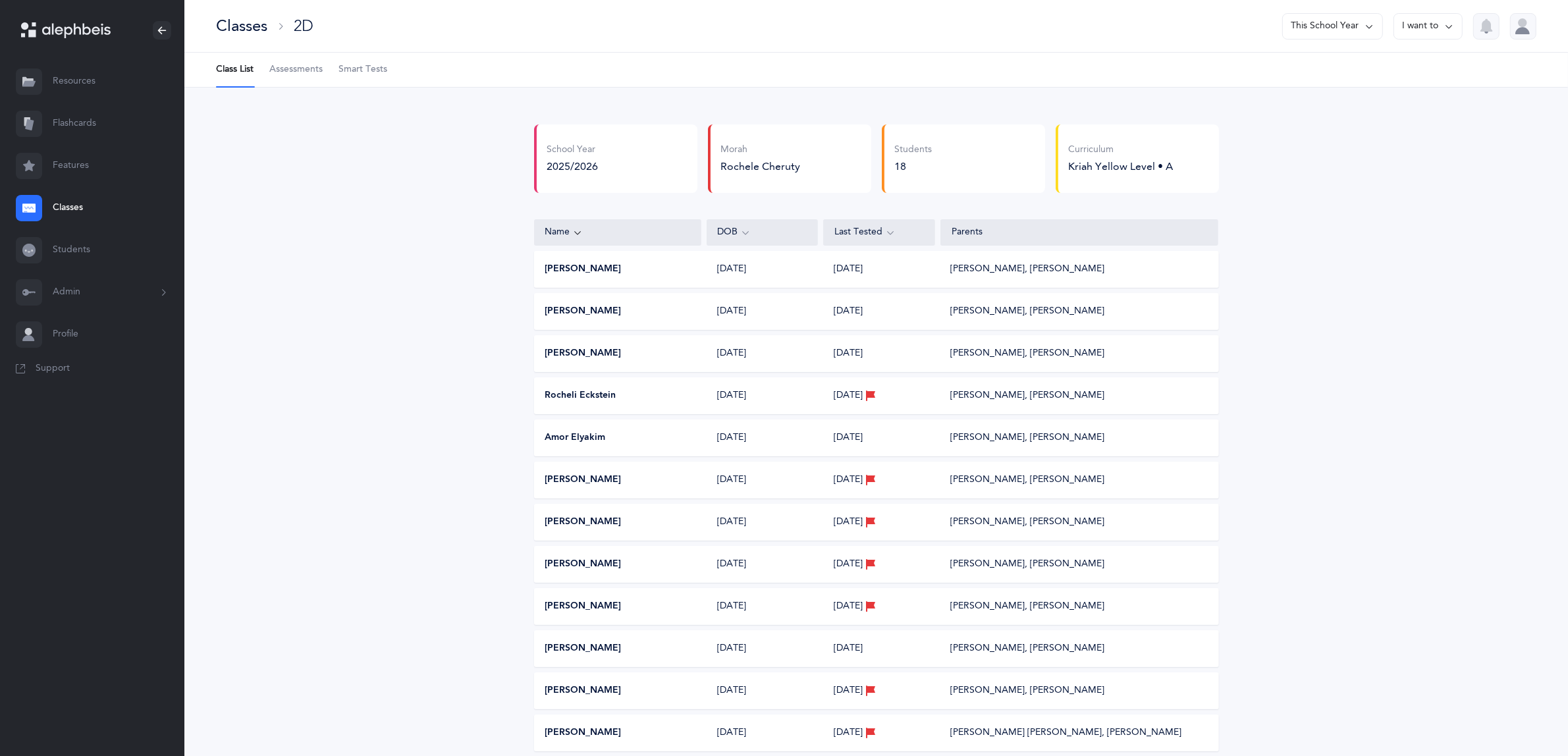
click at [83, 204] on link "Classes" at bounding box center [92, 209] width 185 height 42
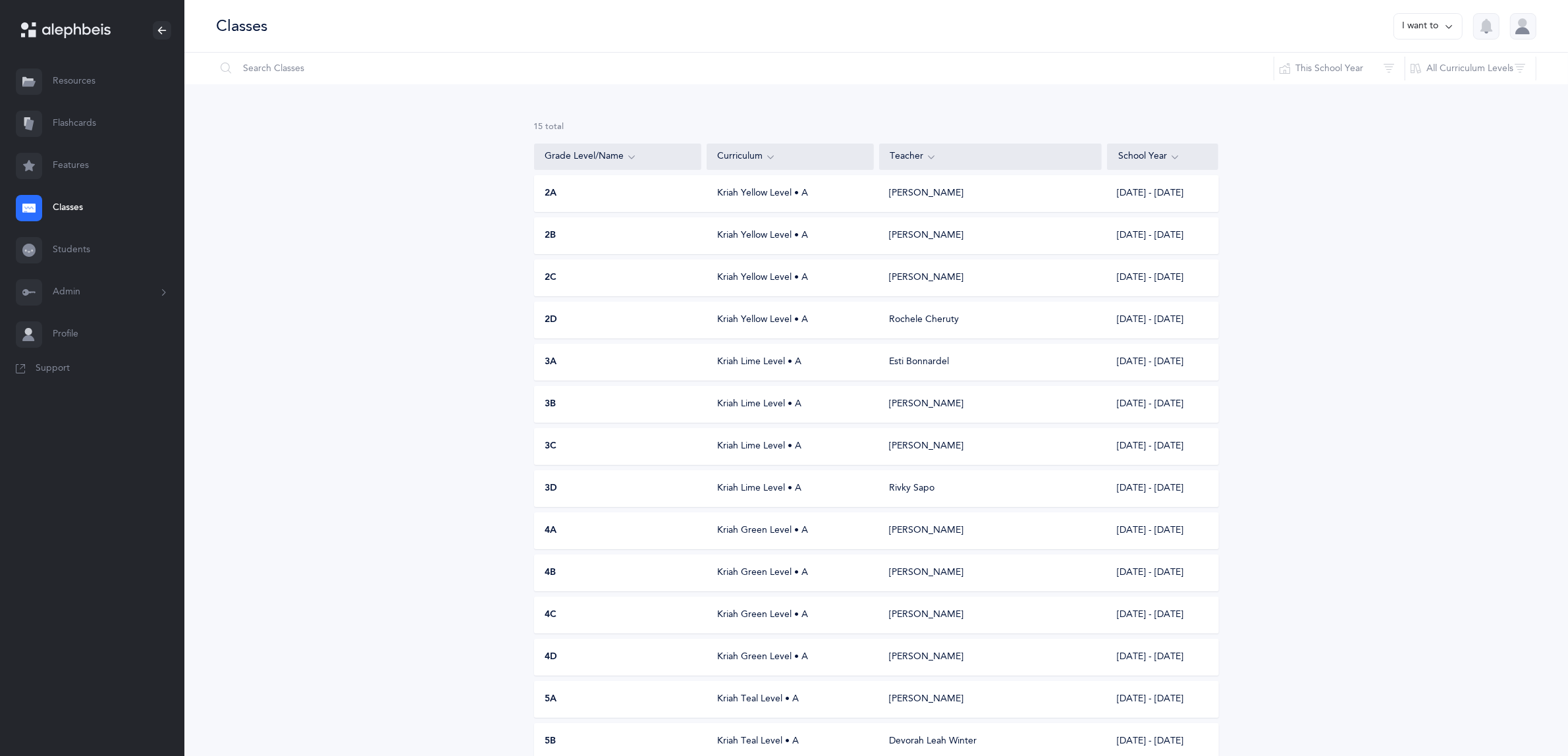
click at [551, 359] on span "3A" at bounding box center [551, 363] width 12 height 13
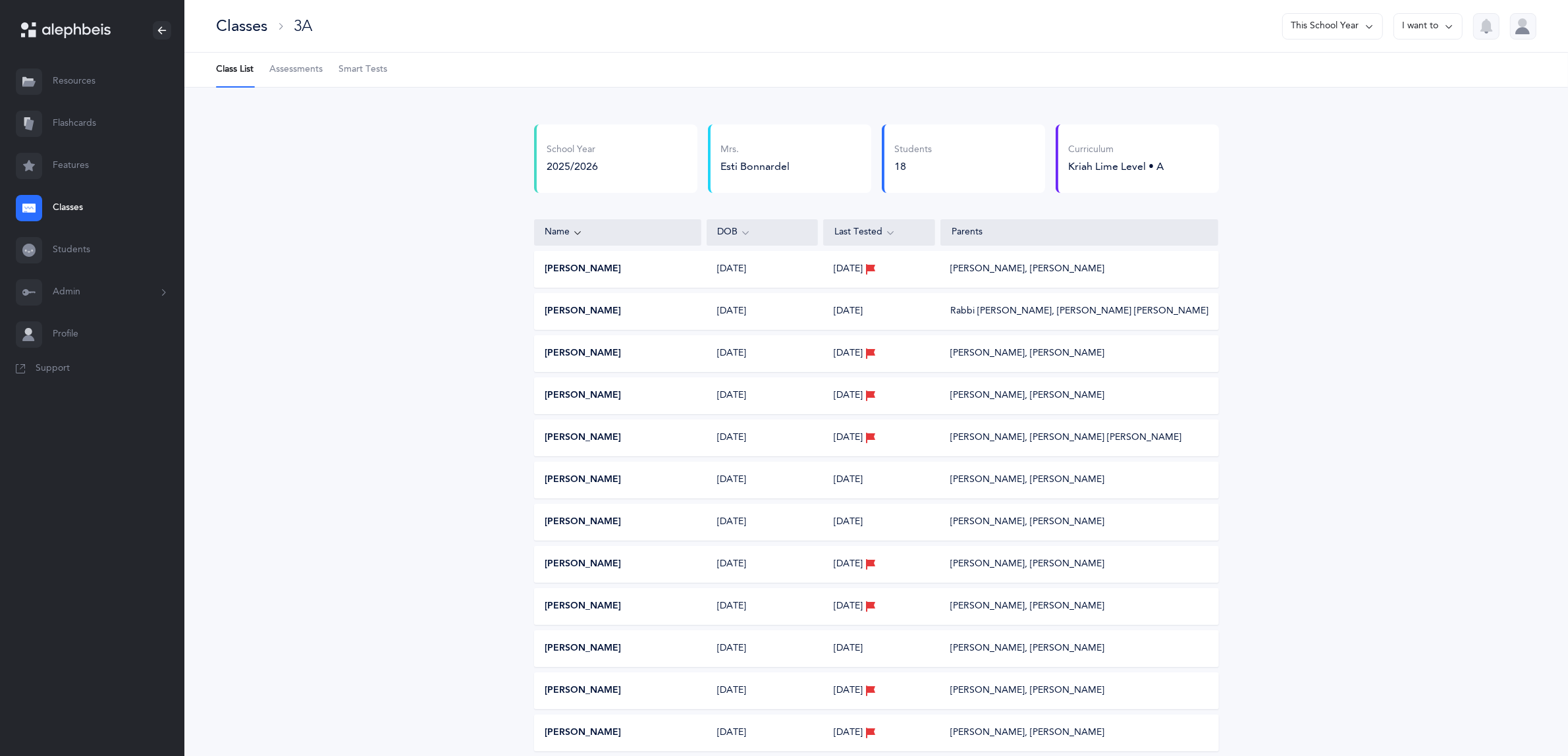
click at [81, 205] on link "Classes" at bounding box center [92, 209] width 185 height 42
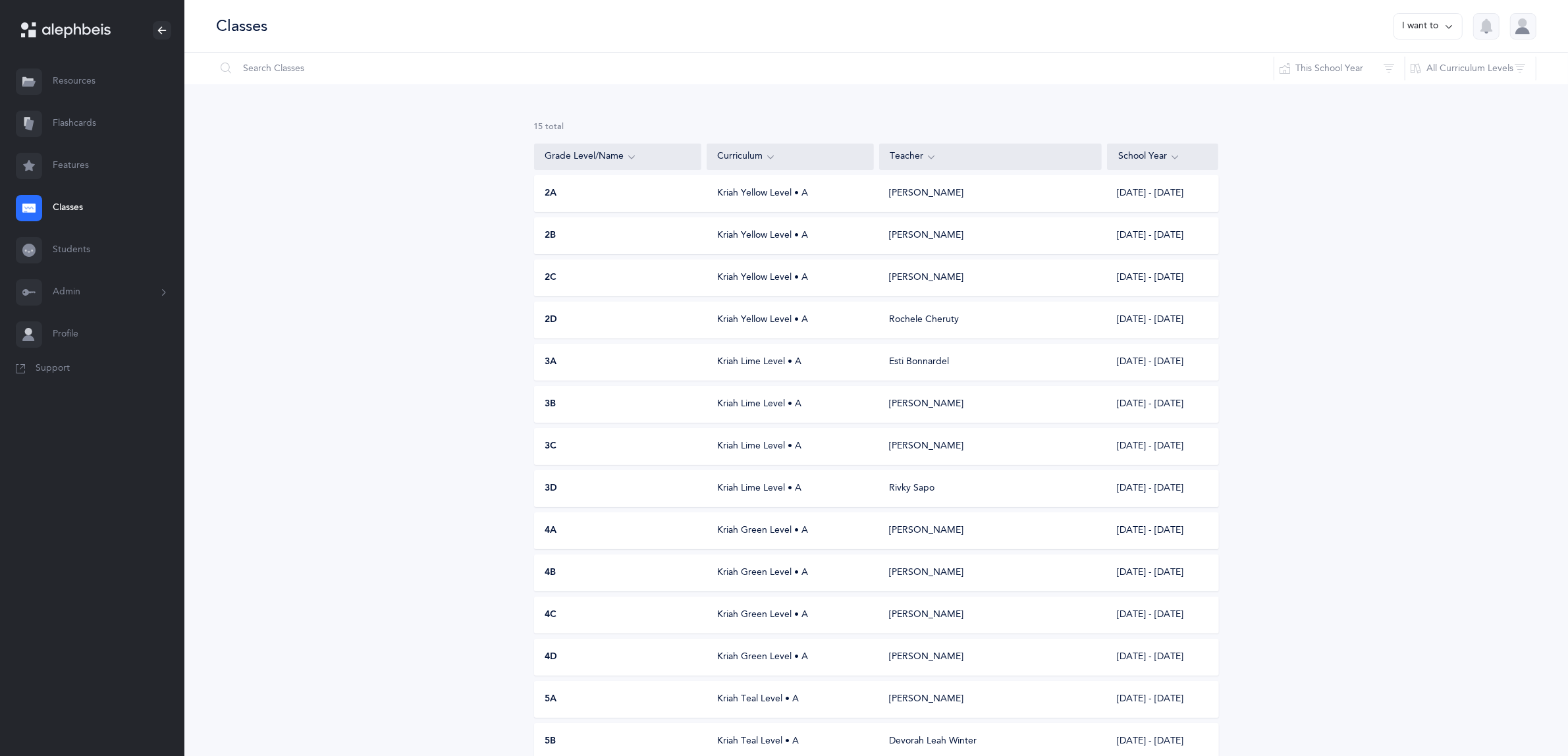
click at [554, 442] on span "3C" at bounding box center [551, 447] width 12 height 13
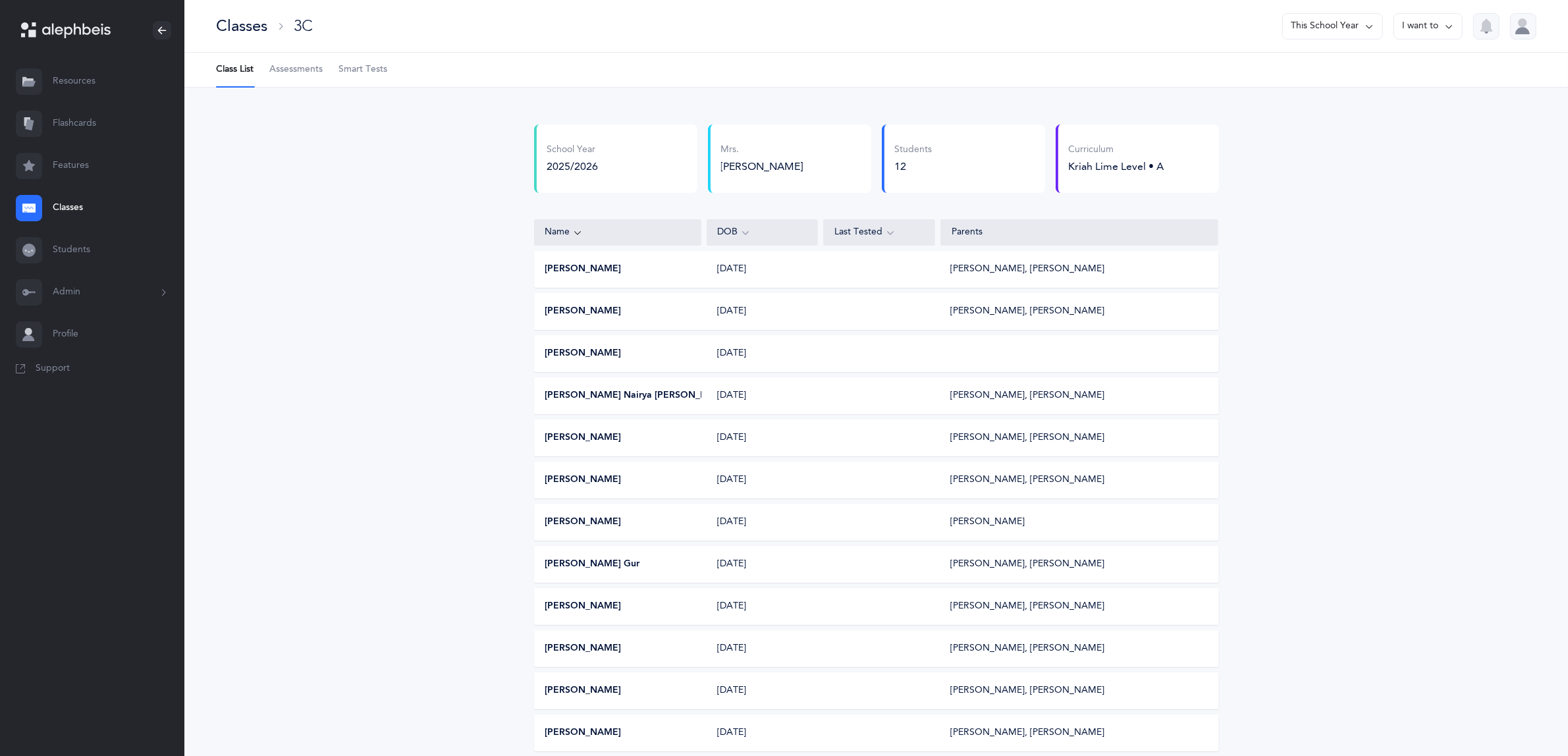
click at [77, 205] on link "Classes" at bounding box center [92, 209] width 185 height 42
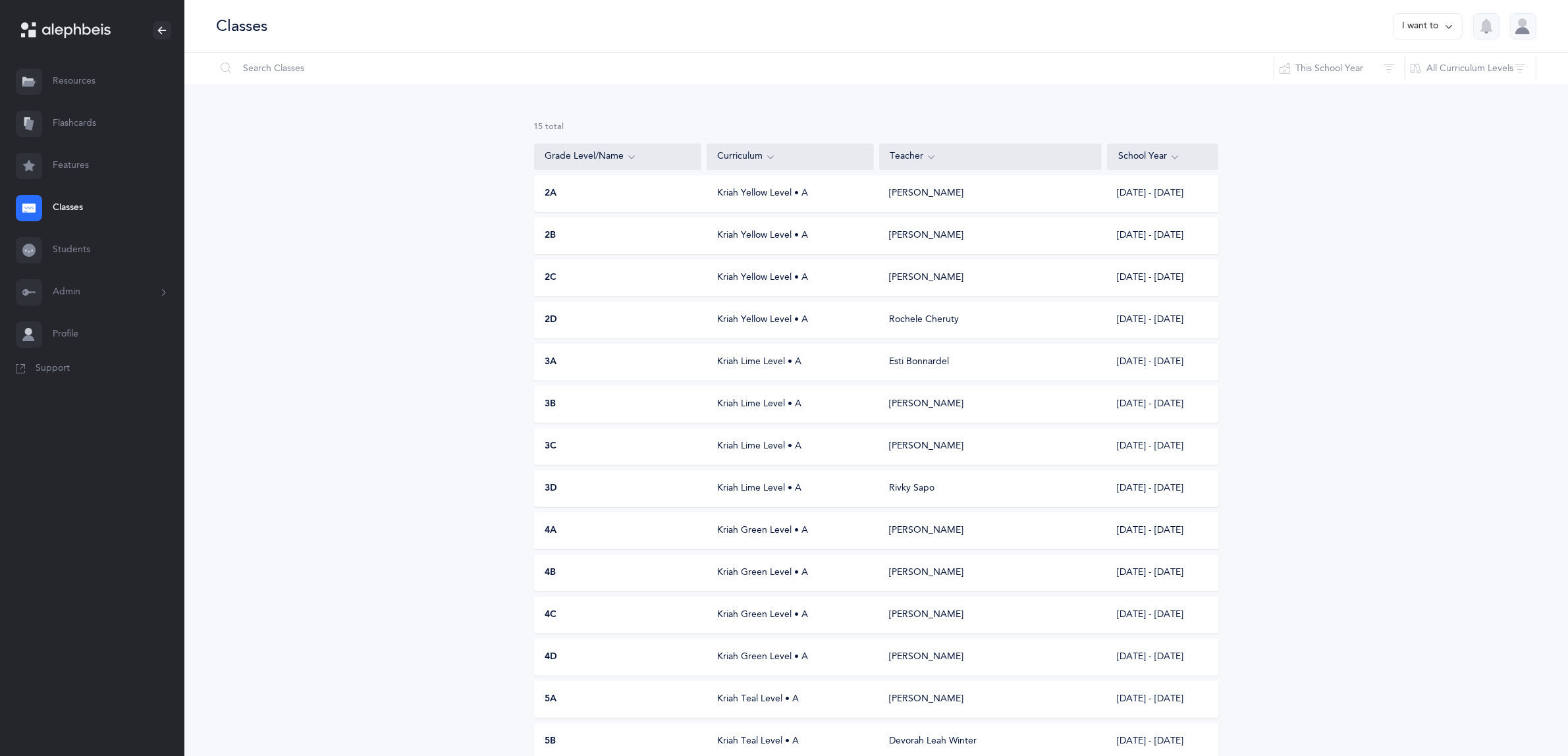
click at [553, 531] on span "4A" at bounding box center [551, 531] width 12 height 13
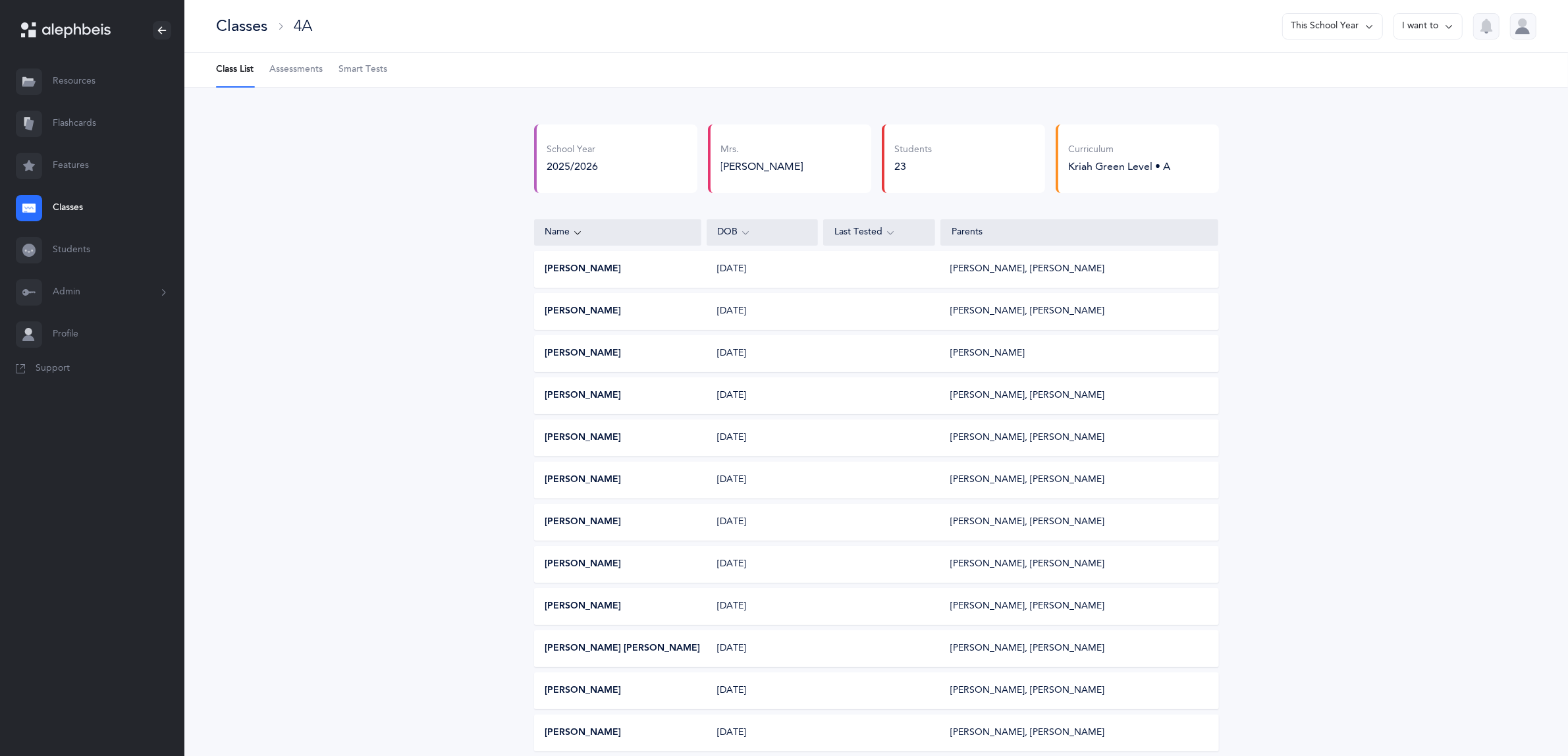
click at [40, 205] on div at bounding box center [28, 208] width 26 height 26
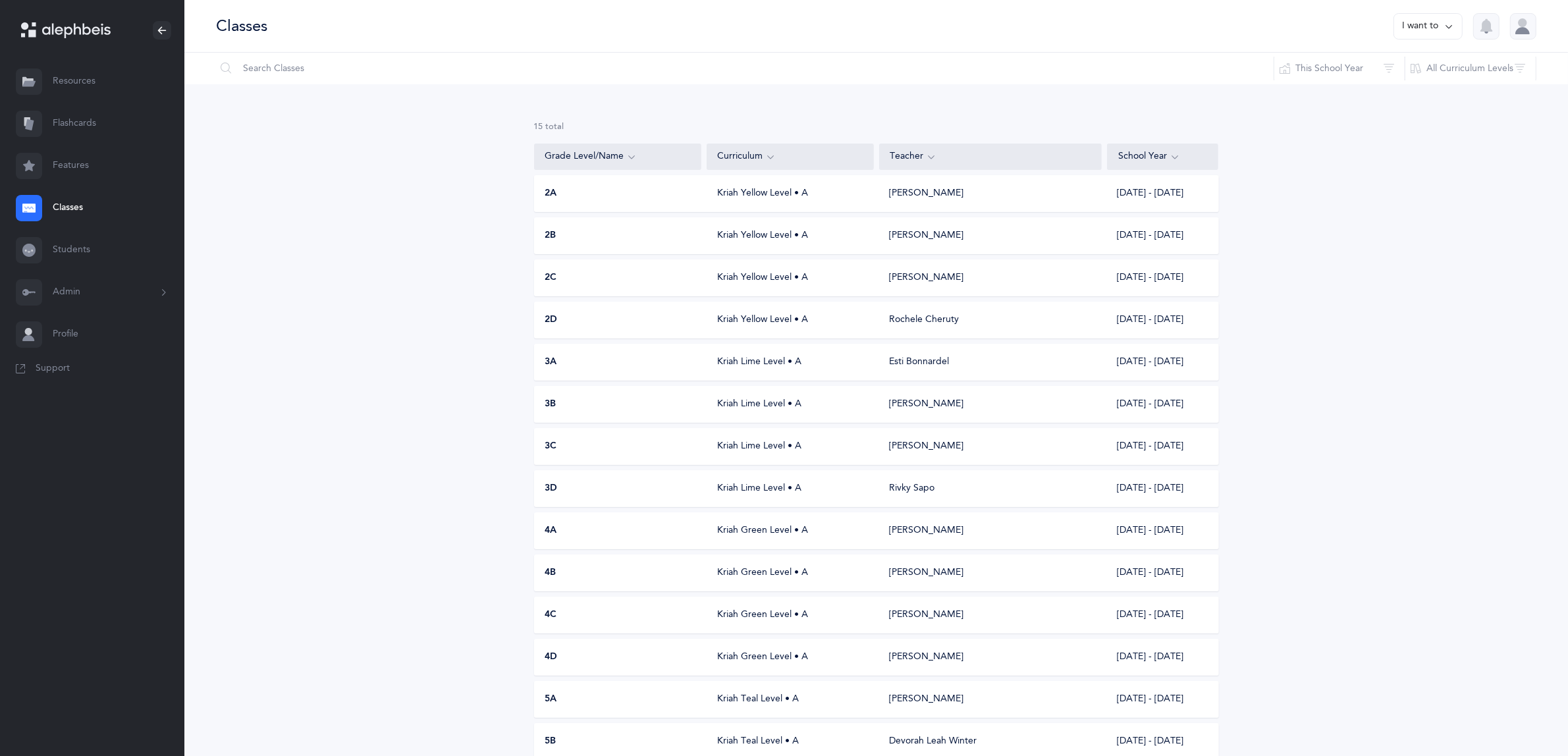
click at [550, 568] on span "4B" at bounding box center [551, 573] width 12 height 13
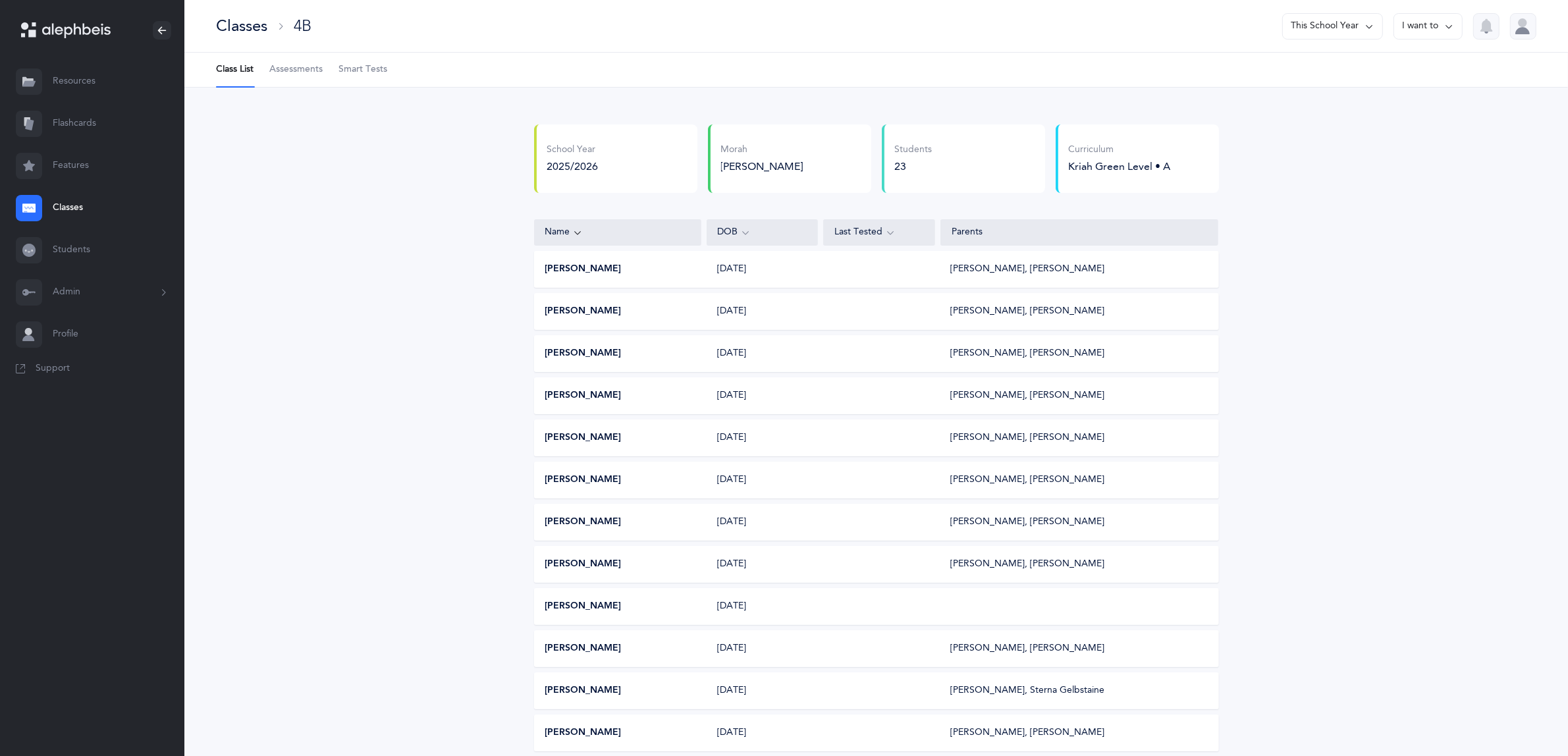
click at [57, 204] on link "Classes" at bounding box center [92, 209] width 185 height 42
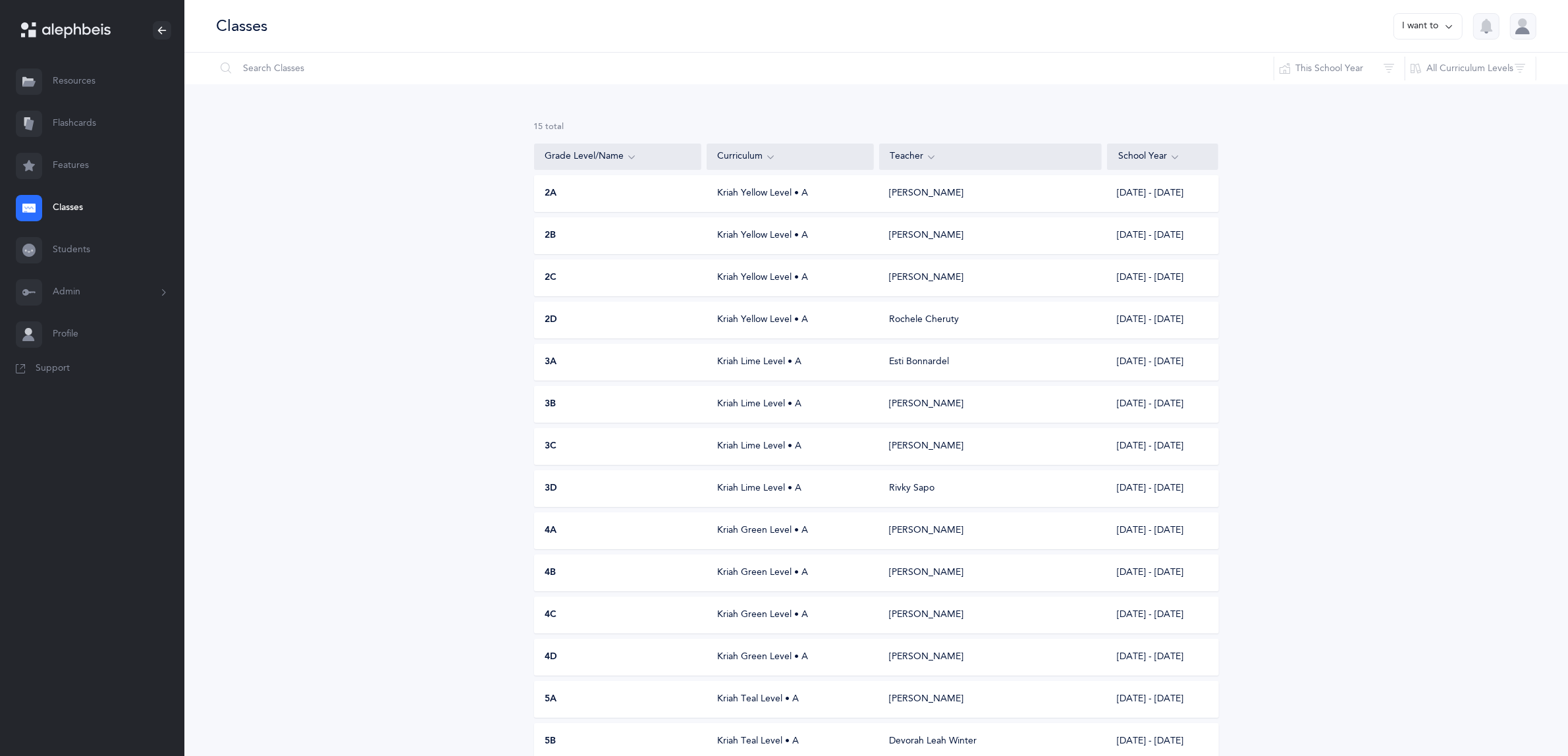
click at [547, 617] on span "4C" at bounding box center [551, 616] width 12 height 13
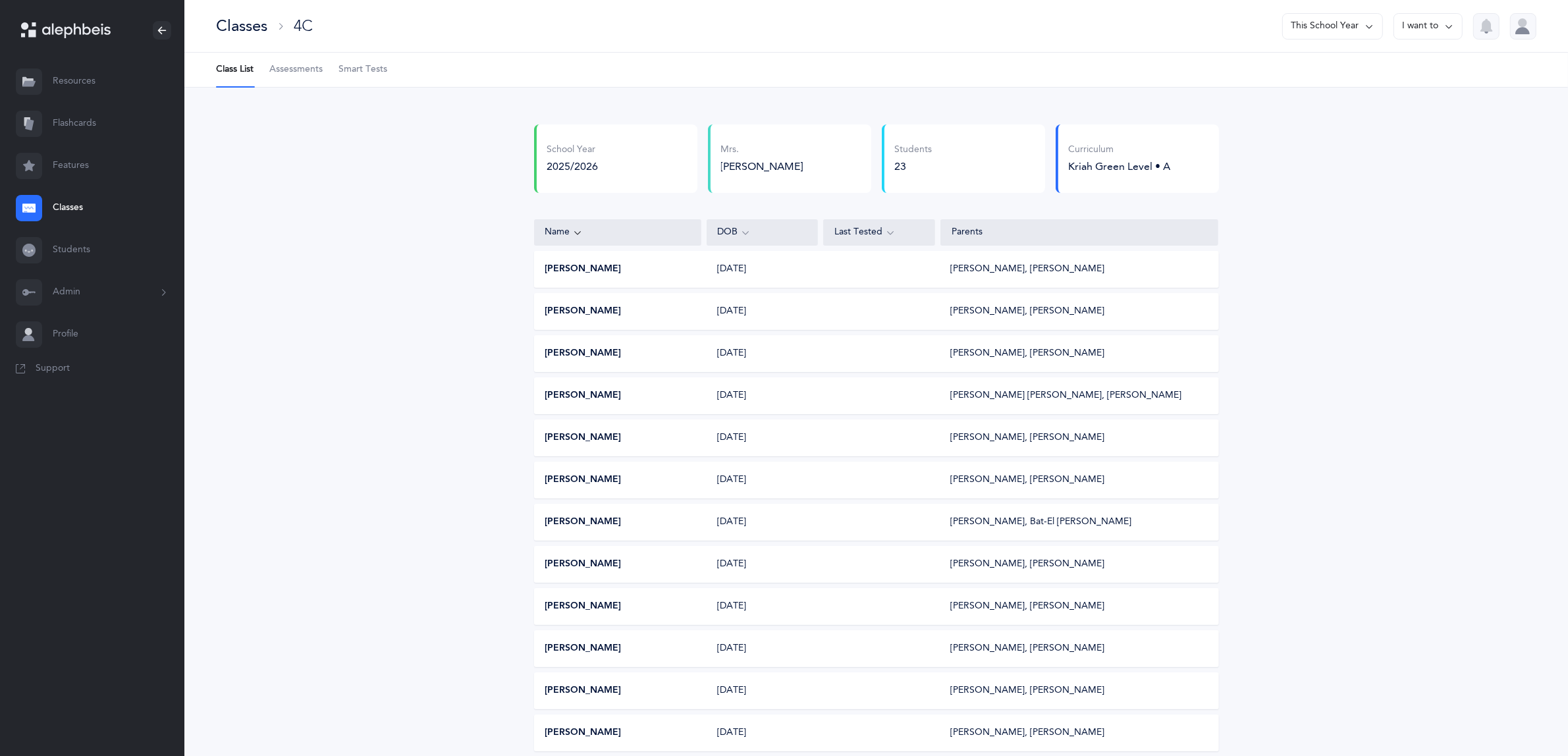
click at [39, 208] on div at bounding box center [28, 208] width 26 height 26
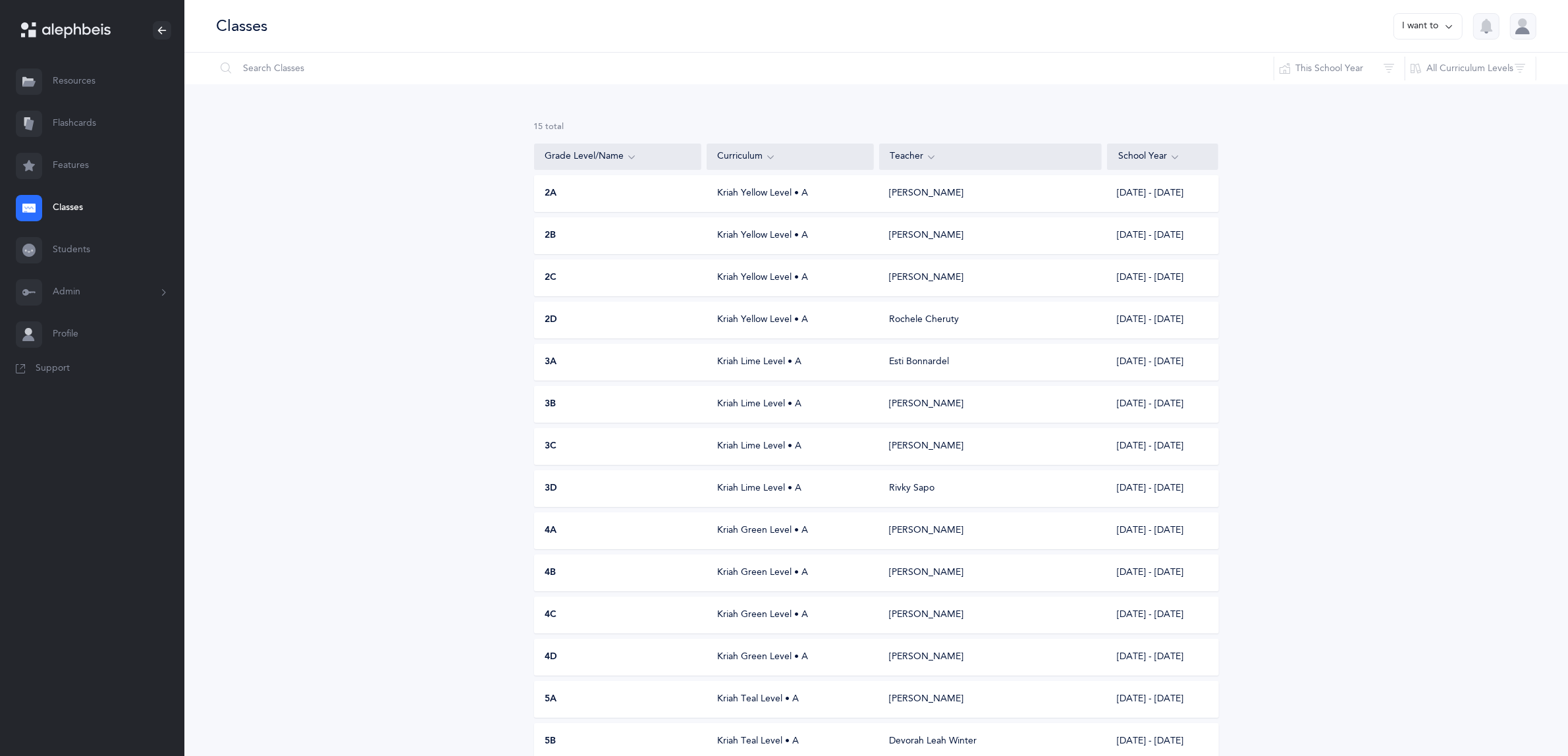
click at [558, 651] on span "4D" at bounding box center [551, 658] width 12 height 13
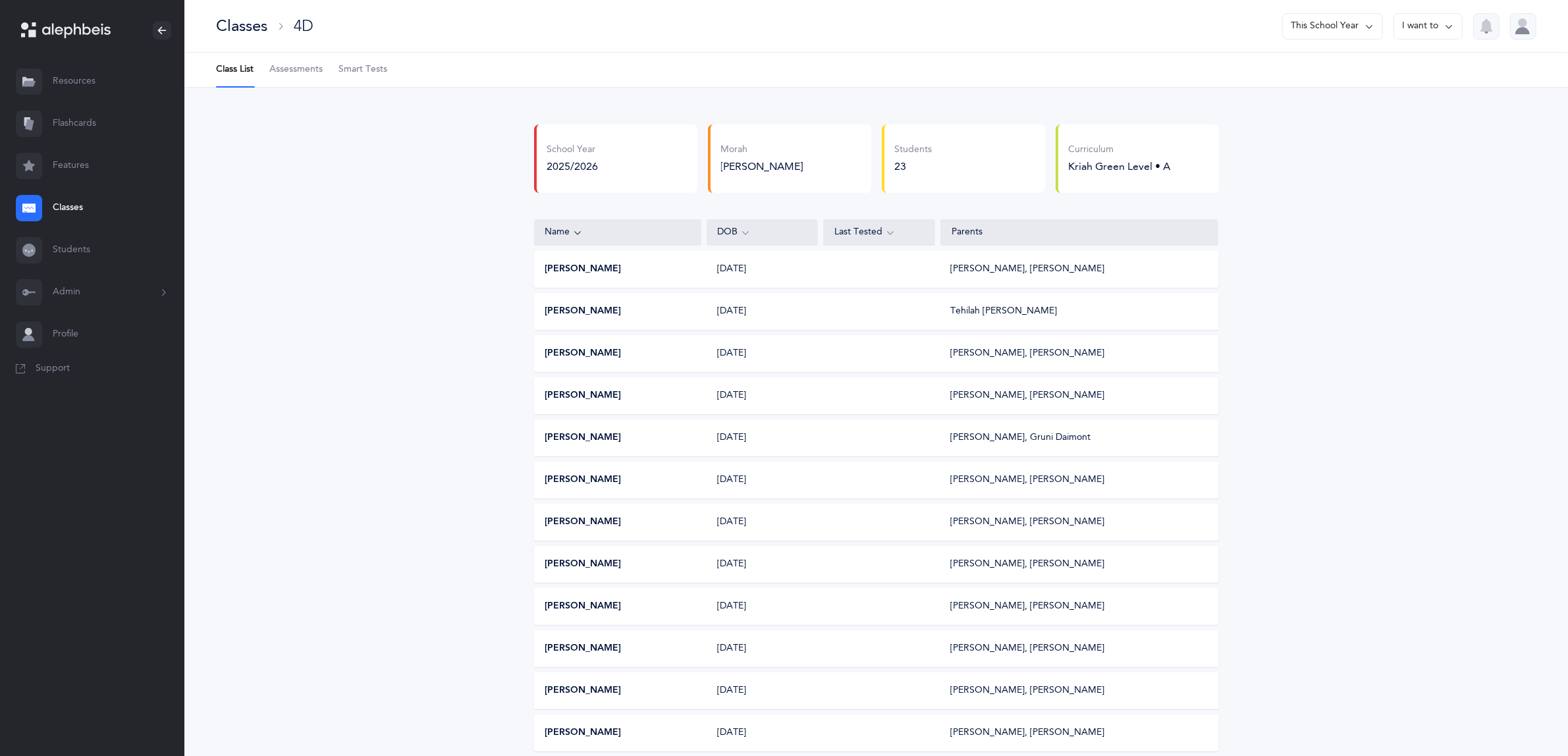
click at [76, 204] on link "Classes" at bounding box center [92, 209] width 185 height 42
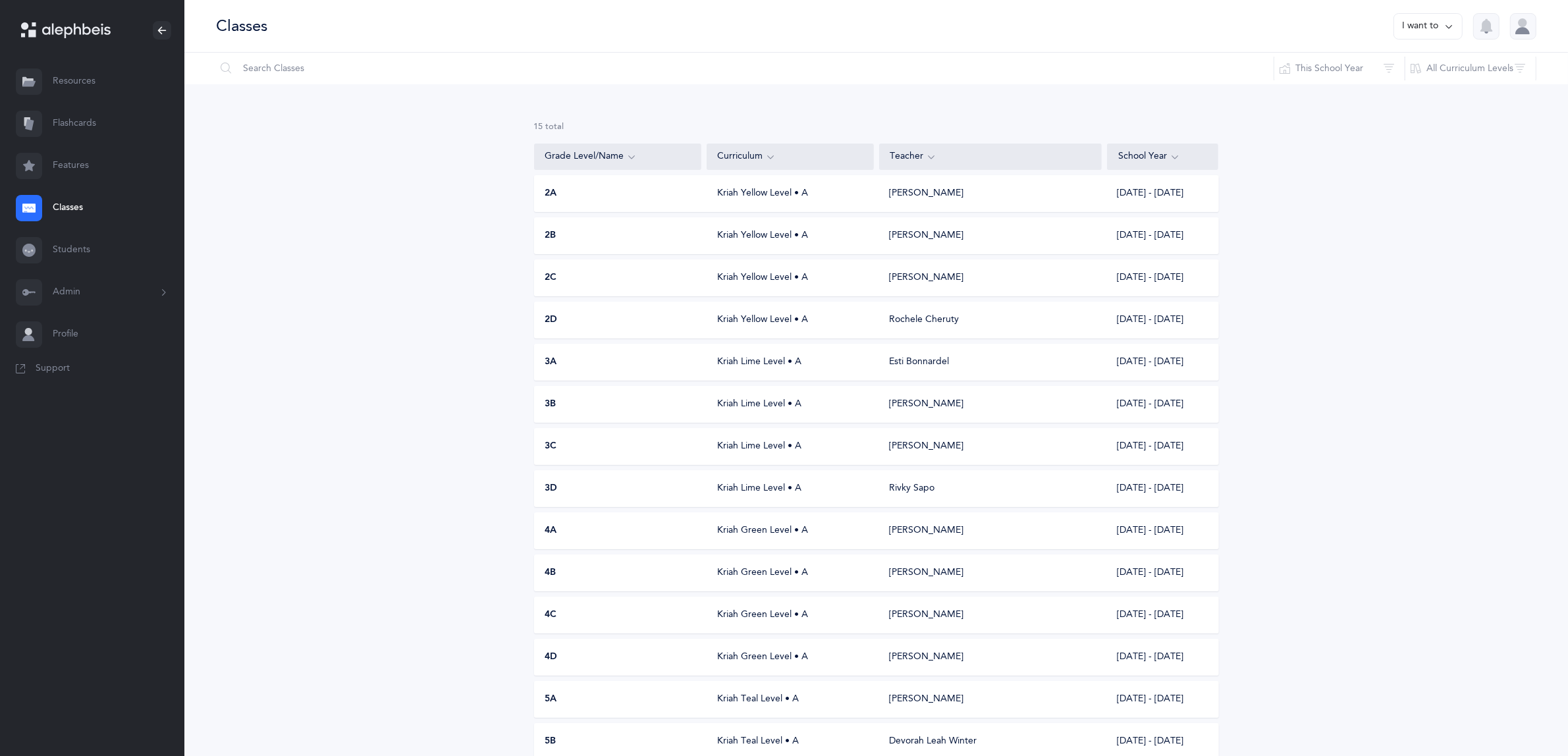
click at [551, 692] on div "5A Kriah Teal Level • A [PERSON_NAME] [DATE] - [DATE]" at bounding box center [877, 699] width 685 height 37
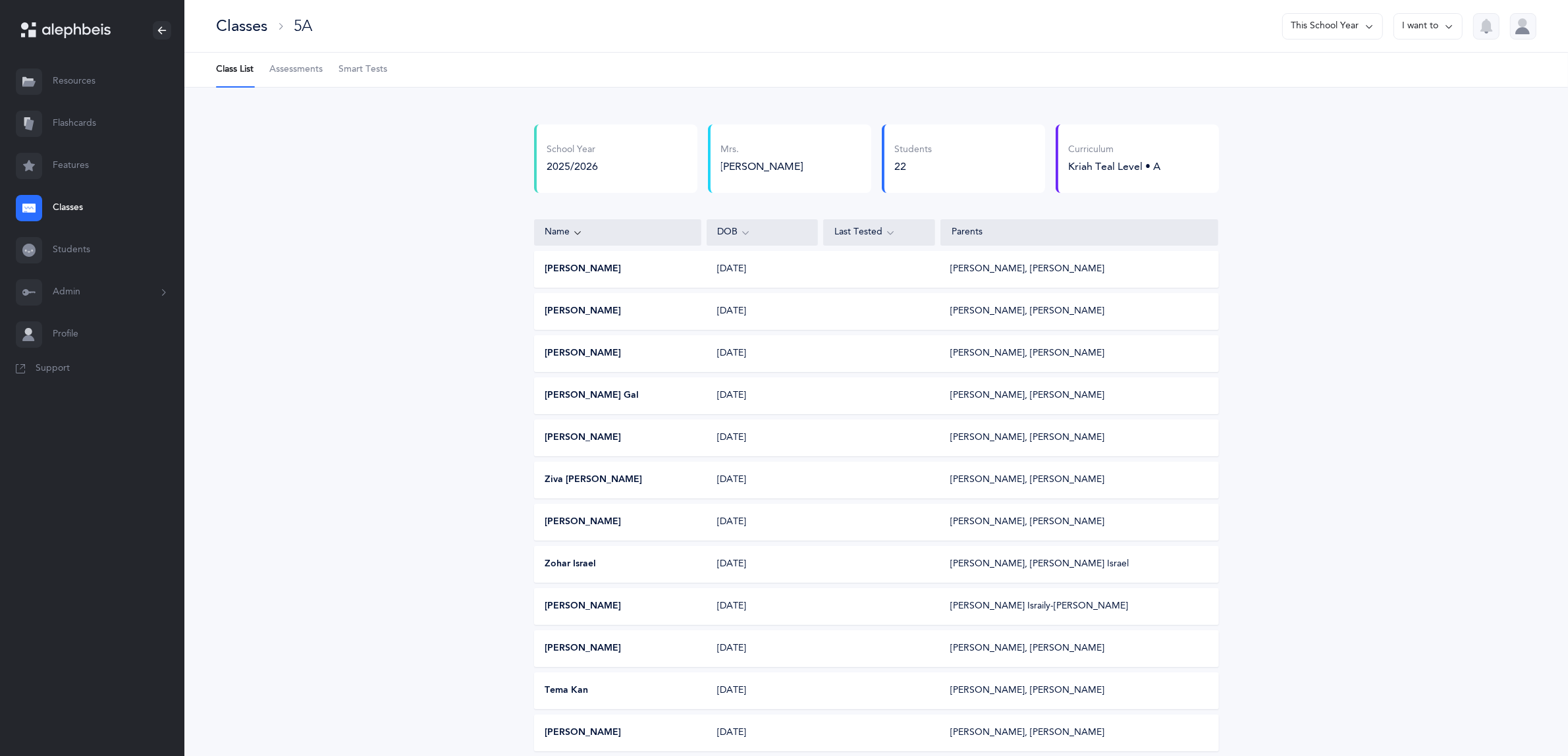
click at [70, 210] on link "Classes" at bounding box center [92, 209] width 185 height 42
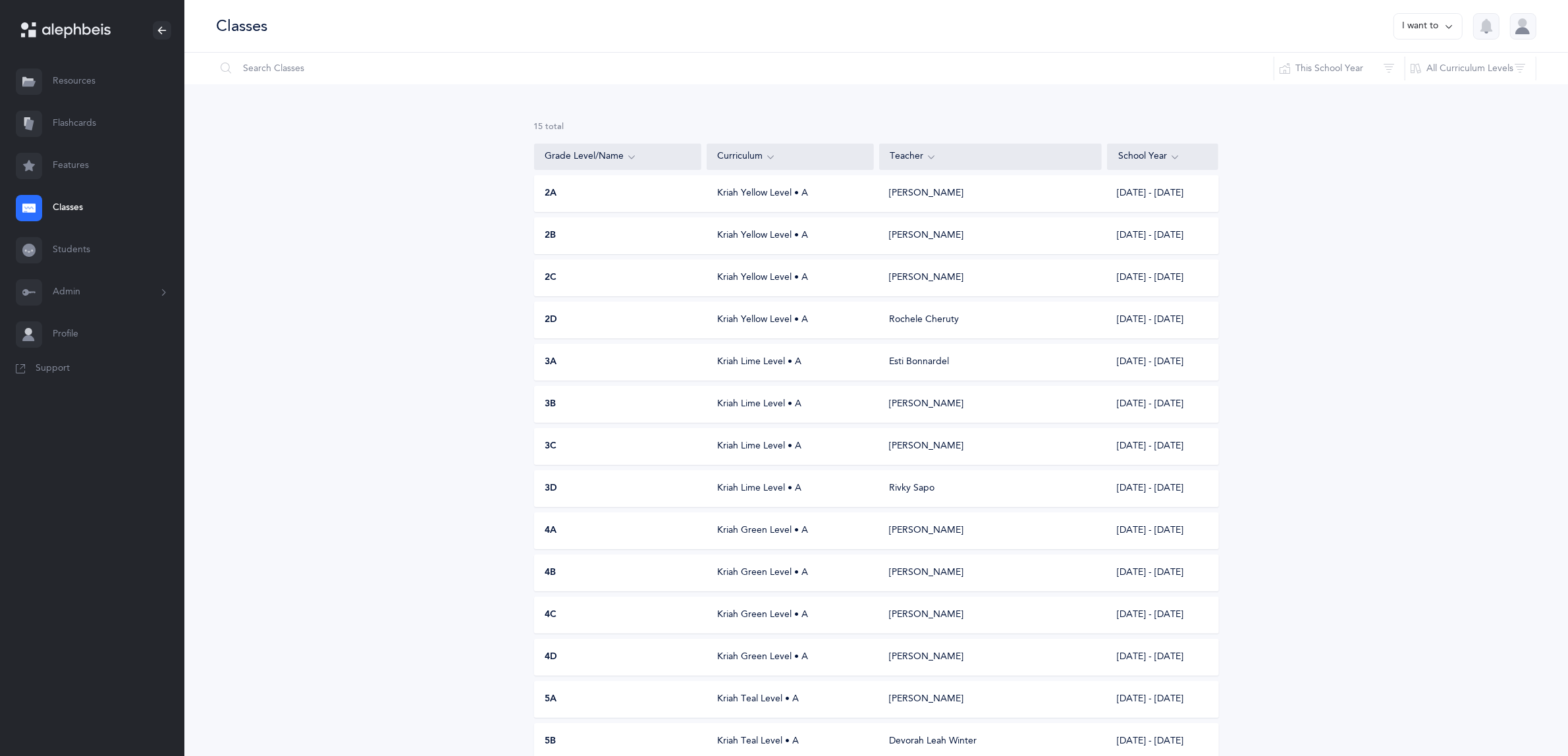
click at [553, 736] on span "5B" at bounding box center [551, 743] width 12 height 13
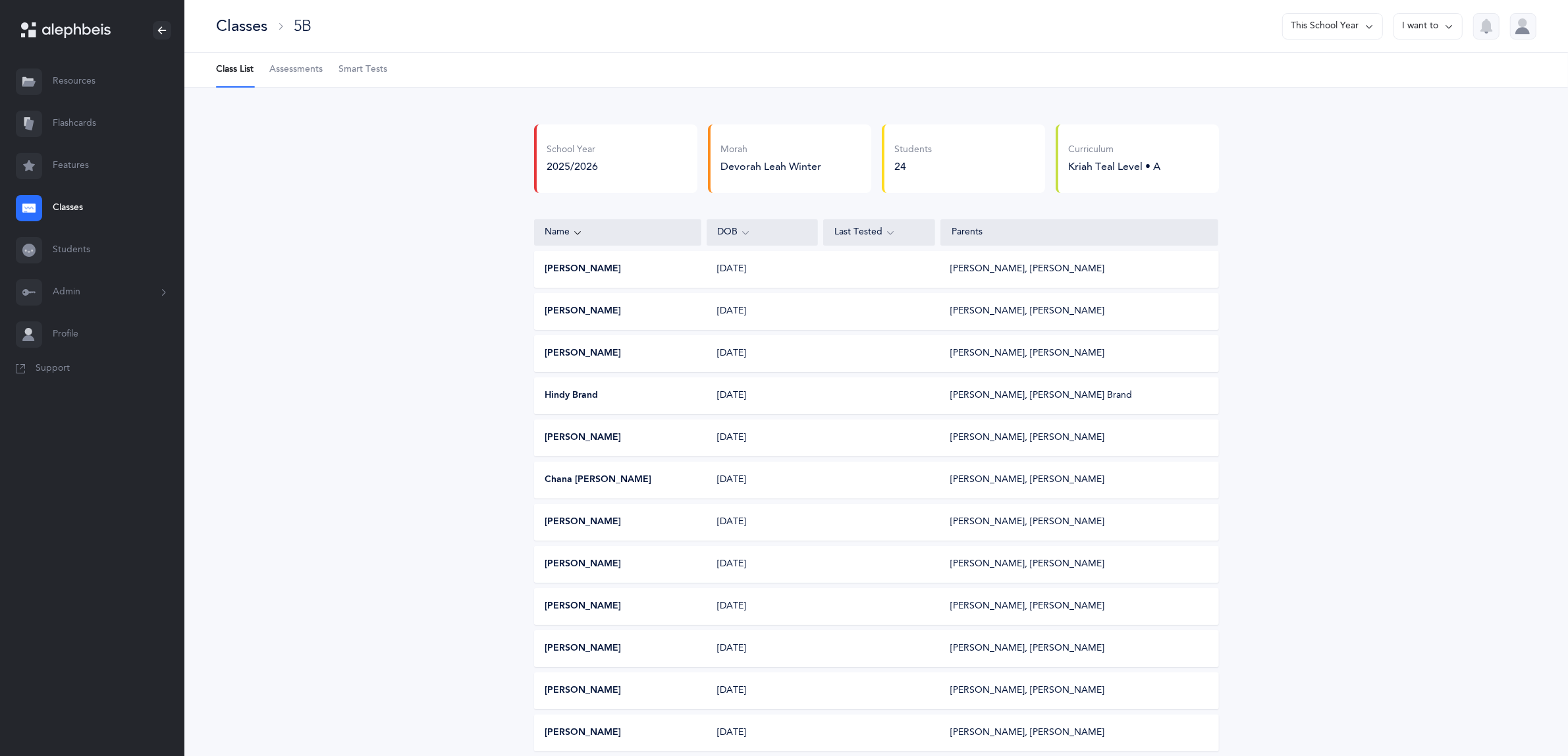
click at [71, 206] on link "Classes" at bounding box center [92, 209] width 185 height 42
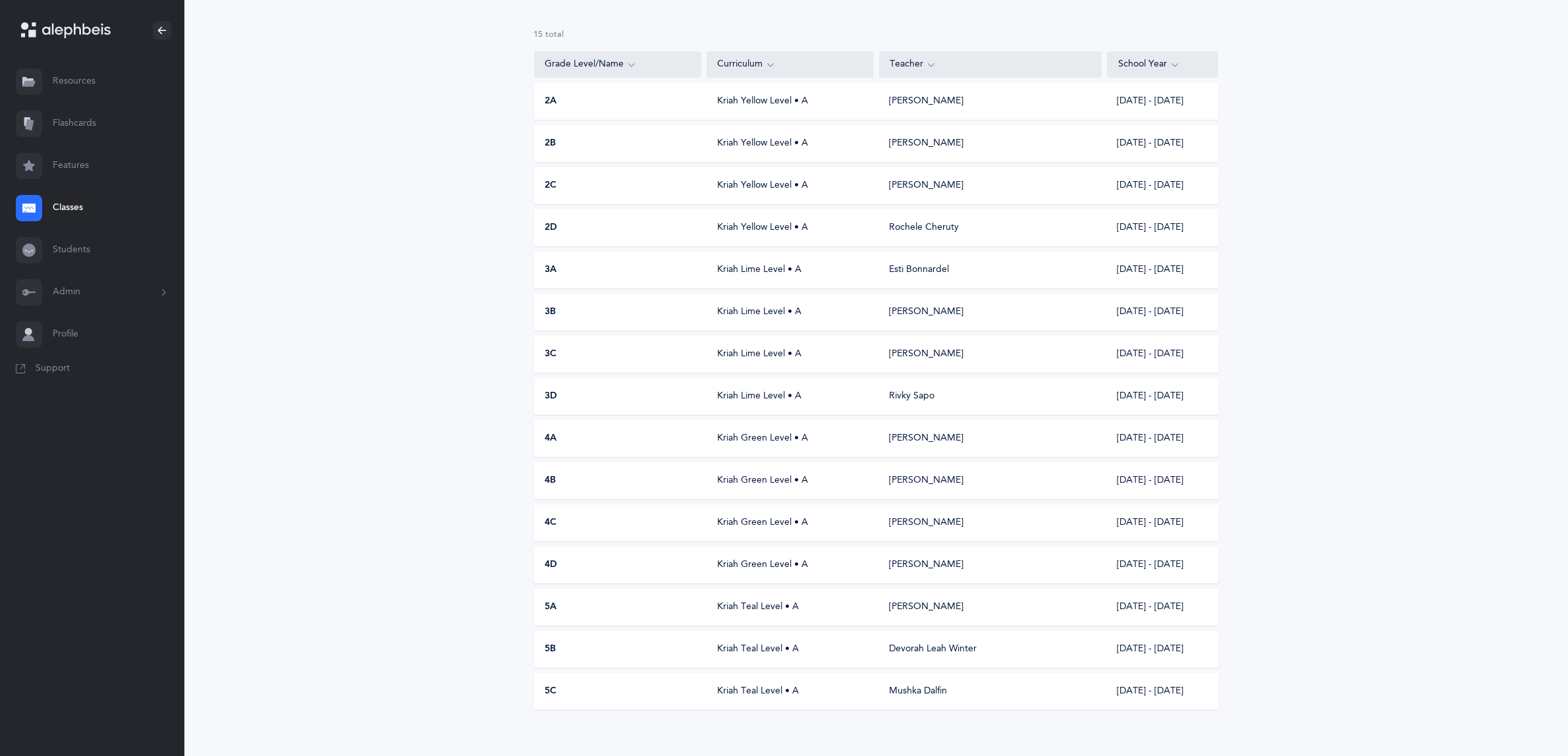
scroll to position [104, 0]
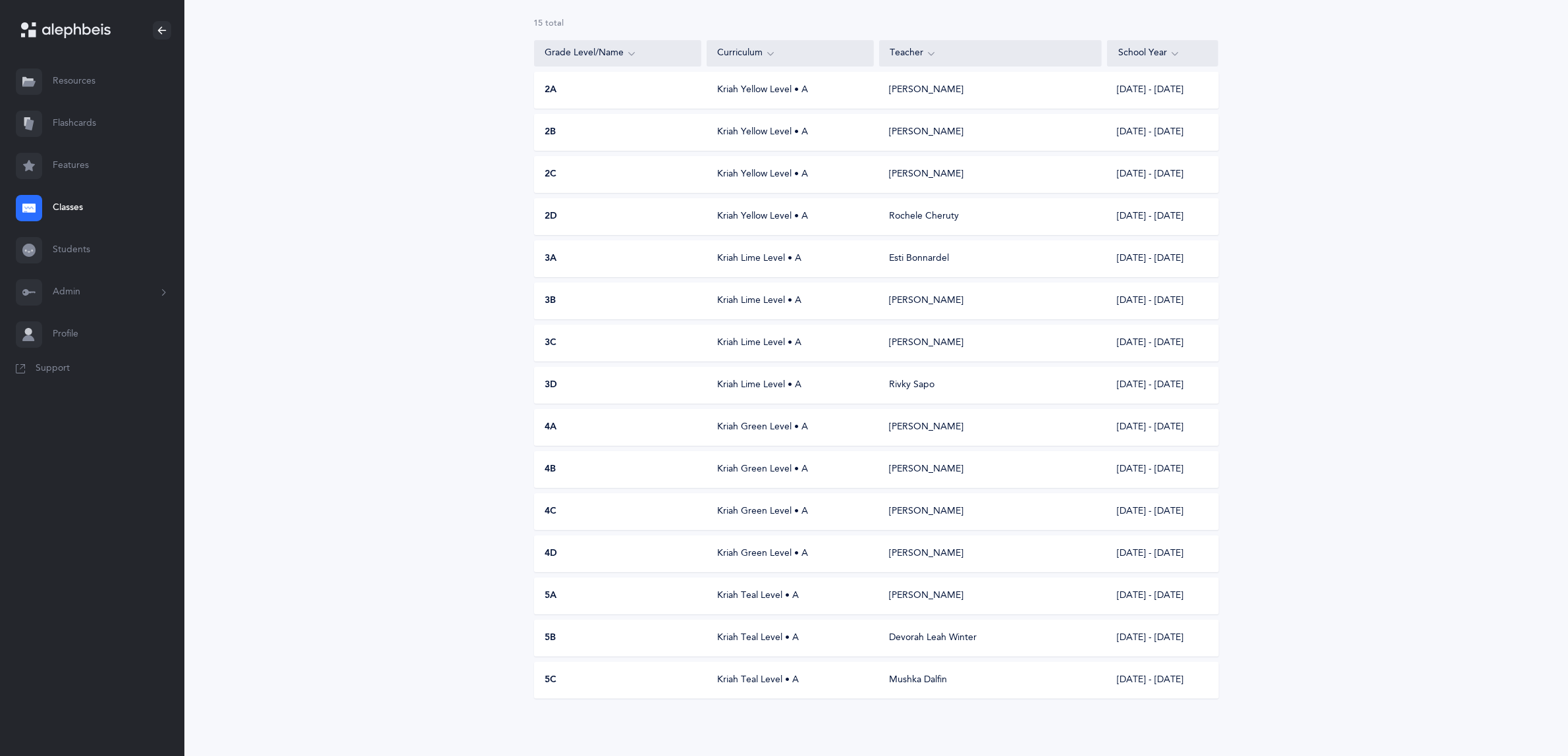
click at [550, 681] on span "5C" at bounding box center [551, 681] width 12 height 13
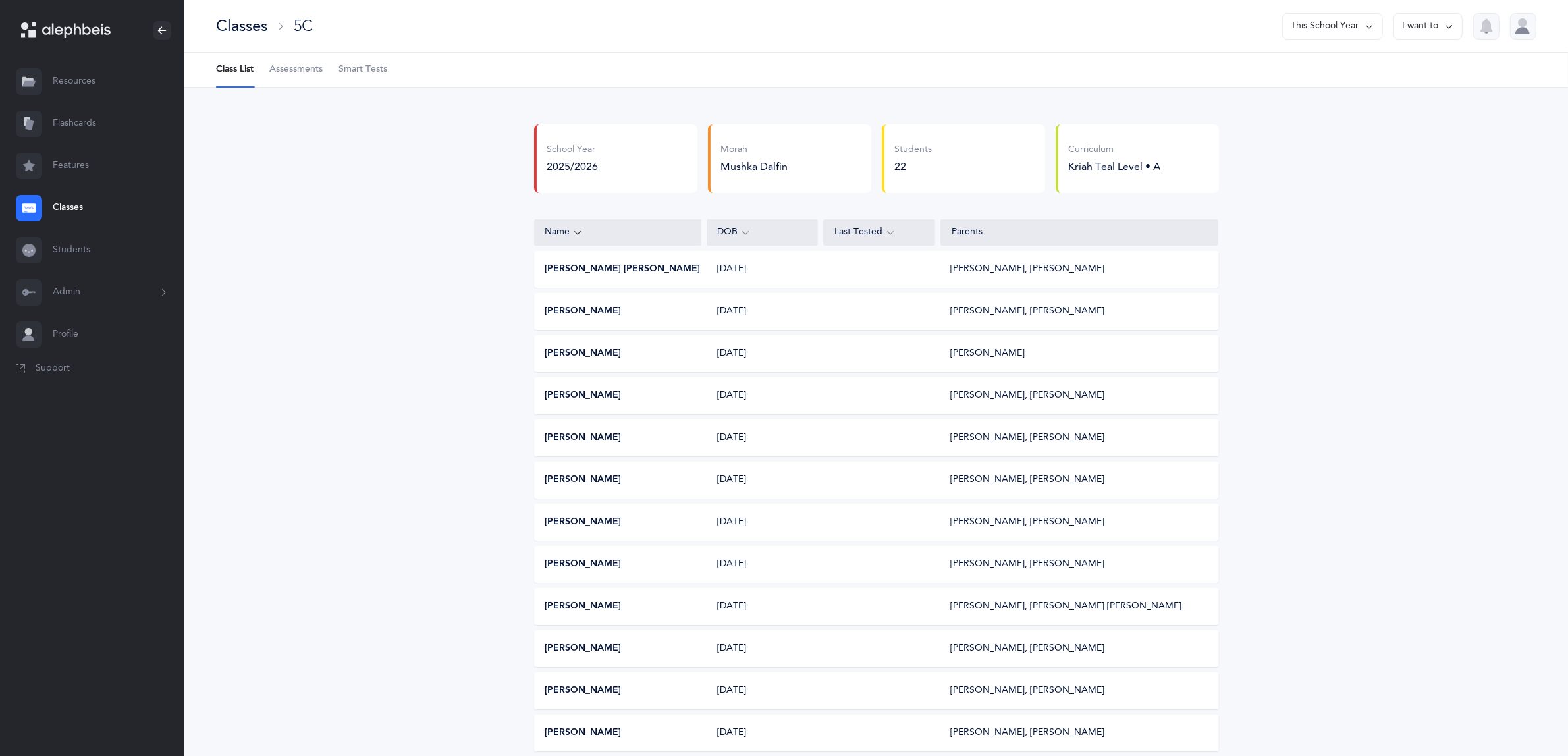
click at [85, 206] on link "Classes" at bounding box center [92, 209] width 185 height 42
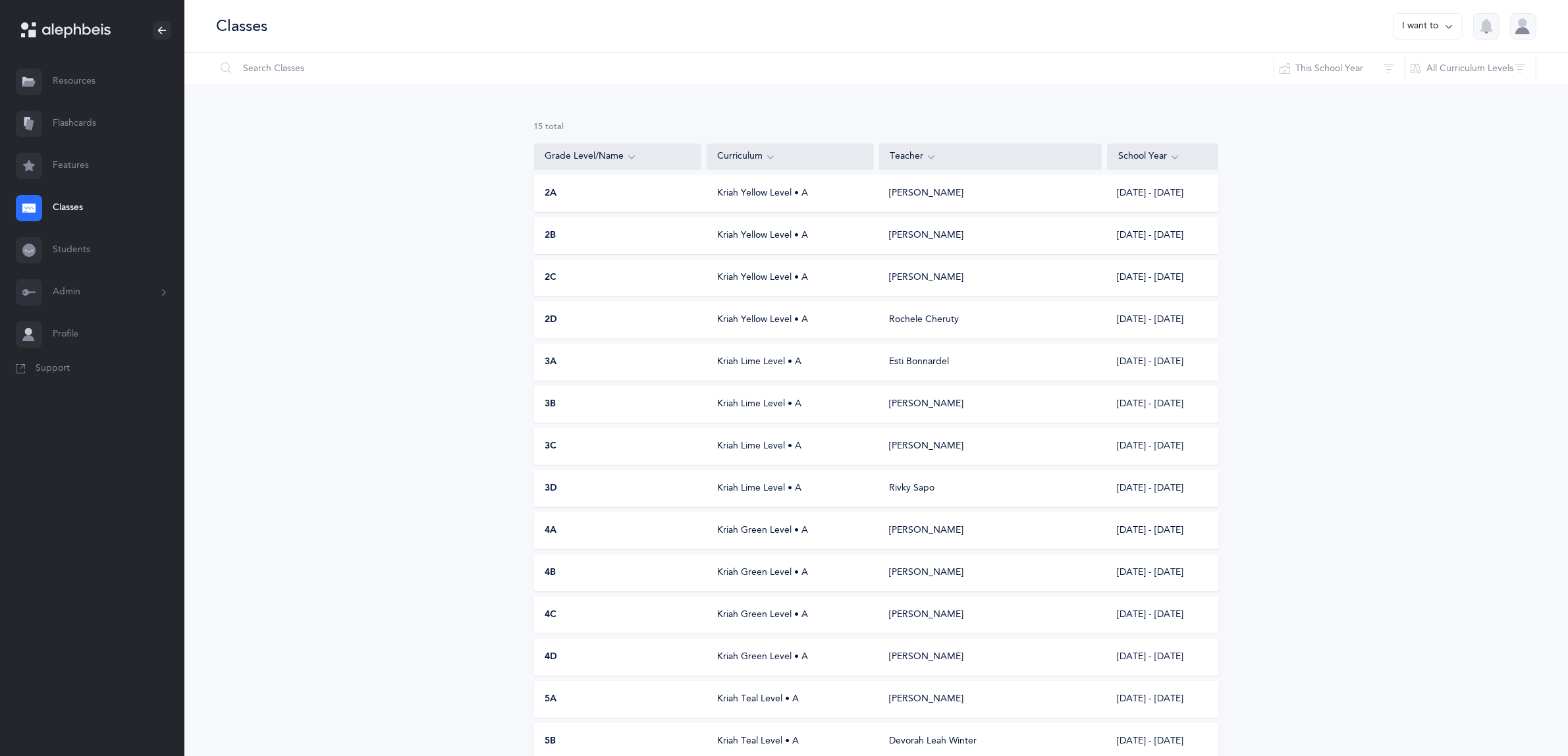
scroll to position [104, 0]
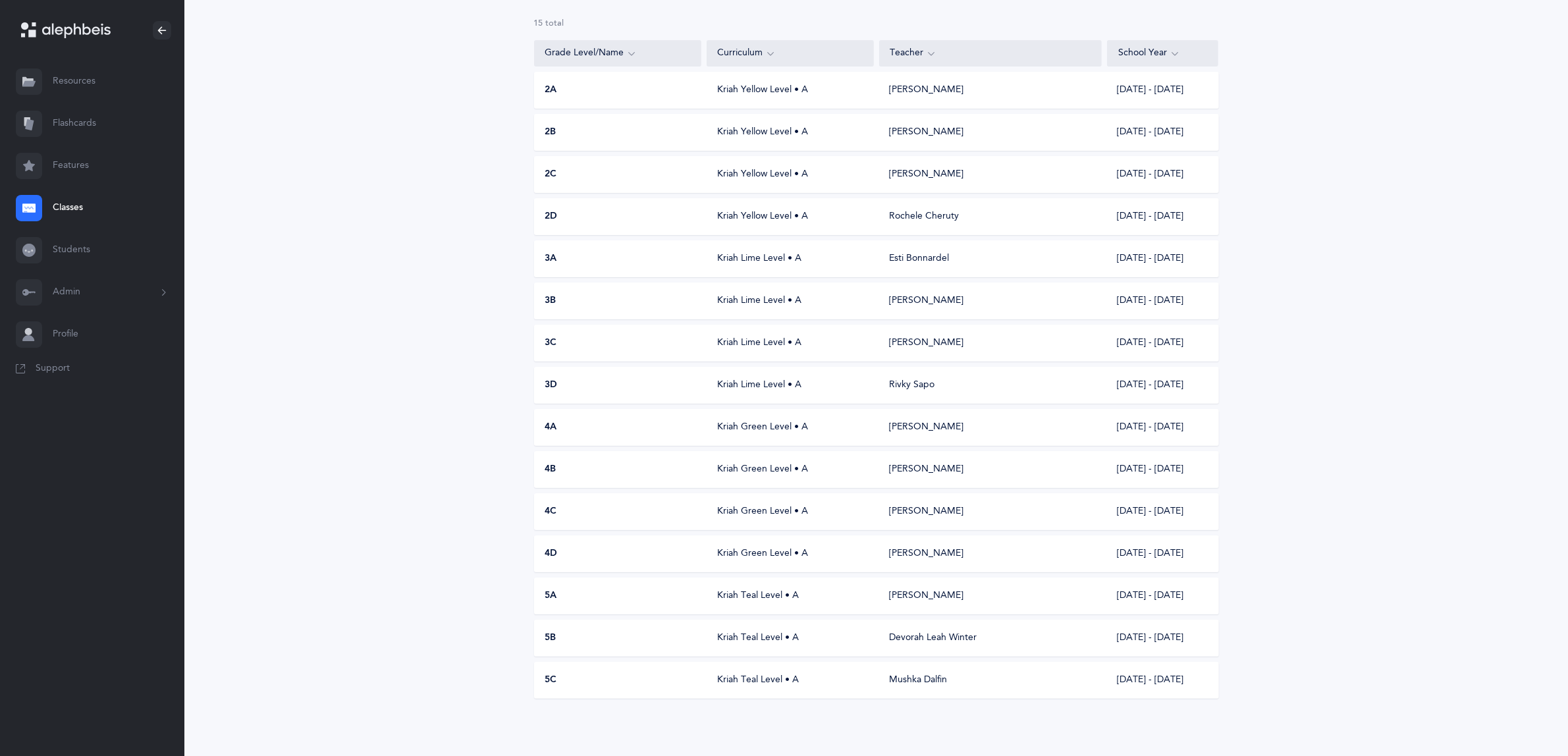
click at [549, 252] on span "3A" at bounding box center [551, 259] width 12 height 13
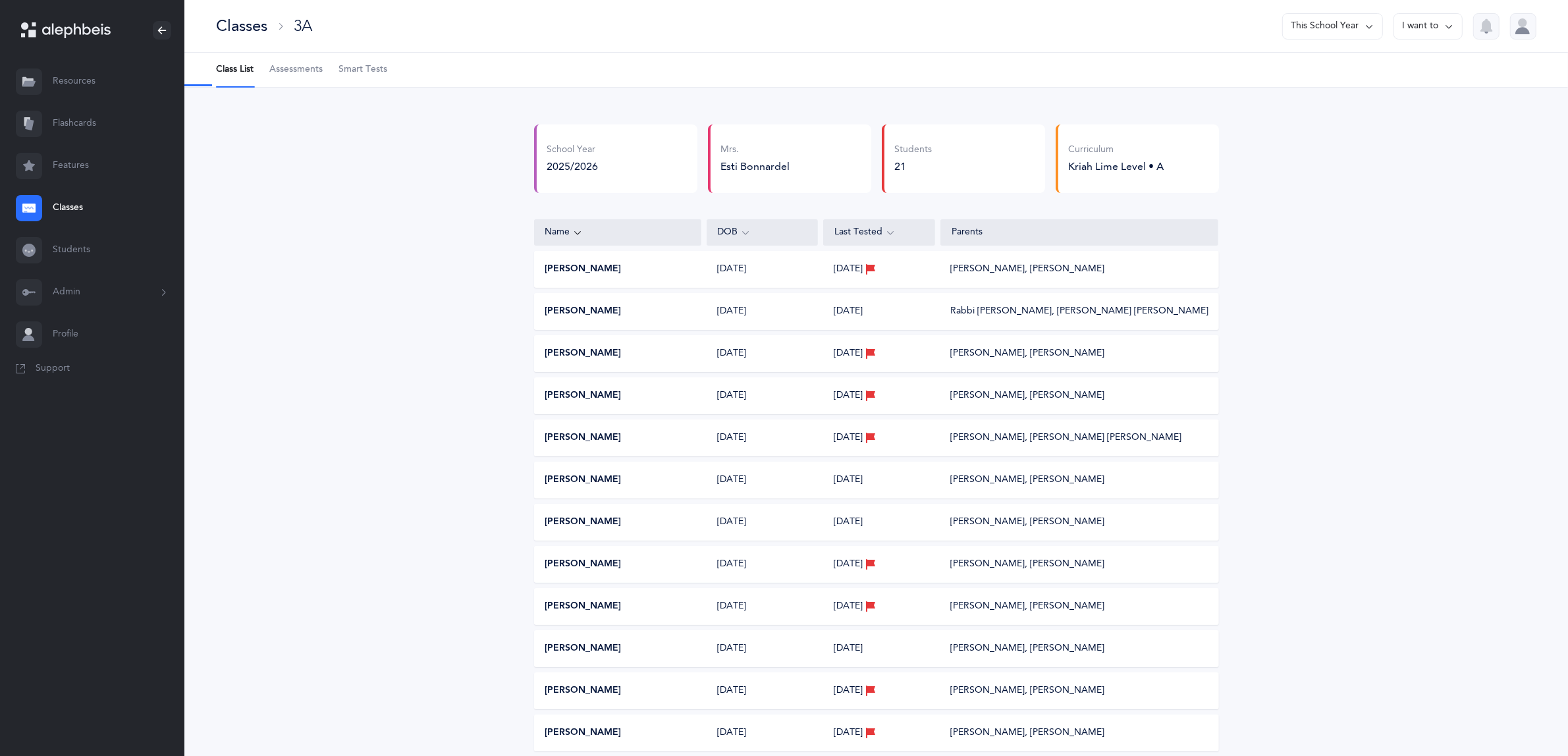
select select "9"
click at [309, 64] on span "Assessments" at bounding box center [295, 70] width 53 height 13
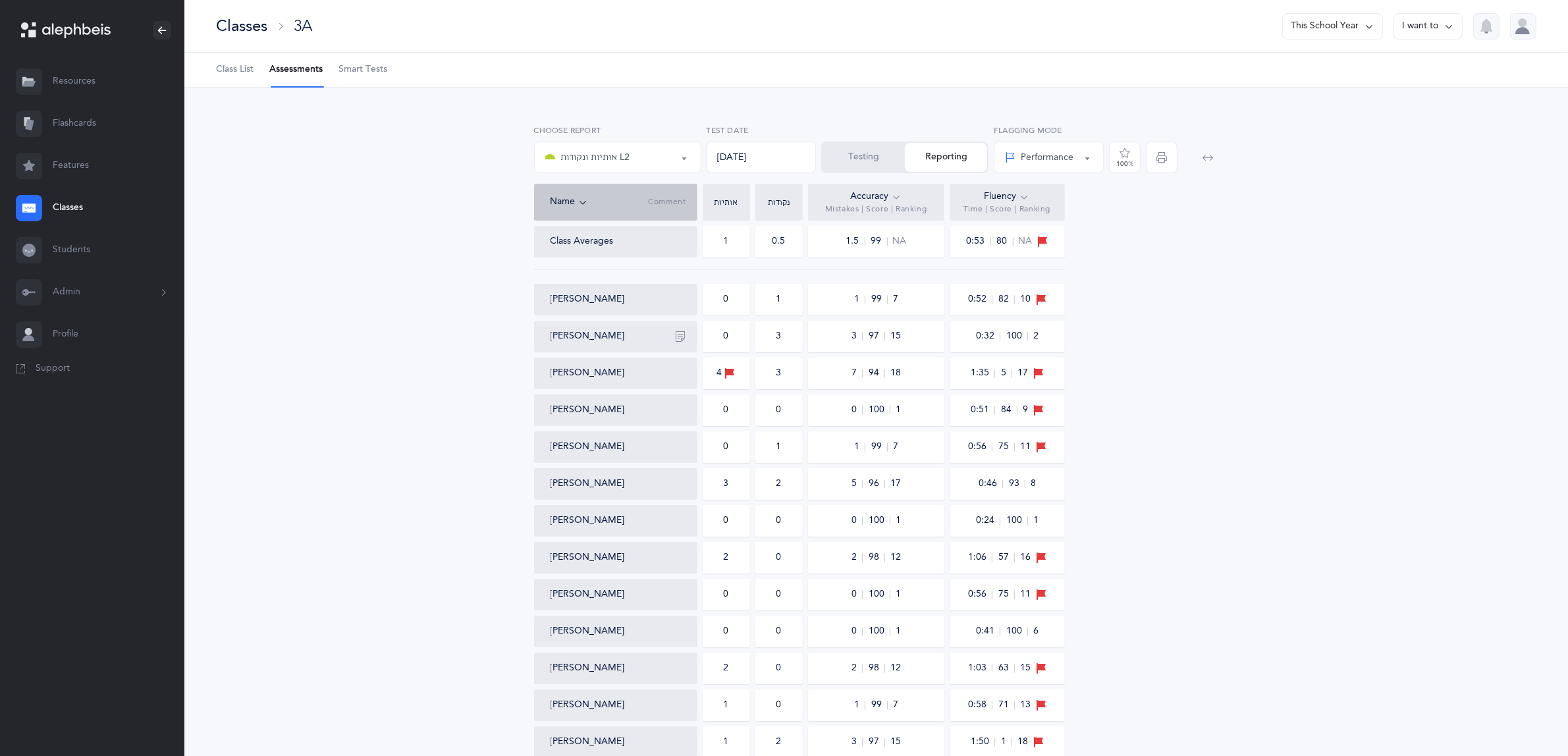
click at [867, 155] on button "Testing" at bounding box center [864, 158] width 83 height 29
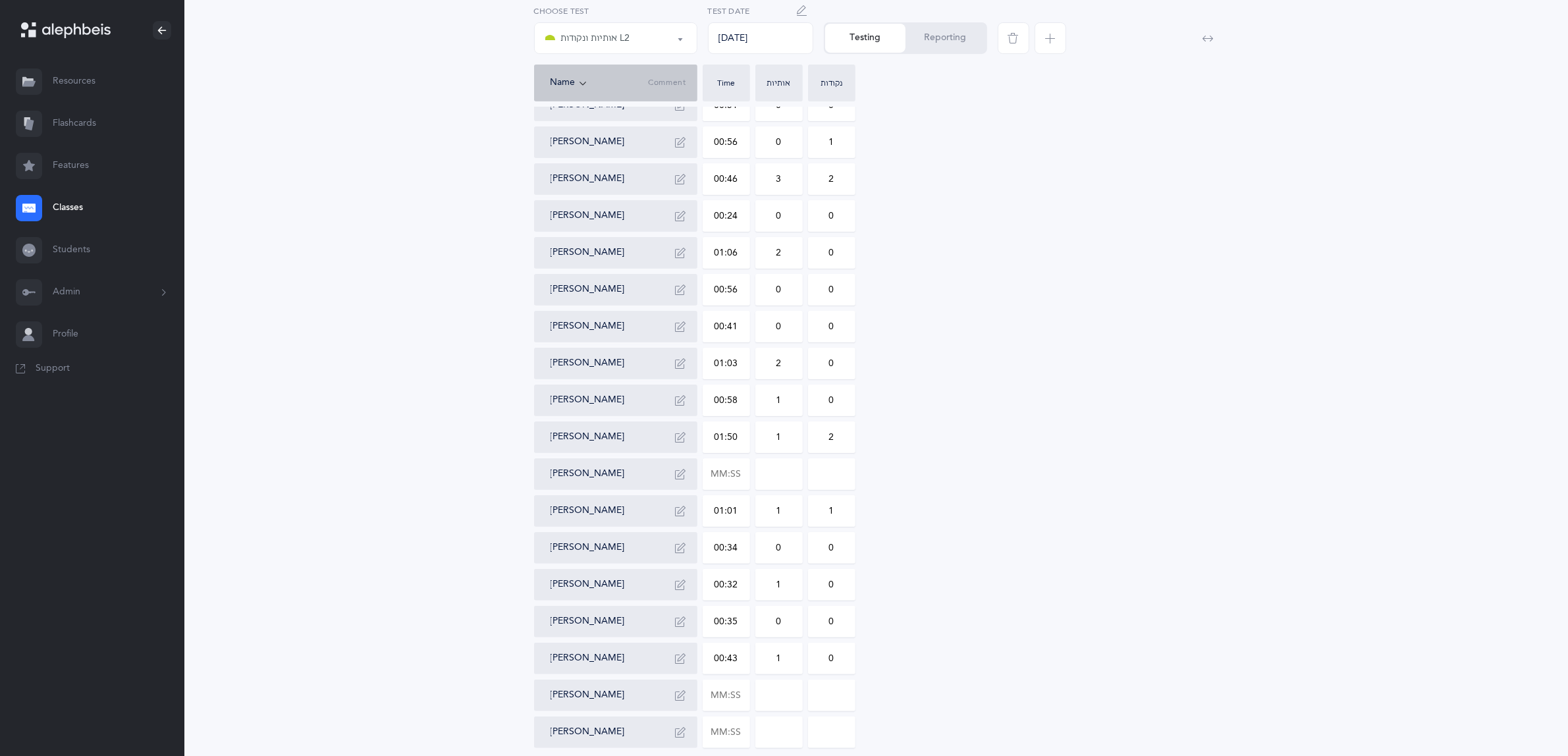
scroll to position [301, 0]
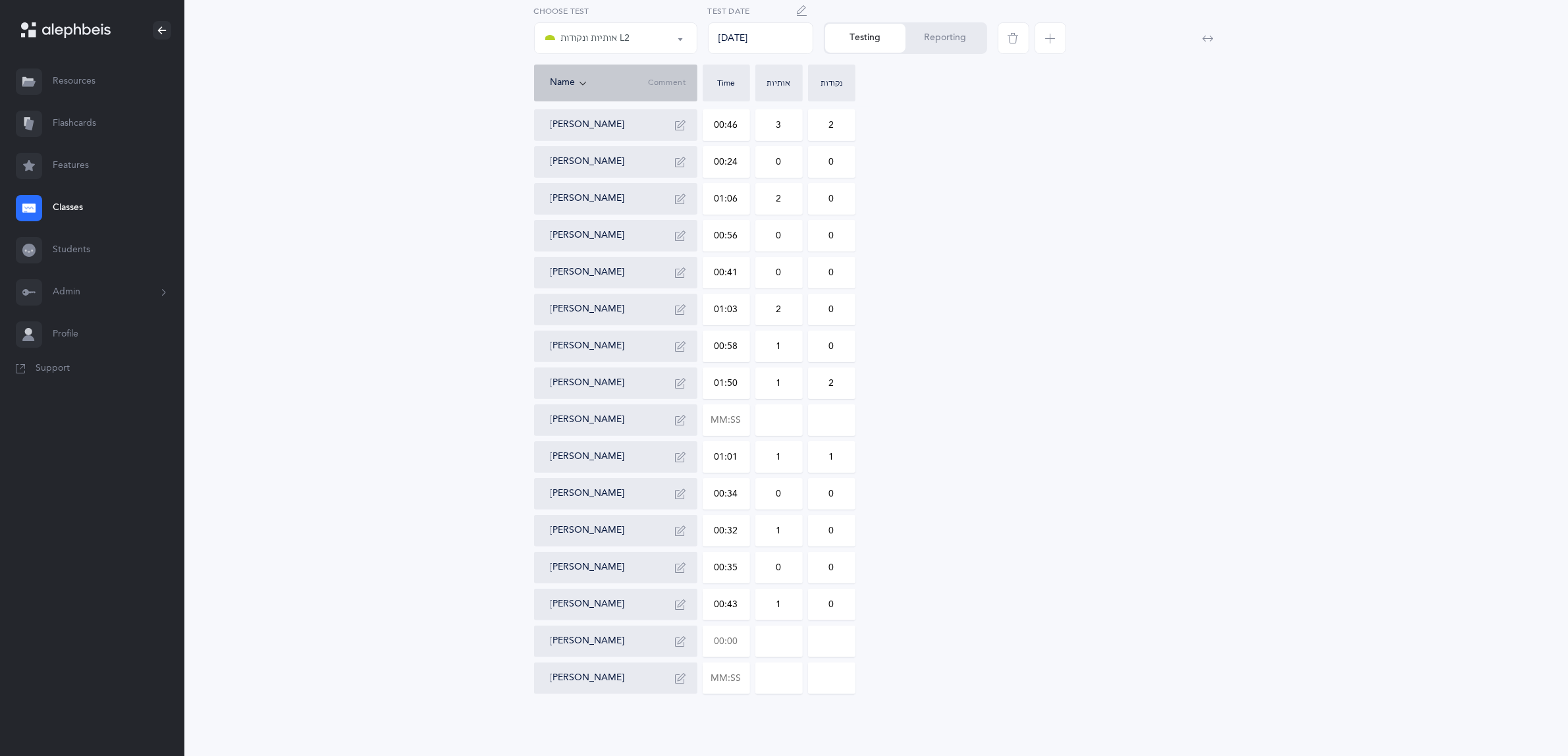
click at [729, 640] on input "text" at bounding box center [727, 643] width 46 height 31
type input "00:35"
type input "0"
click at [798, 637] on input "0" at bounding box center [779, 643] width 46 height 31
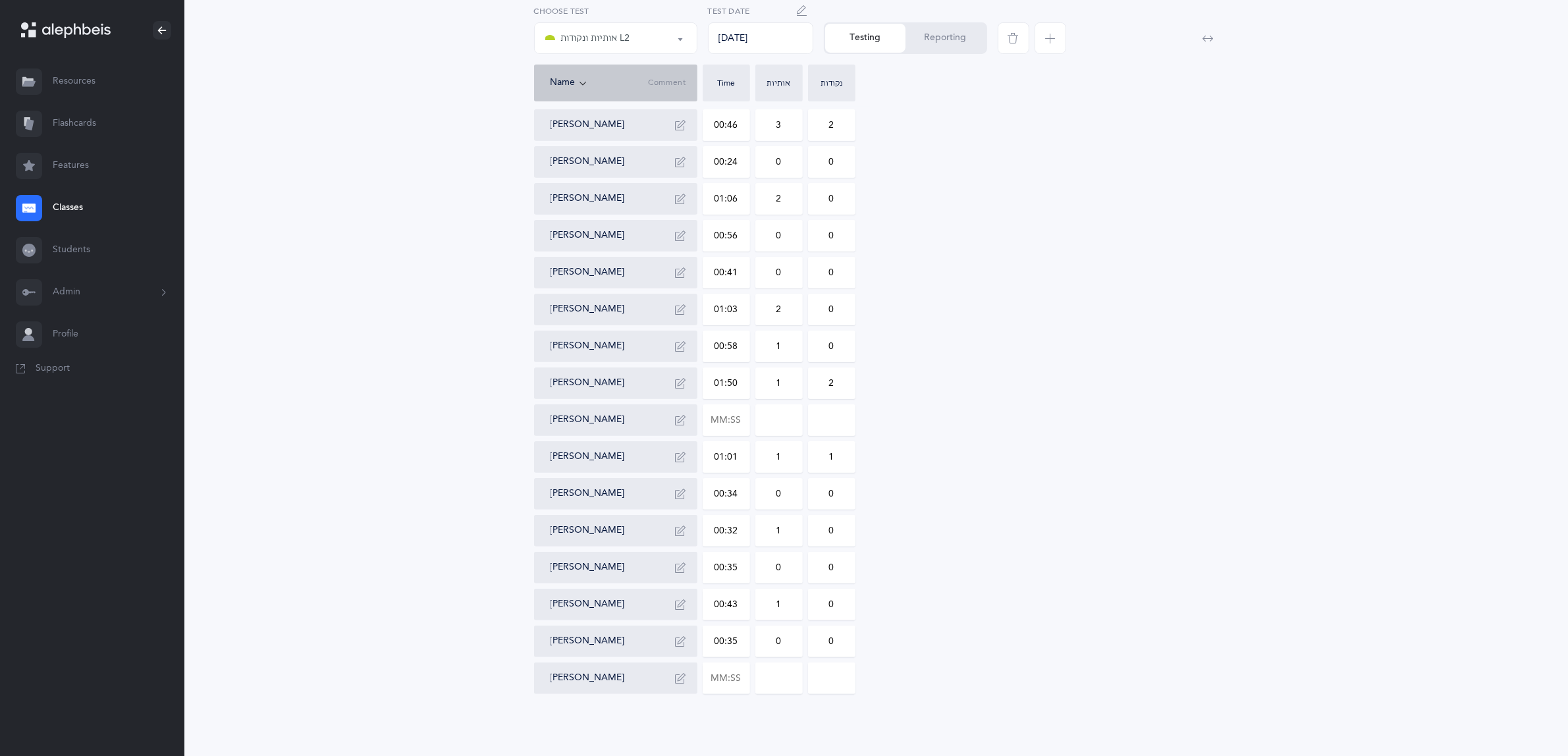
drag, startPoint x: 789, startPoint y: 641, endPoint x: 759, endPoint y: 641, distance: 30.0
click at [759, 641] on input "0" at bounding box center [779, 643] width 46 height 31
type input "2"
drag, startPoint x: 837, startPoint y: 638, endPoint x: 821, endPoint y: 636, distance: 16.1
click at [821, 636] on input "0" at bounding box center [832, 643] width 46 height 31
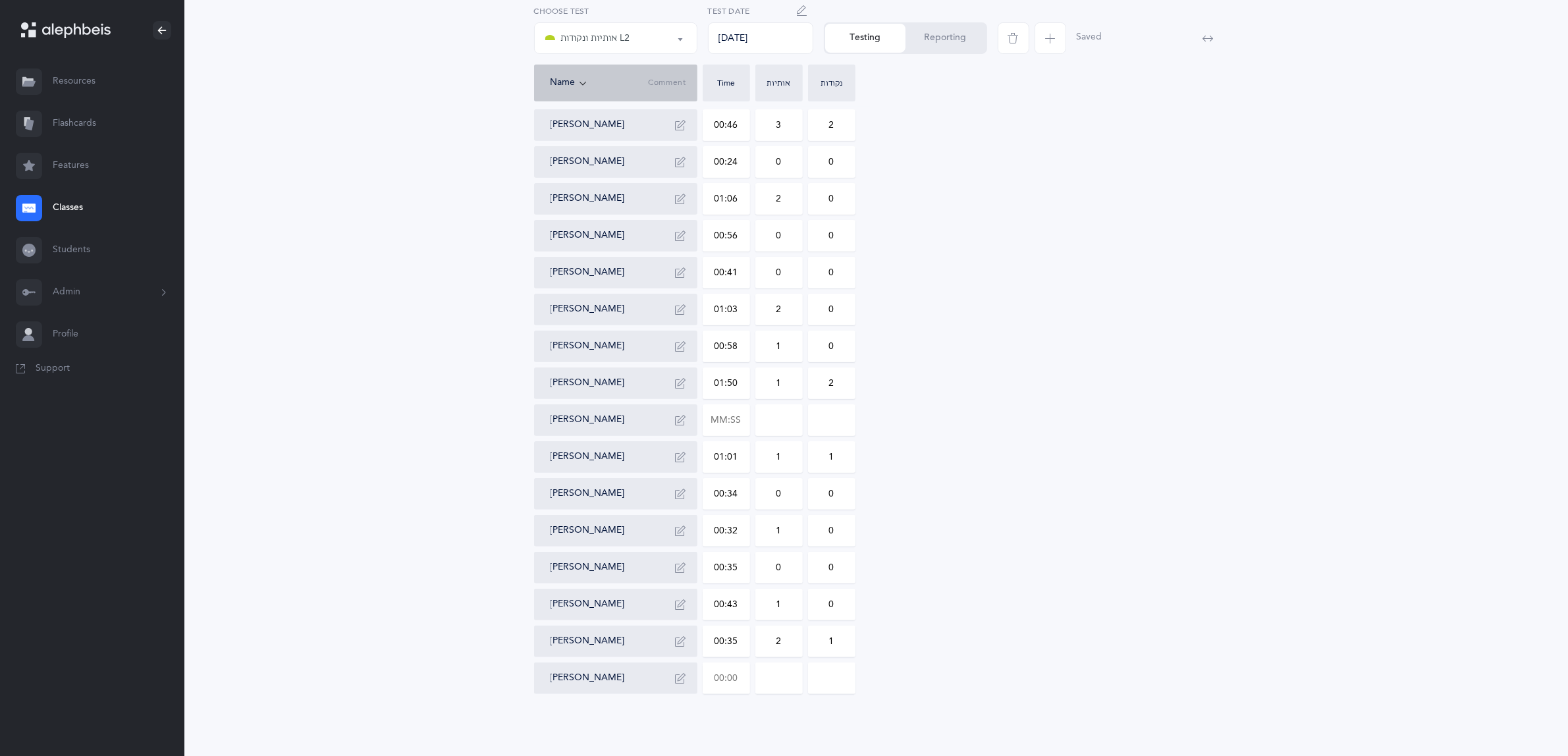
type input "1"
click at [736, 675] on input "text" at bounding box center [727, 679] width 46 height 31
type input "00:50"
type input "0"
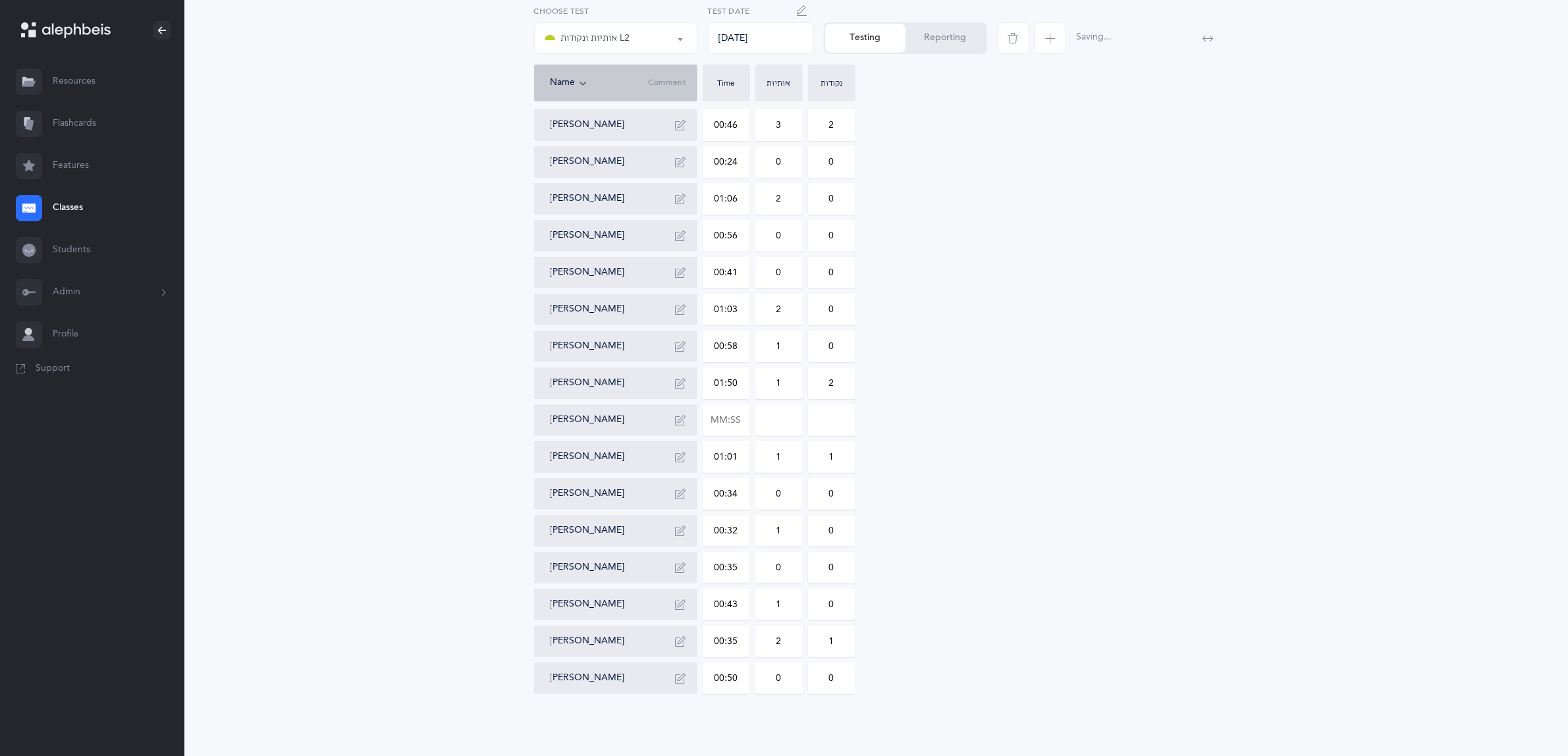
click at [772, 675] on input "0" at bounding box center [779, 679] width 46 height 31
click at [714, 416] on input "text" at bounding box center [727, 420] width 46 height 31
type input "00:25"
type input "0"
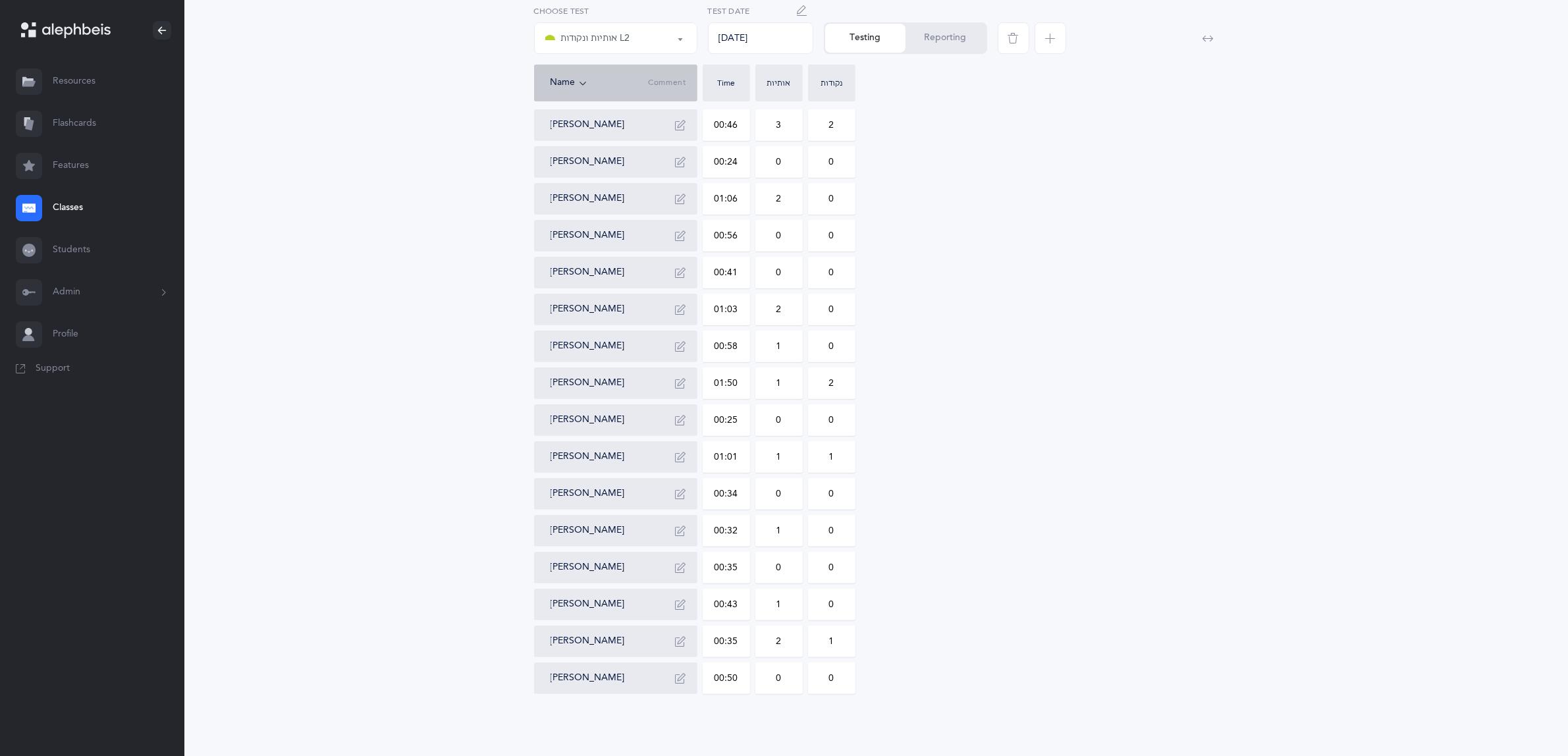
drag, startPoint x: 1132, startPoint y: 435, endPoint x: 1122, endPoint y: 414, distance: 23.3
click at [1132, 427] on div "[PERSON_NAME] 00:52 0 1 [PERSON_NAME] 00:32 0 3 [PERSON_NAME] 01:35 4 3 [PERSON…" at bounding box center [877, 310] width 685 height 769
click at [944, 35] on button "Reporting" at bounding box center [946, 38] width 81 height 29
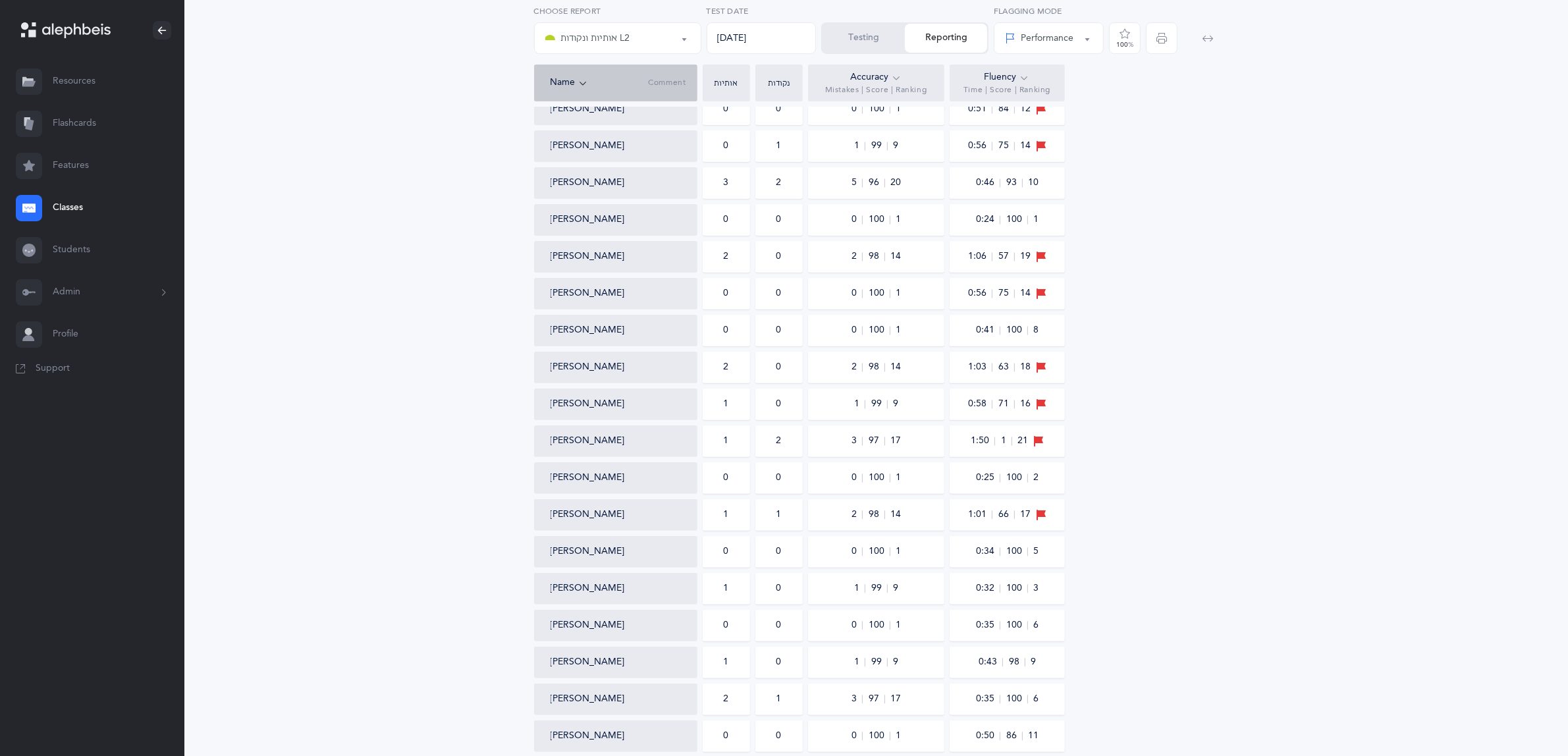
click at [1164, 35] on div at bounding box center [1193, 35] width 58 height 60
click at [1162, 37] on icon "button" at bounding box center [1161, 38] width 11 height 11
